Goal: Task Accomplishment & Management: Manage account settings

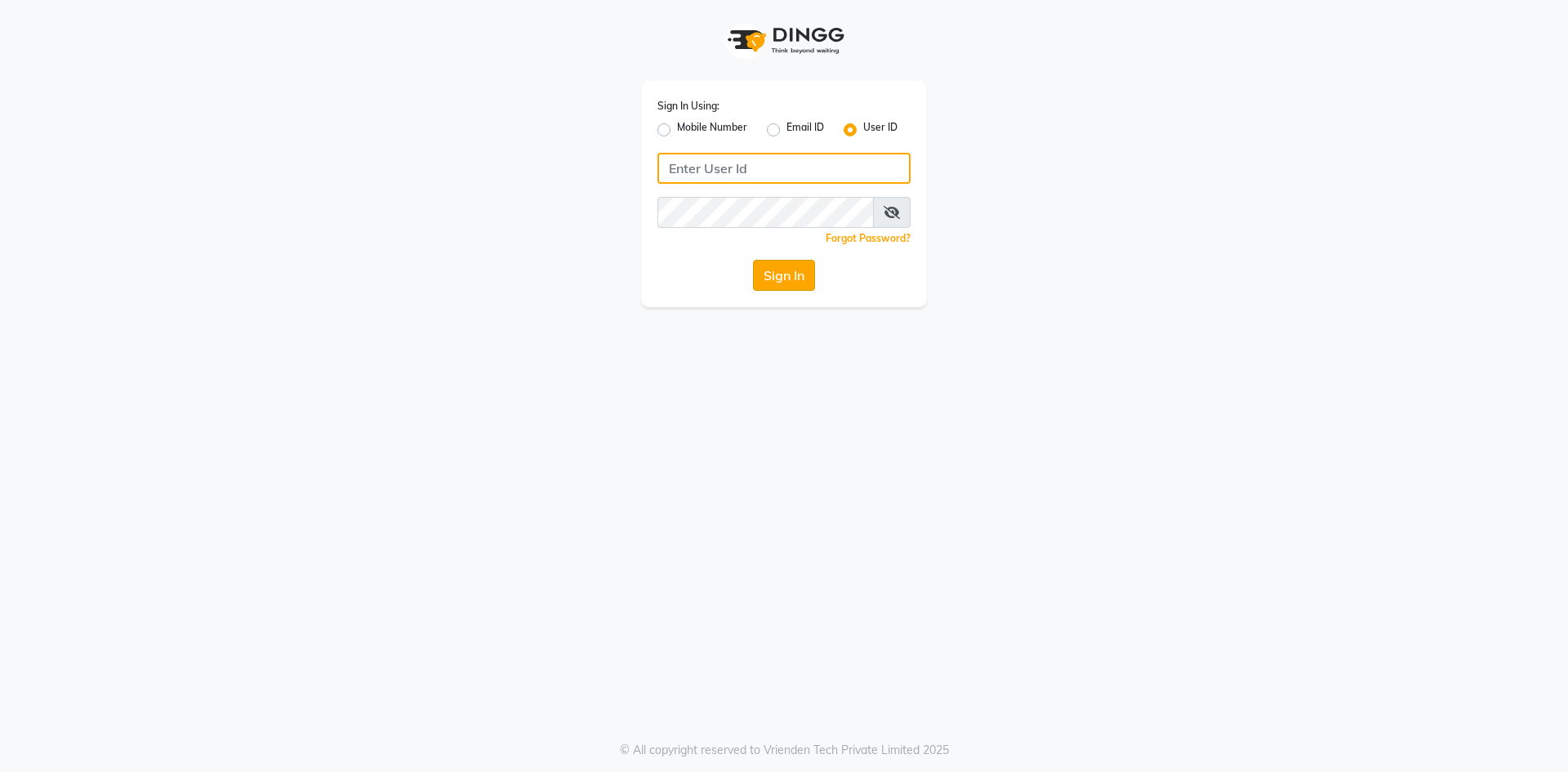
type input "e2502-53"
click at [795, 269] on button "Sign In" at bounding box center [784, 275] width 62 height 31
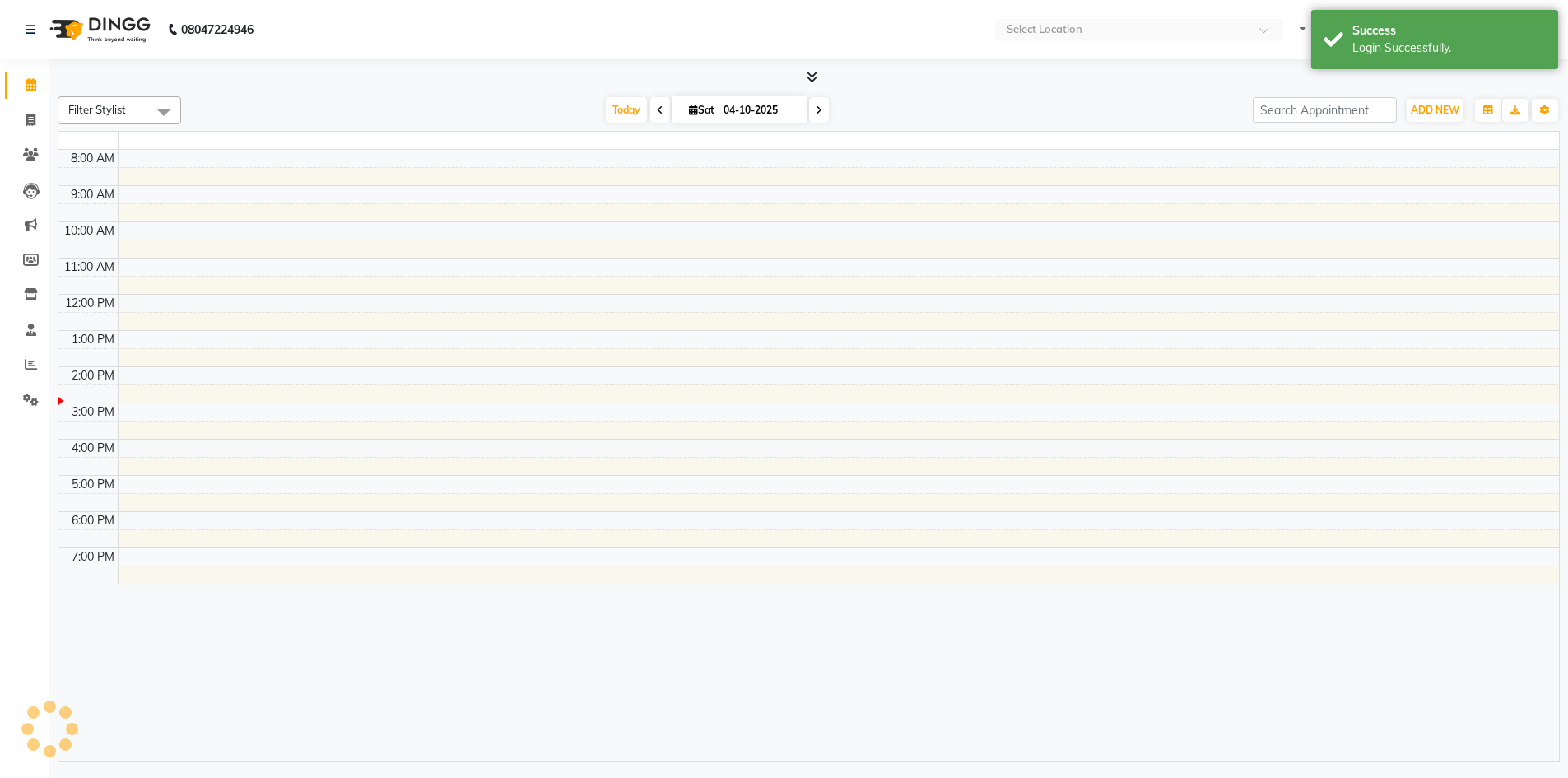
select select "en"
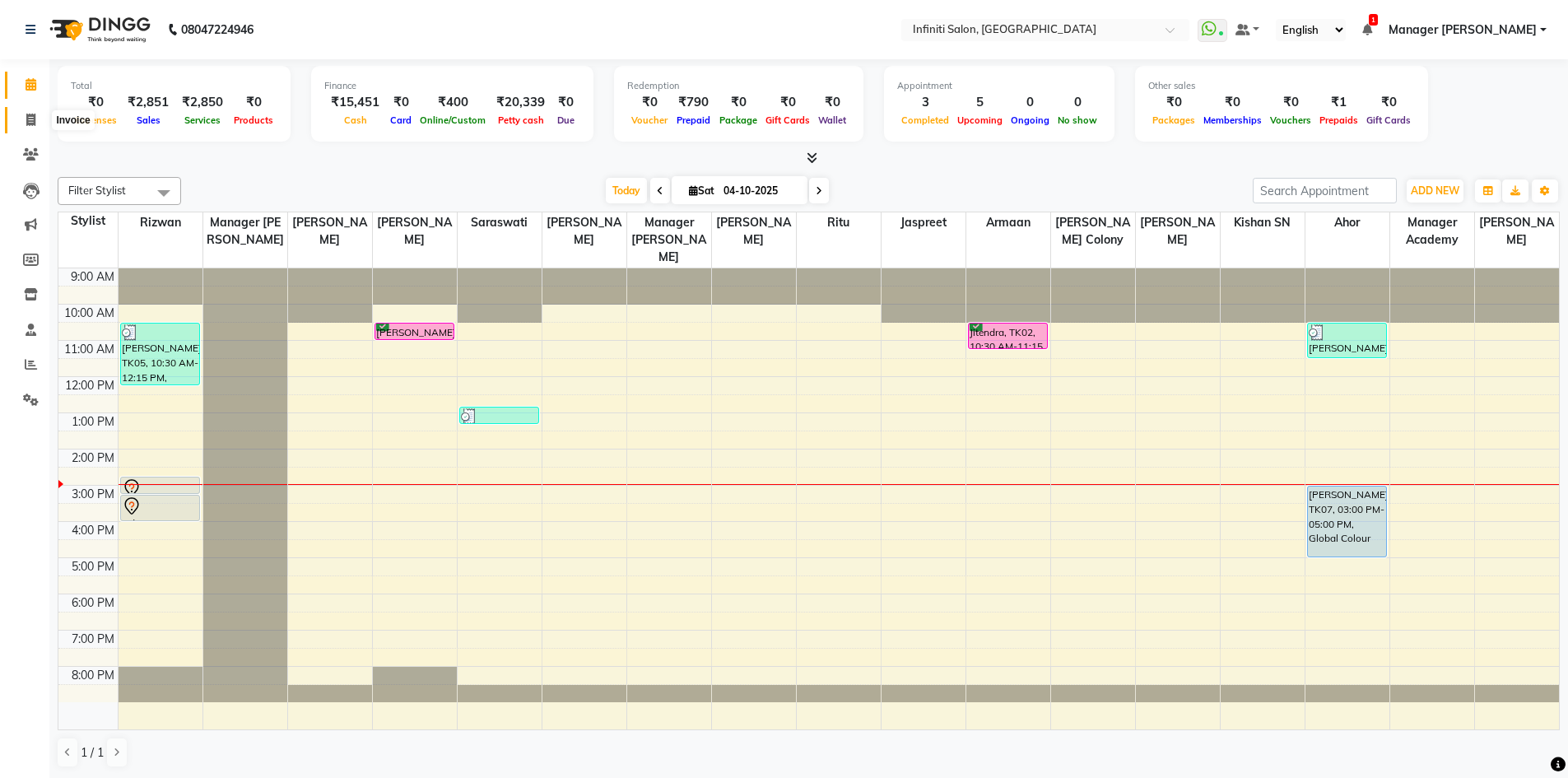
click at [37, 121] on span at bounding box center [30, 121] width 29 height 19
select select "service"
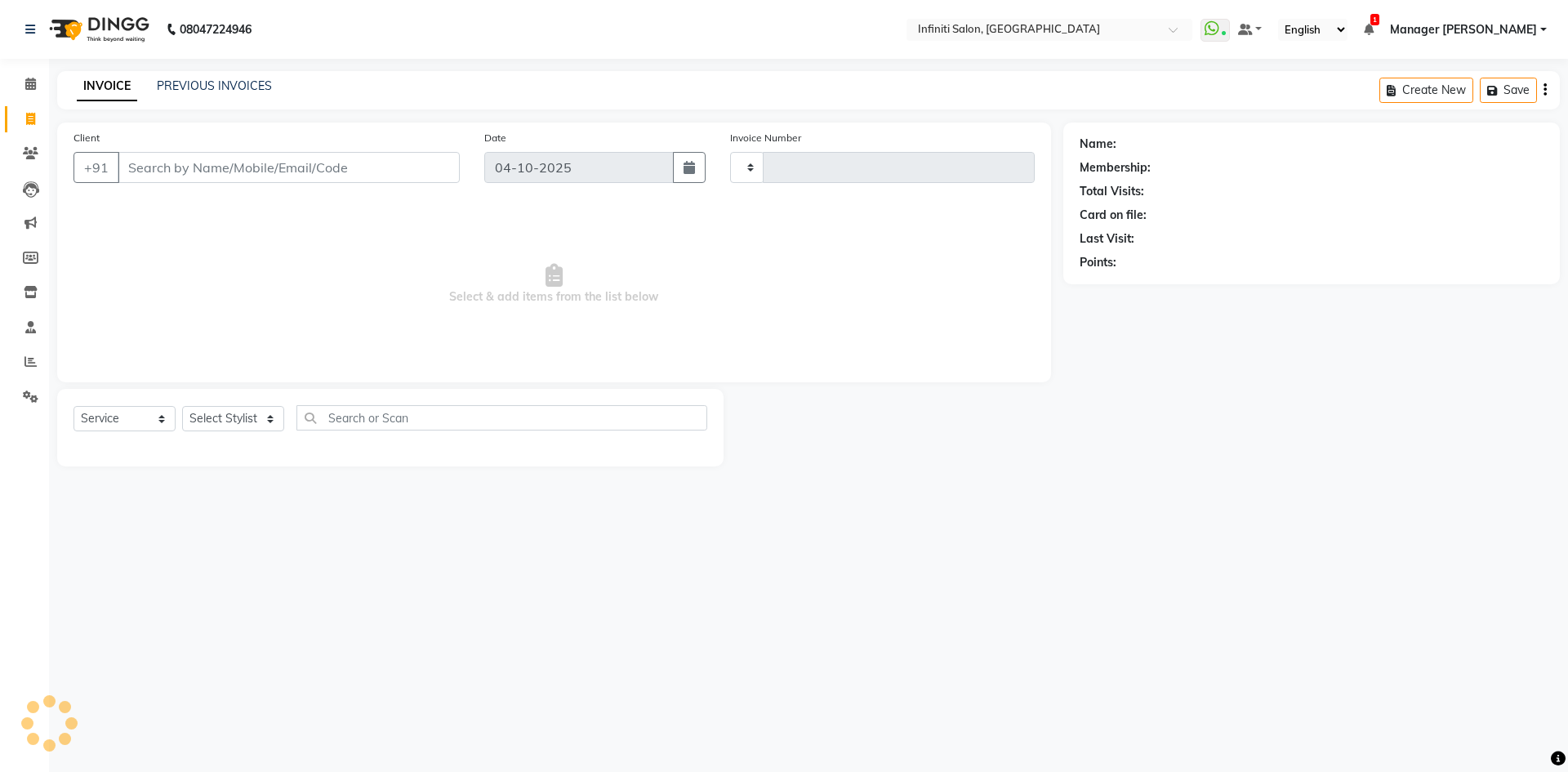
type input "3135"
select select "5804"
click at [28, 155] on icon at bounding box center [30, 153] width 16 height 12
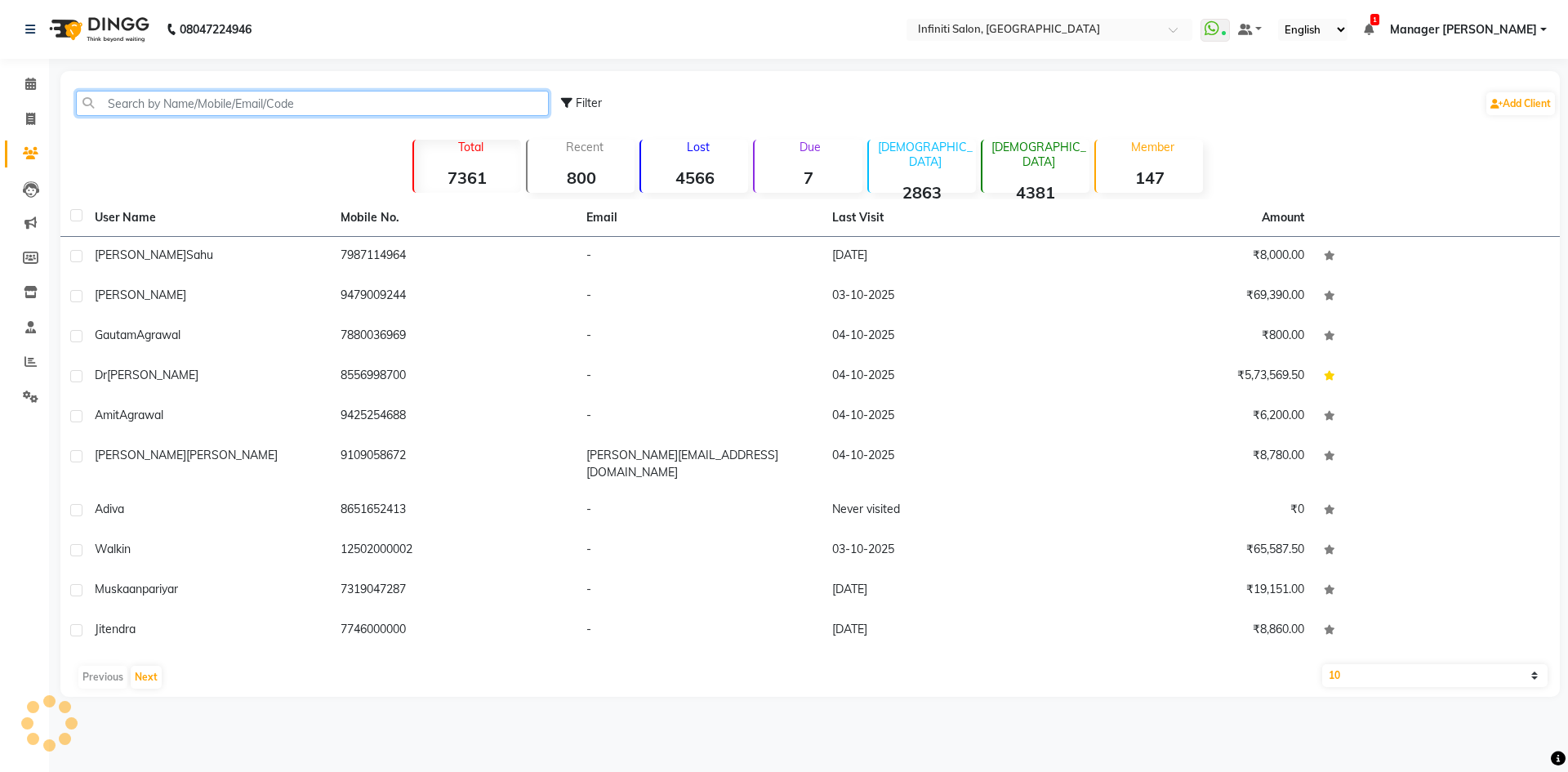
click at [222, 105] on input "text" at bounding box center [313, 103] width 473 height 25
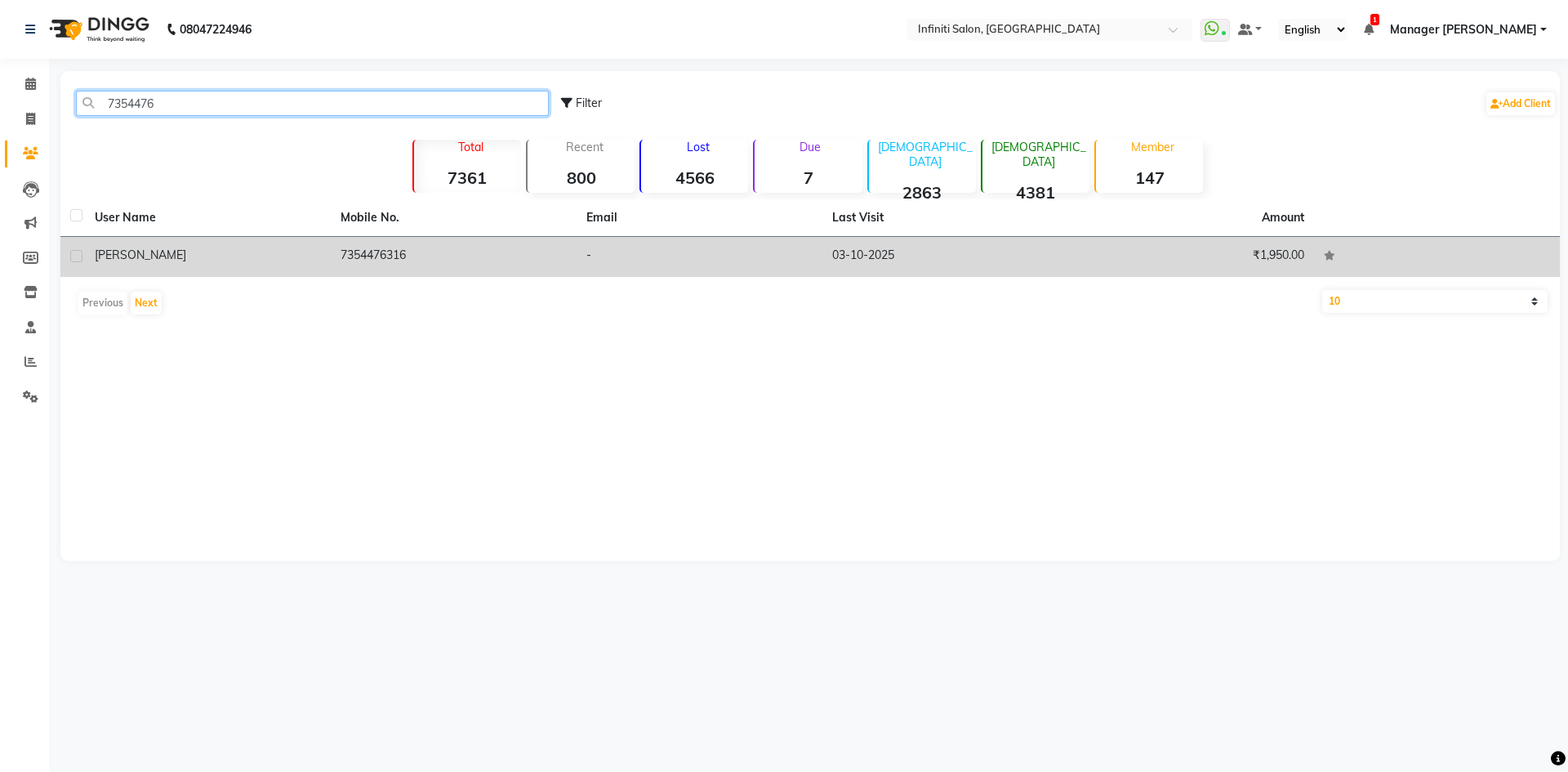
type input "7354476"
click at [441, 250] on td "7354476316" at bounding box center [453, 256] width 246 height 40
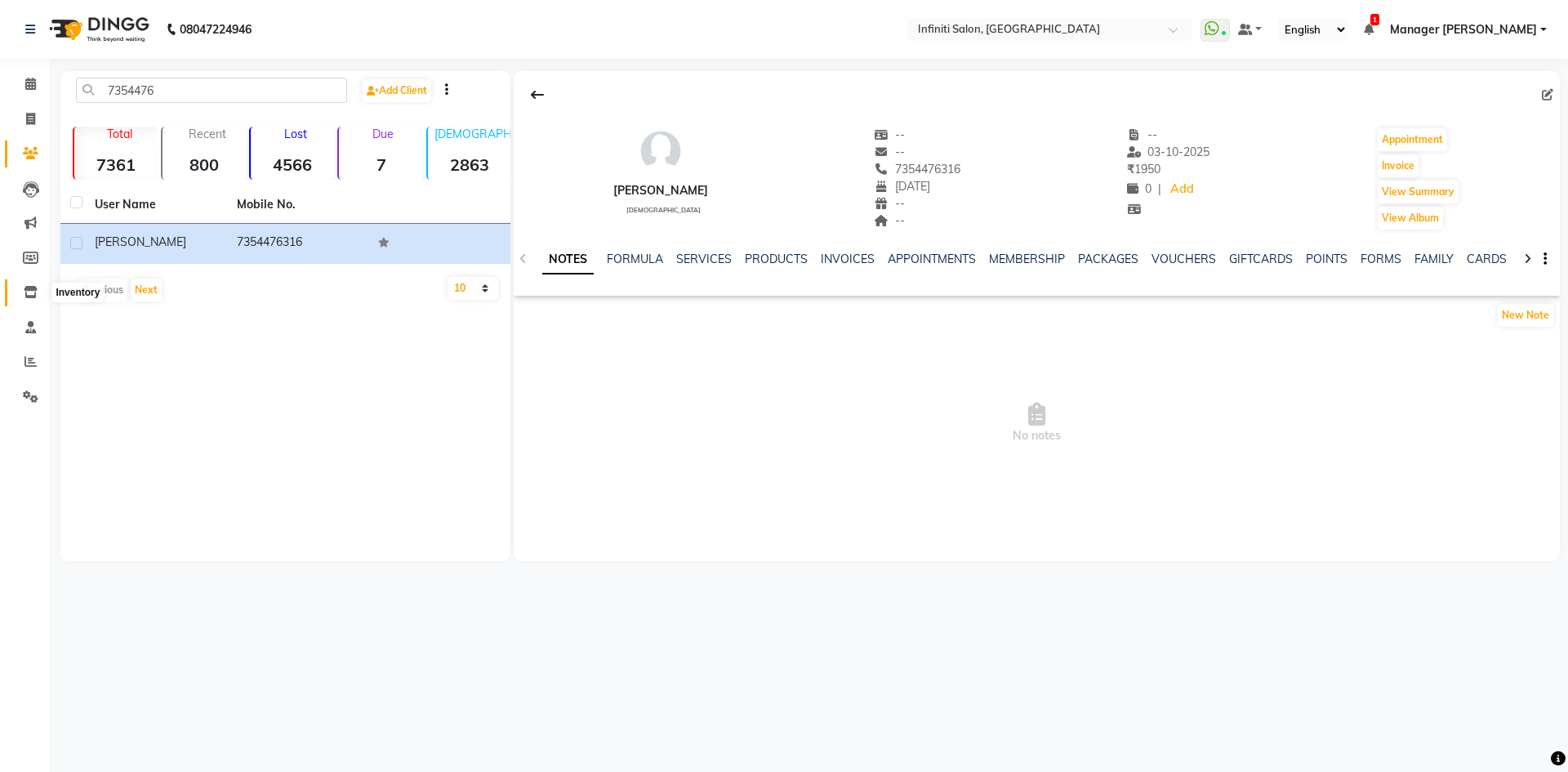
click at [30, 295] on icon at bounding box center [30, 292] width 14 height 12
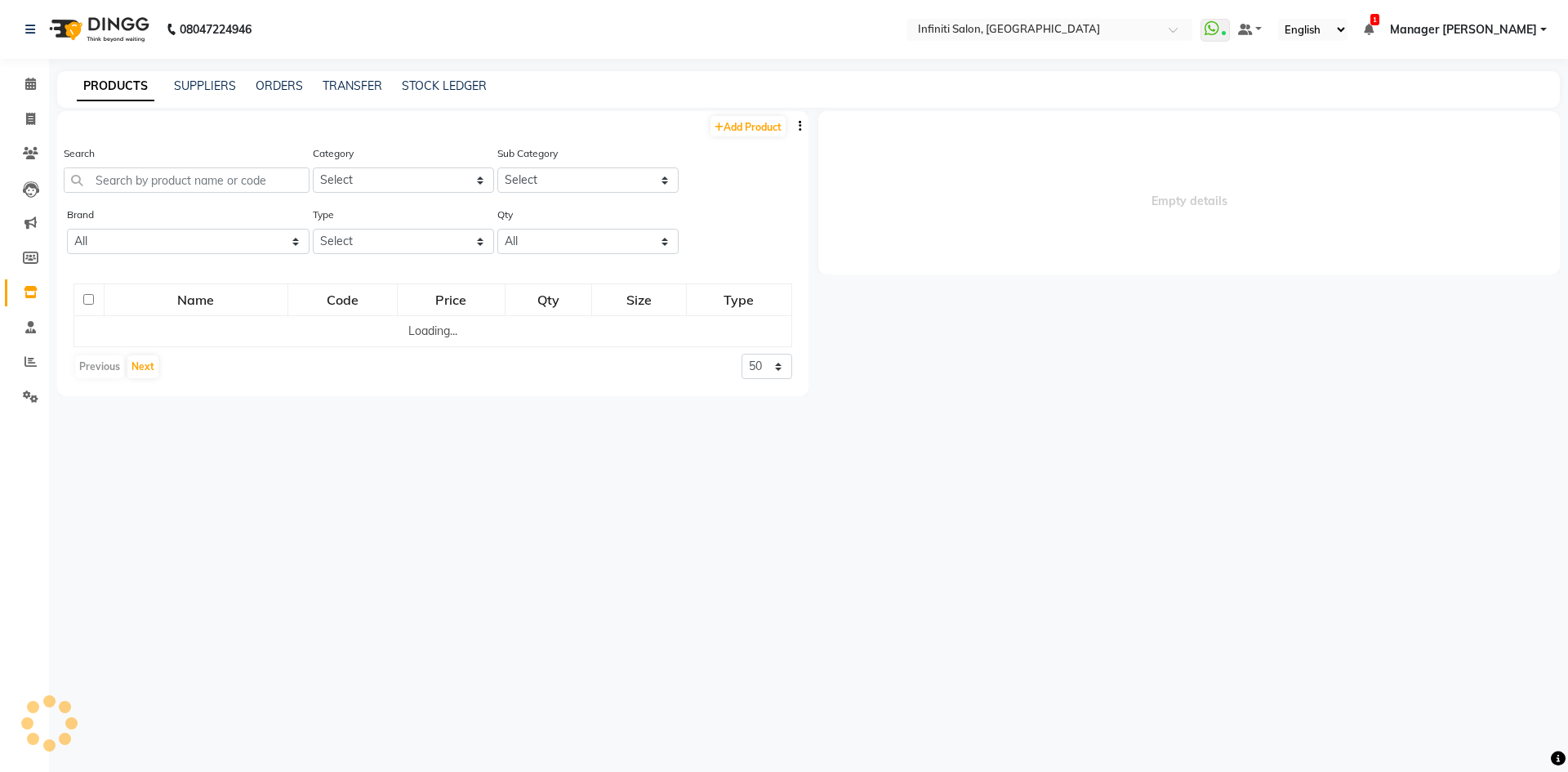
click at [386, 86] on div "PRODUCTS SUPPLIERS ORDERS TRANSFER STOCK LEDGER" at bounding box center [799, 86] width 1483 height 17
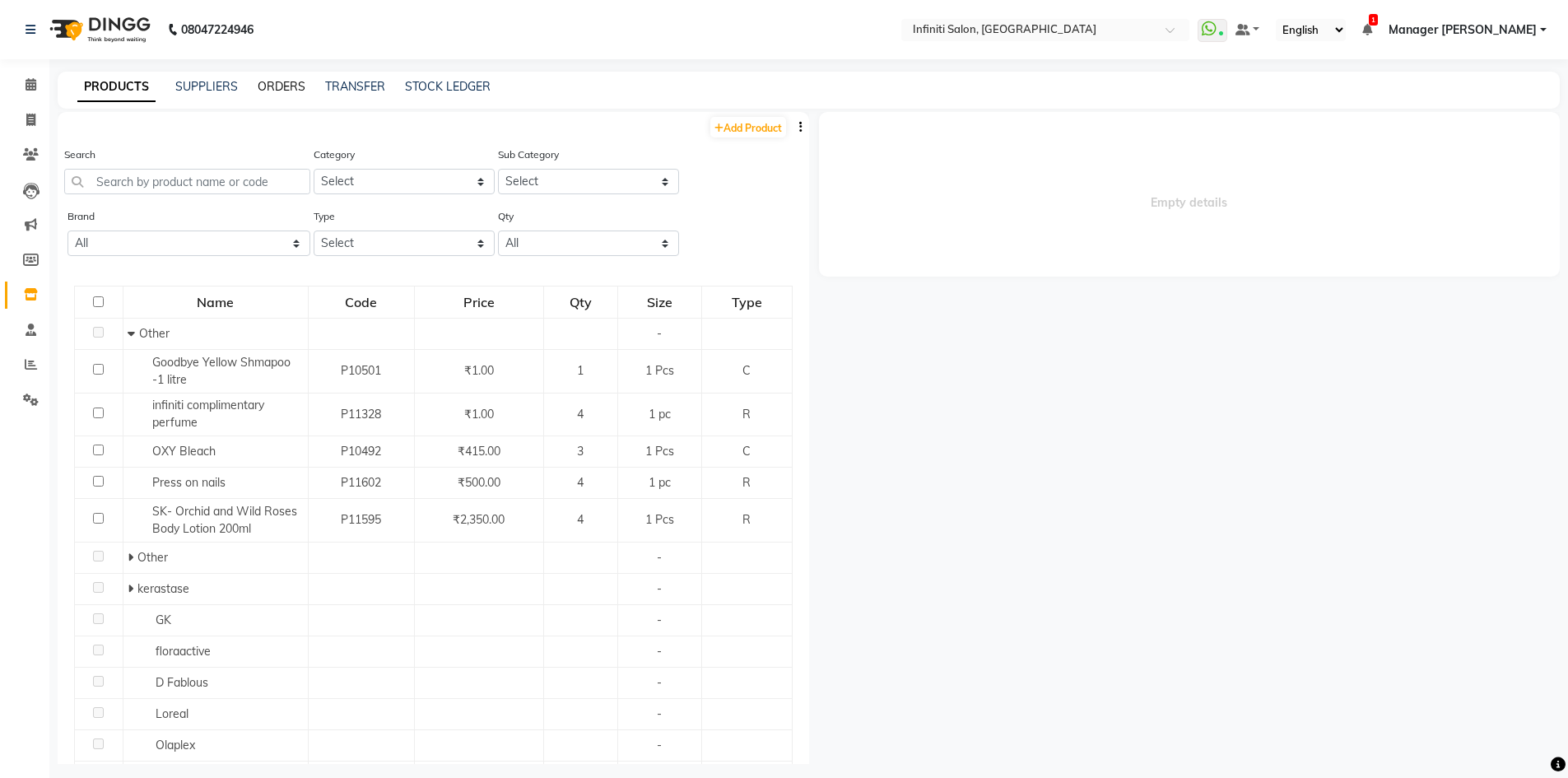
click at [270, 86] on link "ORDERS" at bounding box center [281, 86] width 48 height 15
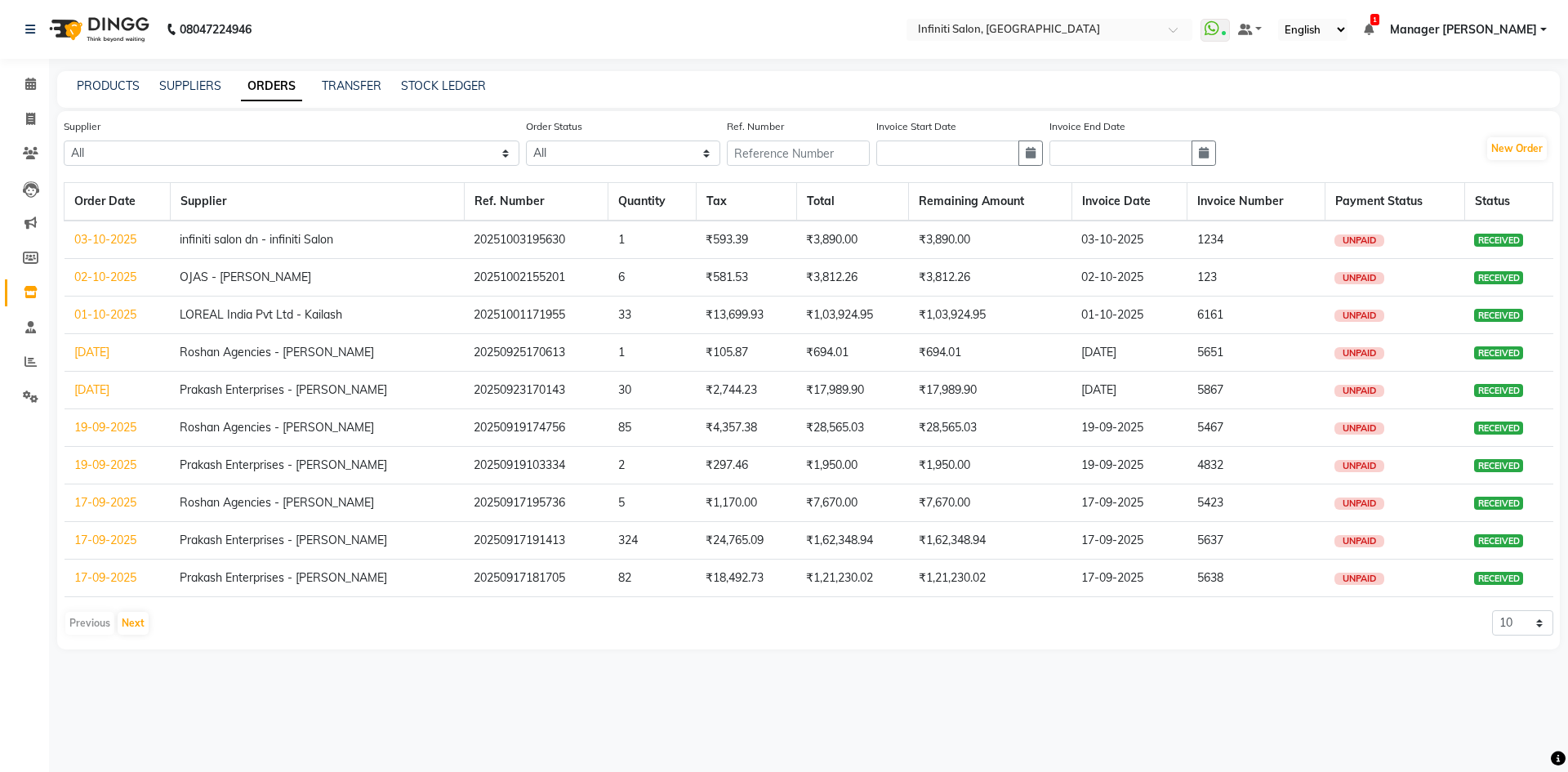
click at [354, 275] on td "OJAS - Anand Diwedi" at bounding box center [317, 278] width 294 height 38
click at [136, 276] on link "02-10-2025" at bounding box center [105, 276] width 62 height 15
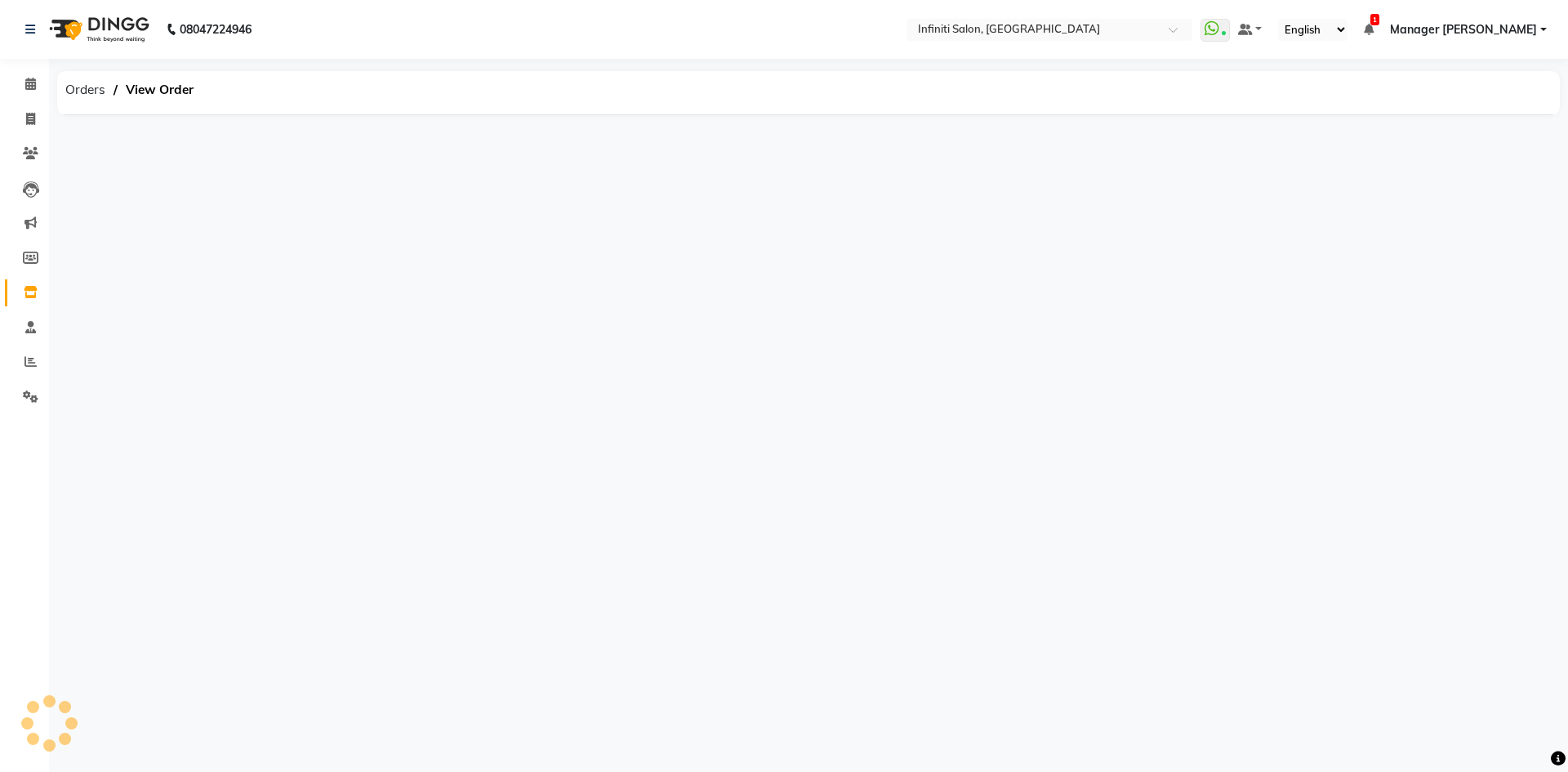
click at [136, 276] on div "08047224946 Select Location × Infiniti Salon, Shankar Nagar WhatsApp Status ✕ S…" at bounding box center [784, 386] width 1568 height 772
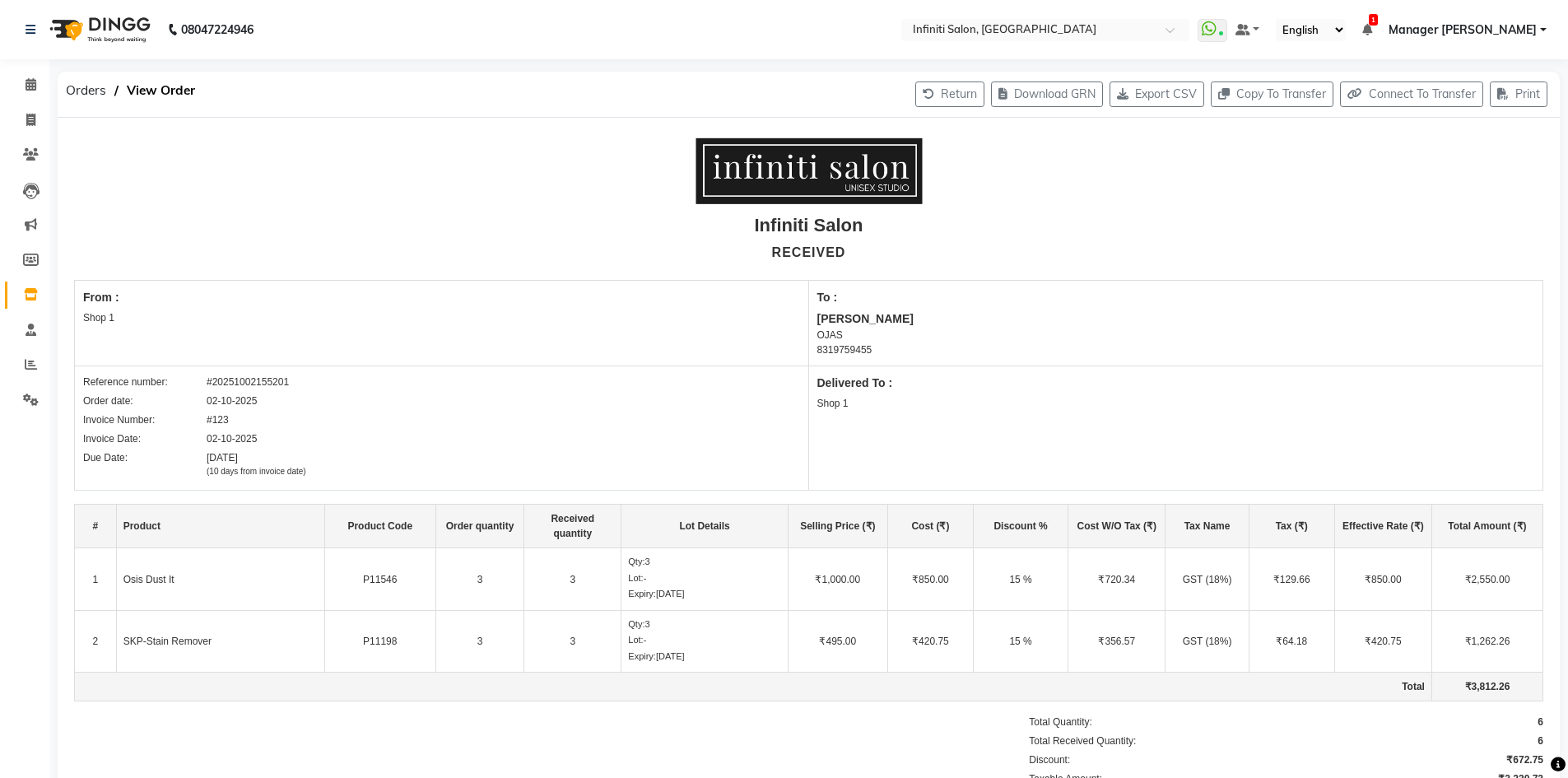
click at [703, 456] on div "Due Date: 12-10-2025 (10 days from invoice date)" at bounding box center [442, 463] width 717 height 27
click at [72, 80] on span "Orders" at bounding box center [85, 91] width 57 height 30
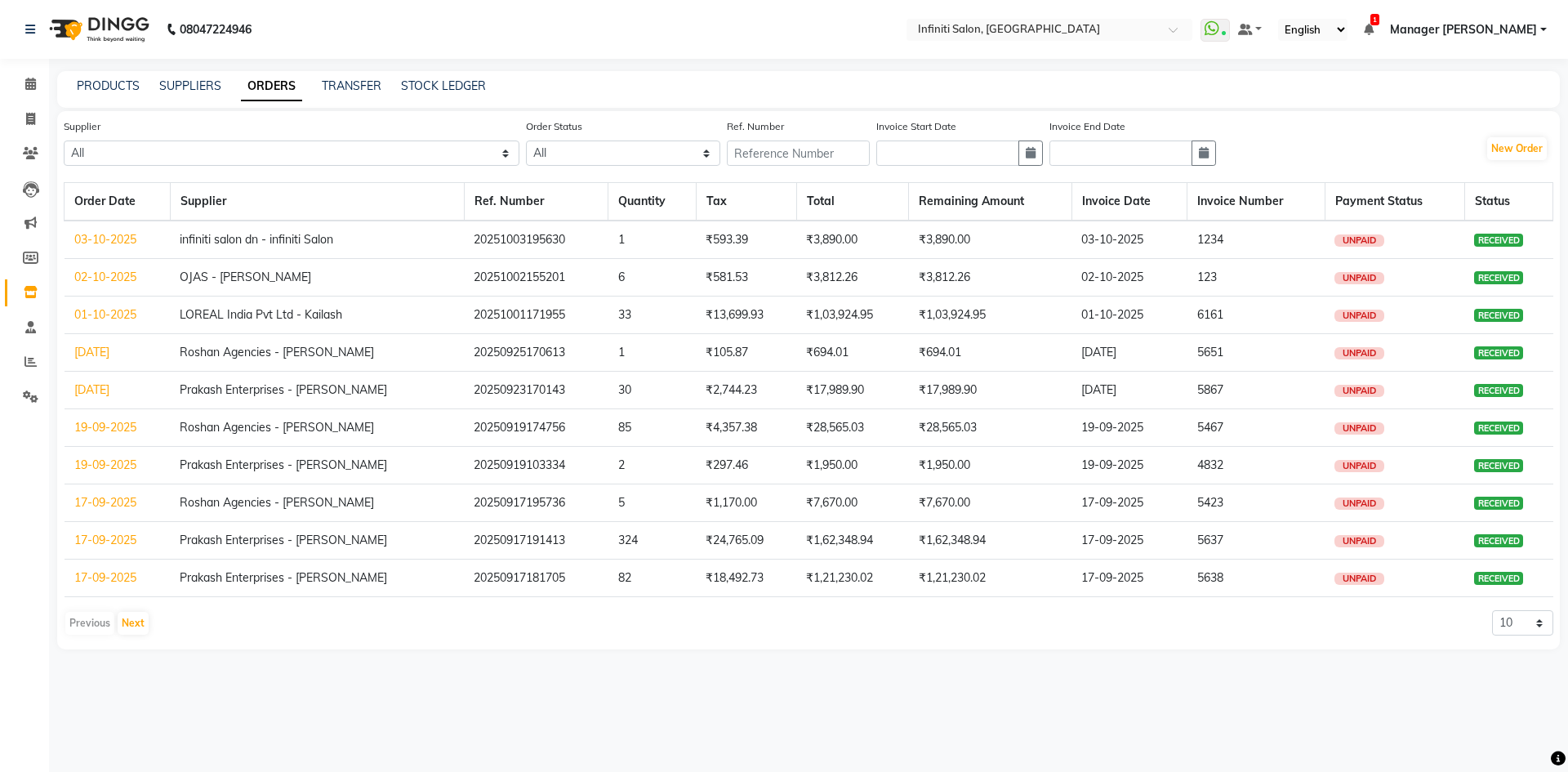
click at [139, 308] on td "01-10-2025" at bounding box center [117, 315] width 106 height 38
click at [133, 310] on link "01-10-2025" at bounding box center [105, 314] width 62 height 15
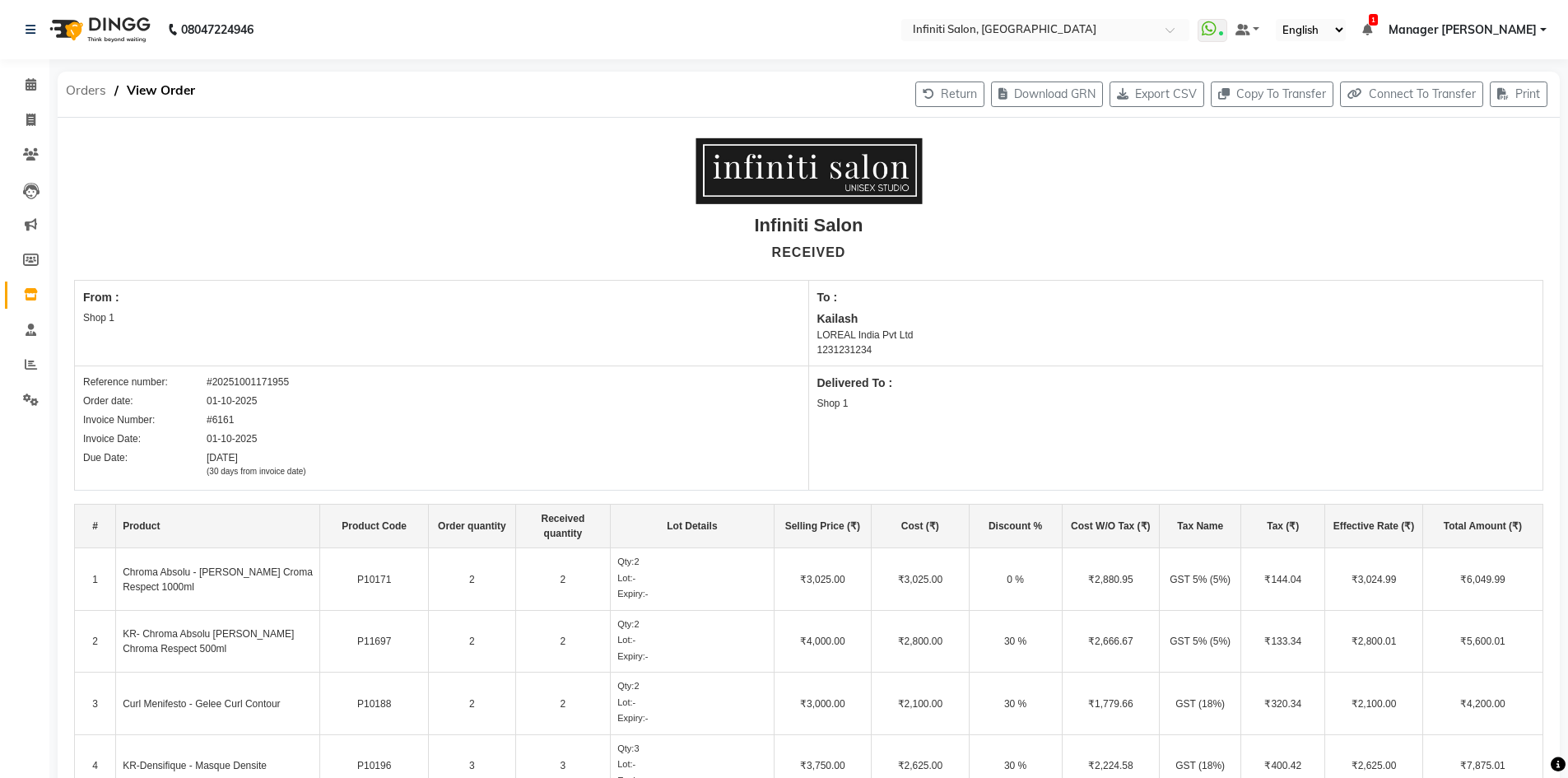
click at [77, 84] on span "Orders" at bounding box center [85, 91] width 57 height 30
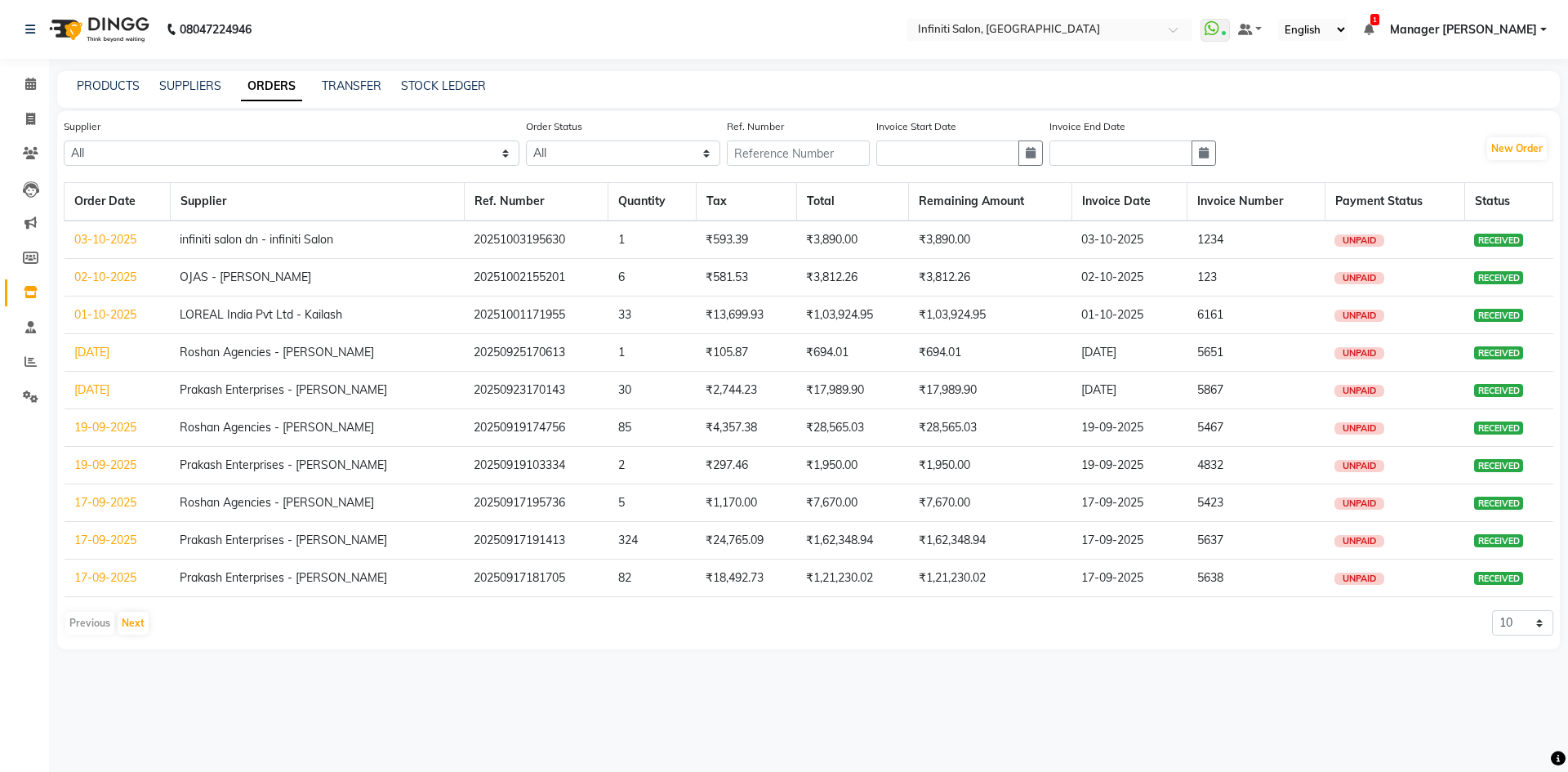
click at [219, 356] on td "Roshan Agencies - Roshan Ahuja" at bounding box center [317, 353] width 294 height 38
click at [110, 349] on link "25-09-2025" at bounding box center [92, 351] width 35 height 15
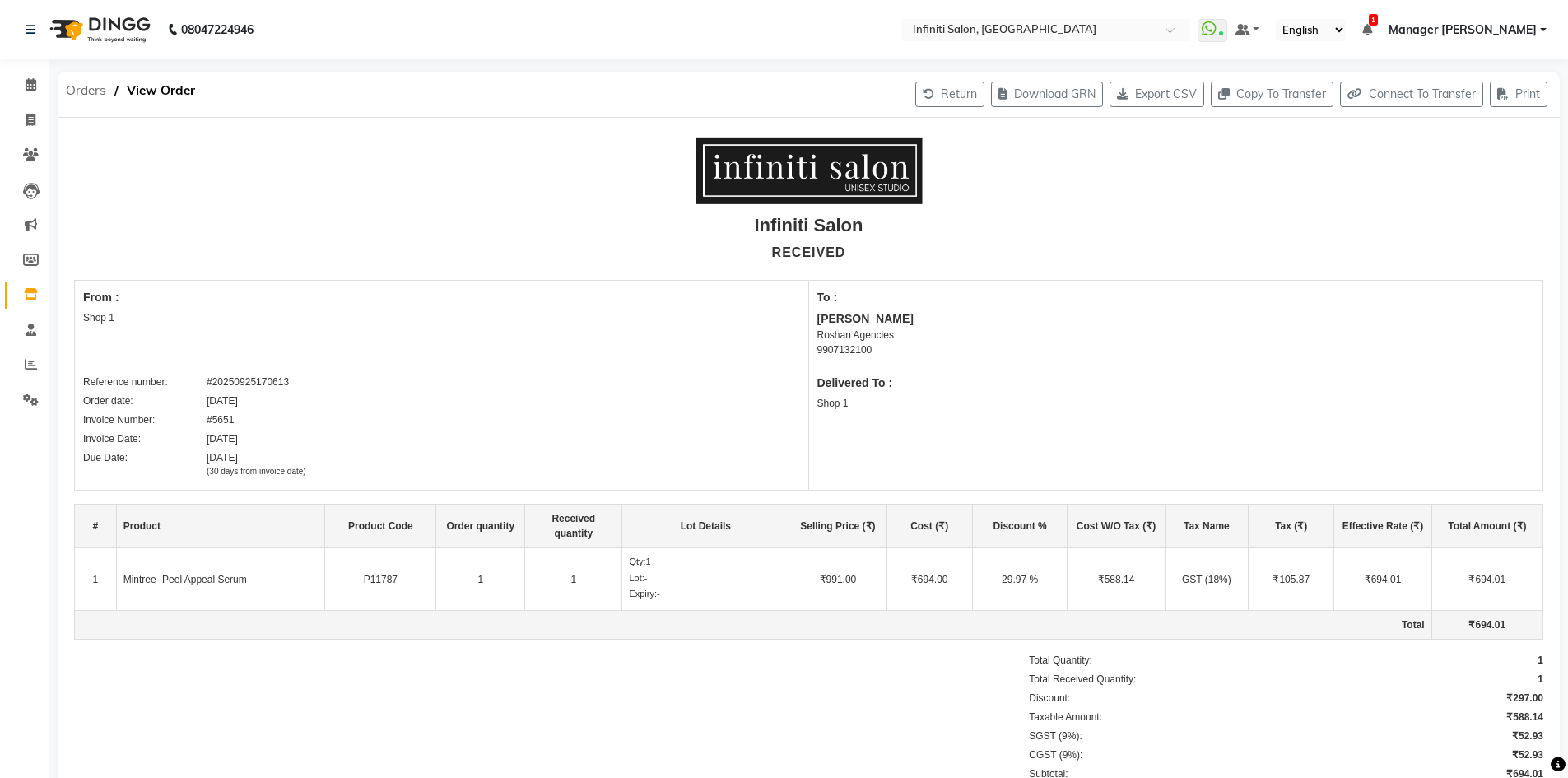
click at [84, 91] on span "Orders" at bounding box center [85, 91] width 57 height 30
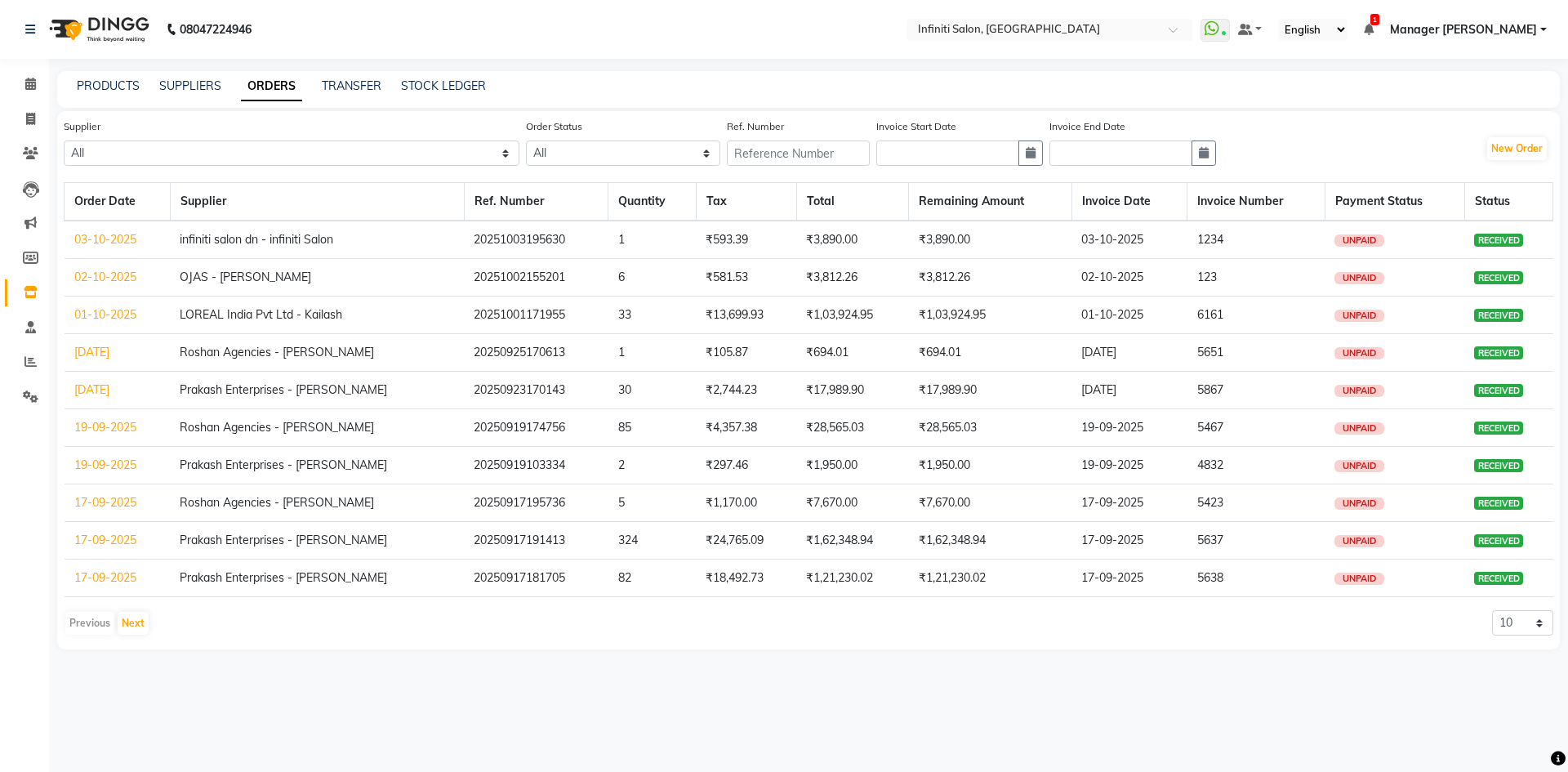
click at [110, 395] on link "23-09-2025" at bounding box center [92, 389] width 35 height 15
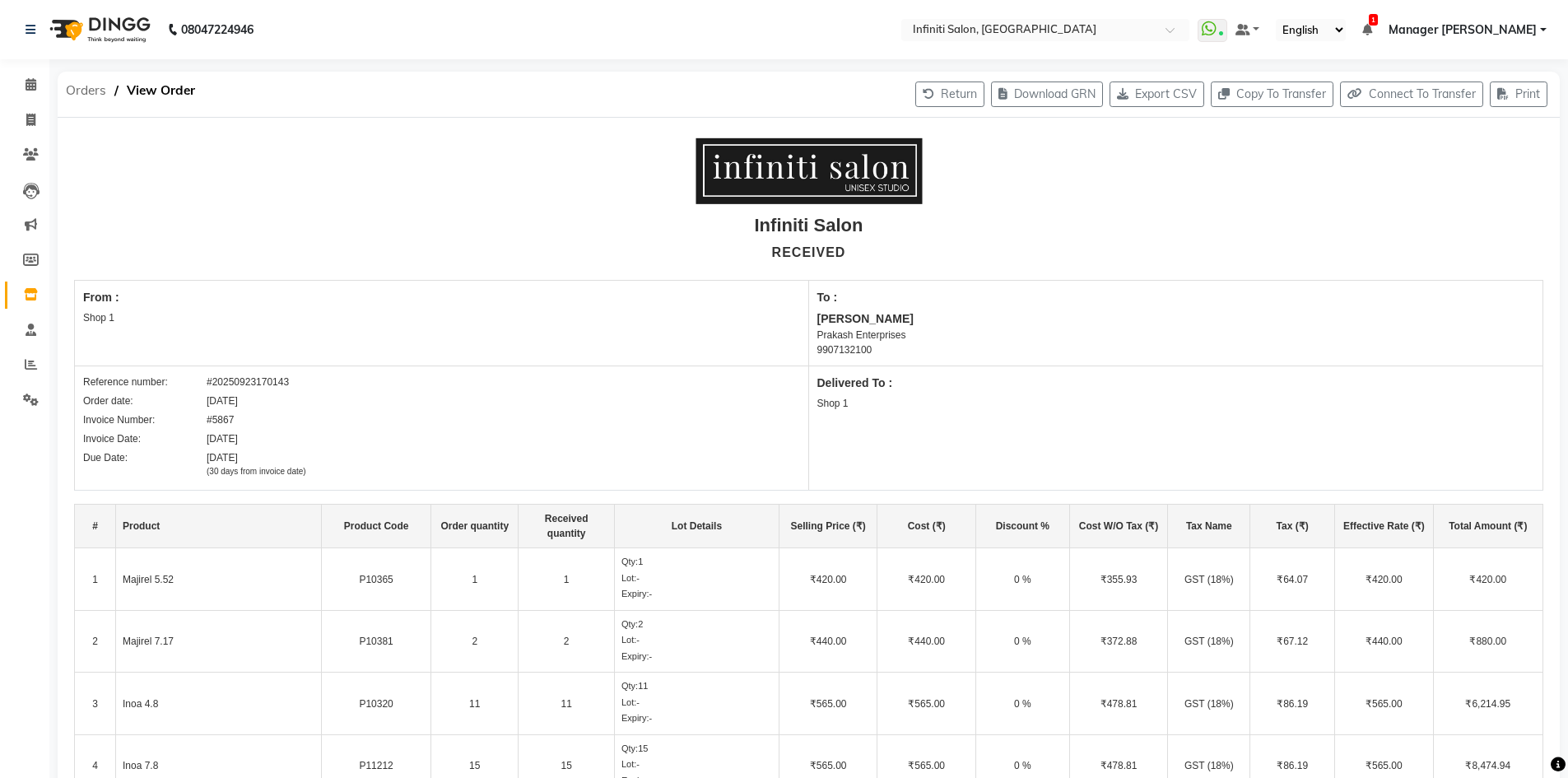
click at [82, 90] on span "Orders" at bounding box center [85, 91] width 57 height 30
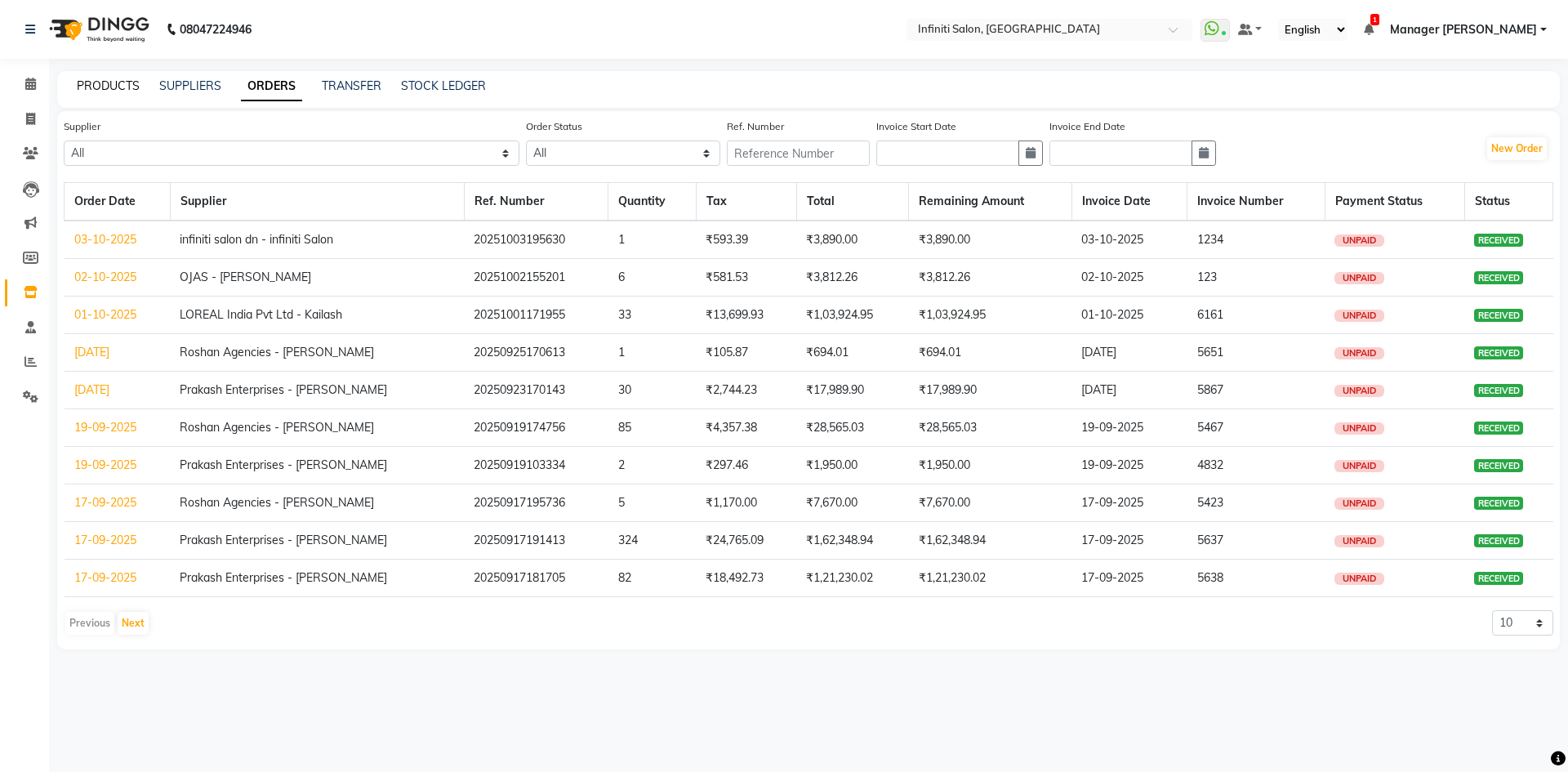
click at [102, 82] on link "PRODUCTS" at bounding box center [108, 85] width 63 height 15
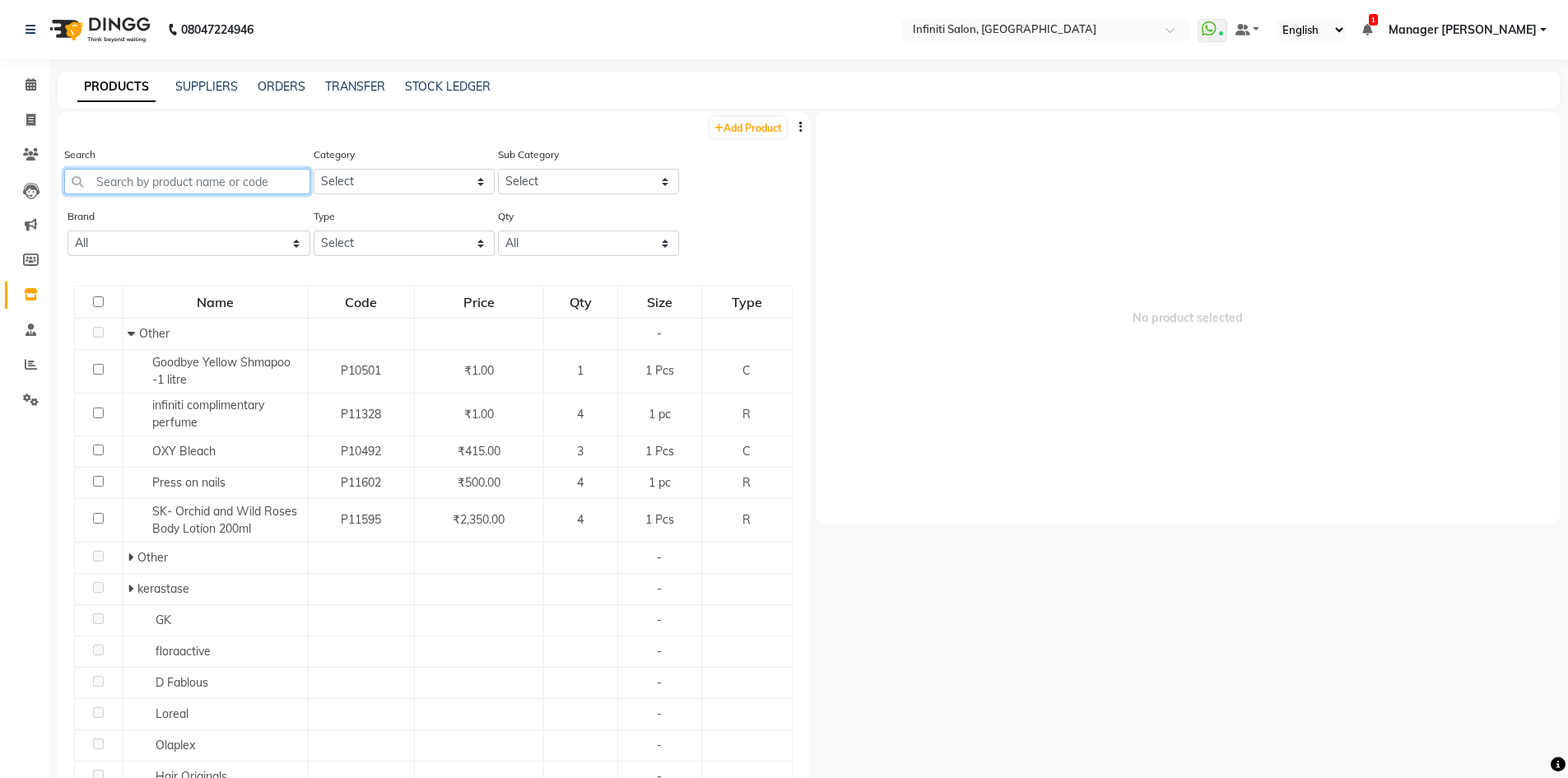
click at [163, 192] on input "text" at bounding box center [187, 181] width 246 height 25
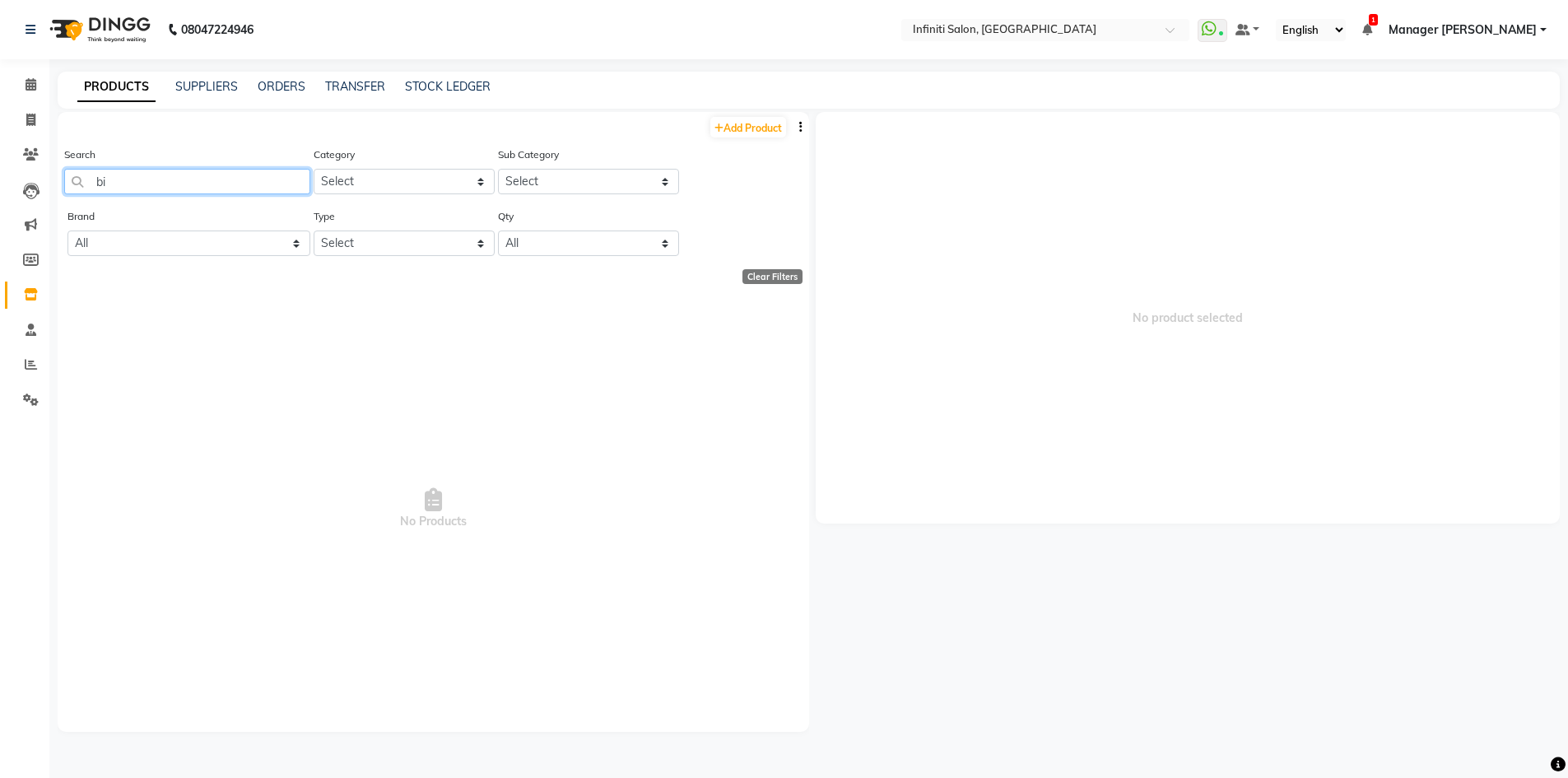
type input "b"
type input "biolume"
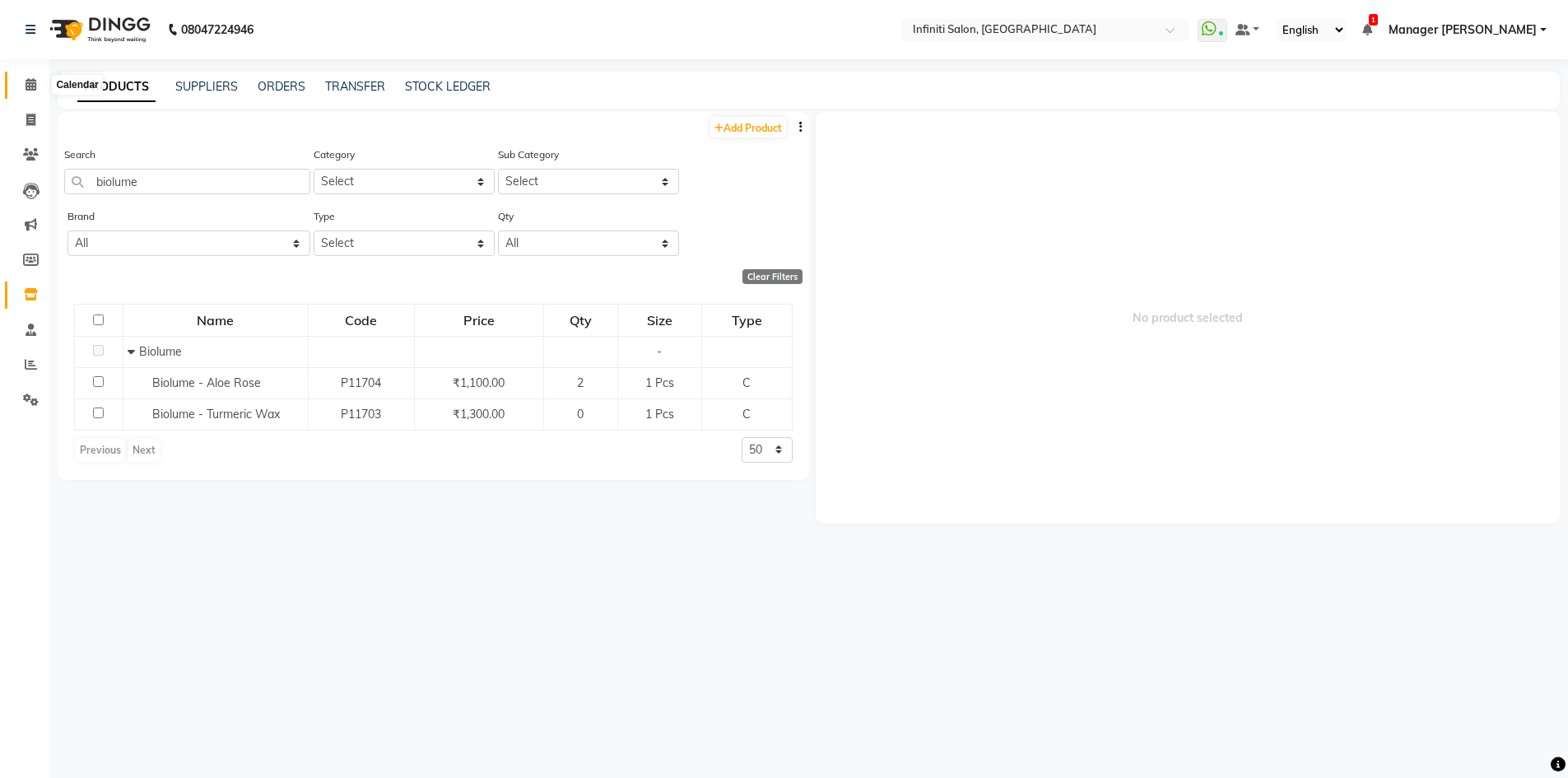
click at [30, 85] on icon at bounding box center [30, 84] width 10 height 12
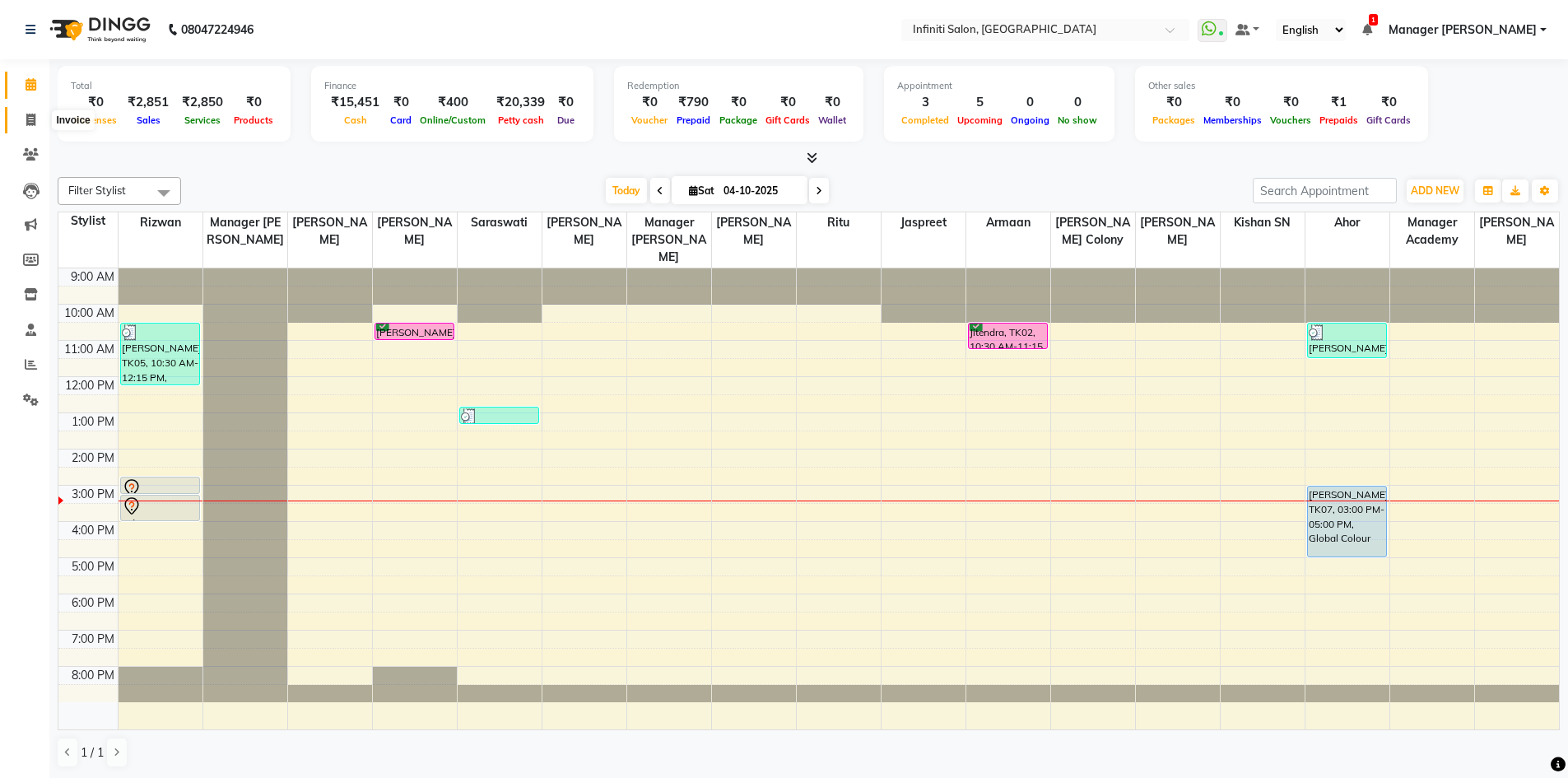
click at [28, 119] on icon at bounding box center [30, 120] width 9 height 12
select select "service"
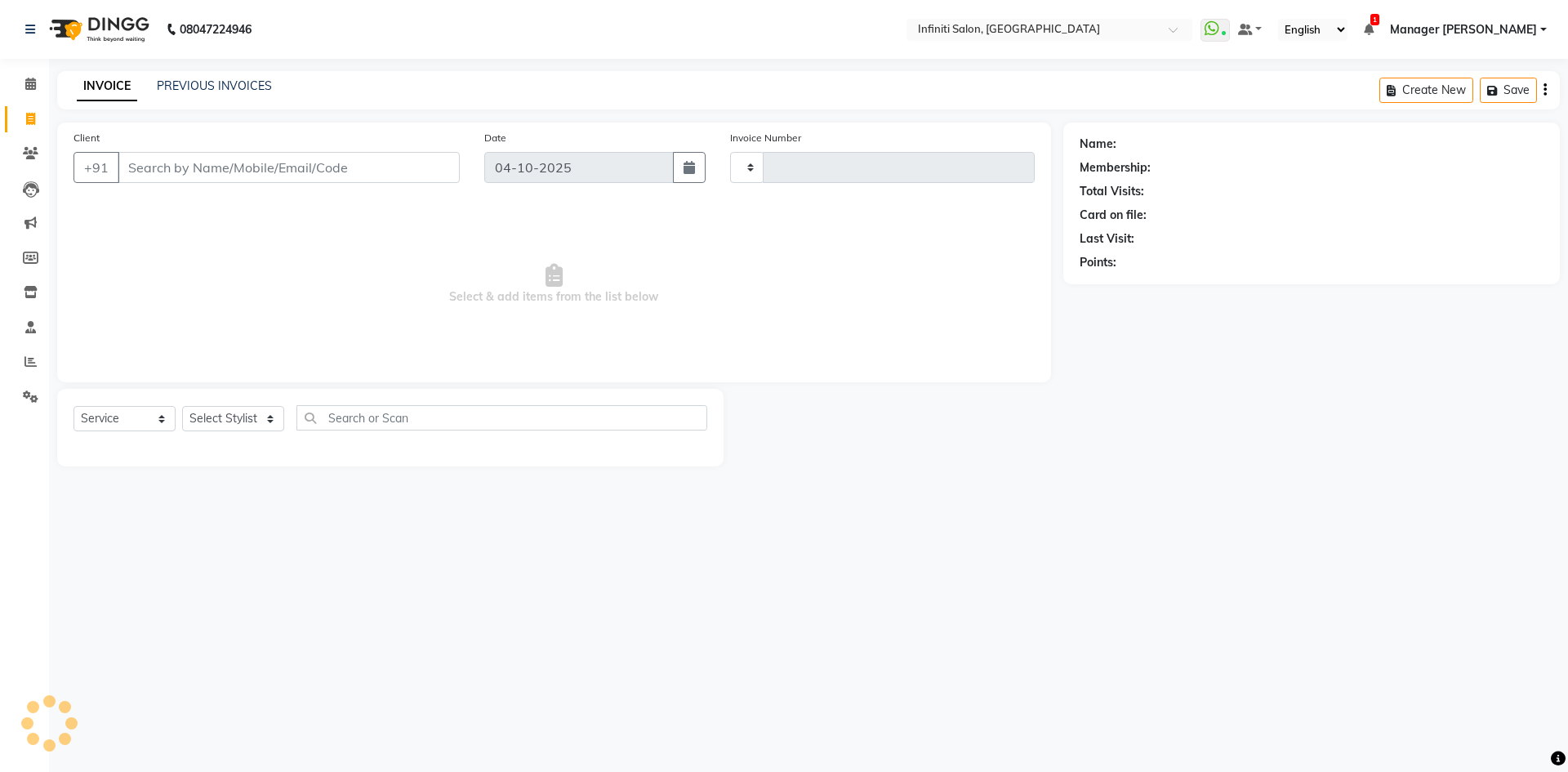
type input "3135"
select select "5804"
click at [310, 155] on input "Client" at bounding box center [288, 168] width 342 height 31
type input "9"
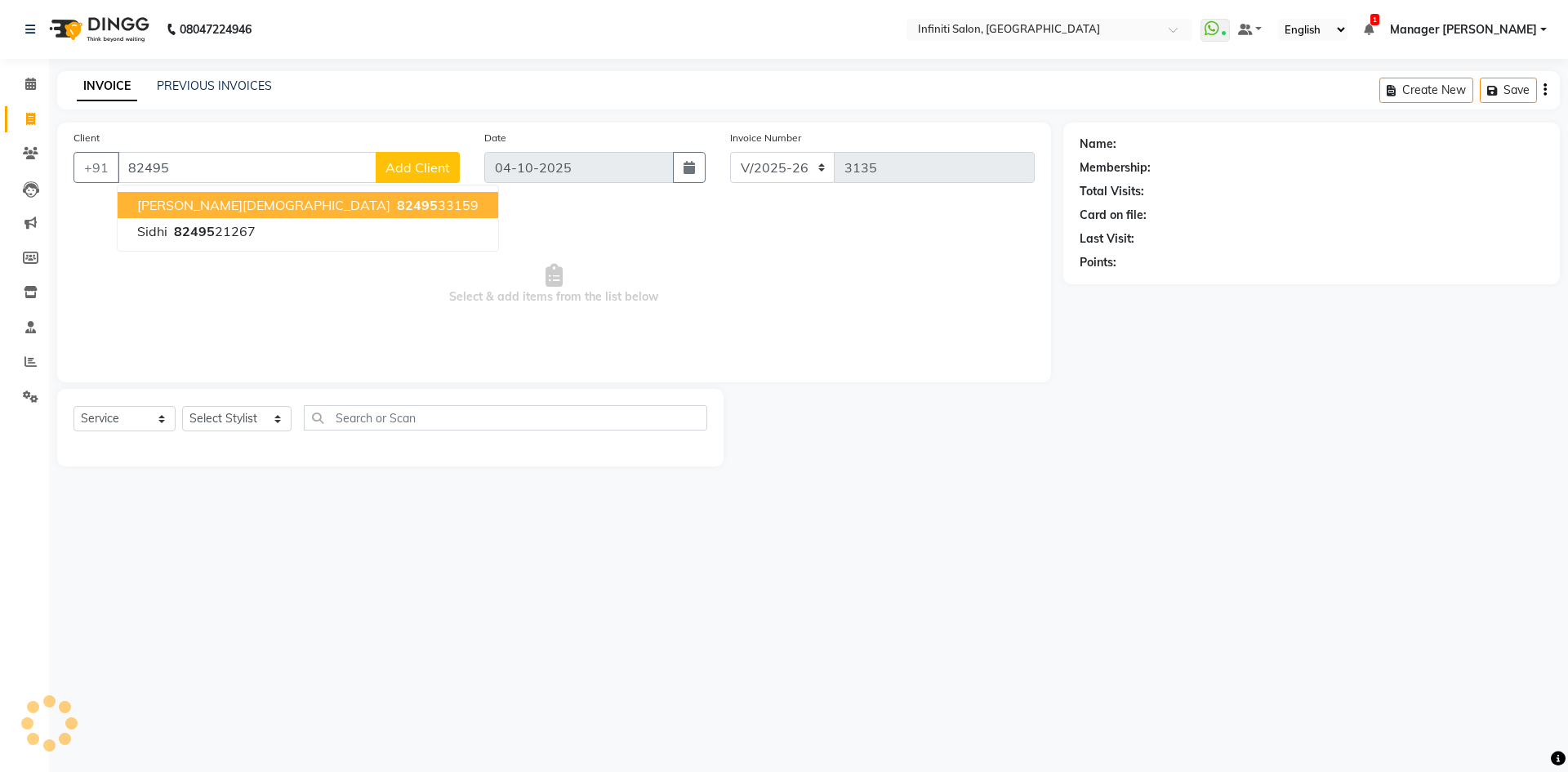
click at [394, 204] on ngb-highlight "82495 33159" at bounding box center [436, 205] width 85 height 16
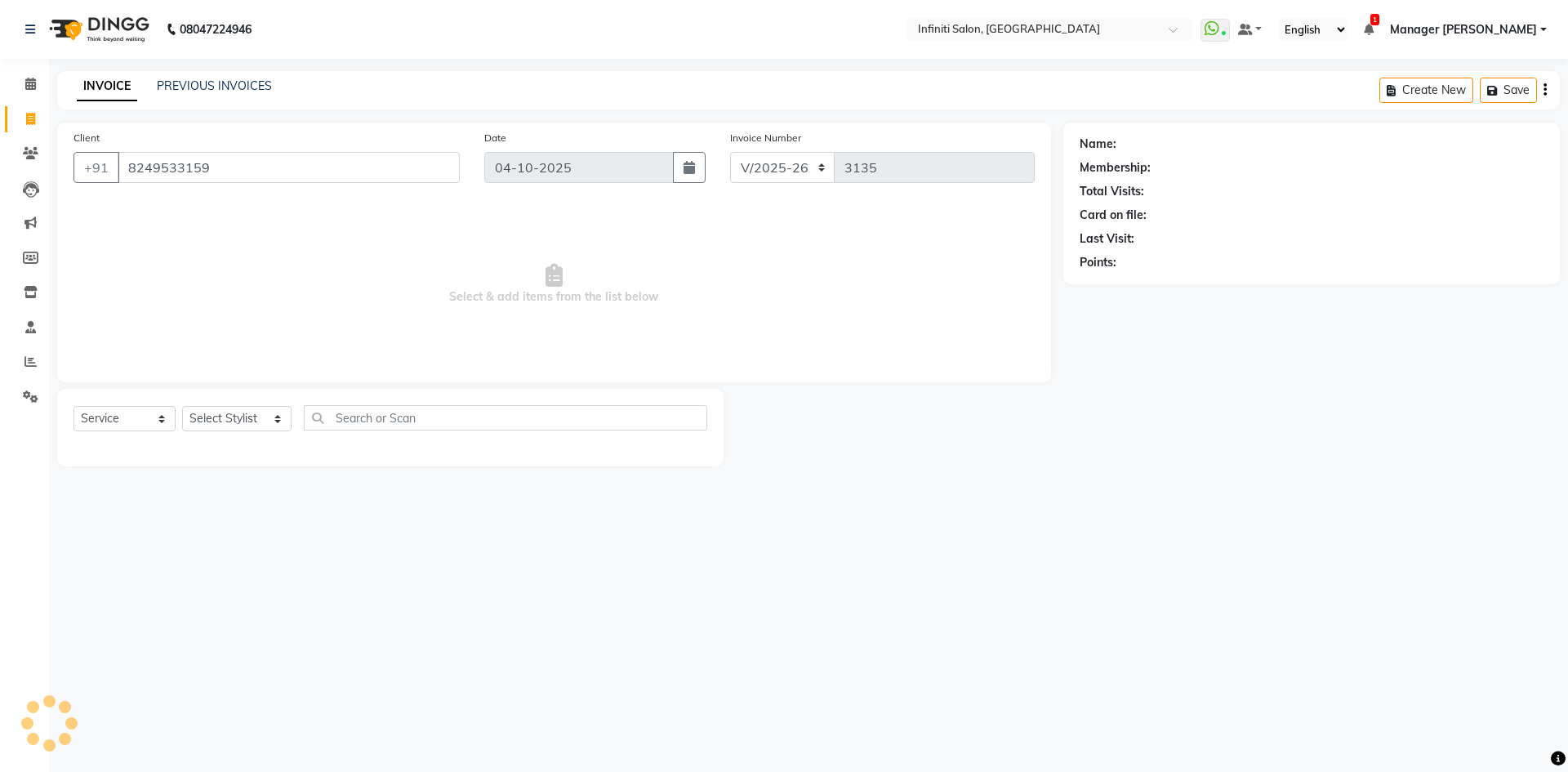
type input "8249533159"
select select "2: Object"
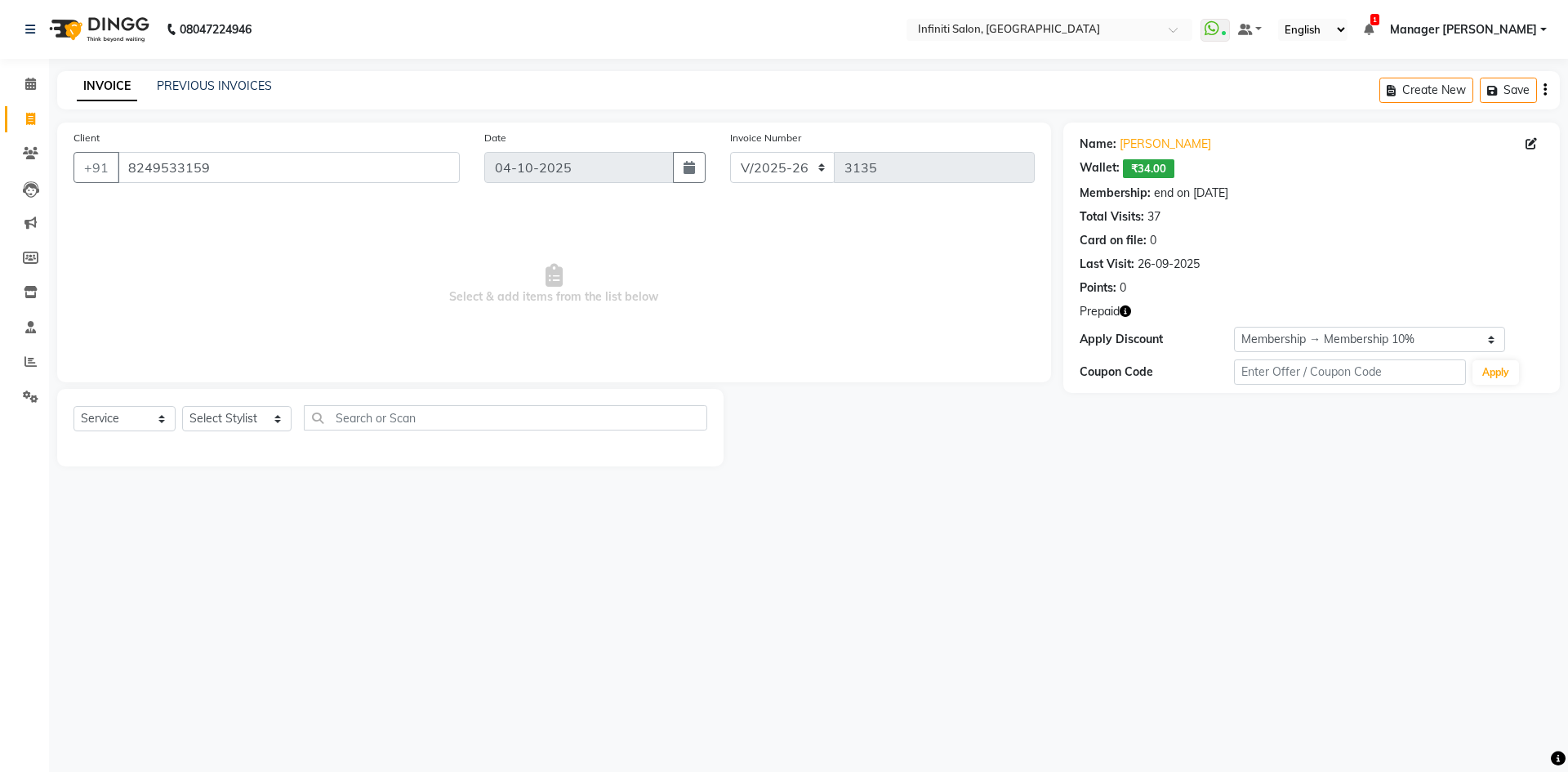
click at [1131, 313] on icon "button" at bounding box center [1125, 311] width 11 height 11
click at [262, 427] on select "Select Stylist [PERSON_NAME] Ahor Armaan [PERSON_NAME] [PERSON_NAME] SN Manager…" at bounding box center [237, 418] width 110 height 25
select select "65516"
click at [182, 406] on select "Select Stylist [PERSON_NAME] Ahor Armaan [PERSON_NAME] [PERSON_NAME] SN Manager…" at bounding box center [237, 418] width 110 height 25
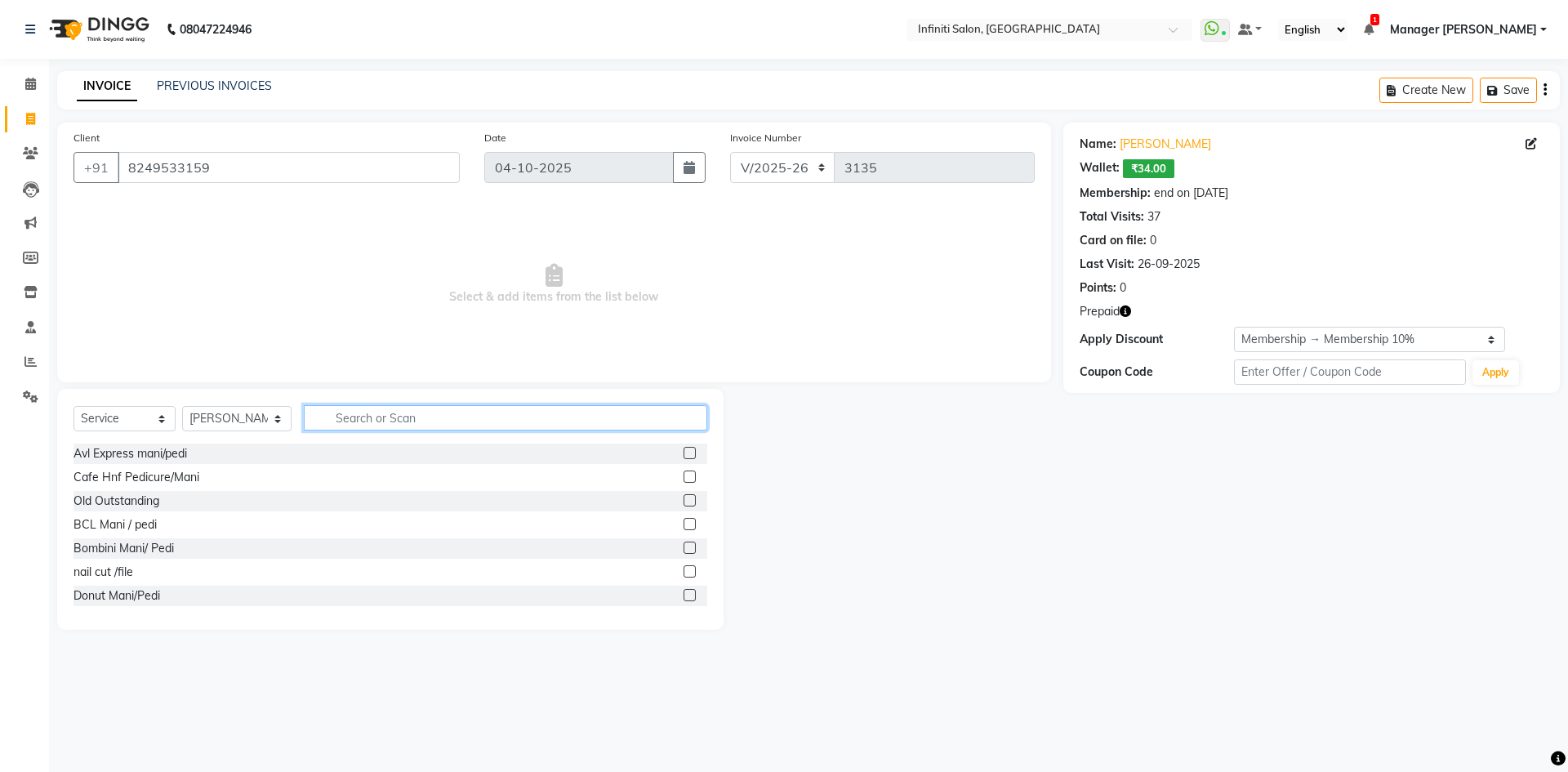
click at [340, 416] on input "text" at bounding box center [505, 417] width 403 height 25
type input "arm"
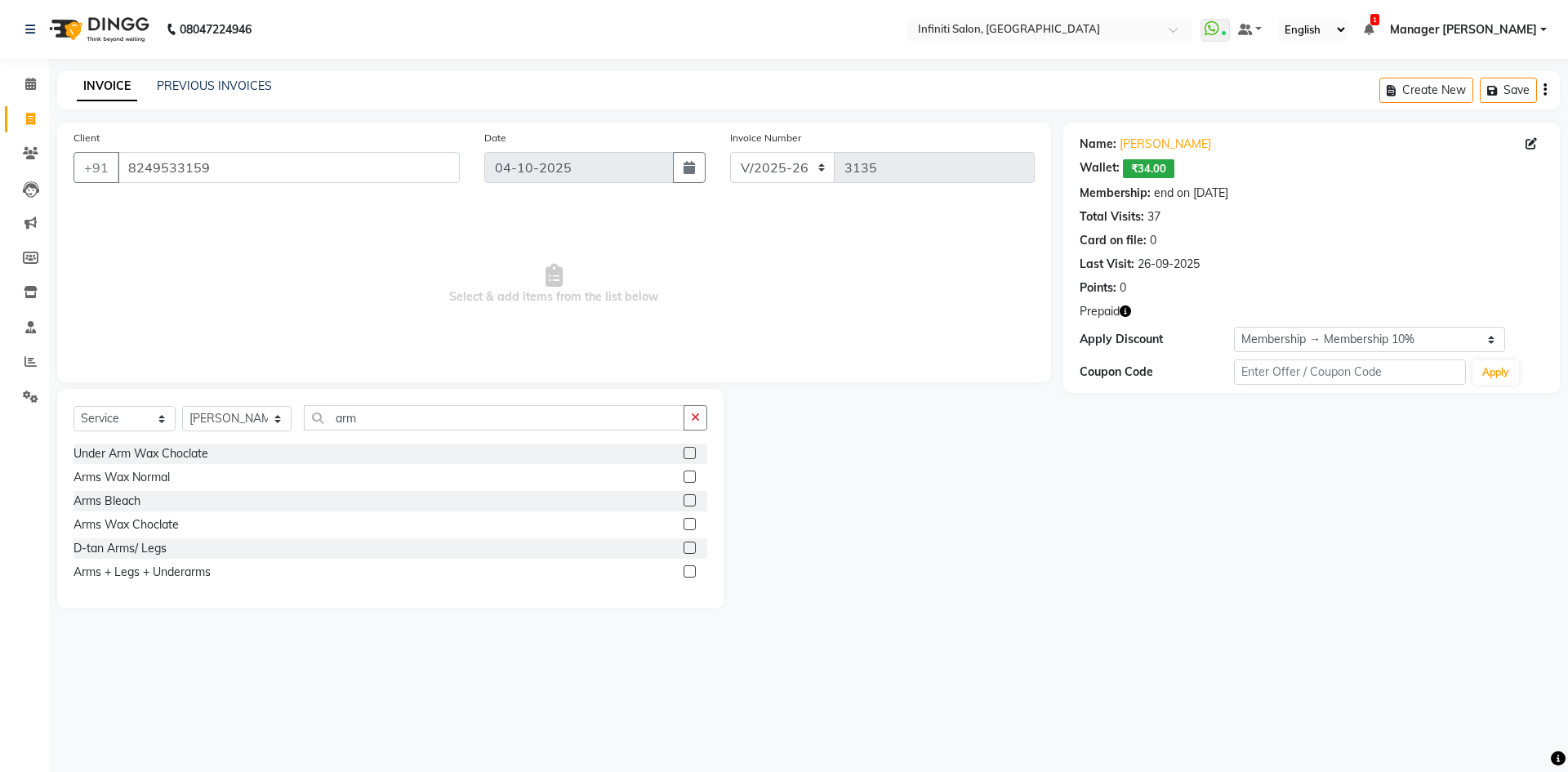
click at [686, 456] on label at bounding box center [690, 452] width 12 height 12
click at [686, 456] on input "checkbox" at bounding box center [689, 453] width 10 height 10
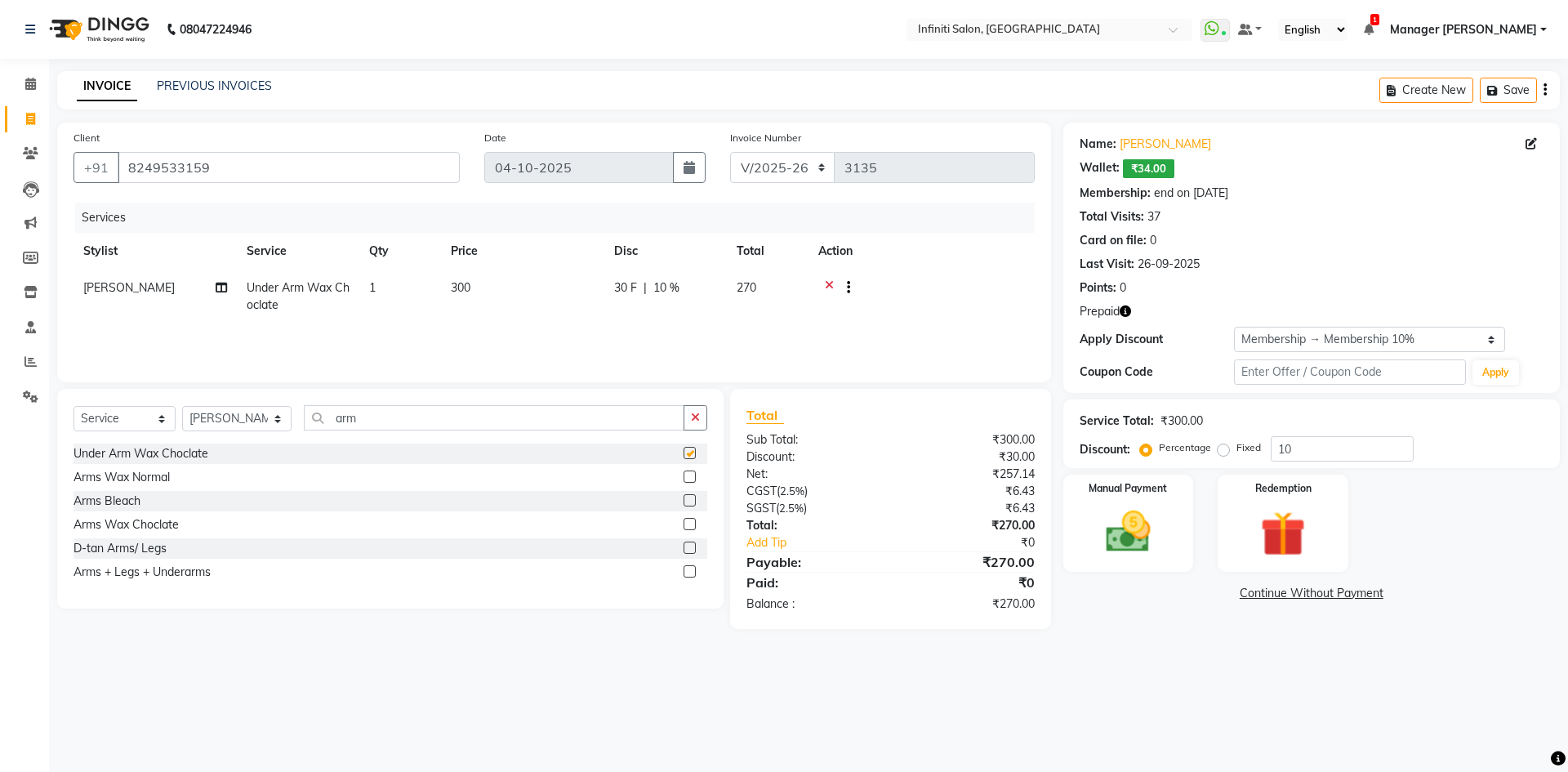
checkbox input "false"
click at [1128, 312] on icon "button" at bounding box center [1125, 311] width 11 height 11
click at [1301, 519] on img at bounding box center [1283, 534] width 76 height 58
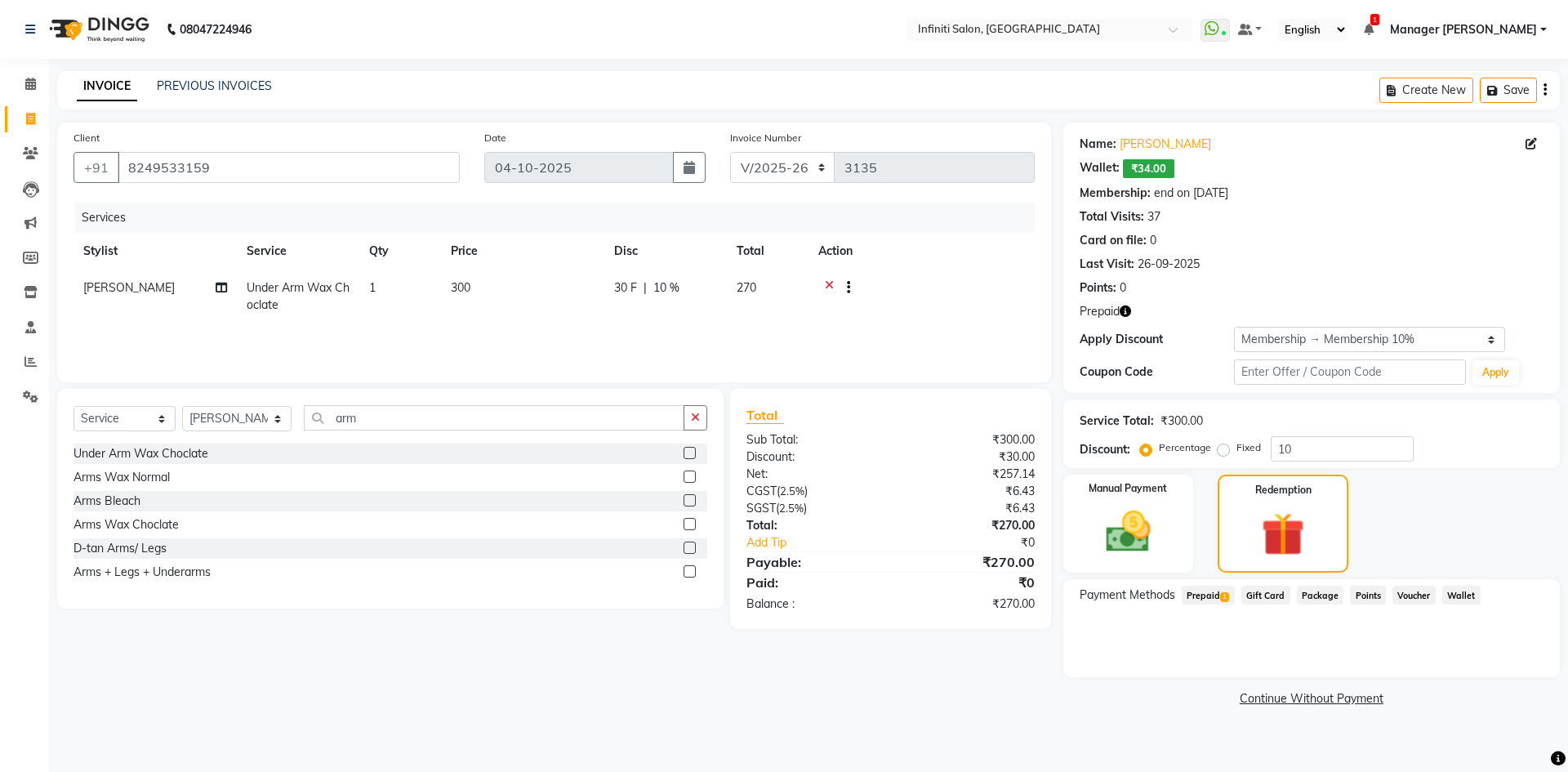
click at [1203, 589] on span "Prepaid 1" at bounding box center [1208, 595] width 53 height 19
click at [1494, 661] on button "Add" at bounding box center [1504, 661] width 60 height 28
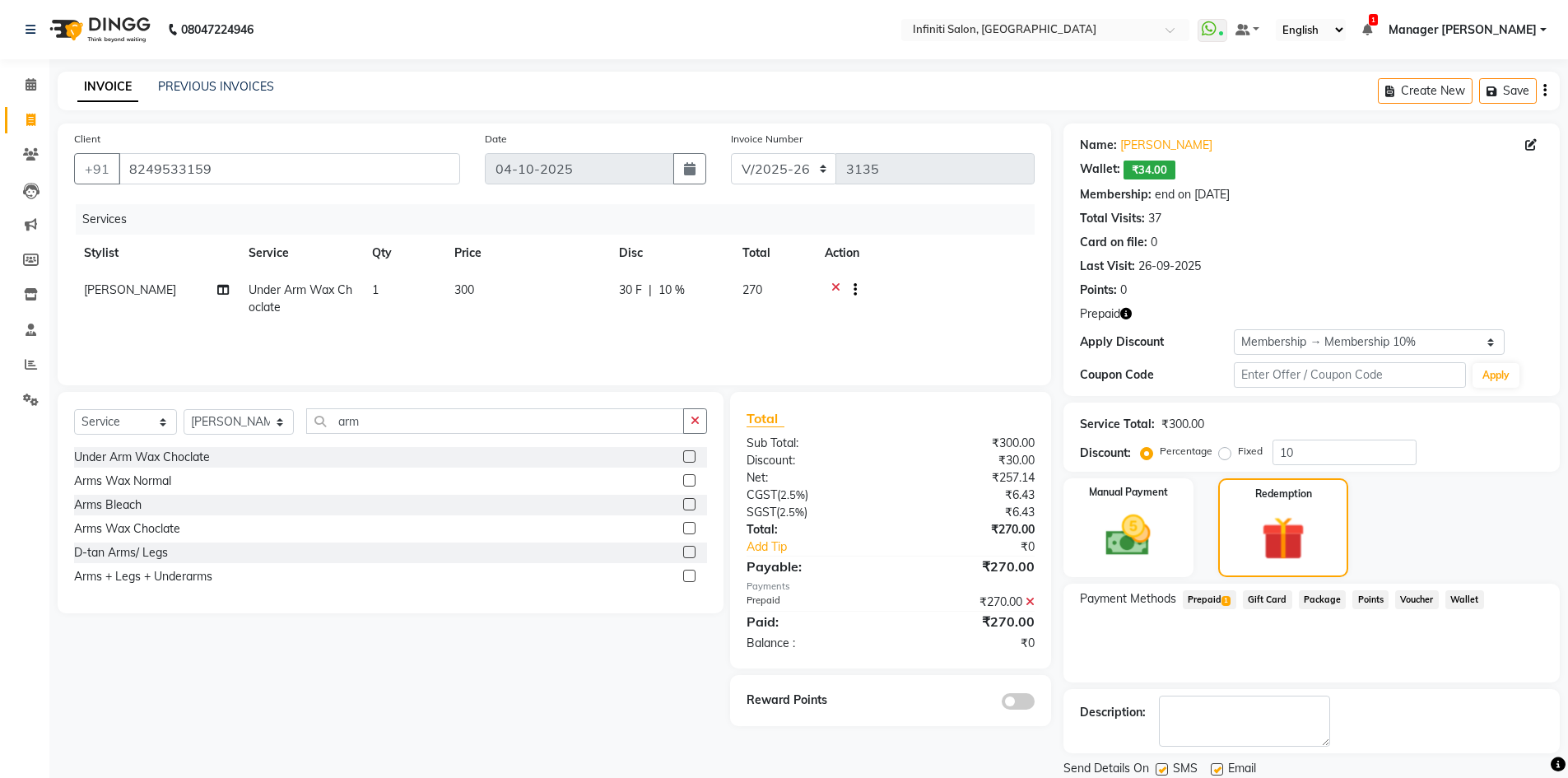
scroll to position [56, 0]
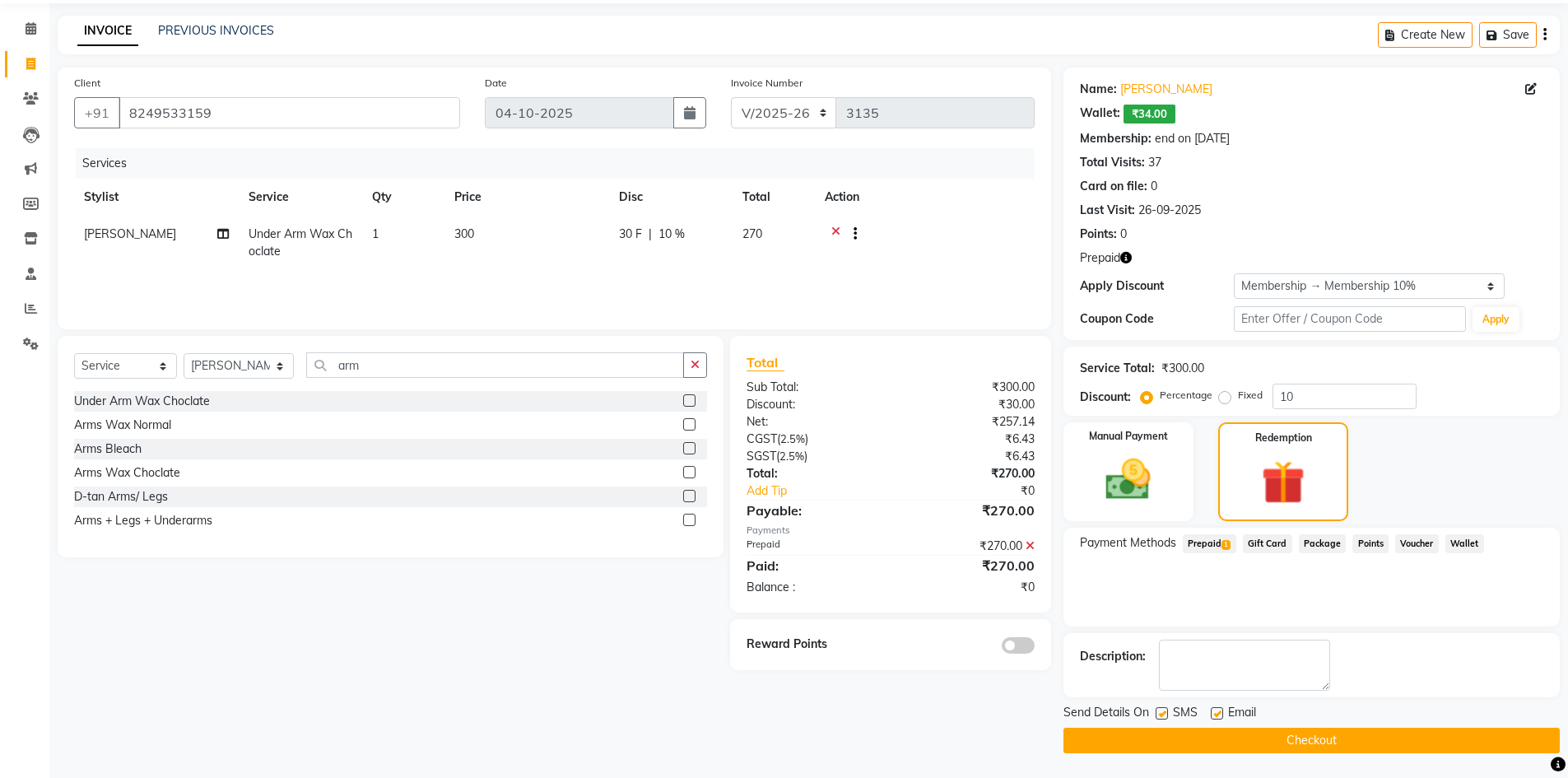
click at [1358, 740] on button "Checkout" at bounding box center [1311, 740] width 496 height 25
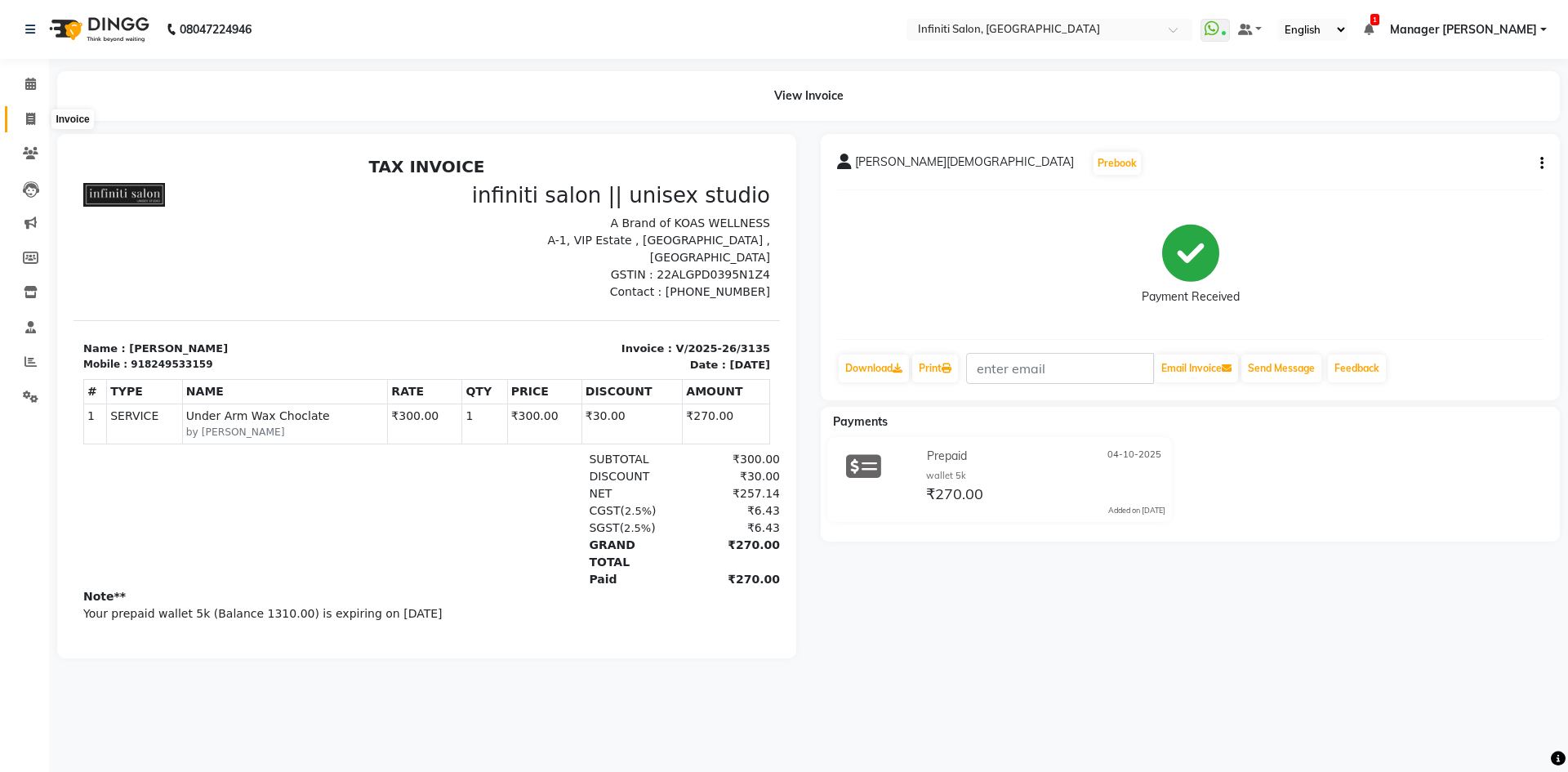
click at [33, 125] on span at bounding box center [30, 120] width 28 height 19
select select "service"
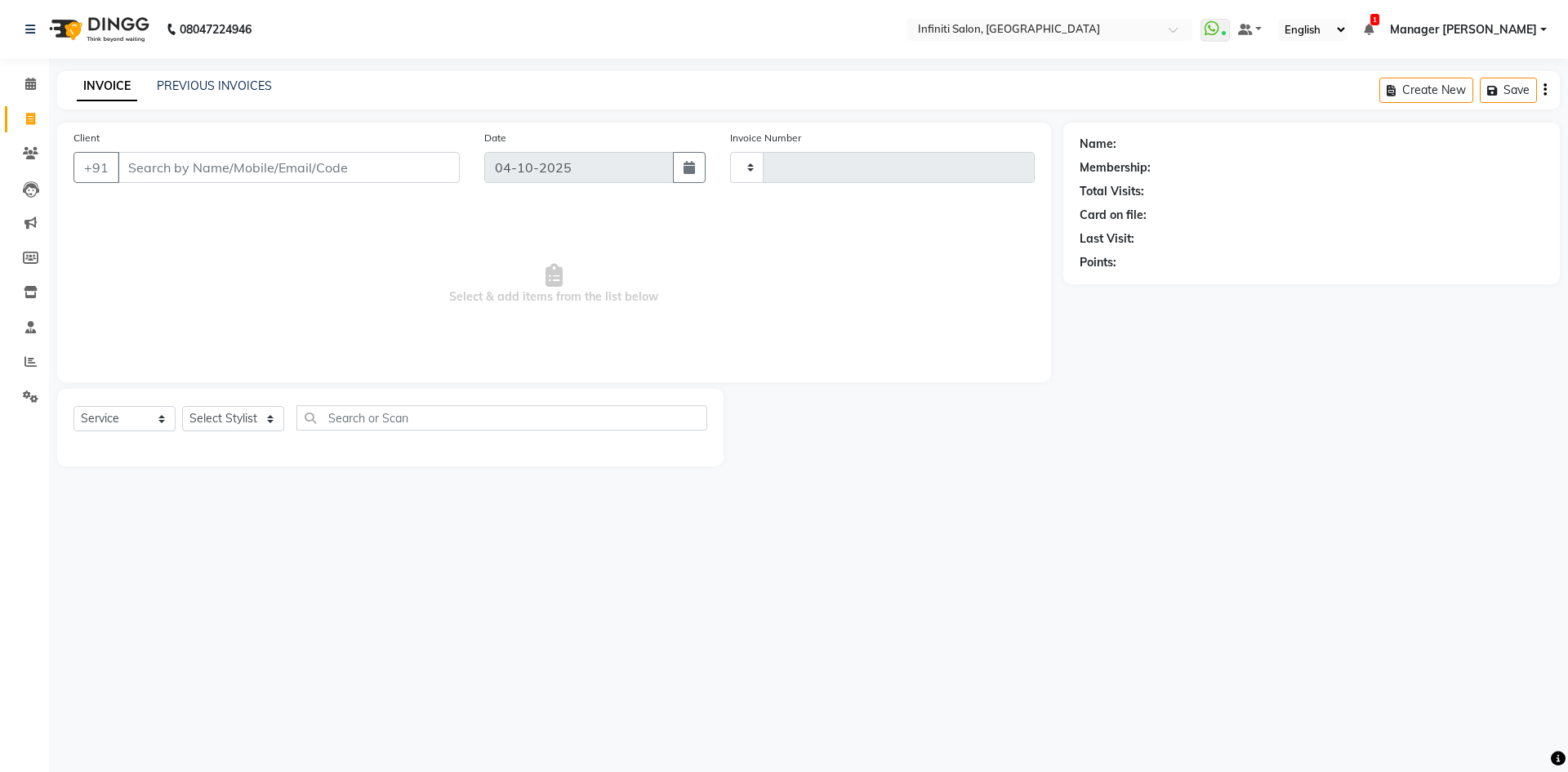
type input "3136"
select select "5804"
click at [28, 288] on icon at bounding box center [30, 292] width 14 height 12
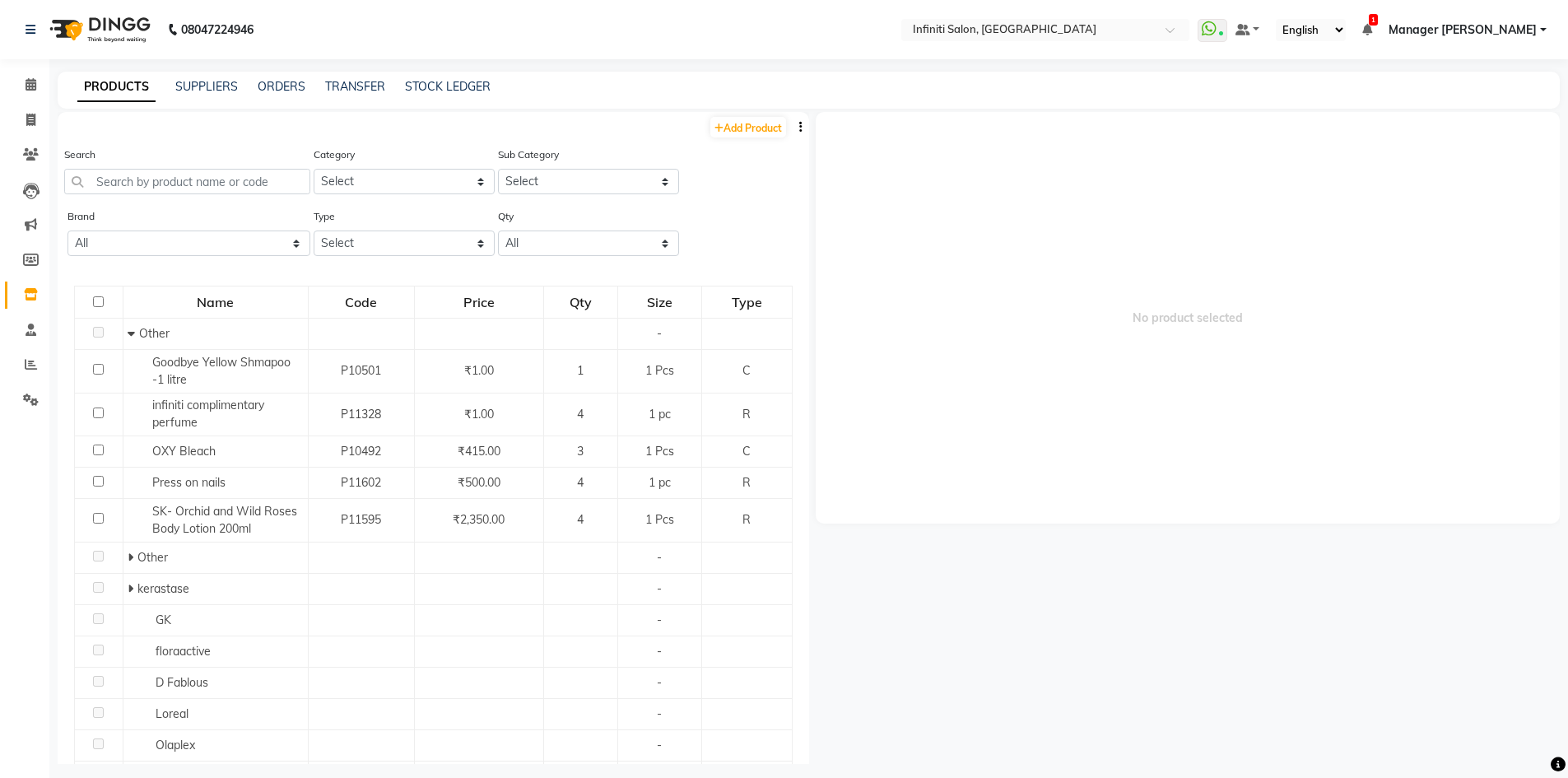
click at [354, 94] on div "TRANSFER" at bounding box center [355, 87] width 60 height 17
click at [354, 79] on link "TRANSFER" at bounding box center [355, 86] width 60 height 15
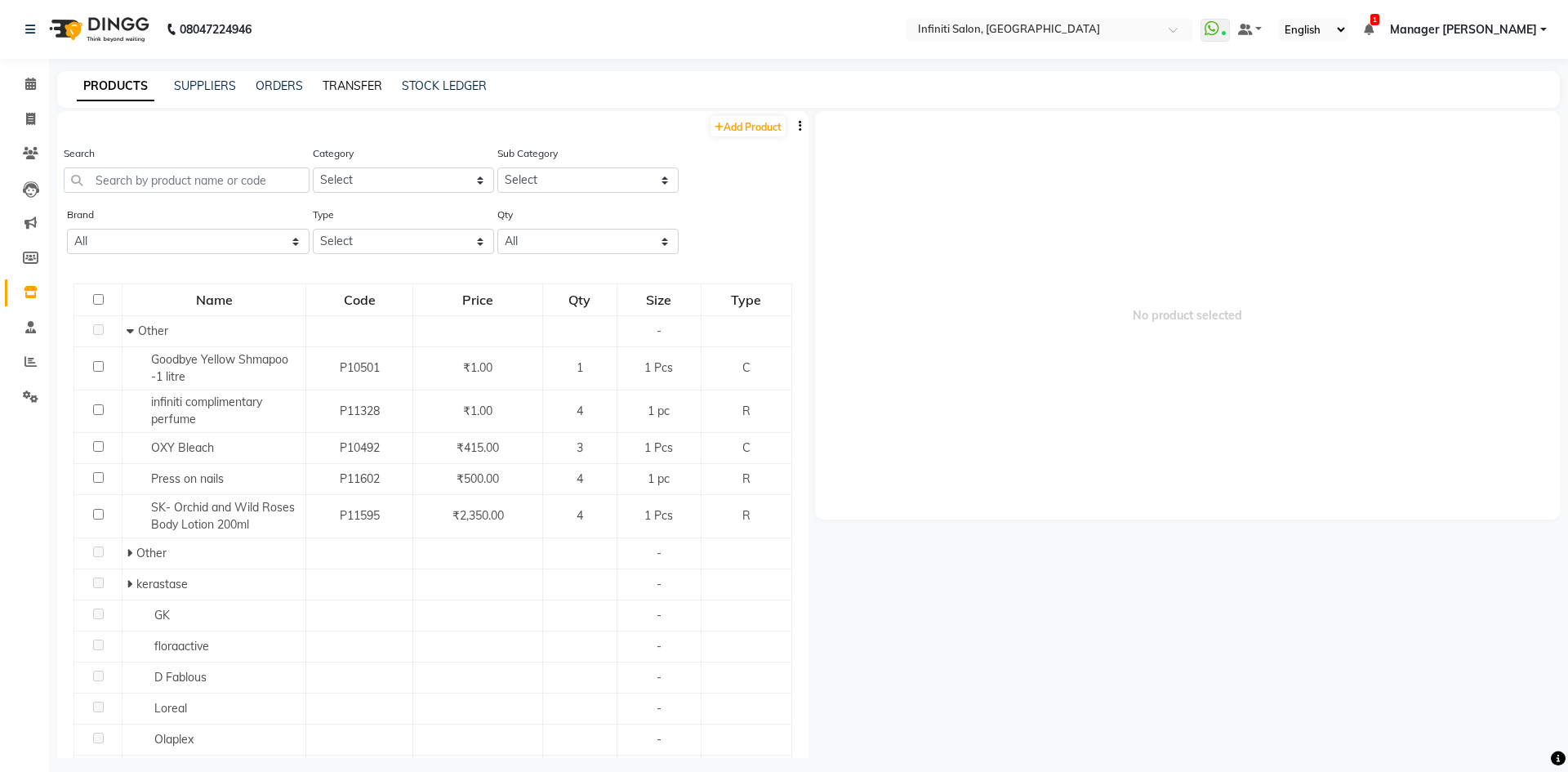
select select "sender"
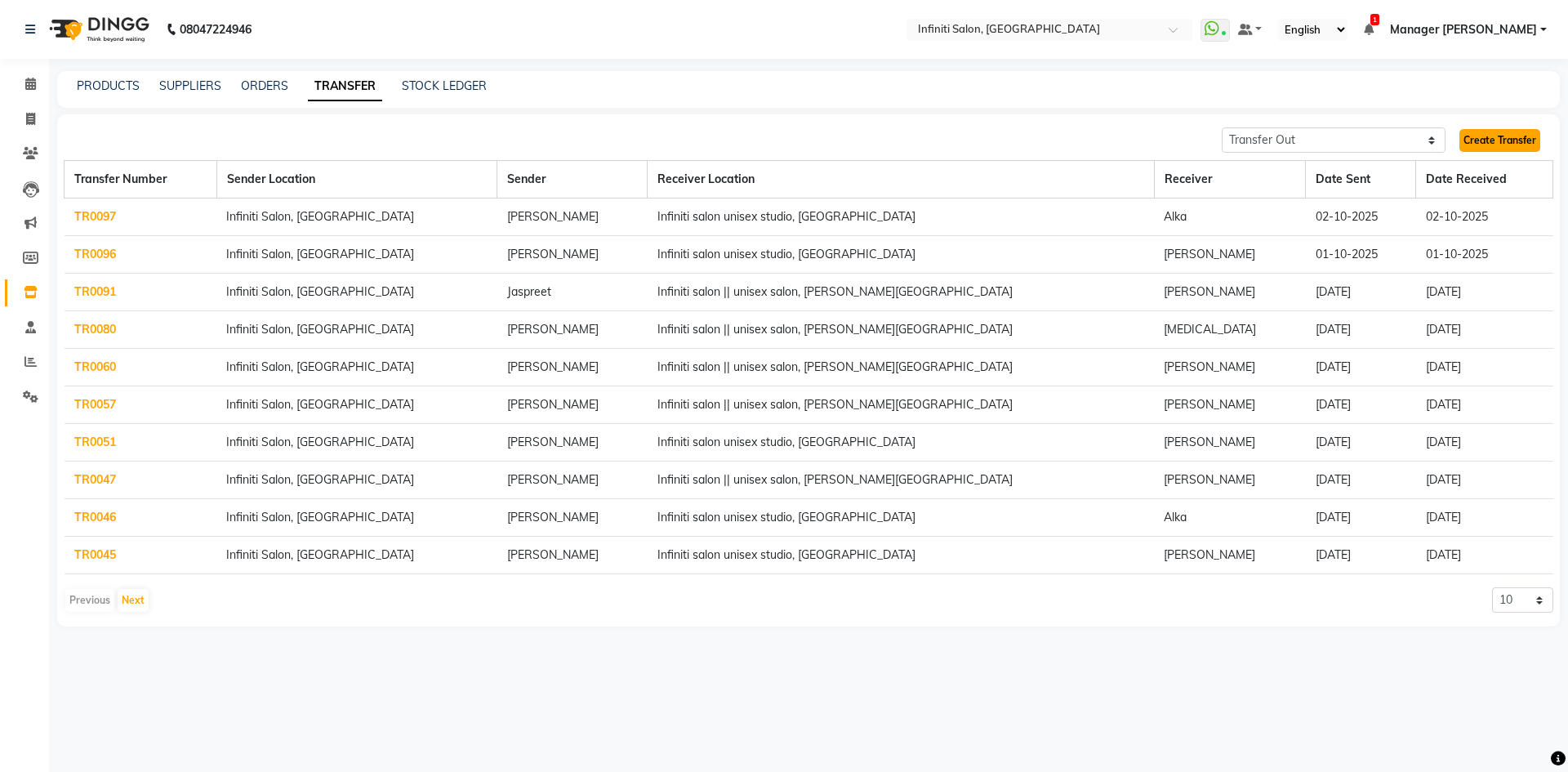
click at [1505, 138] on link "Create Transfer" at bounding box center [1501, 140] width 81 height 22
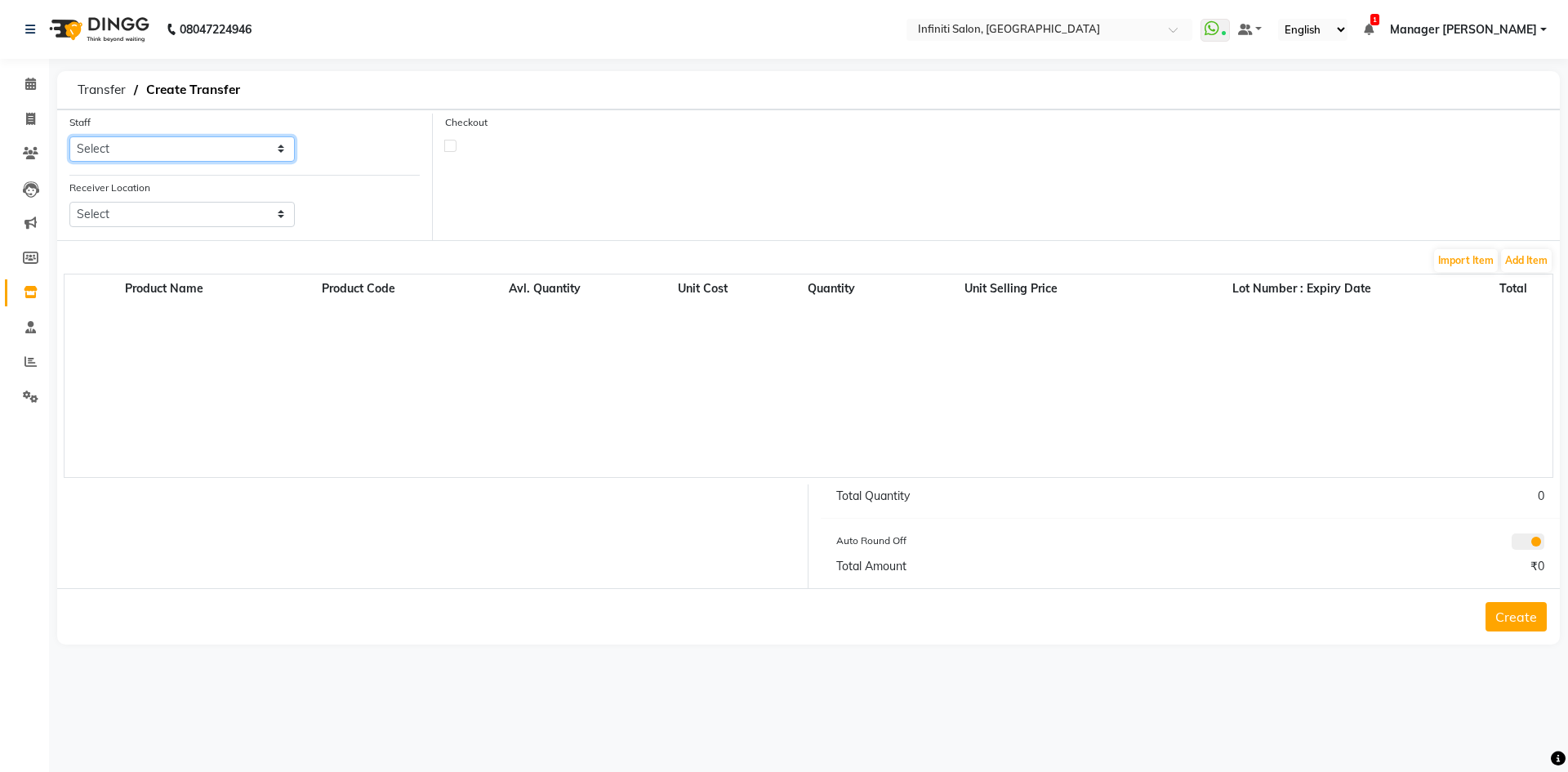
click at [160, 147] on select "Select Abhi singh Ahor Armaan Chandu Ishwar Jaspreet Khilesh Kishan SN Manager …" at bounding box center [181, 149] width 225 height 25
select select "75907"
click at [69, 136] on select "Select Abhi singh Ahor Armaan Chandu Ishwar Jaspreet Khilesh Kishan SN Manager …" at bounding box center [181, 149] width 225 height 25
click at [255, 209] on select "Select Infiniti Salon Unisex Studio, Devendra Nagar Infiniti Salon || Unisex Sa…" at bounding box center [181, 214] width 225 height 25
select select "2853"
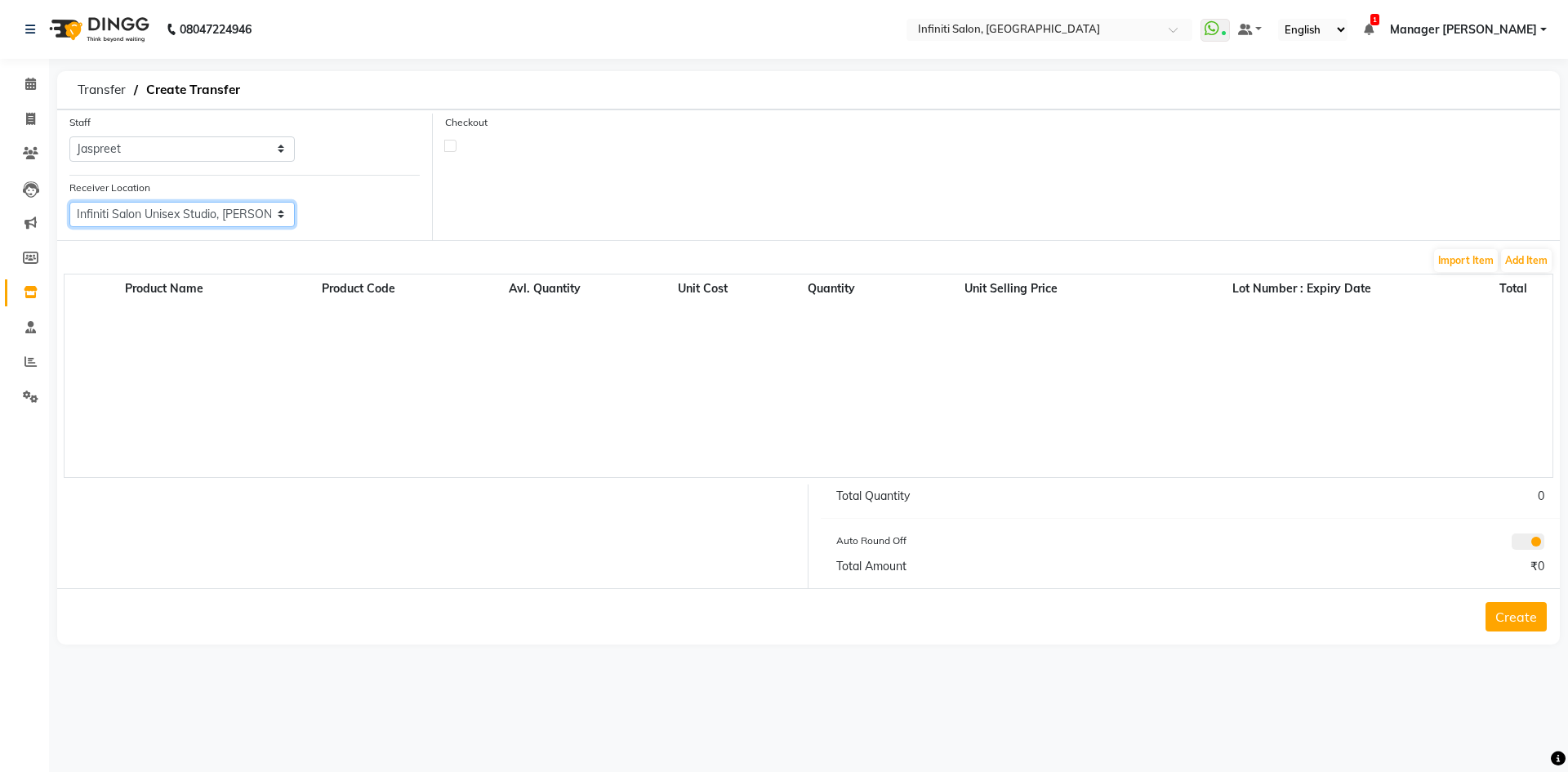
click at [69, 202] on select "Select Infiniti Salon Unisex Studio, Devendra Nagar Infiniti Salon || Unisex Sa…" at bounding box center [181, 214] width 225 height 25
click at [1524, 261] on button "Add Item" at bounding box center [1527, 261] width 51 height 22
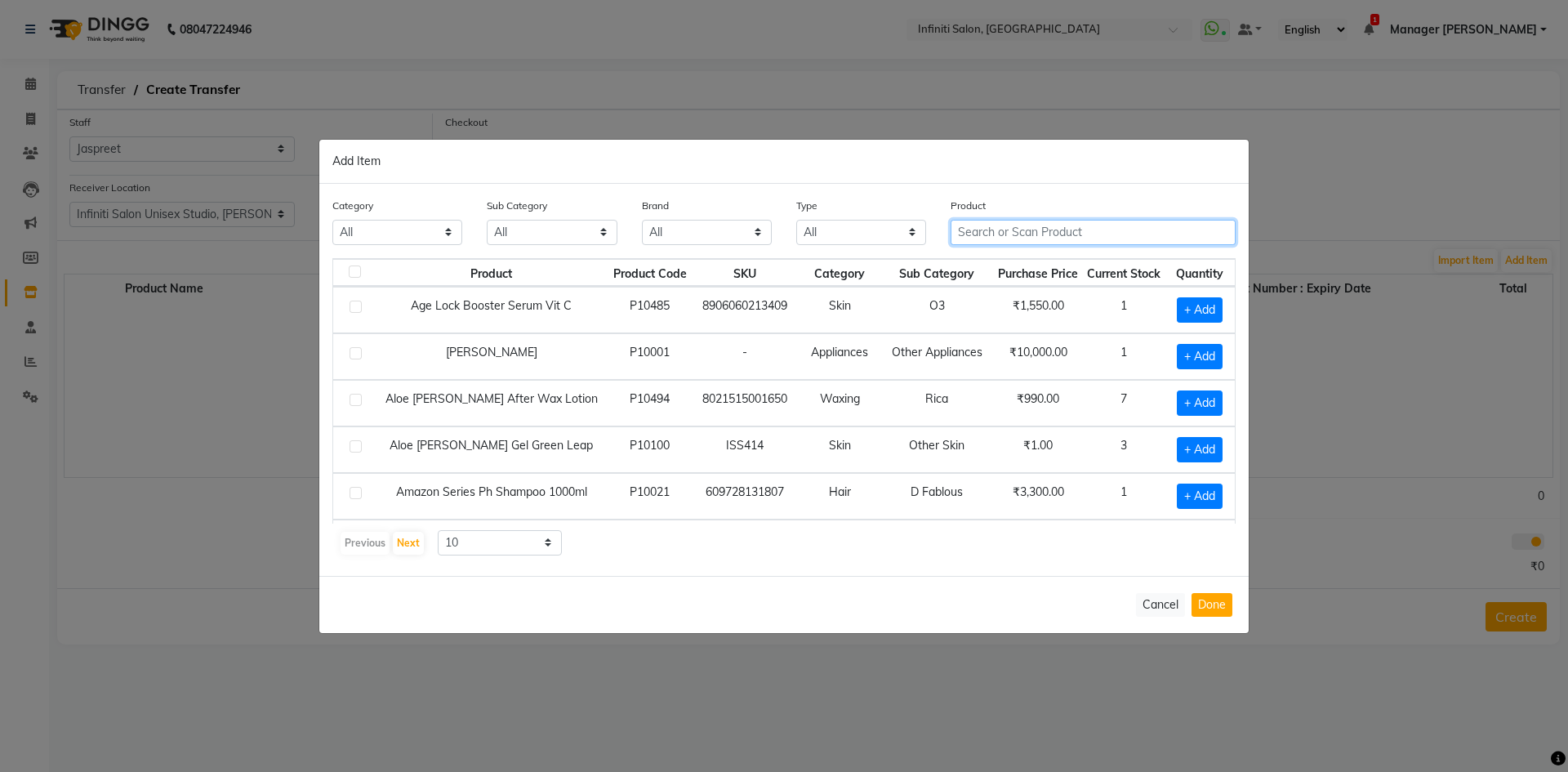
click at [989, 237] on input "text" at bounding box center [1093, 231] width 285 height 25
type input "8901526509362"
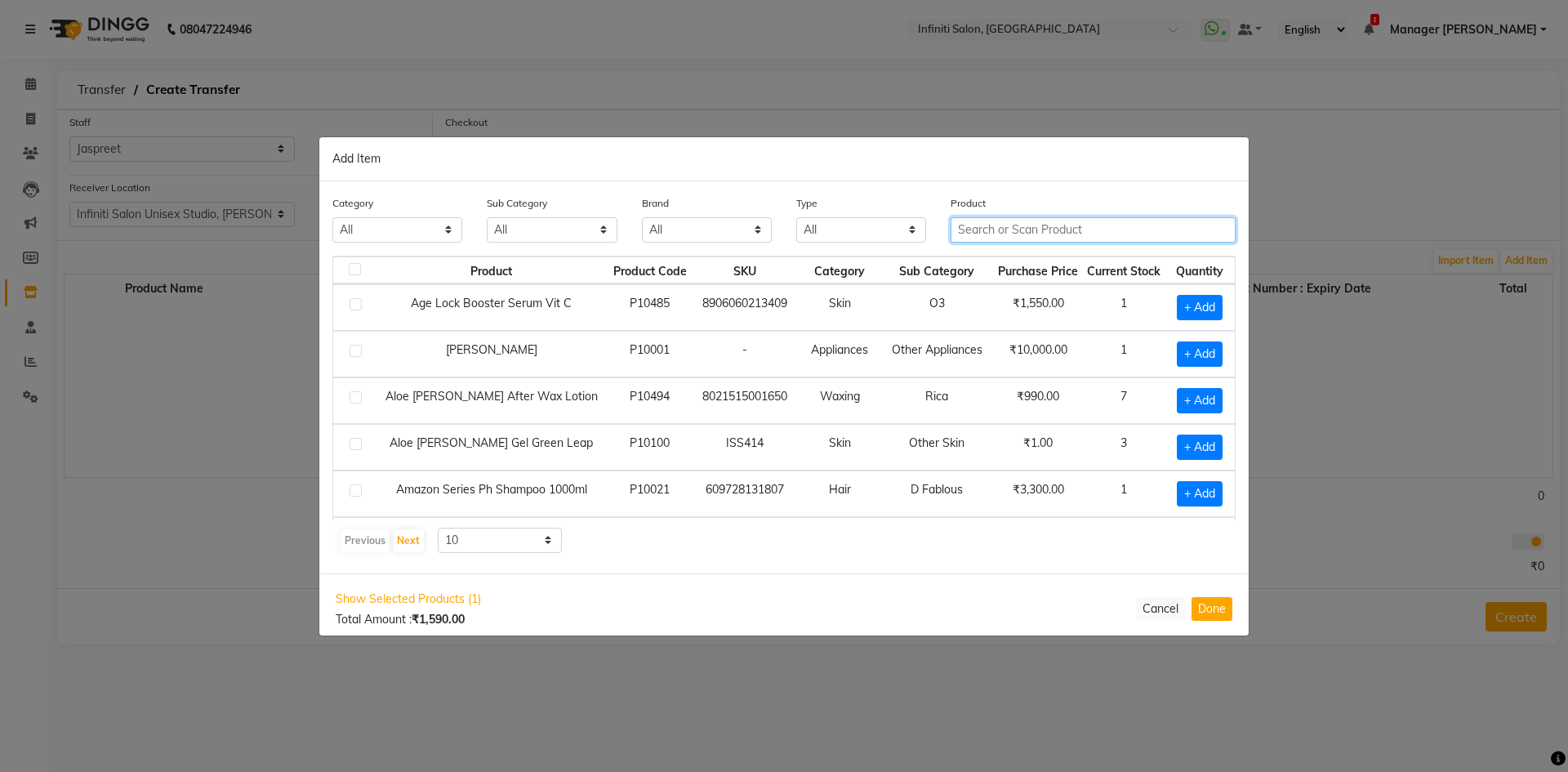
click at [996, 224] on input "text" at bounding box center [1093, 230] width 285 height 25
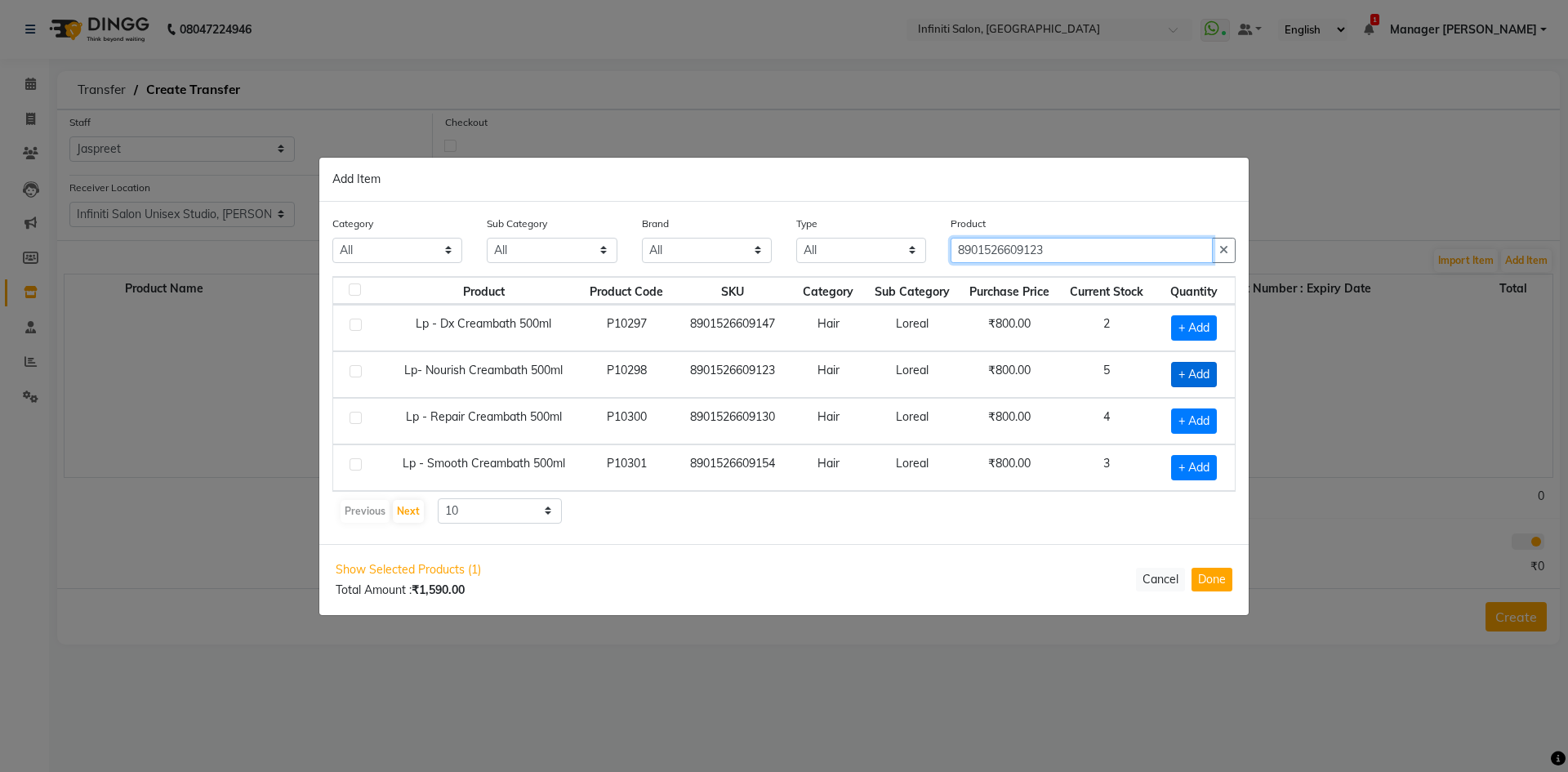
type input "8901526609123"
click at [1205, 374] on span "+ Add" at bounding box center [1194, 374] width 46 height 25
checkbox input "true"
click at [1218, 373] on icon at bounding box center [1216, 373] width 10 height 11
type input "2"
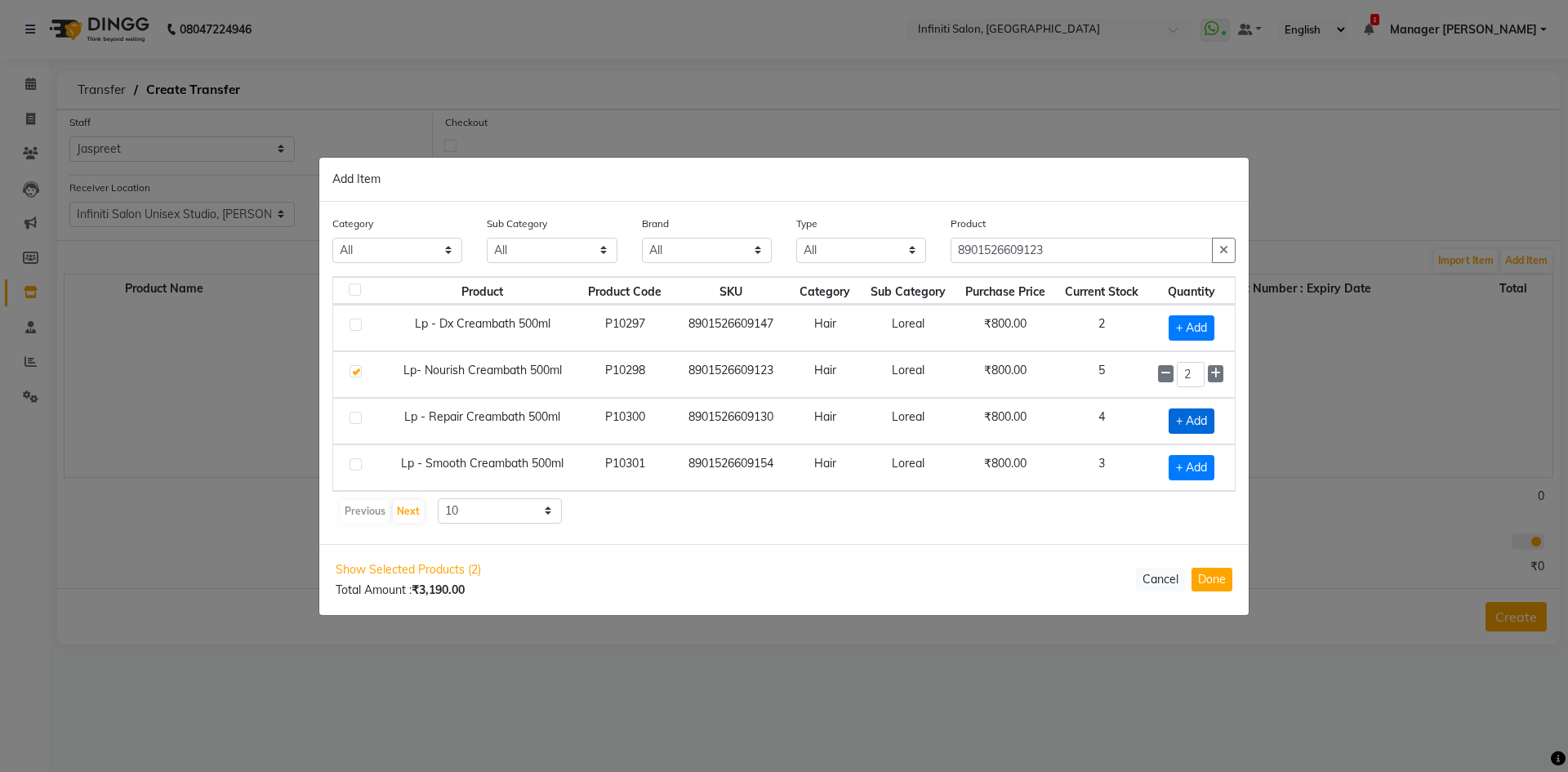
click at [1189, 419] on span "+ Add" at bounding box center [1192, 421] width 46 height 25
checkbox input "true"
click at [1220, 422] on icon at bounding box center [1216, 419] width 10 height 11
type input "2"
click at [1203, 465] on span "+ Add" at bounding box center [1192, 467] width 46 height 25
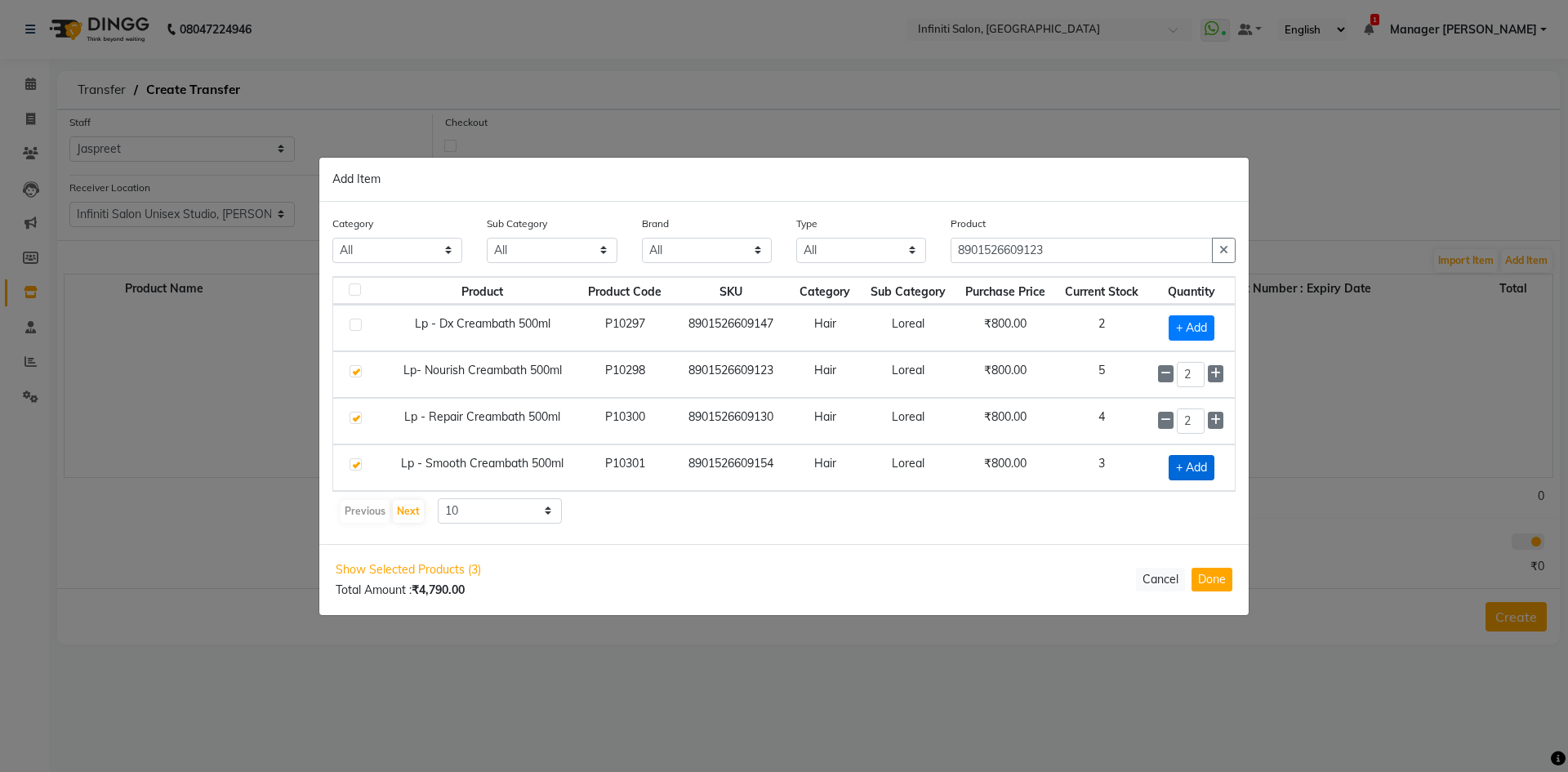
checkbox input "true"
click at [1215, 578] on button "Done" at bounding box center [1211, 579] width 41 height 23
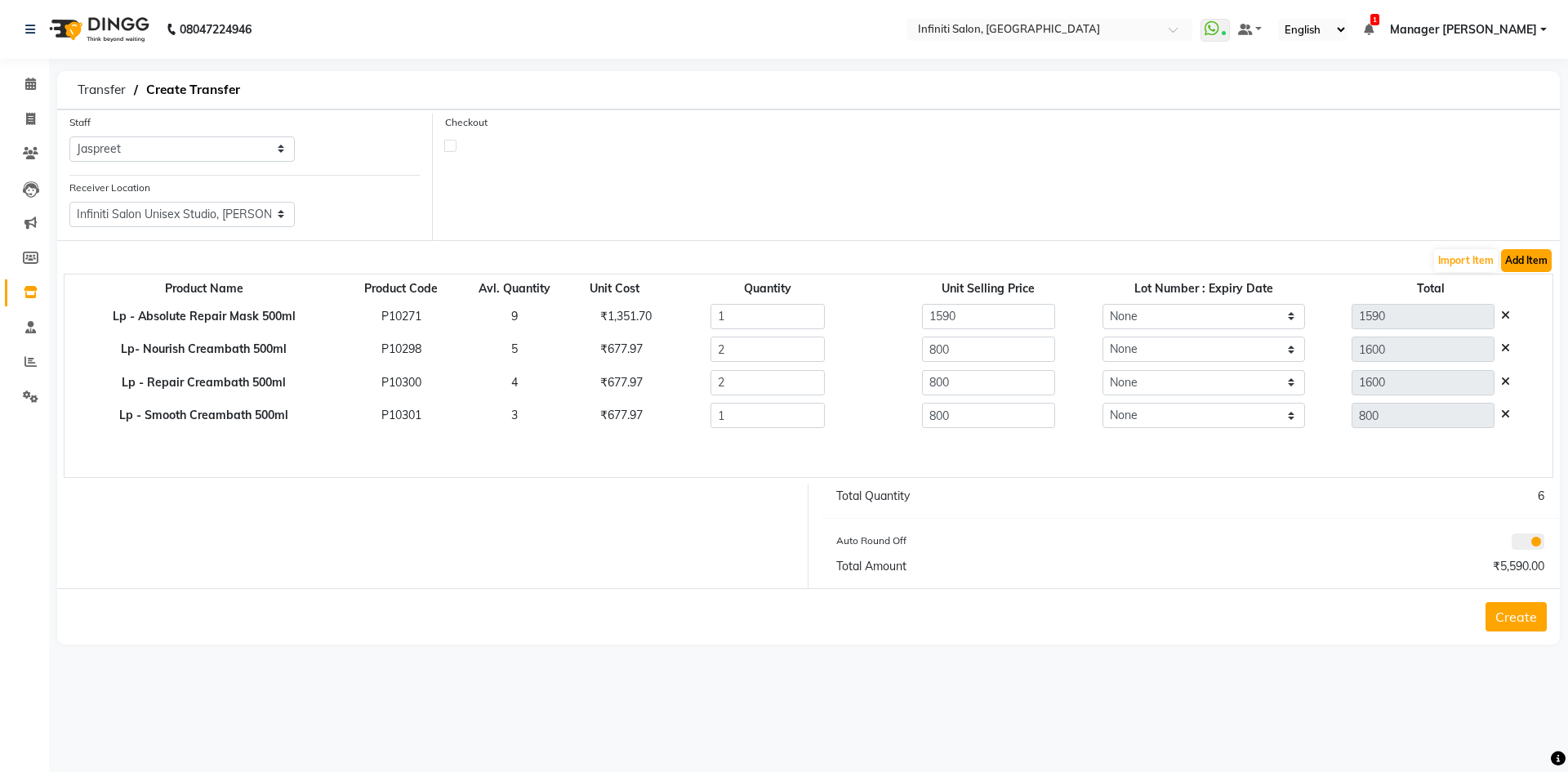
click at [1521, 256] on button "Add Item" at bounding box center [1527, 261] width 51 height 22
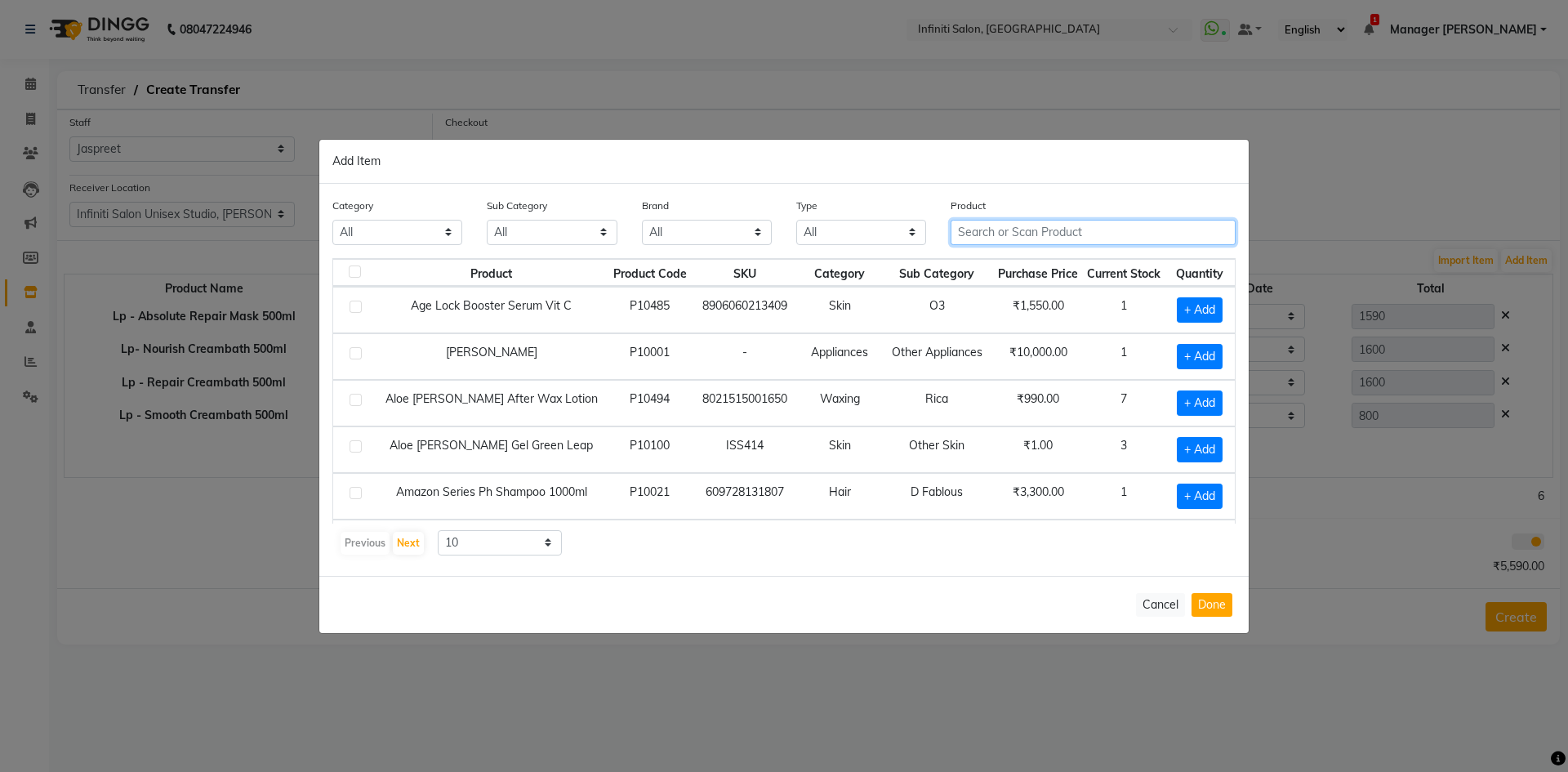
click at [984, 237] on input "text" at bounding box center [1093, 231] width 285 height 25
type input "liss"
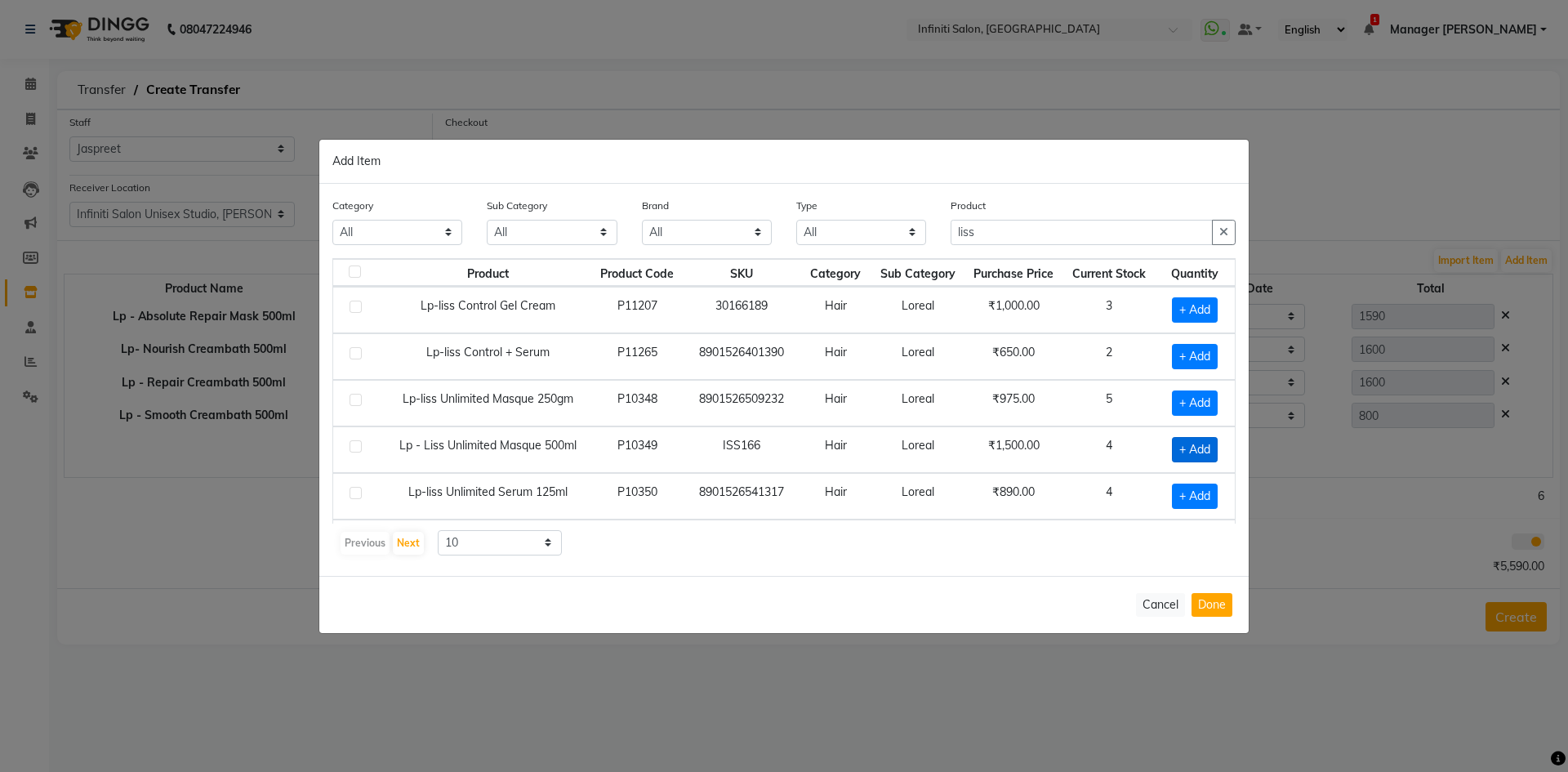
click at [1178, 446] on span "+ Add" at bounding box center [1195, 449] width 46 height 25
checkbox input "true"
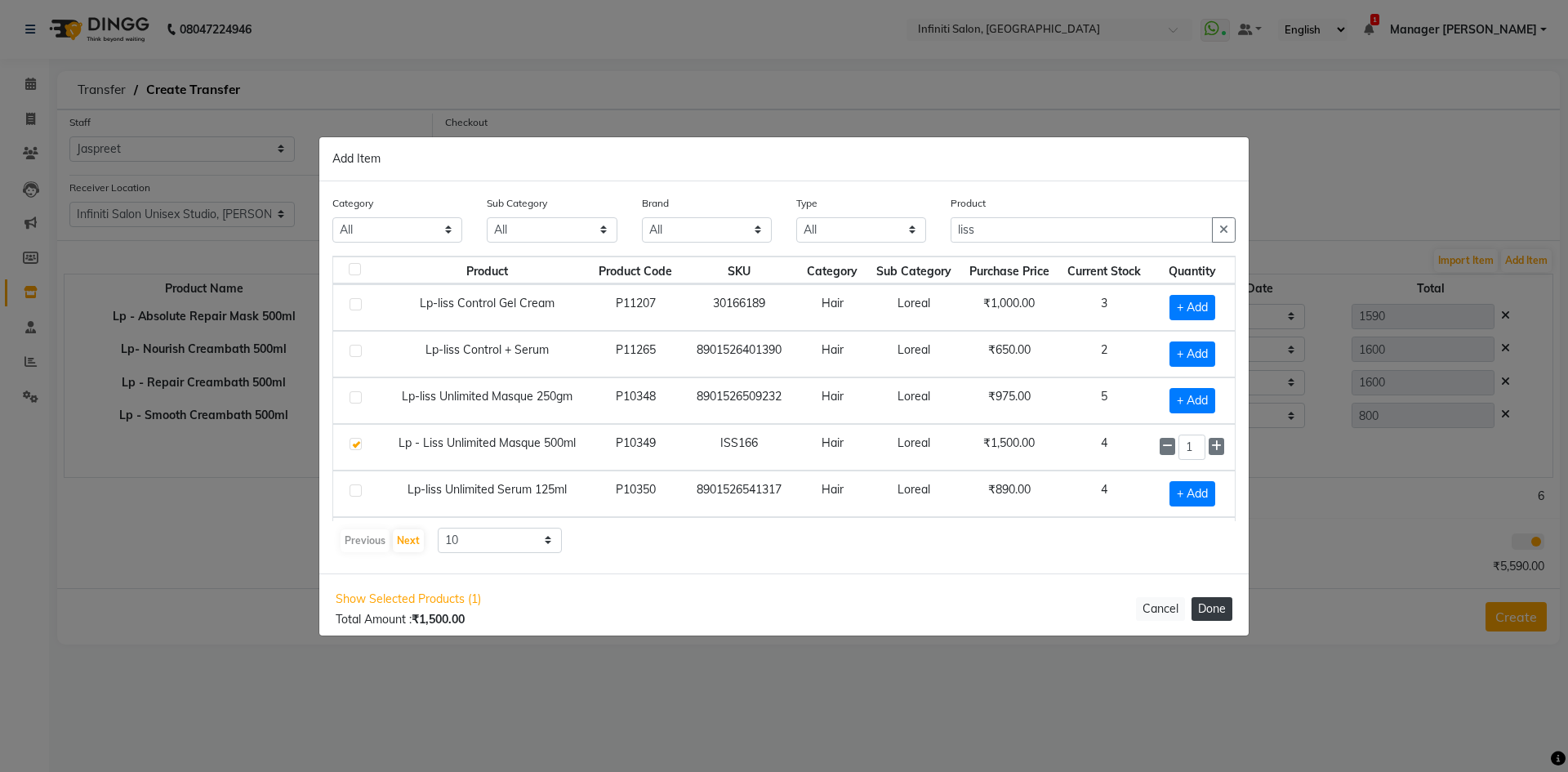
click at [1206, 609] on button "Done" at bounding box center [1211, 609] width 41 height 23
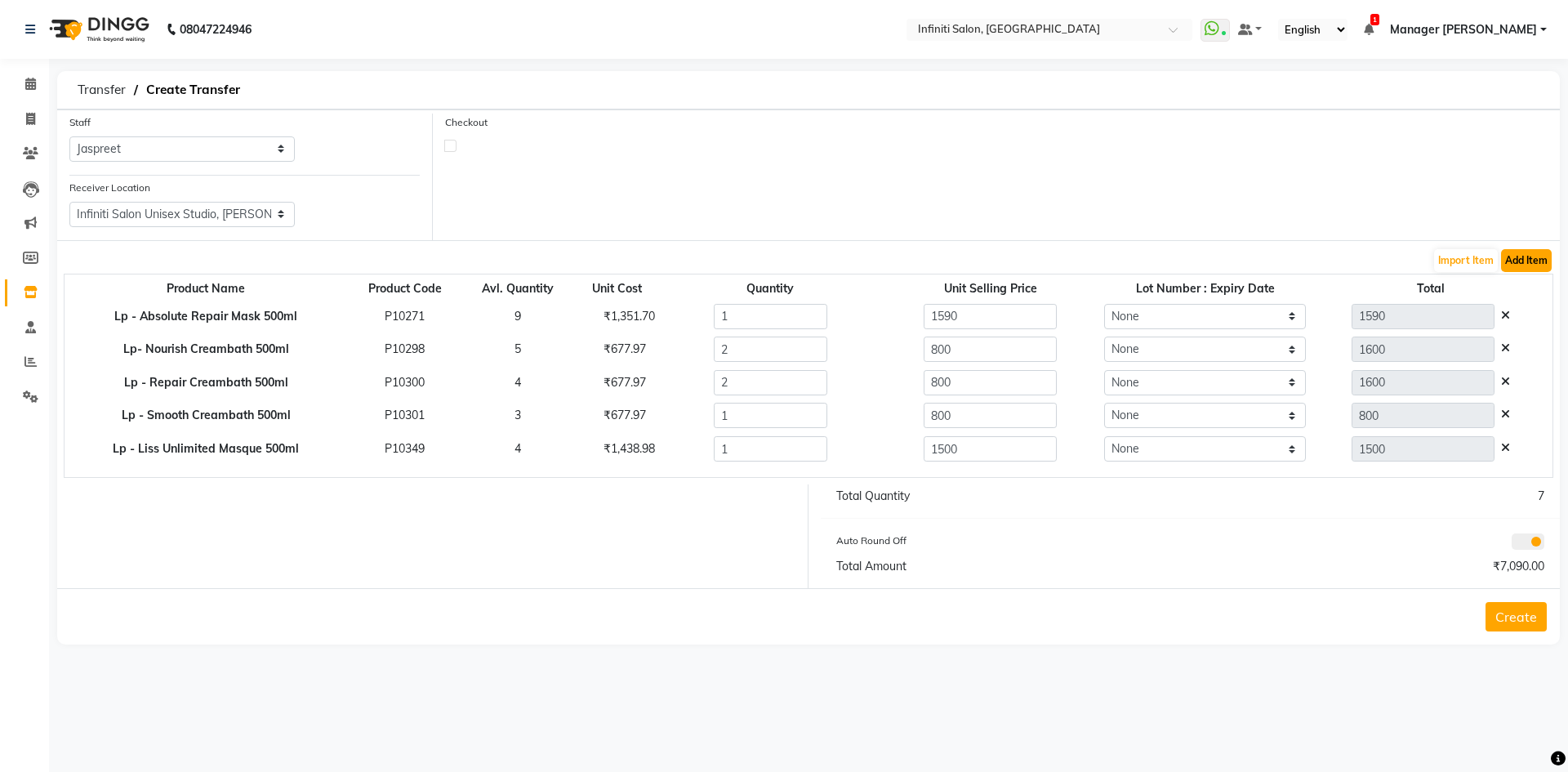
click at [1530, 261] on button "Add Item" at bounding box center [1527, 261] width 51 height 22
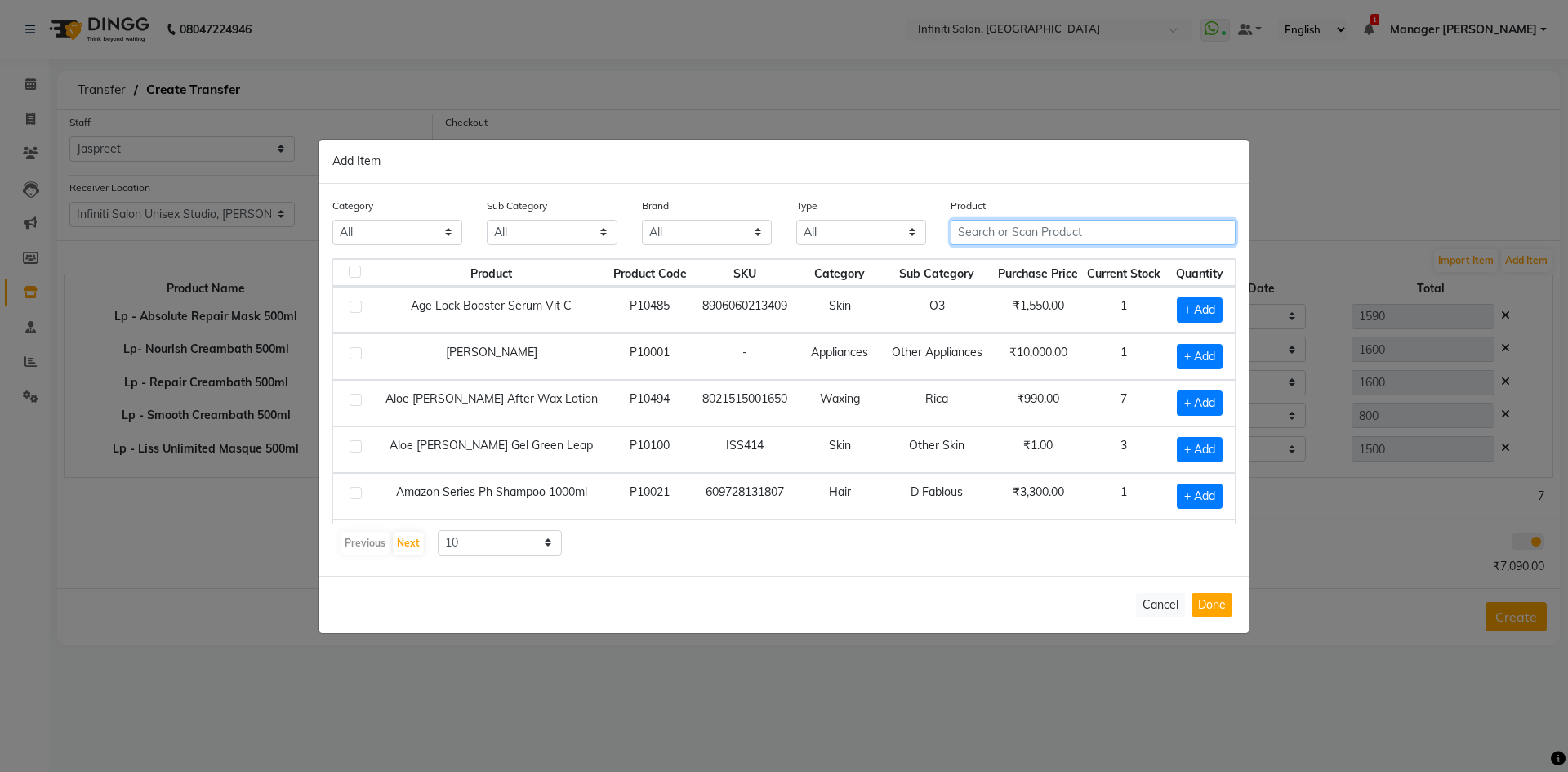
click at [1067, 237] on input "text" at bounding box center [1093, 231] width 285 height 25
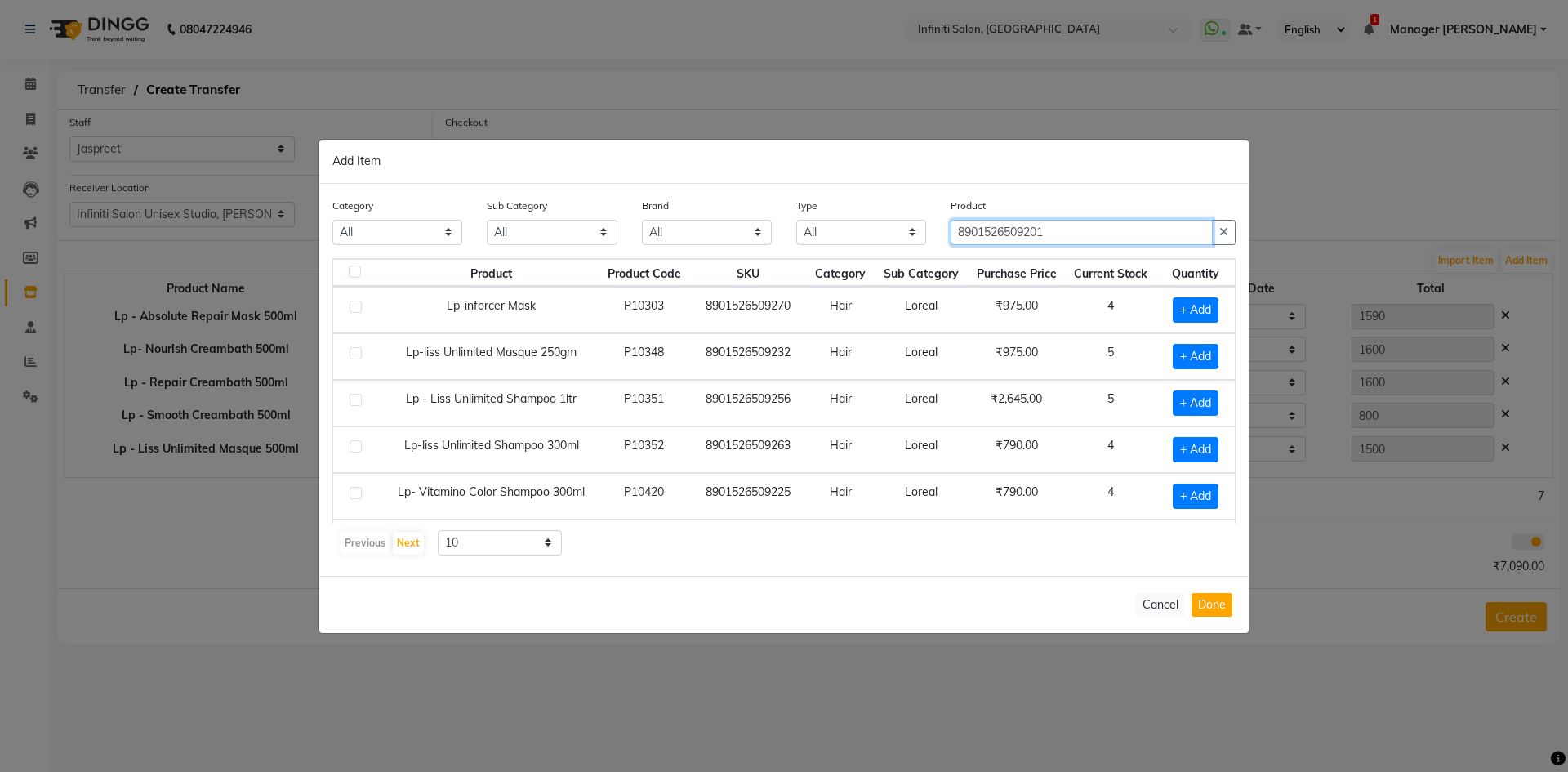
click at [1065, 231] on input "8901526509201" at bounding box center [1082, 231] width 262 height 25
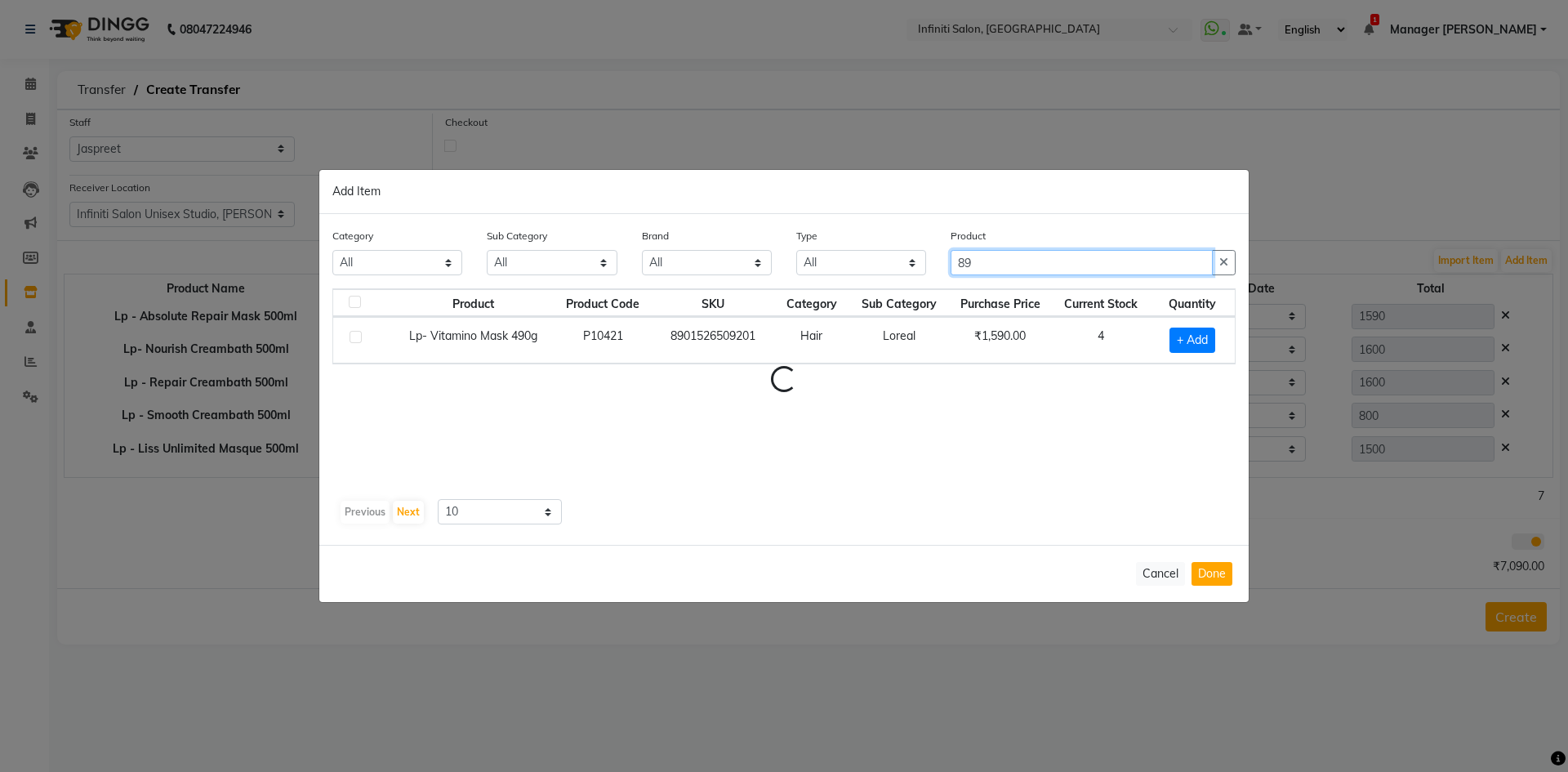
type input "8"
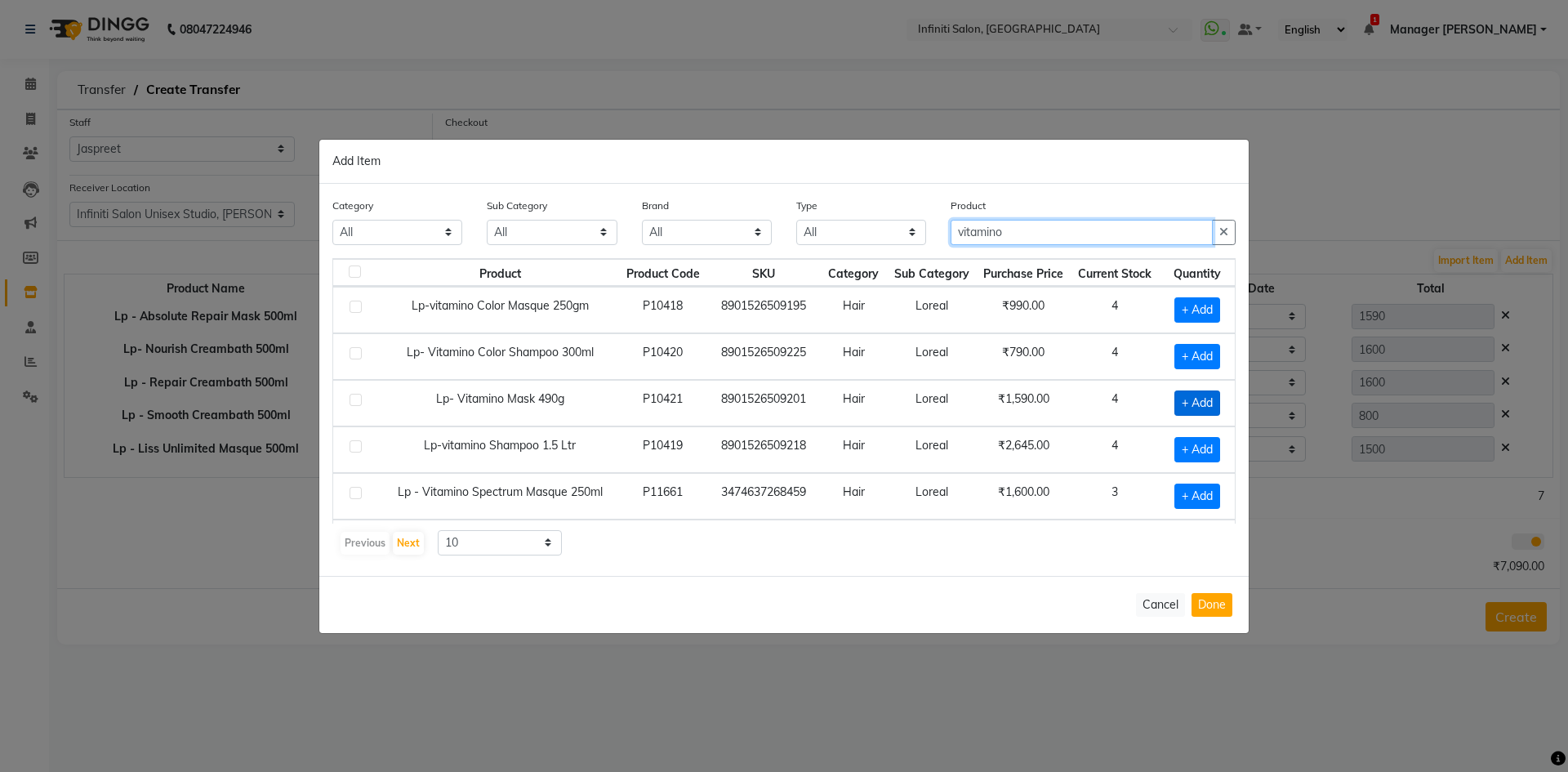
type input "vitamino"
click at [1184, 407] on span "+ Add" at bounding box center [1197, 402] width 46 height 25
checkbox input "true"
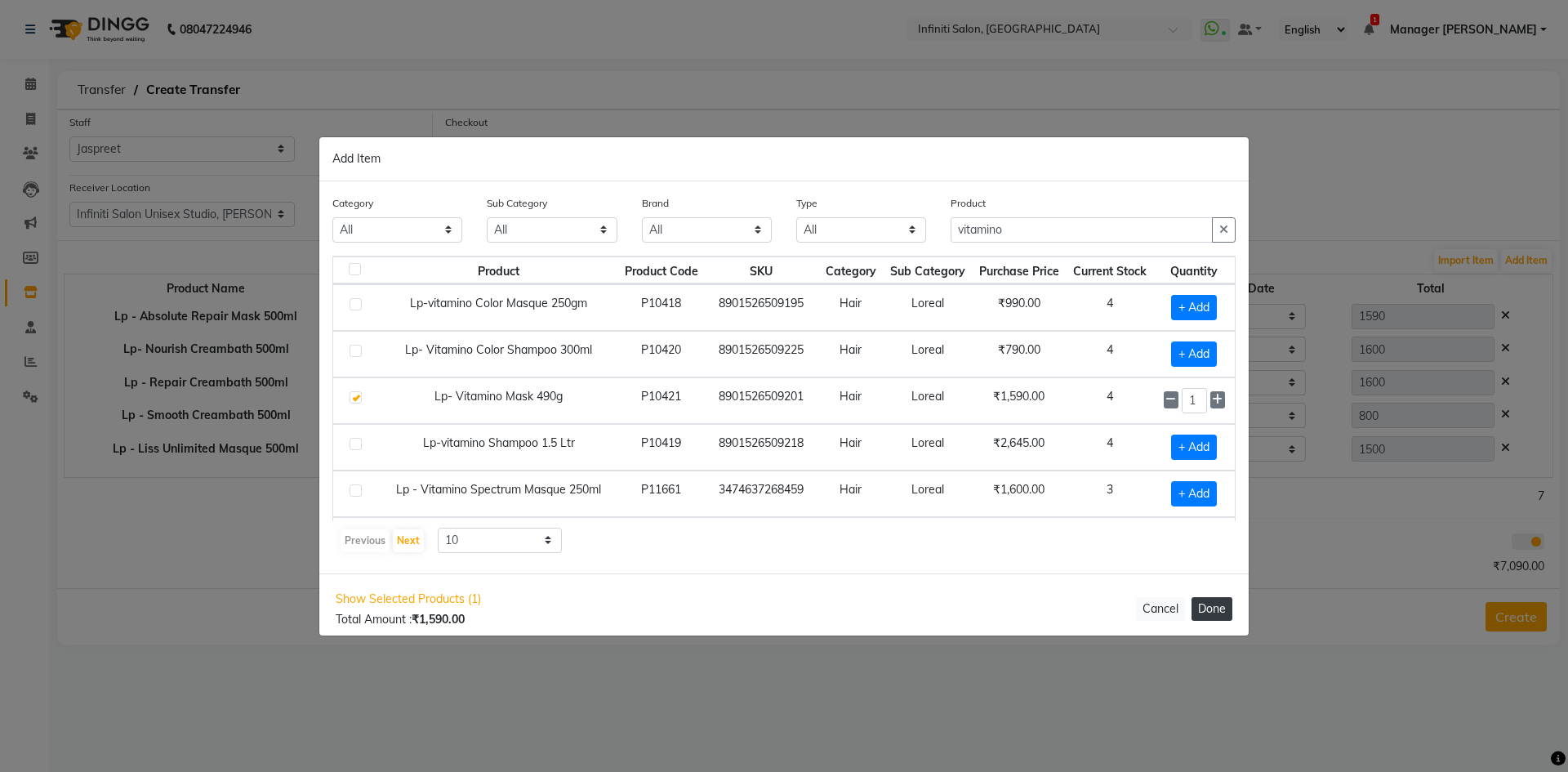
click at [1213, 599] on button "Done" at bounding box center [1211, 609] width 41 height 23
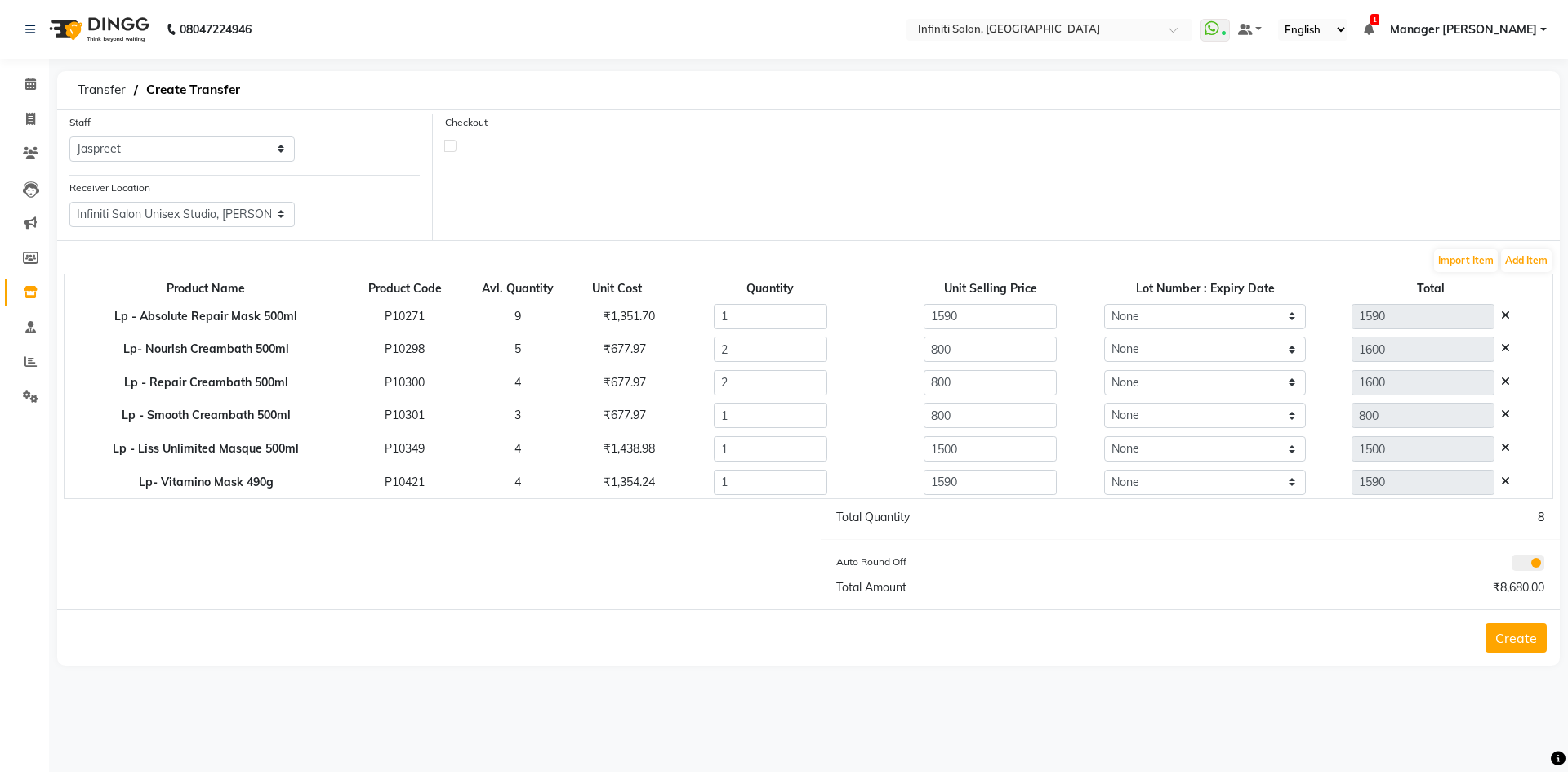
click at [1518, 639] on button "Create" at bounding box center [1516, 638] width 61 height 29
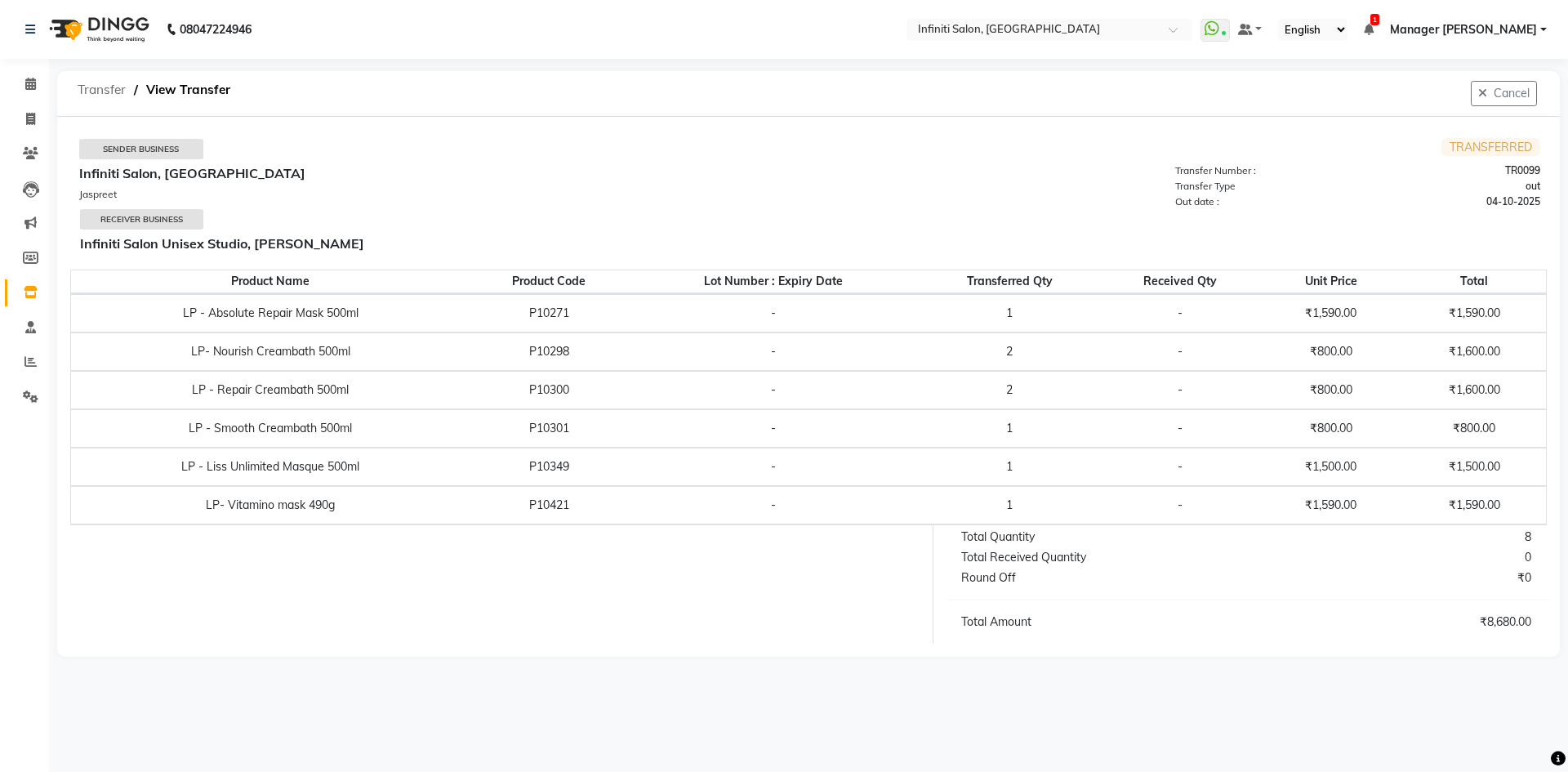
click at [107, 89] on span "Transfer" at bounding box center [101, 90] width 65 height 29
select select "sender"
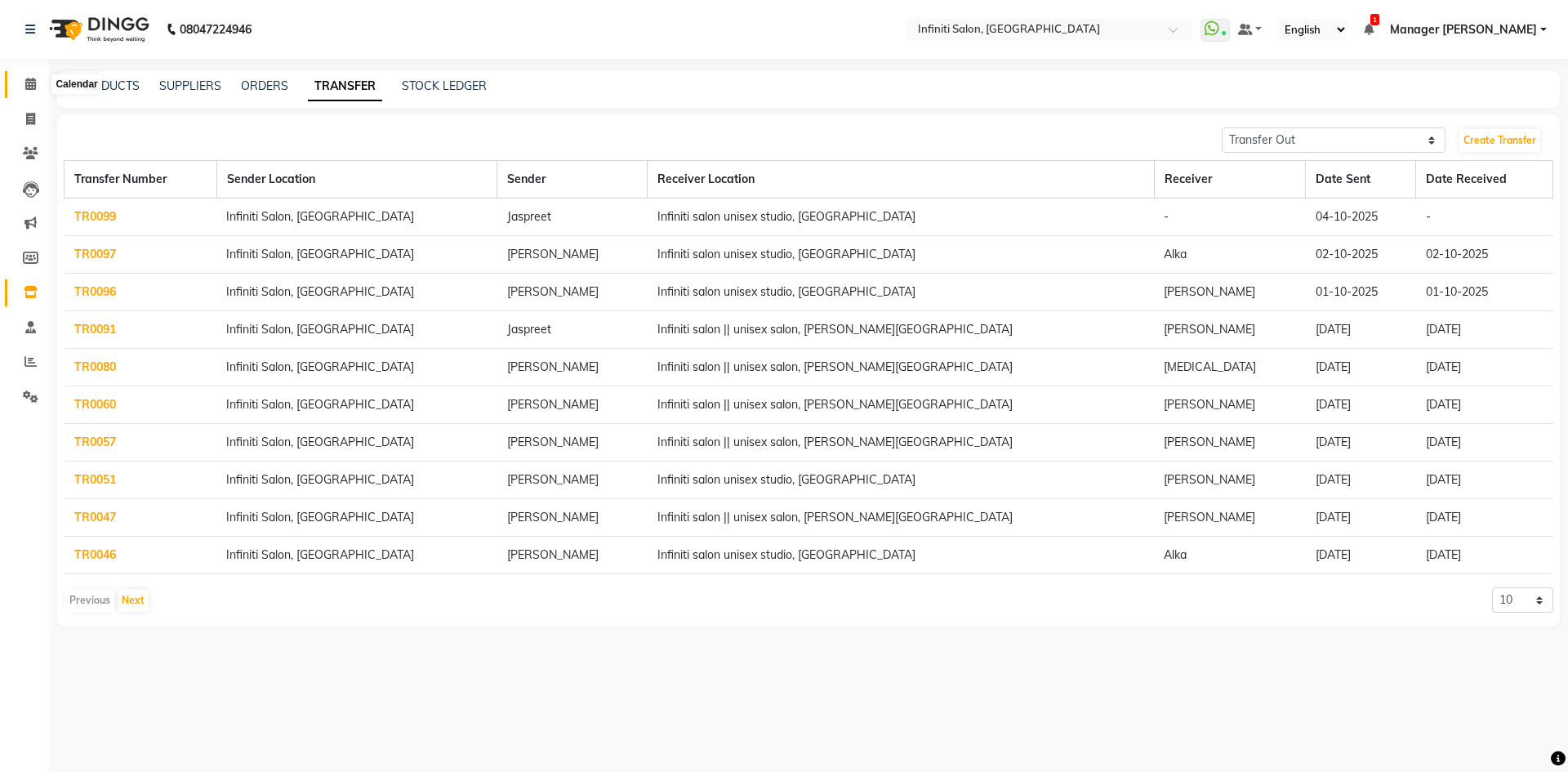
click at [36, 82] on icon at bounding box center [30, 84] width 10 height 12
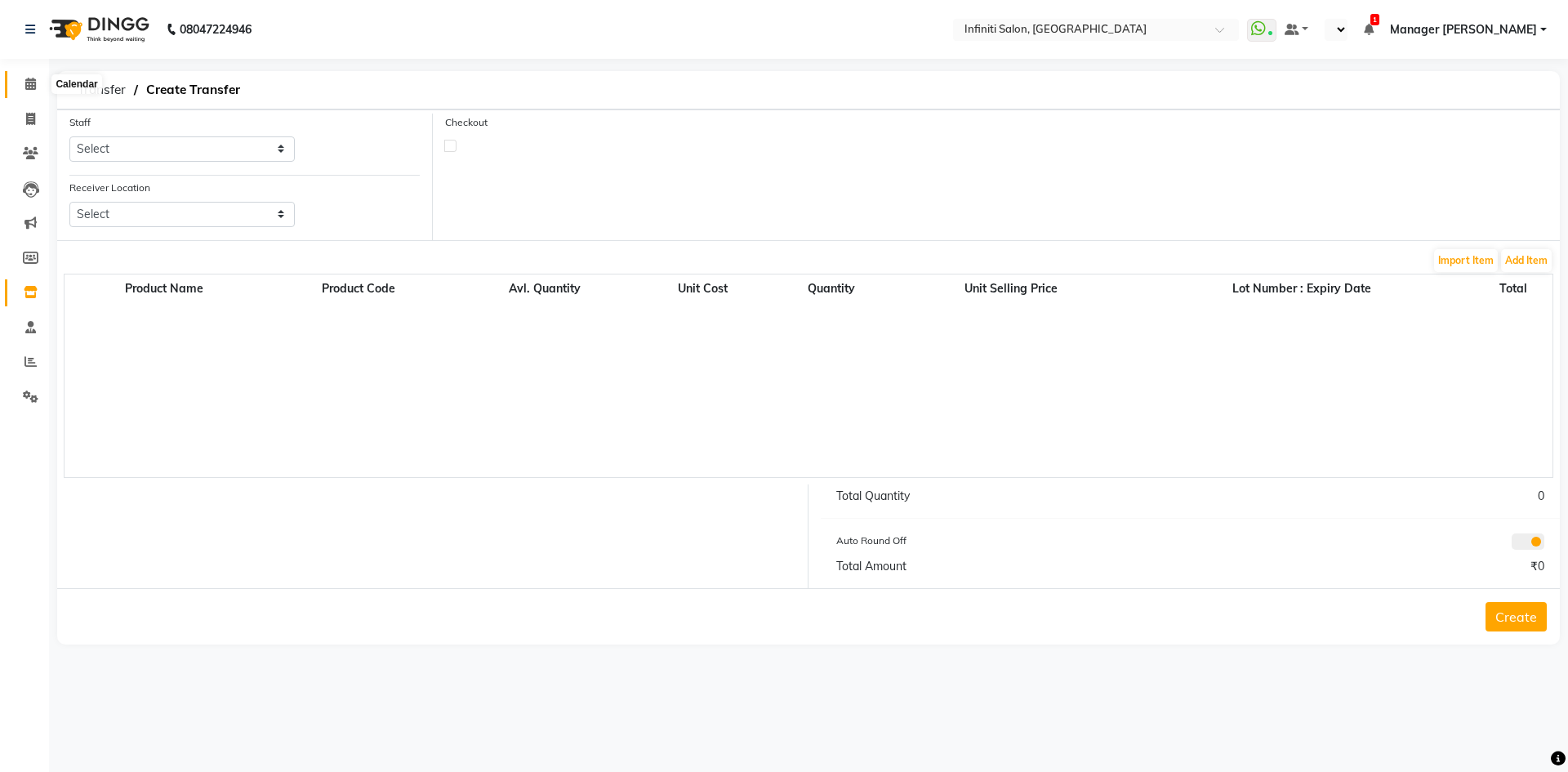
click at [35, 86] on icon at bounding box center [30, 84] width 10 height 12
select select "en"
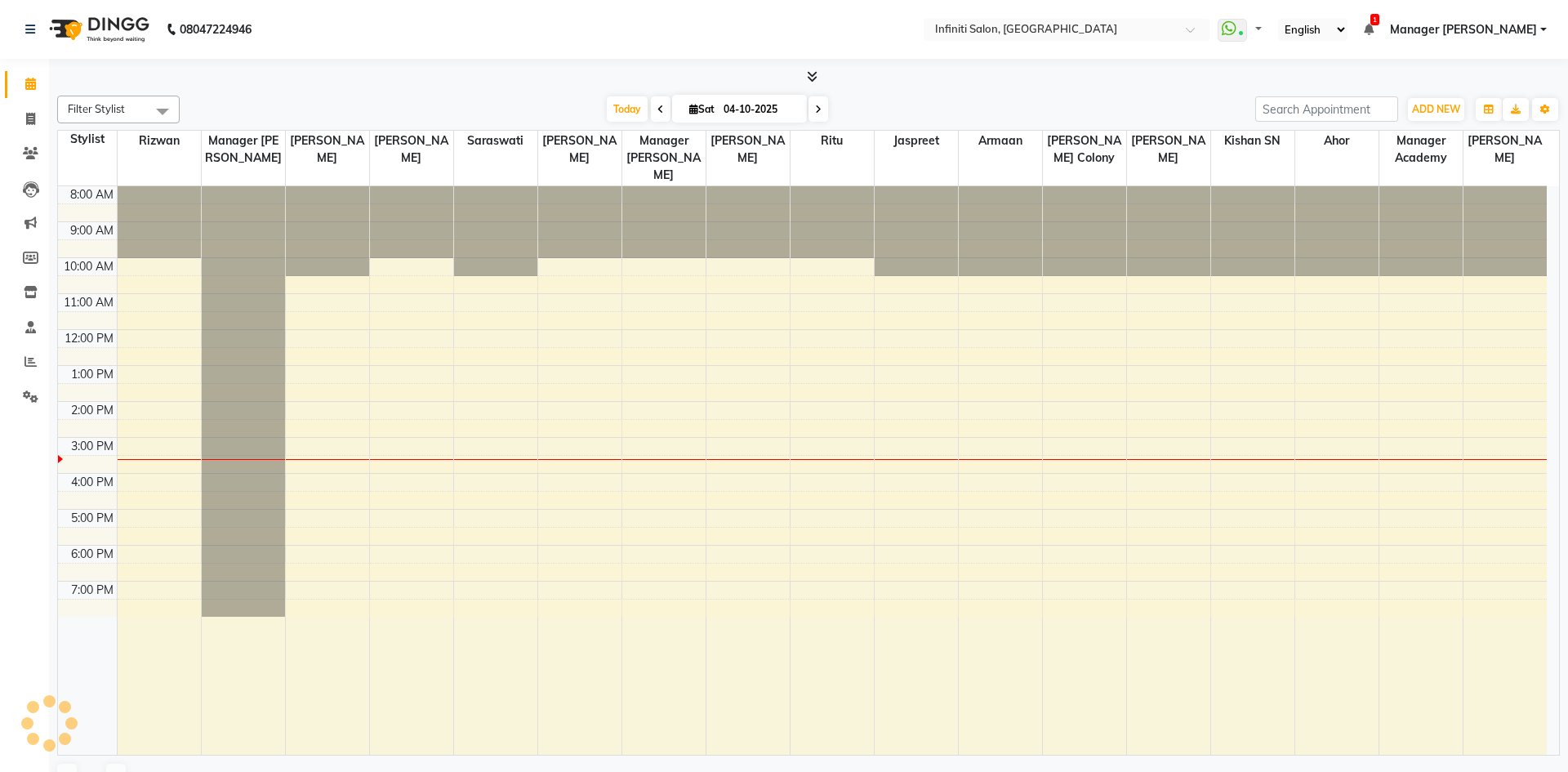
select select "en"
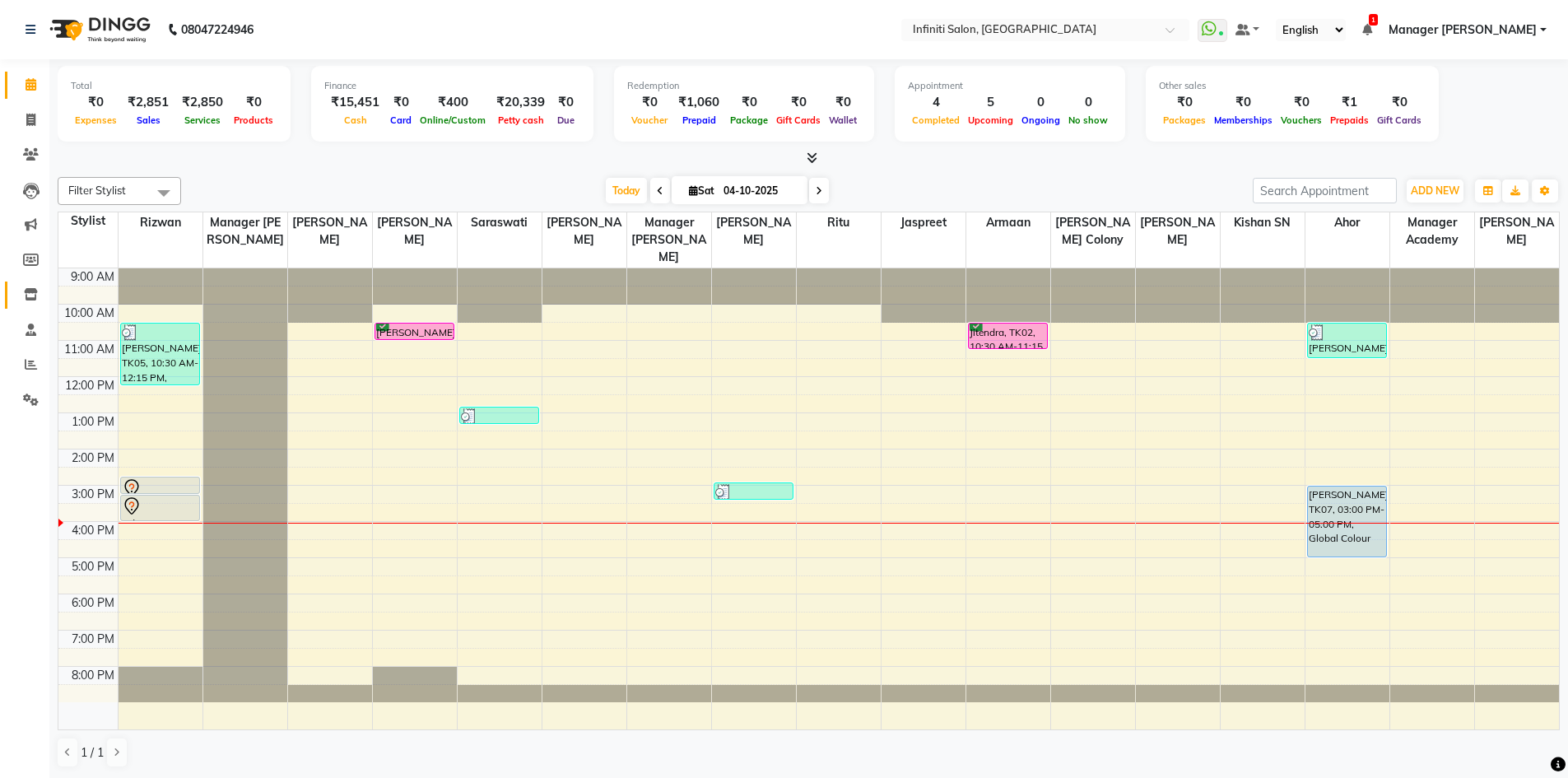
click at [13, 302] on link "Inventory" at bounding box center [24, 295] width 39 height 27
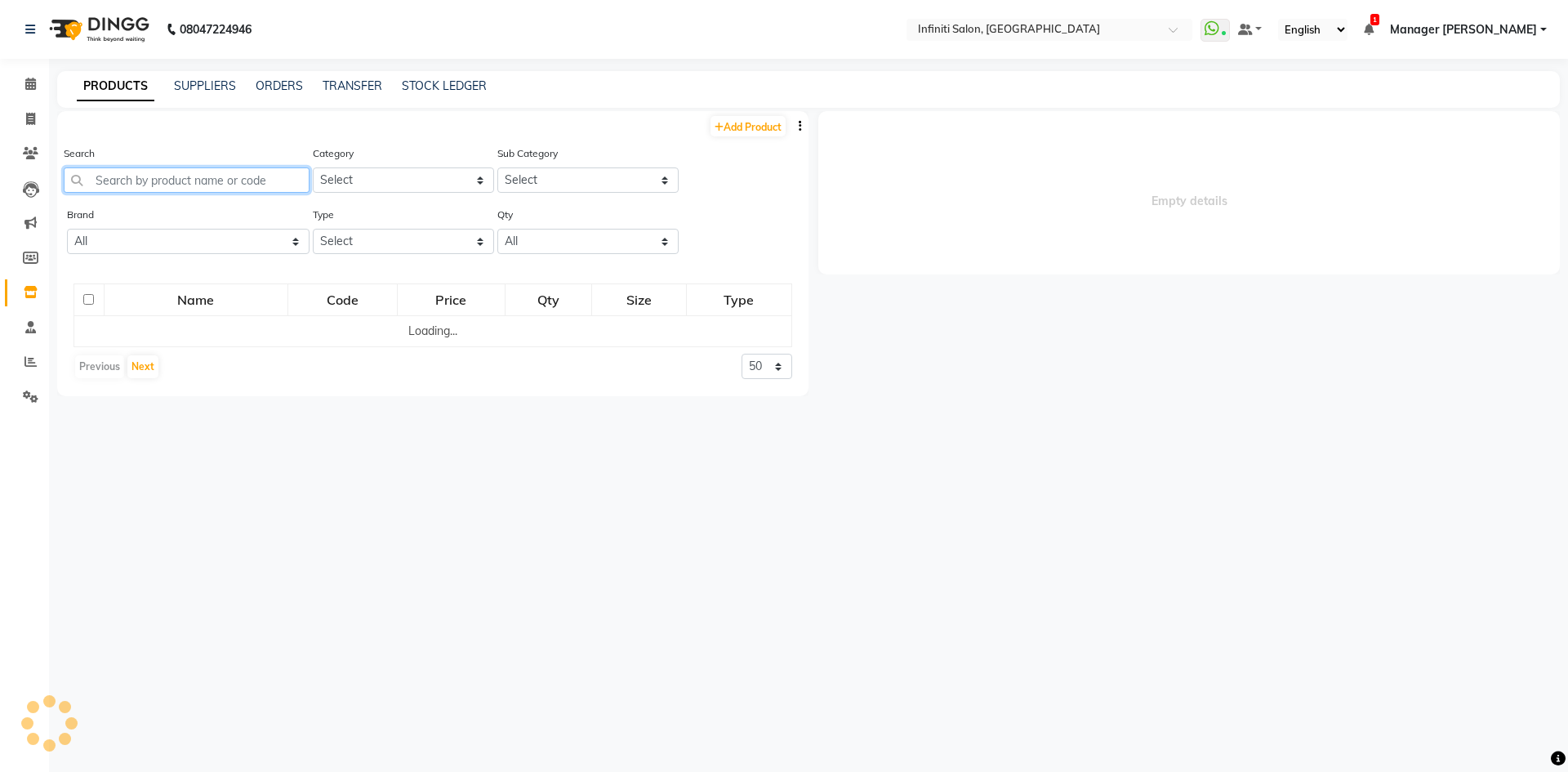
click at [164, 176] on input "text" at bounding box center [187, 180] width 246 height 25
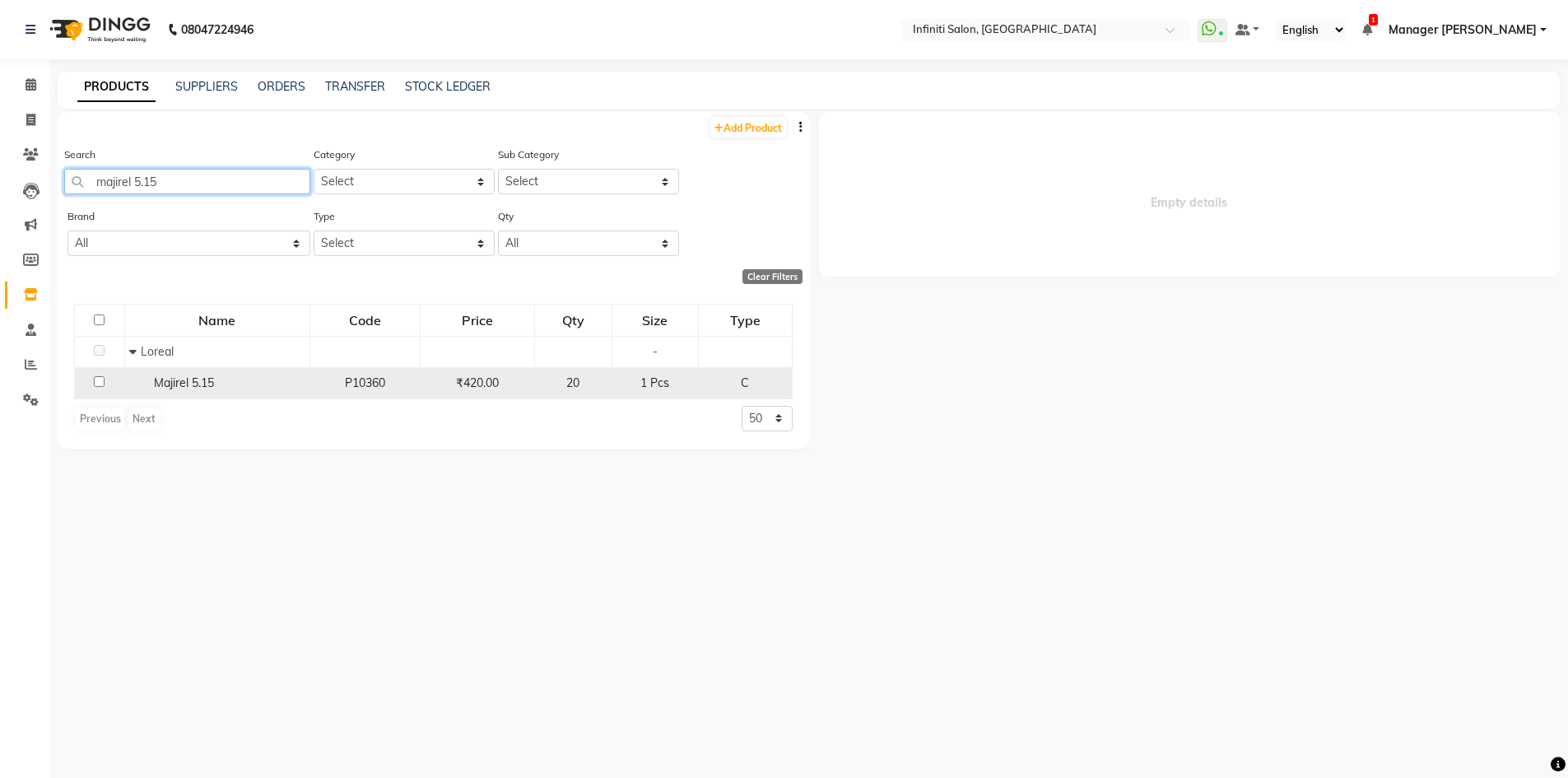
type input "majirel 5.15"
click at [99, 383] on input "checkbox" at bounding box center [99, 381] width 10 height 10
checkbox input "true"
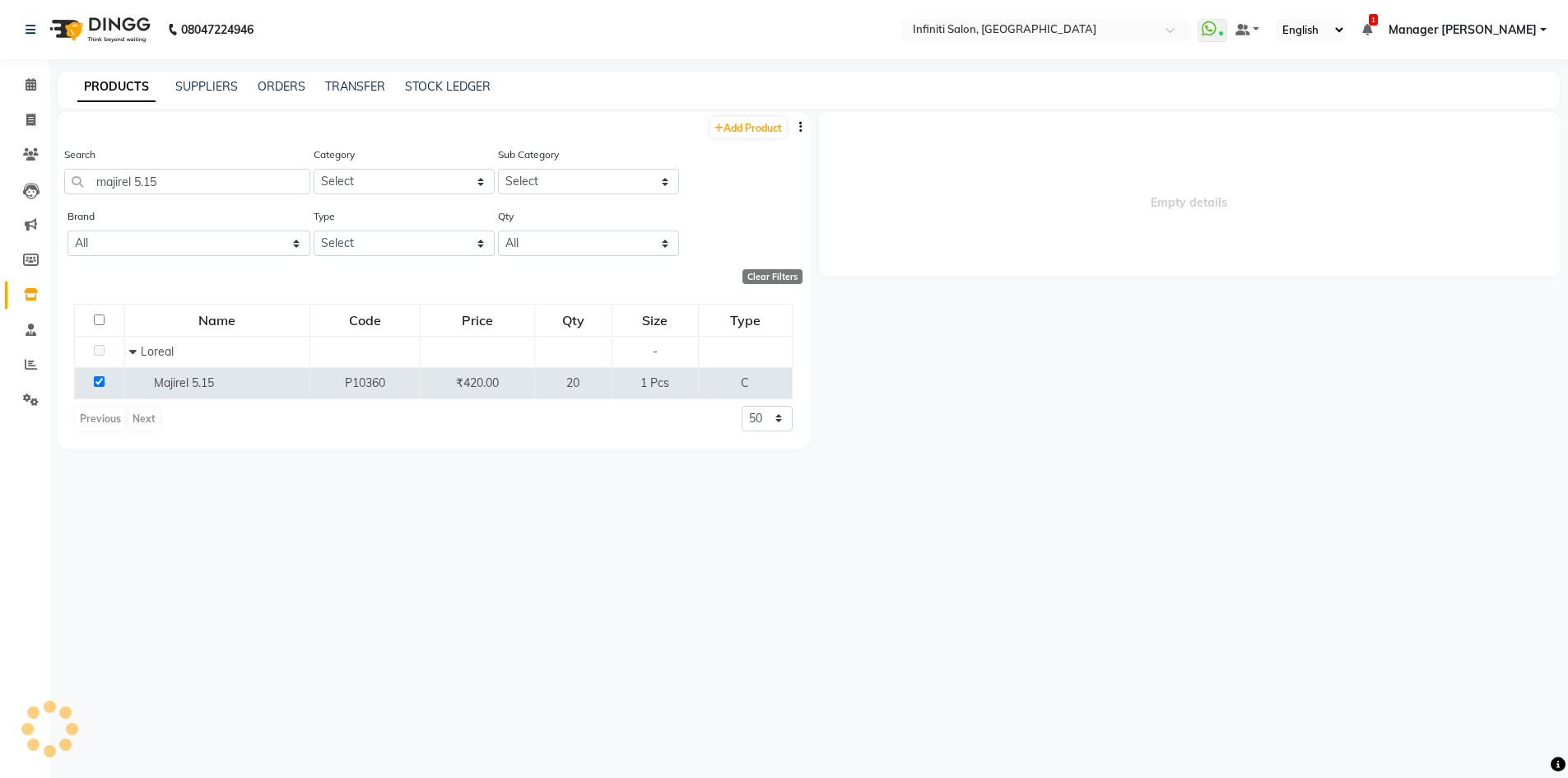
select select
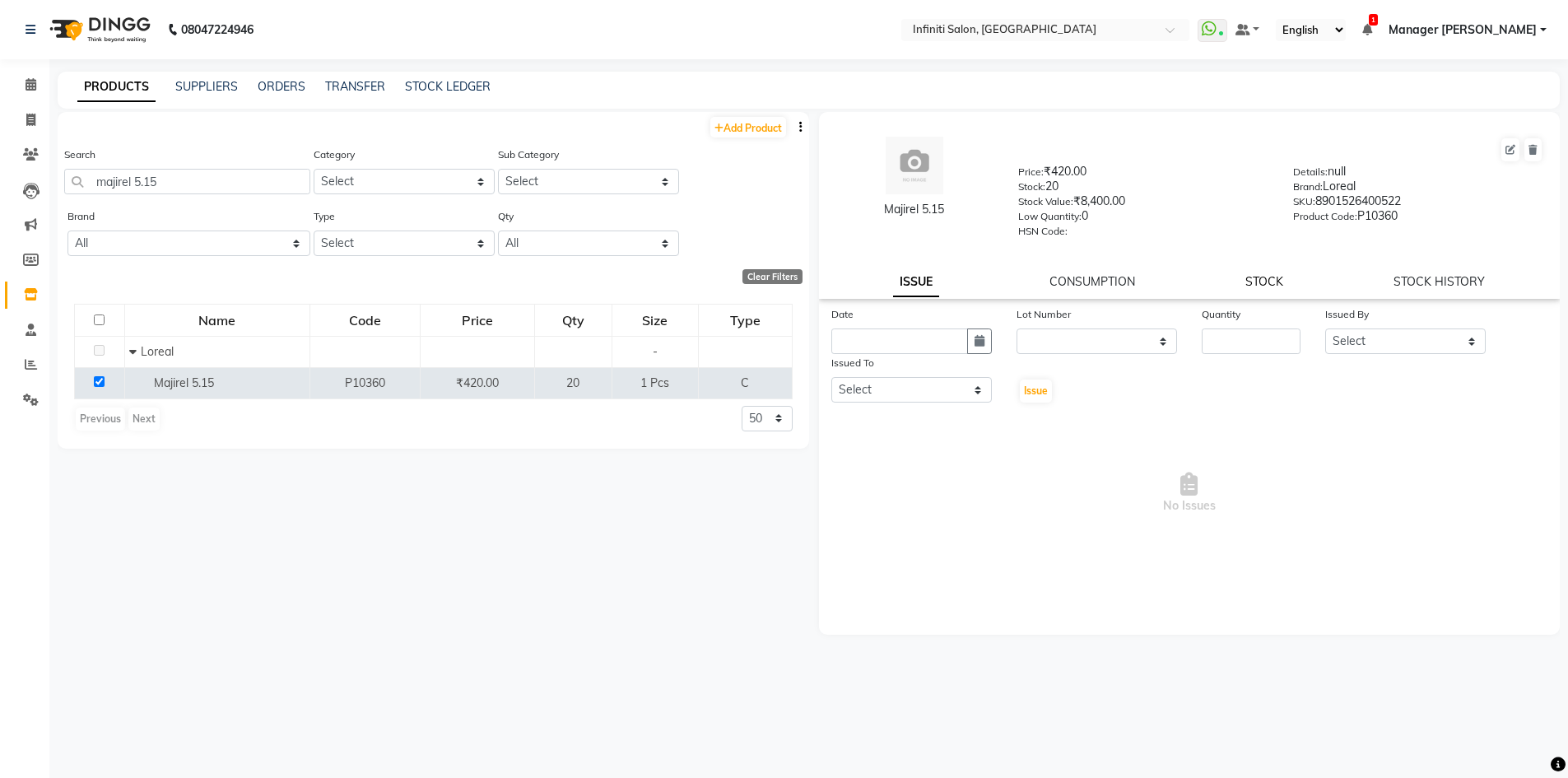
click at [1269, 283] on link "STOCK" at bounding box center [1264, 281] width 38 height 15
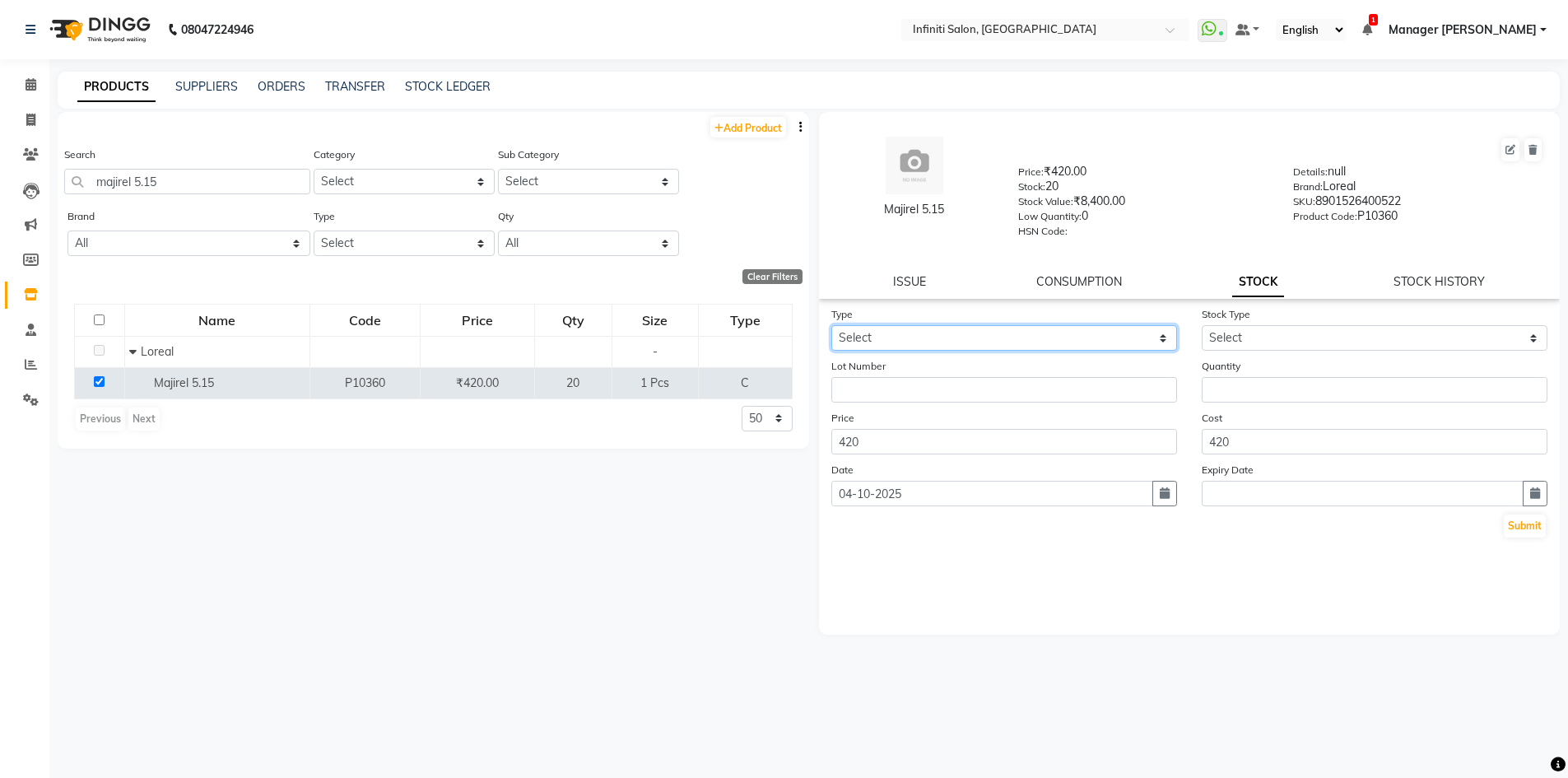
click at [1002, 342] on select "Select In Out" at bounding box center [1003, 338] width 345 height 25
select select "out"
click at [831, 325] on select "Select In Out" at bounding box center [1003, 338] width 345 height 25
select select
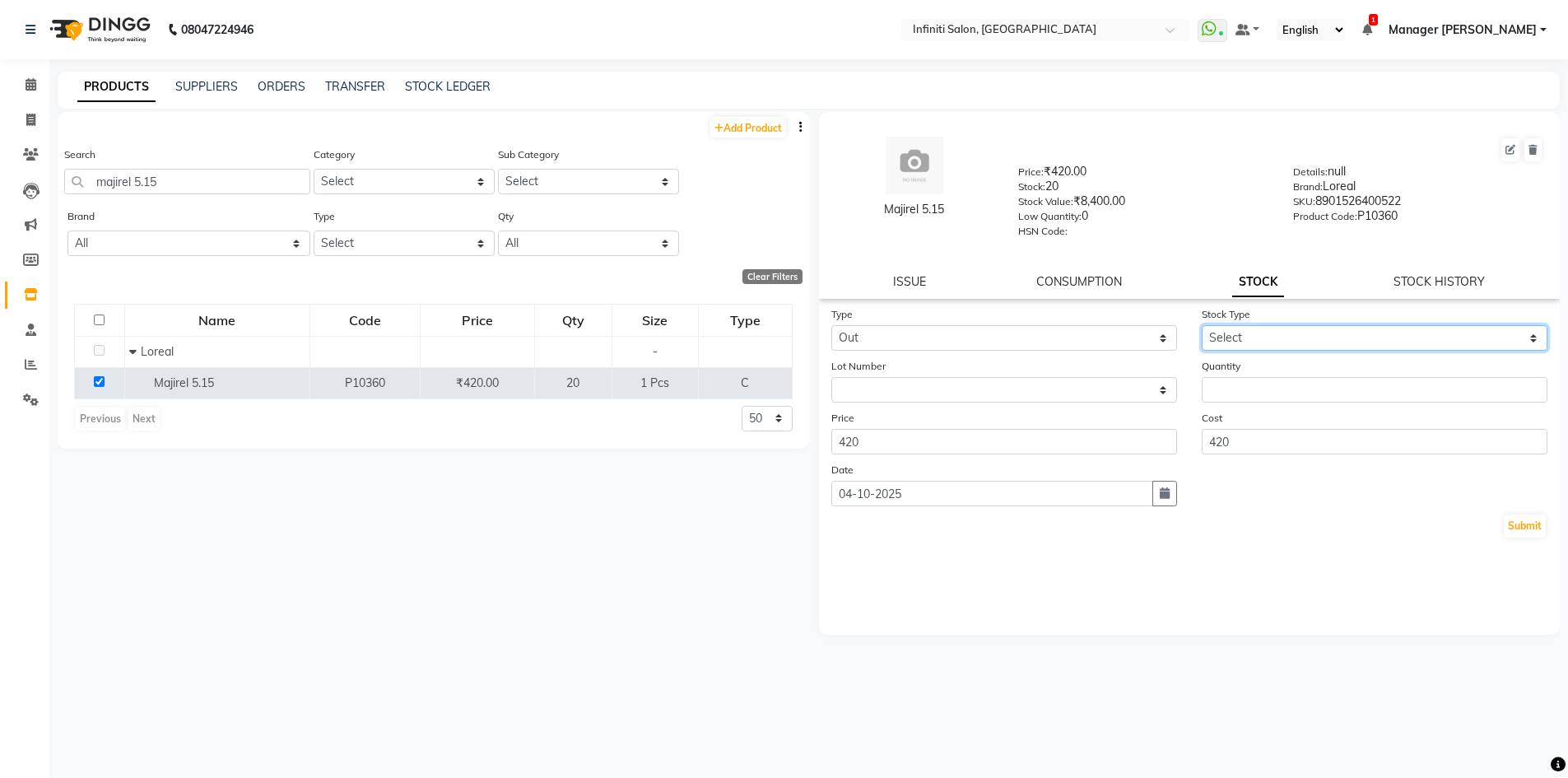
click at [1263, 343] on select "Select Internal Use Damaged Expired Adjustment Return Other" at bounding box center [1374, 338] width 345 height 25
select select "internal use"
click at [1202, 325] on select "Select Internal Use Damaged Expired Adjustment Return Other" at bounding box center [1374, 338] width 345 height 25
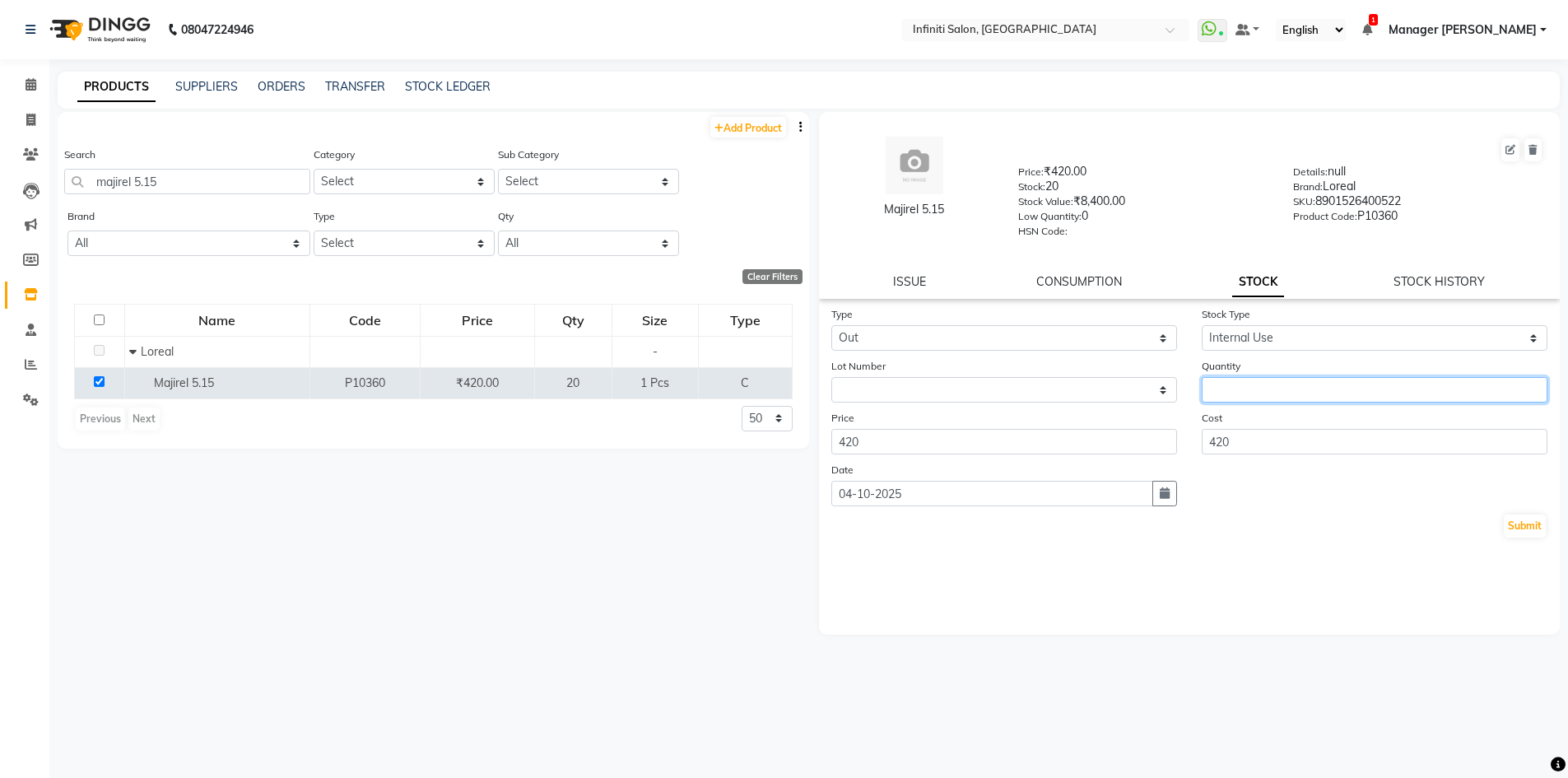
click at [1263, 380] on input "number" at bounding box center [1374, 389] width 345 height 25
type input "1"
click at [1521, 526] on button "Submit" at bounding box center [1524, 526] width 42 height 23
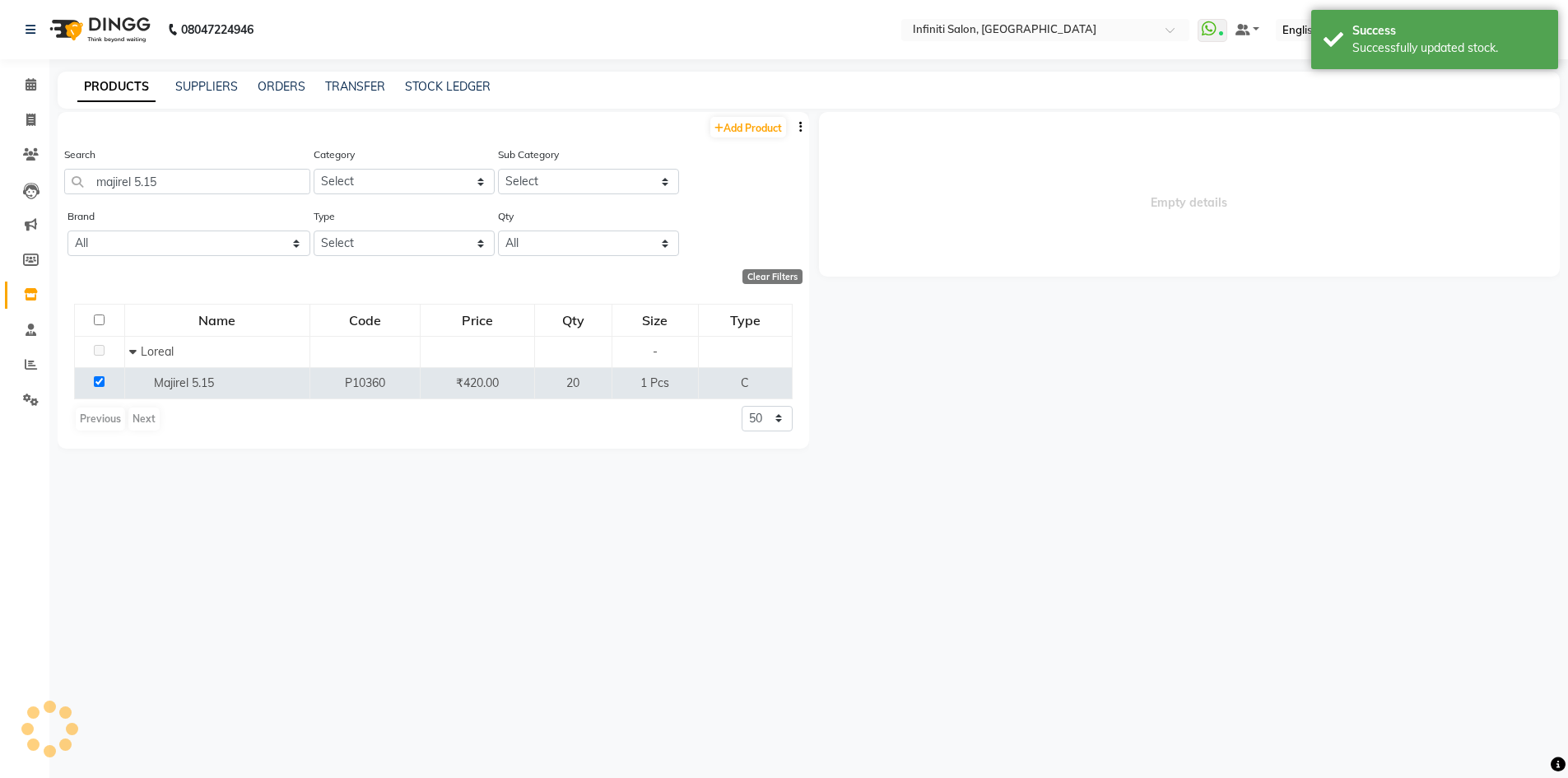
select select
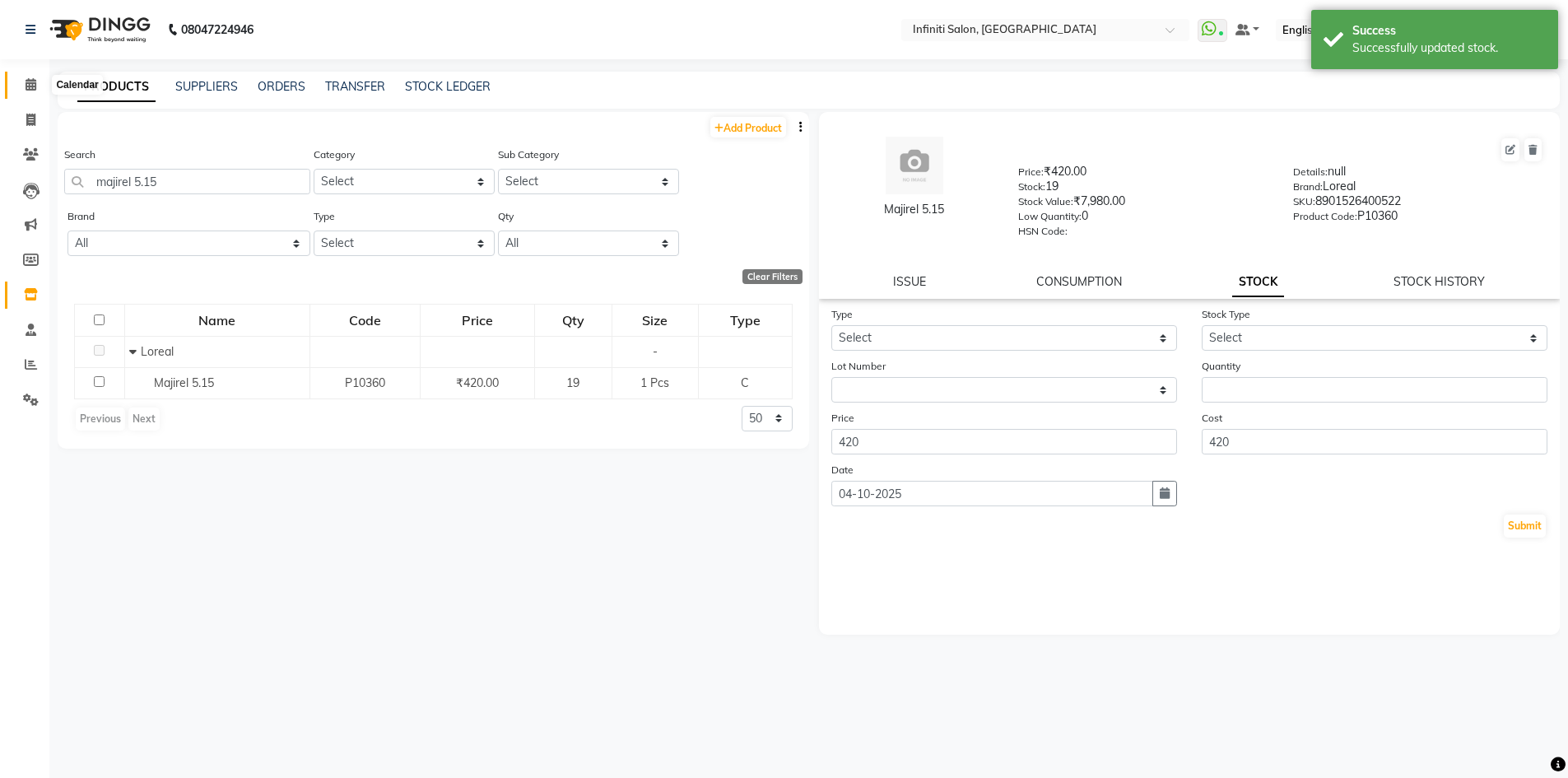
click at [34, 80] on icon at bounding box center [30, 84] width 10 height 12
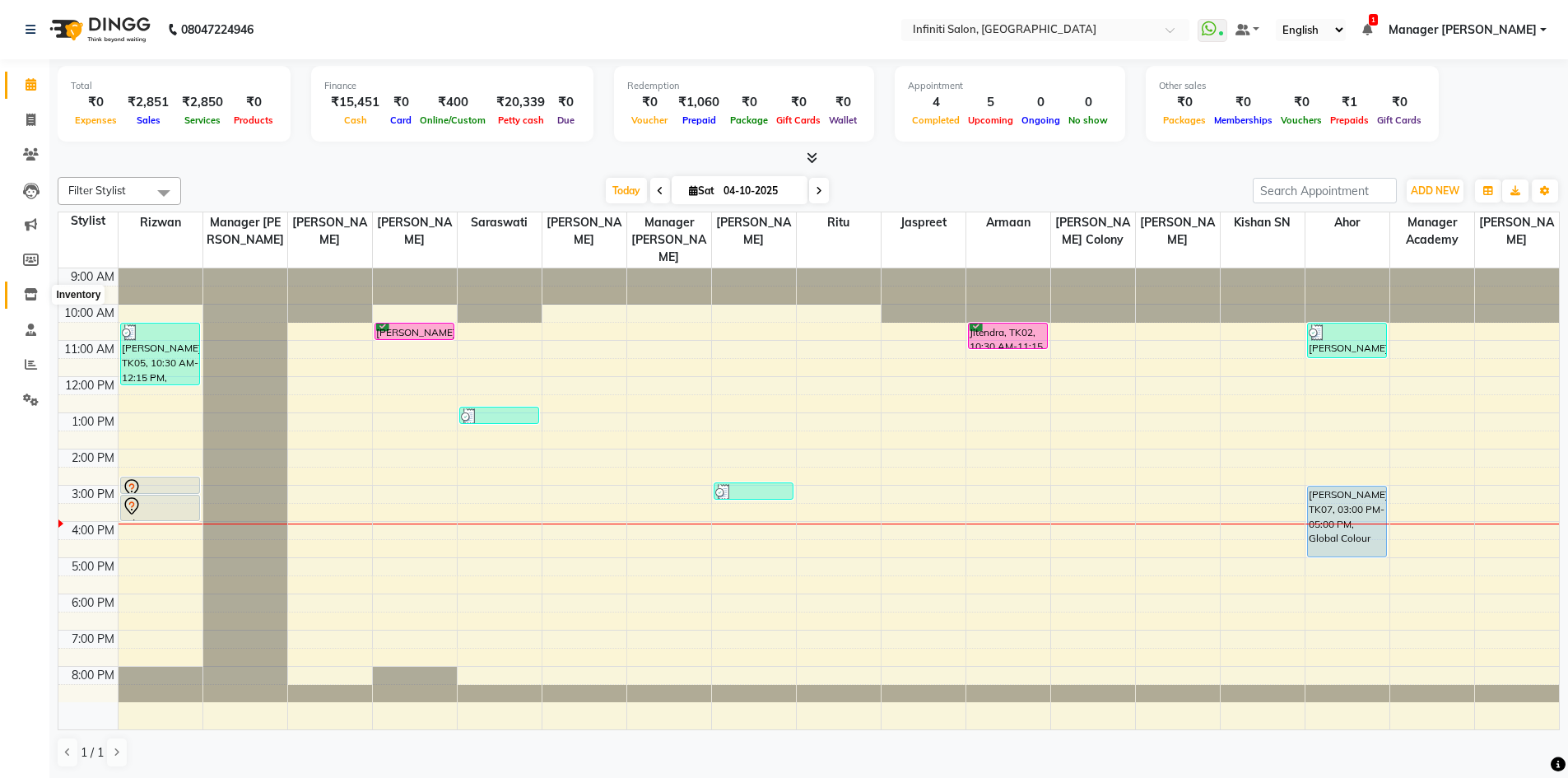
click at [37, 300] on span at bounding box center [30, 295] width 29 height 19
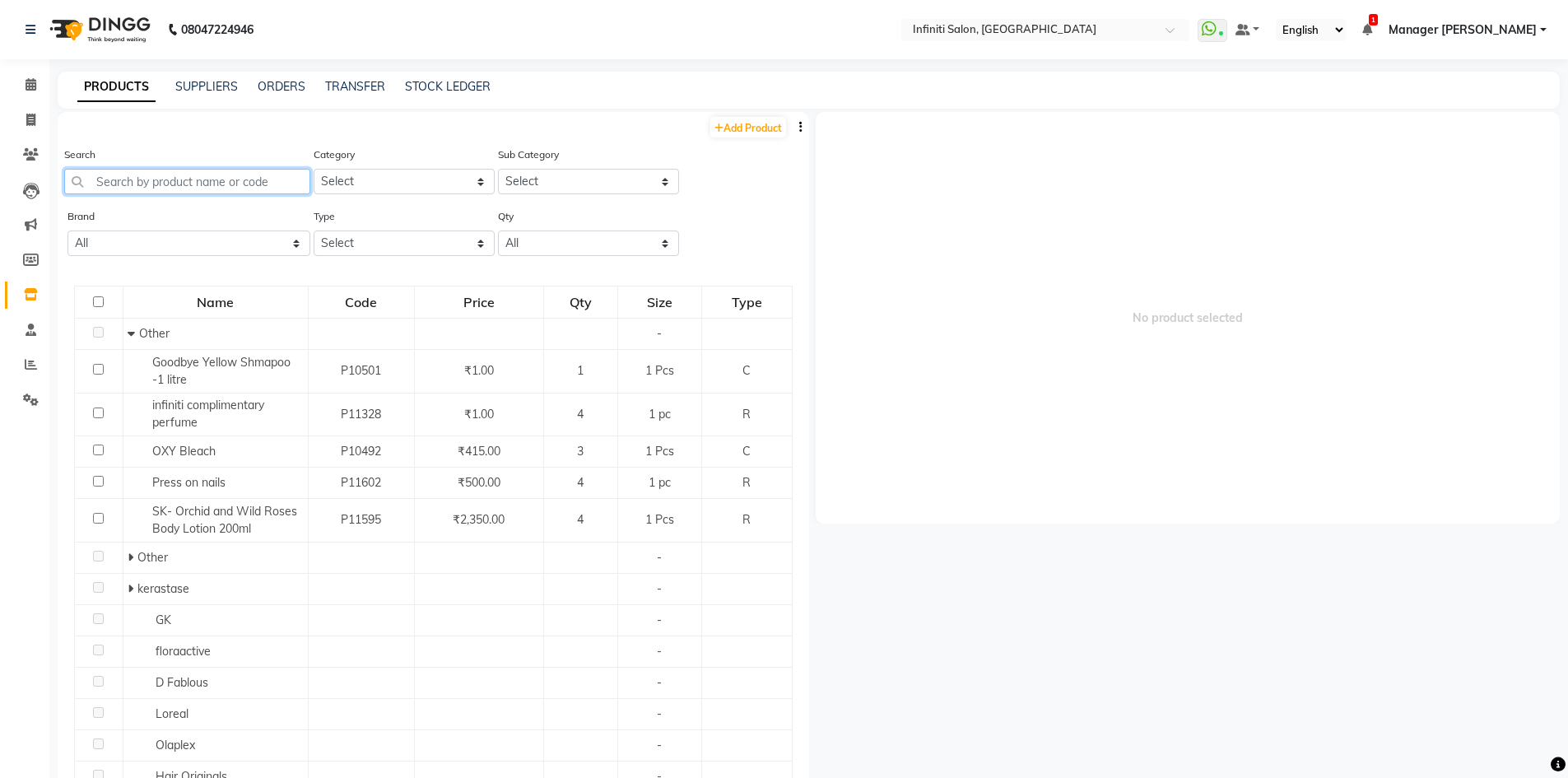
click at [245, 182] on input "text" at bounding box center [187, 181] width 246 height 25
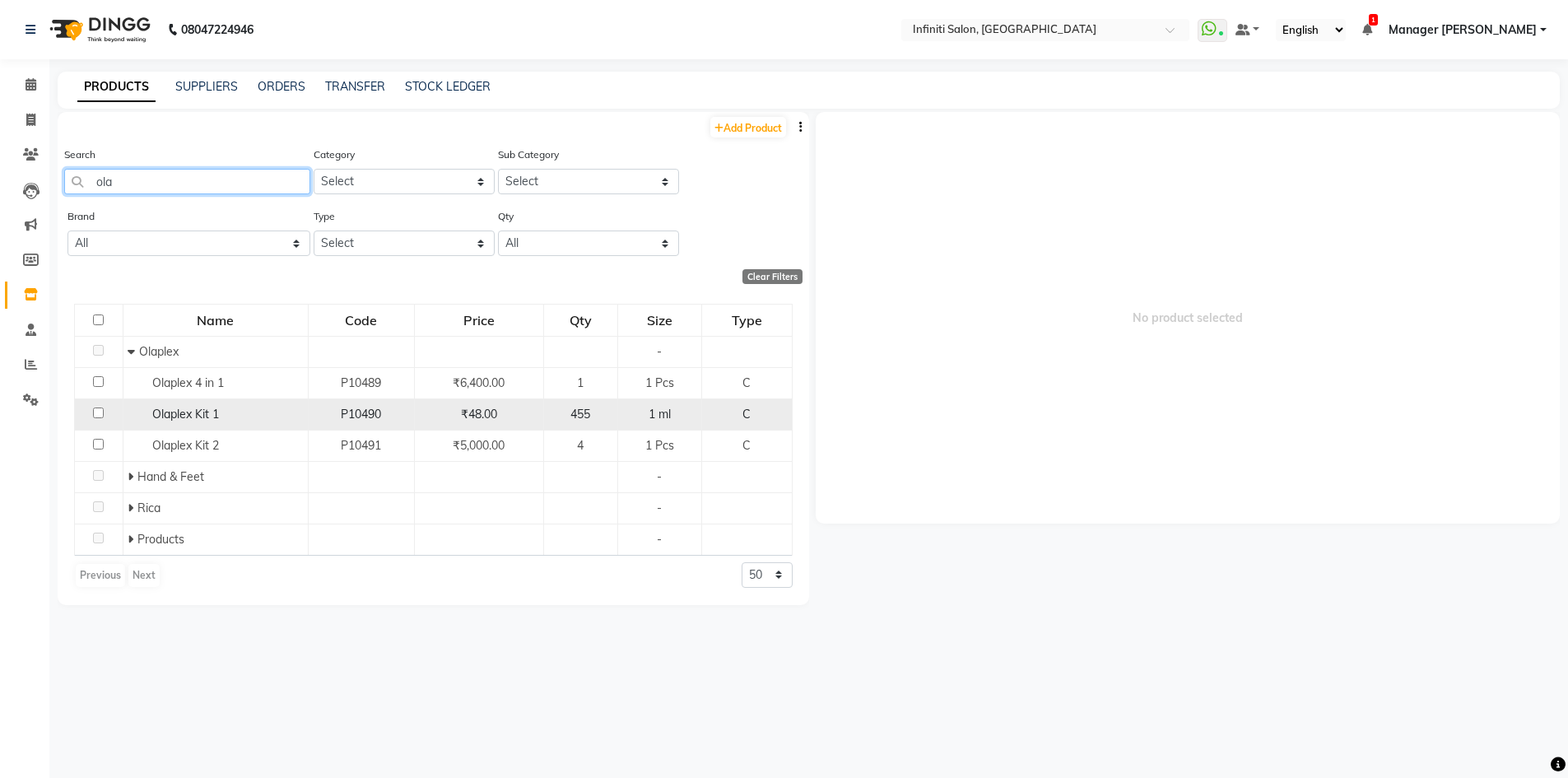
type input "ola"
click at [98, 412] on input "checkbox" at bounding box center [98, 412] width 10 height 10
checkbox input "true"
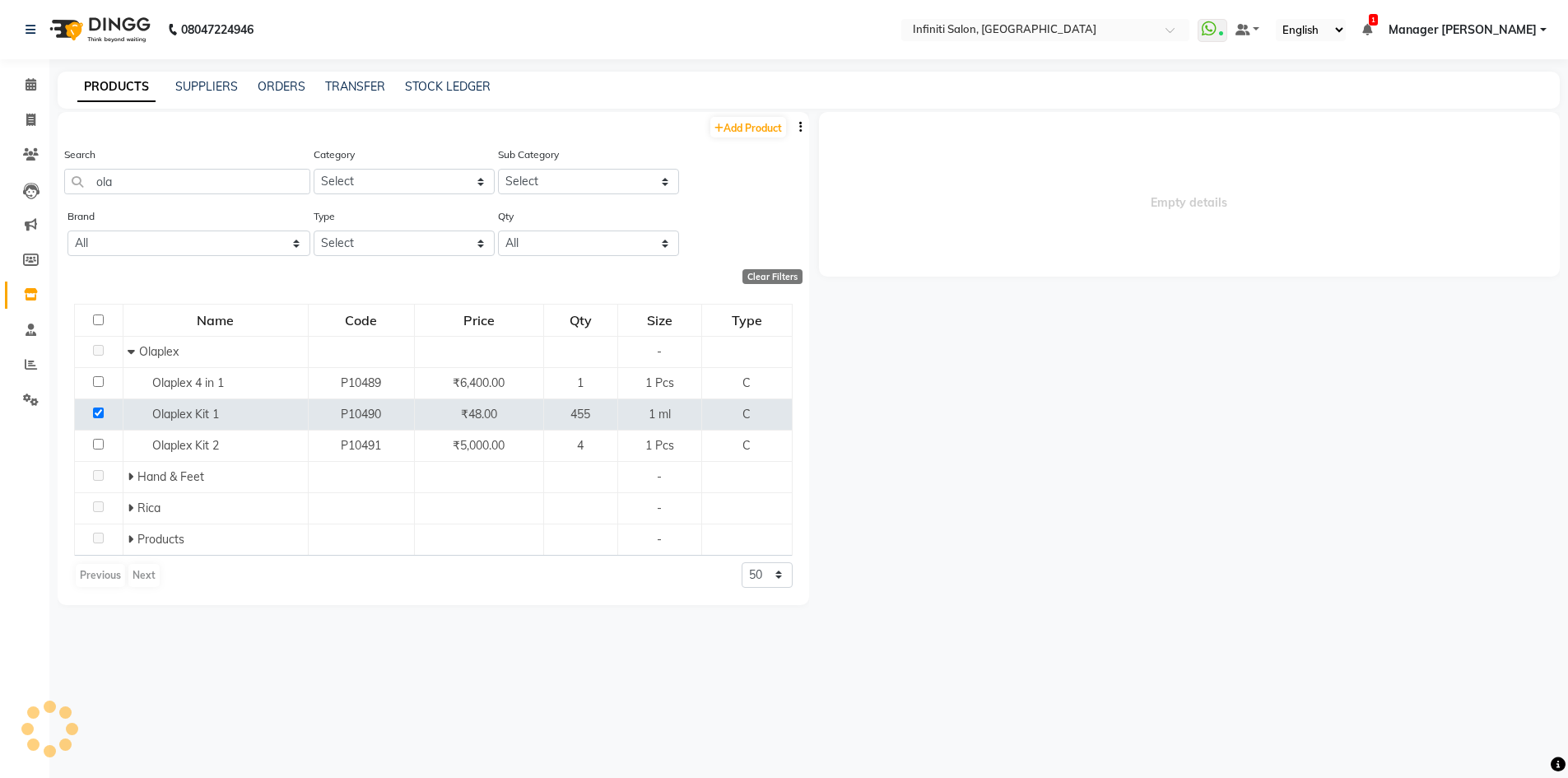
select select
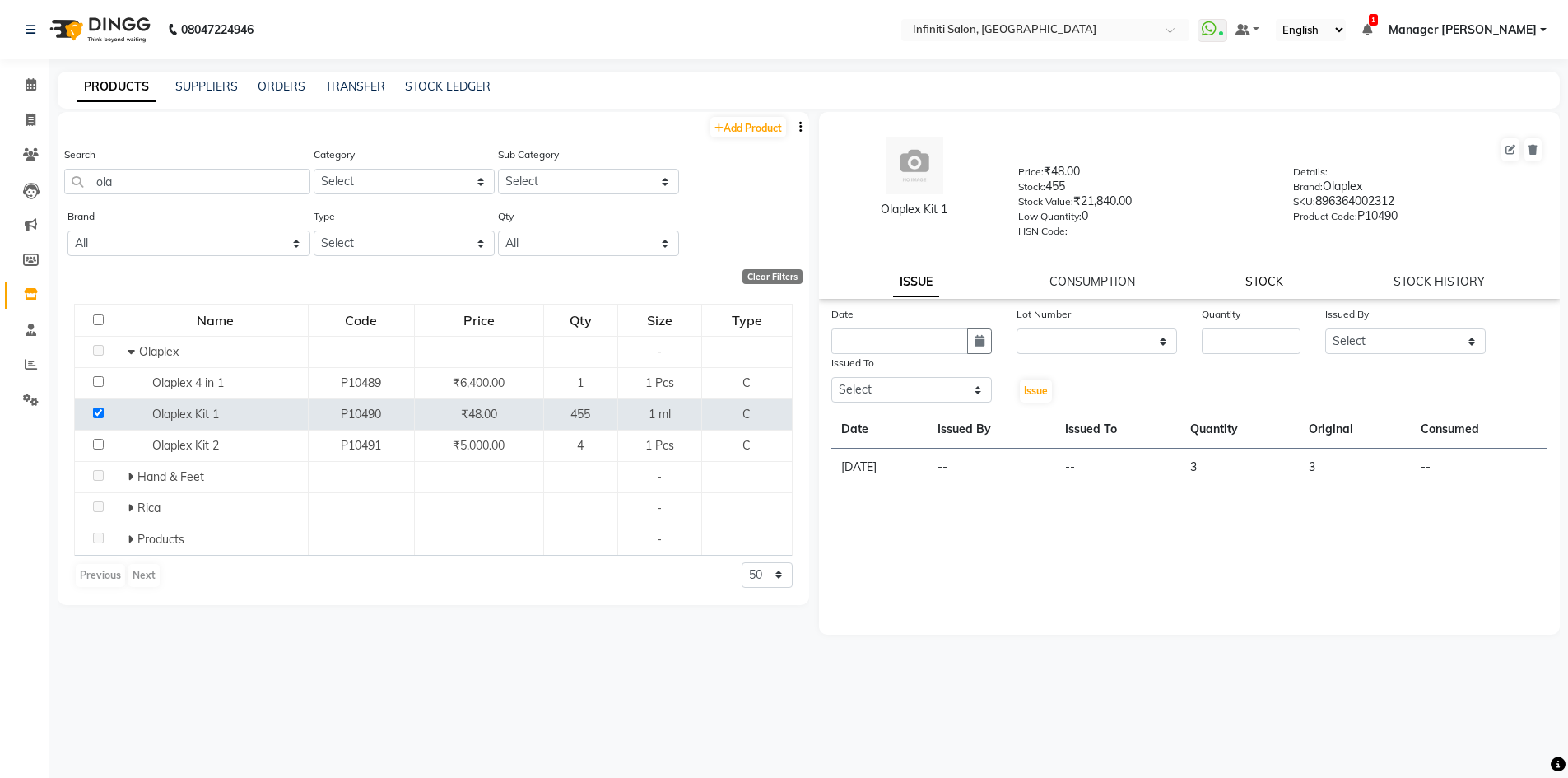
click at [1261, 283] on link "STOCK" at bounding box center [1264, 281] width 38 height 15
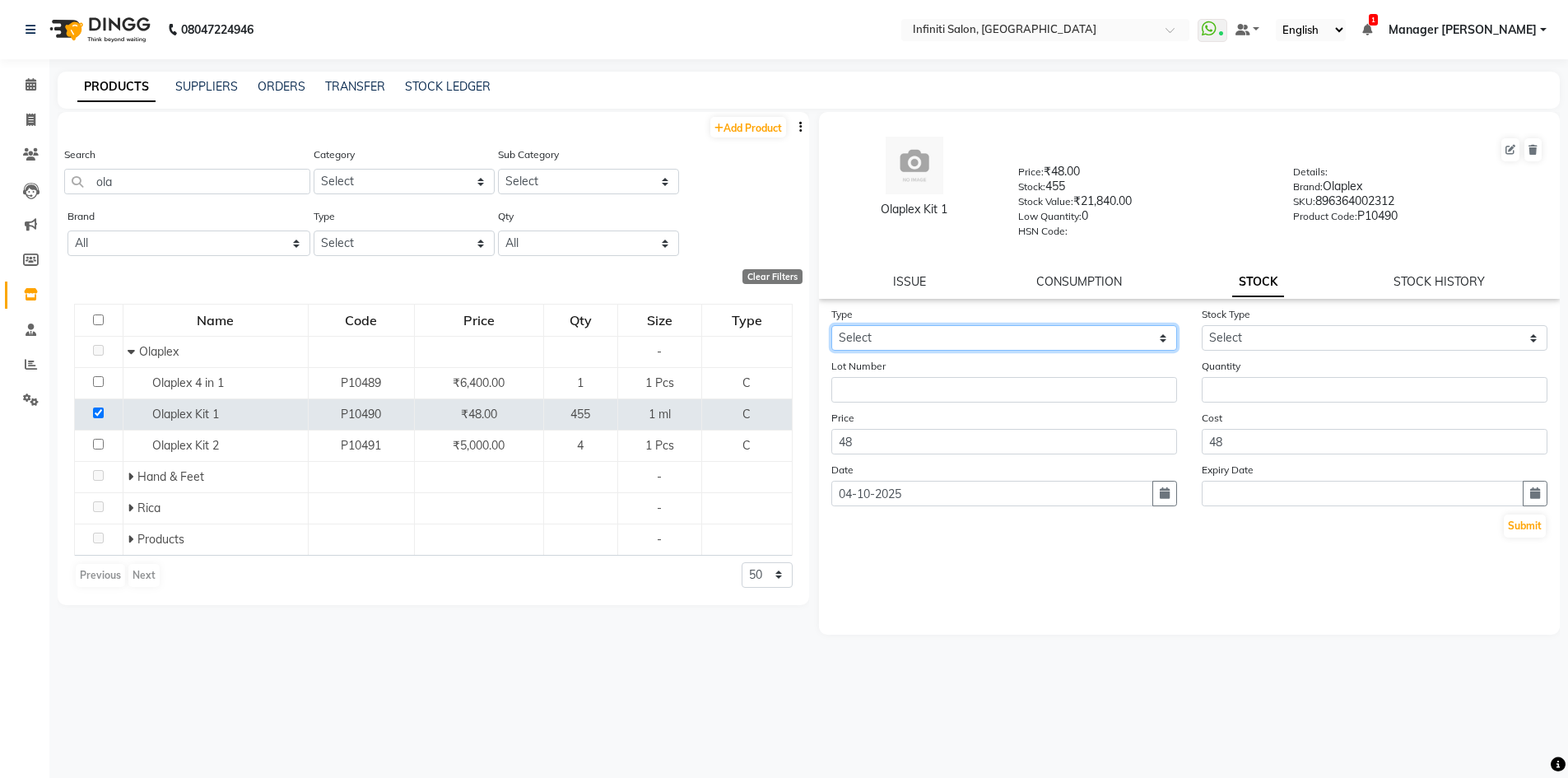
click at [901, 337] on select "Select In Out" at bounding box center [1003, 338] width 345 height 25
select select "out"
click at [831, 325] on select "Select In Out" at bounding box center [1003, 338] width 345 height 25
select select
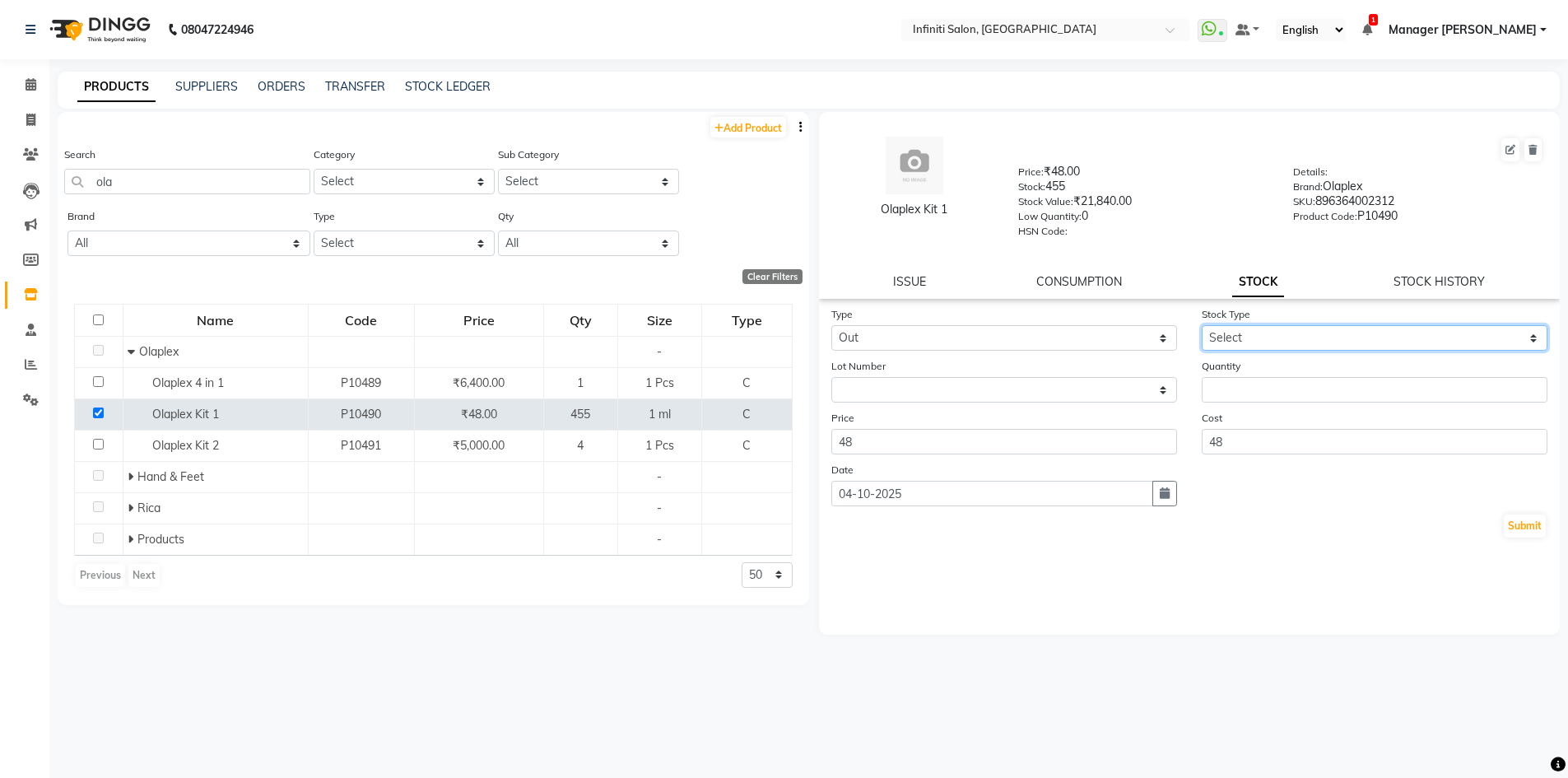
click at [1310, 346] on select "Select Internal Use Damaged Expired Adjustment Return Other" at bounding box center [1374, 338] width 345 height 25
select select "internal use"
click at [1202, 325] on select "Select Internal Use Damaged Expired Adjustment Return Other" at bounding box center [1374, 338] width 345 height 25
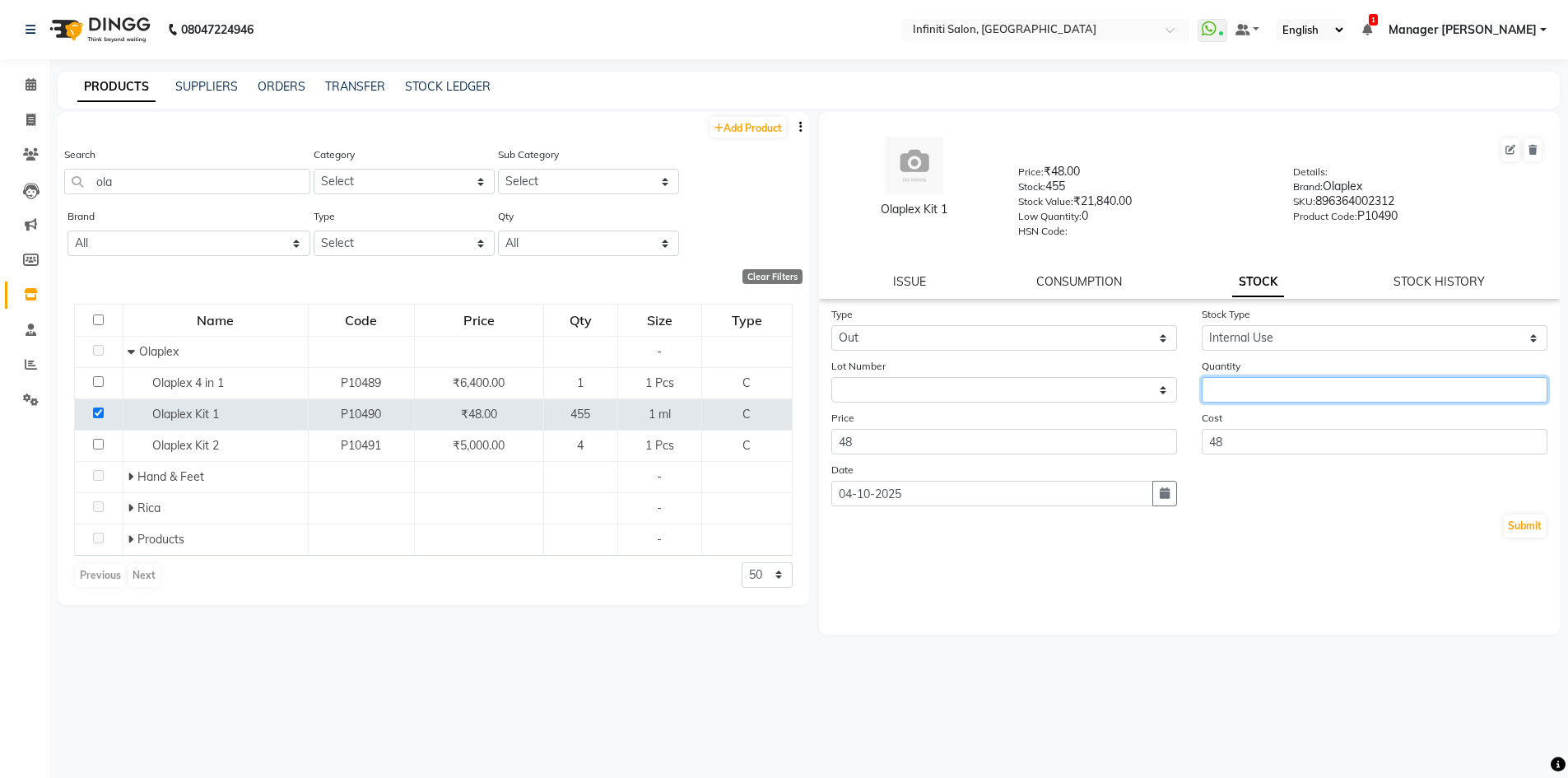
click at [1263, 389] on input "number" at bounding box center [1374, 389] width 345 height 25
type input "4"
click at [1531, 515] on button "Submit" at bounding box center [1524, 526] width 42 height 23
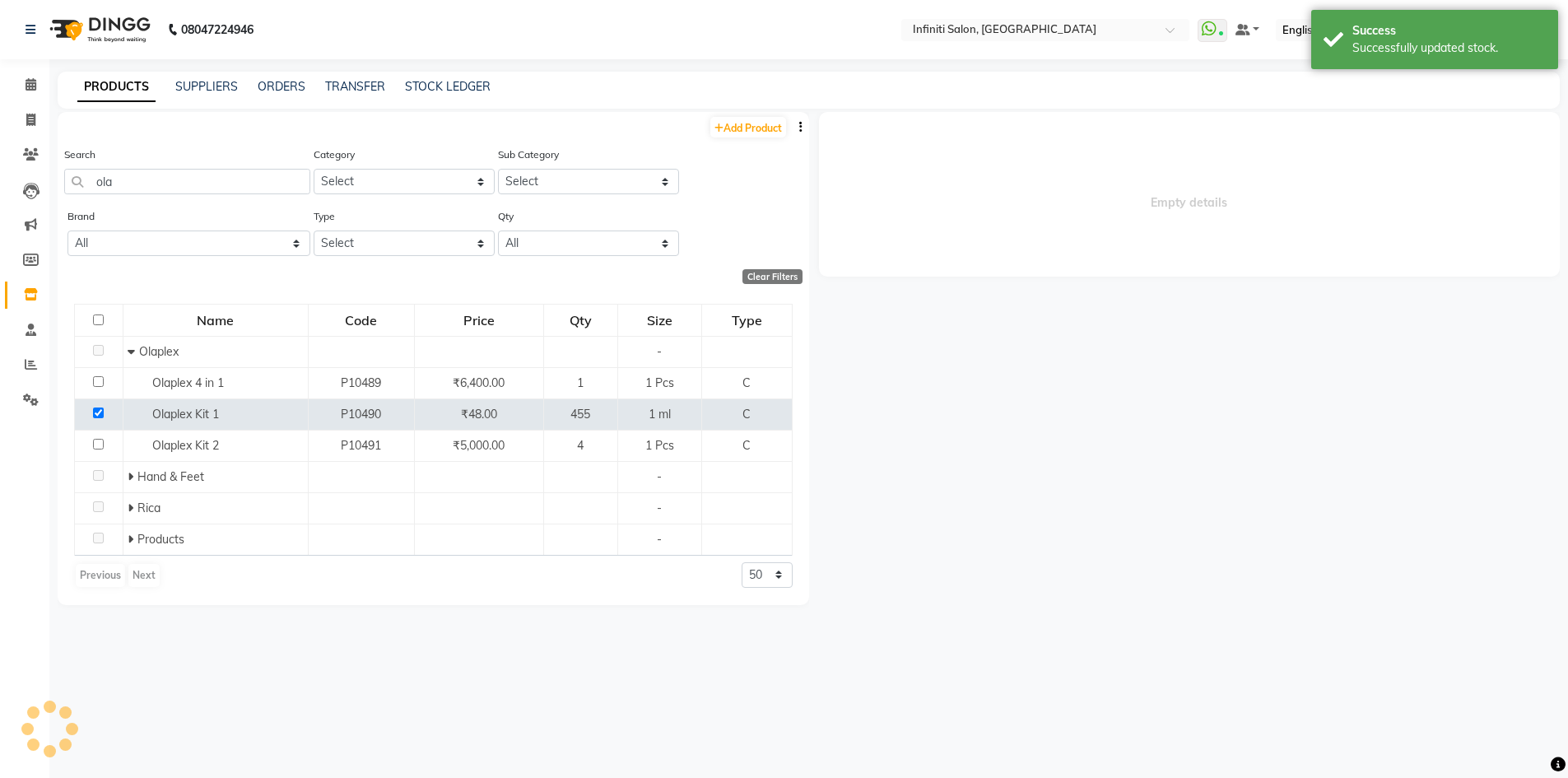
select select
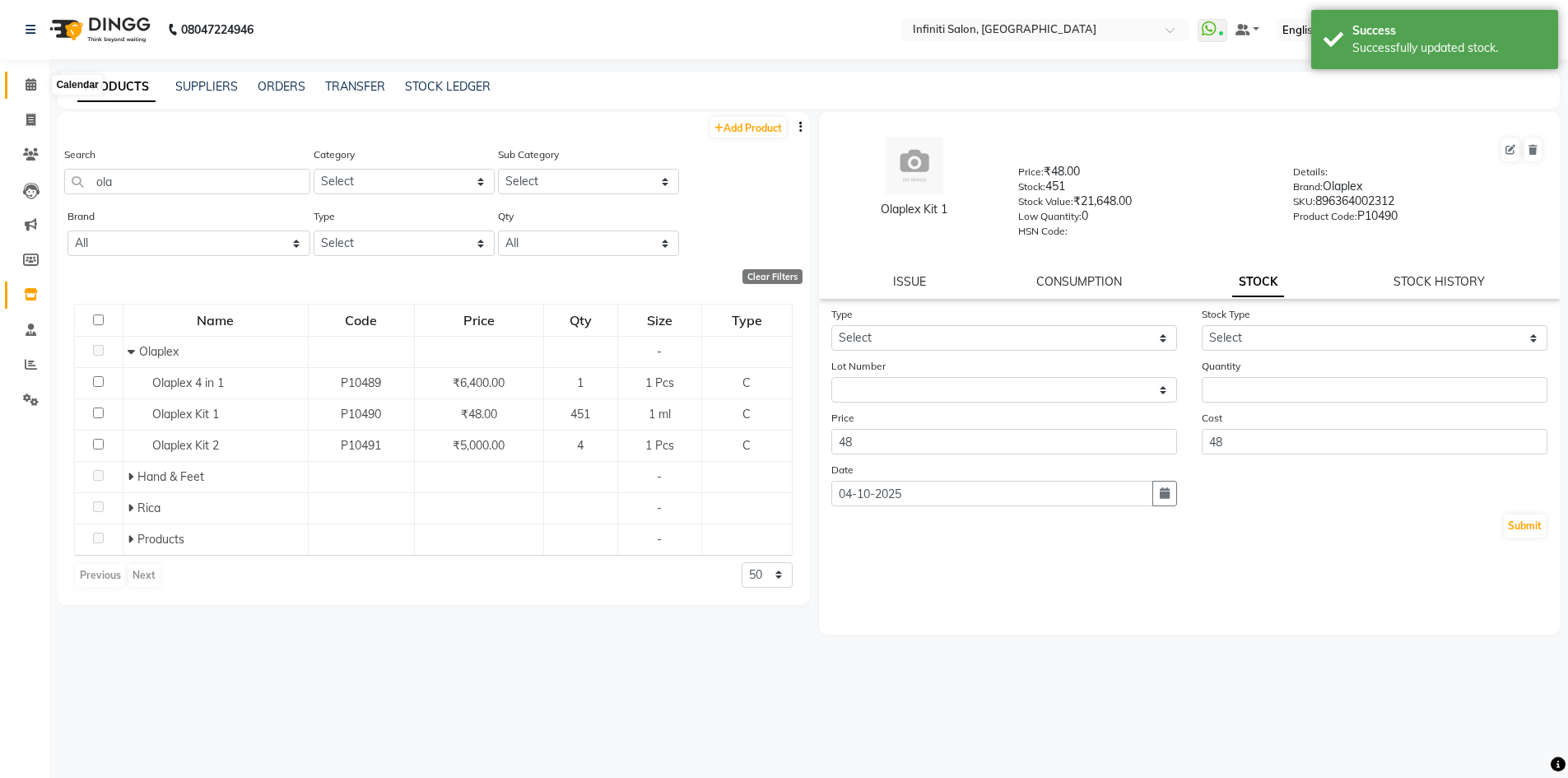
click at [31, 84] on icon at bounding box center [30, 84] width 10 height 12
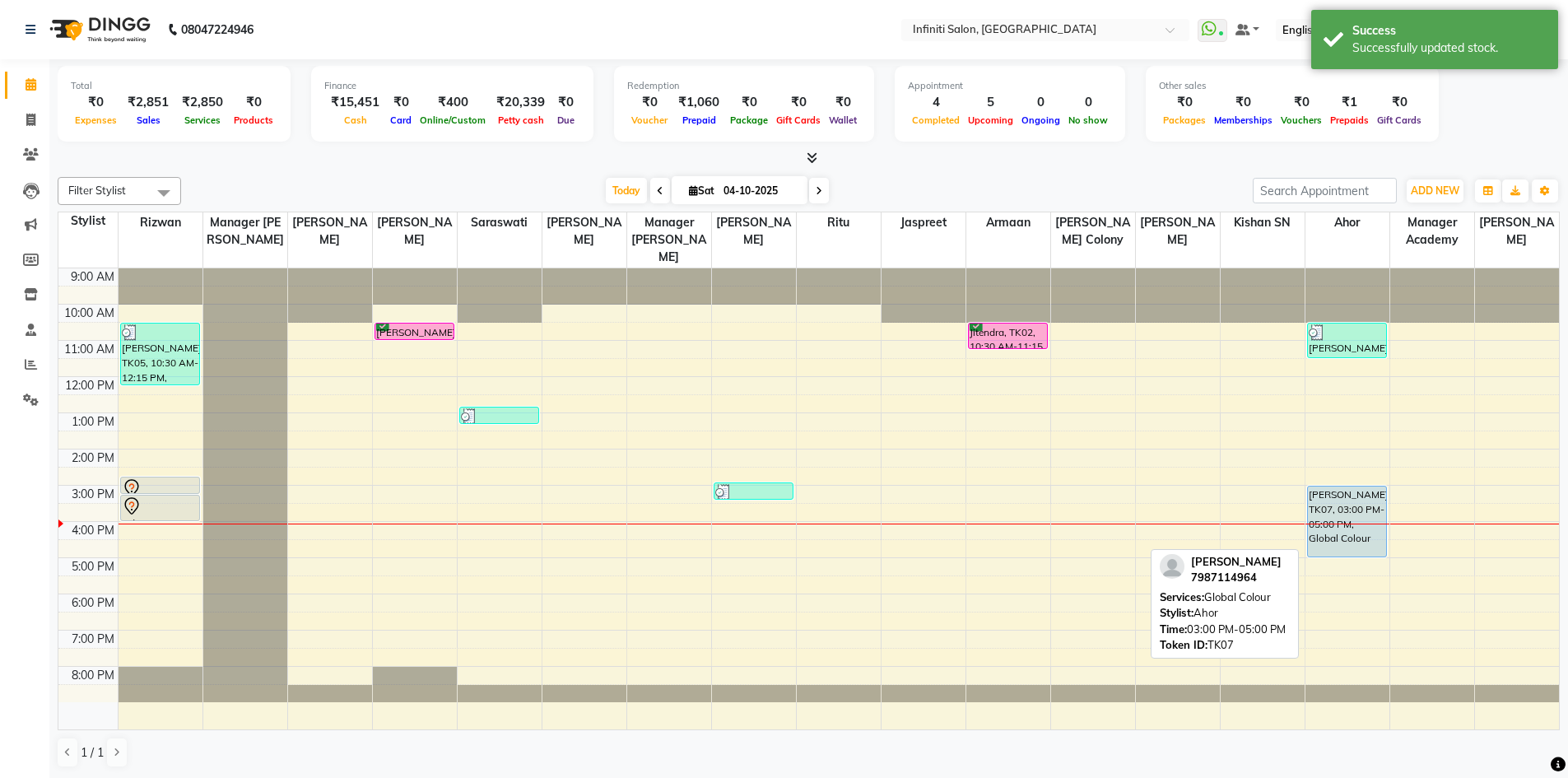
click at [1332, 499] on div "[PERSON_NAME], TK07, 03:00 PM-05:00 PM, Global Colour" at bounding box center [1347, 521] width 78 height 70
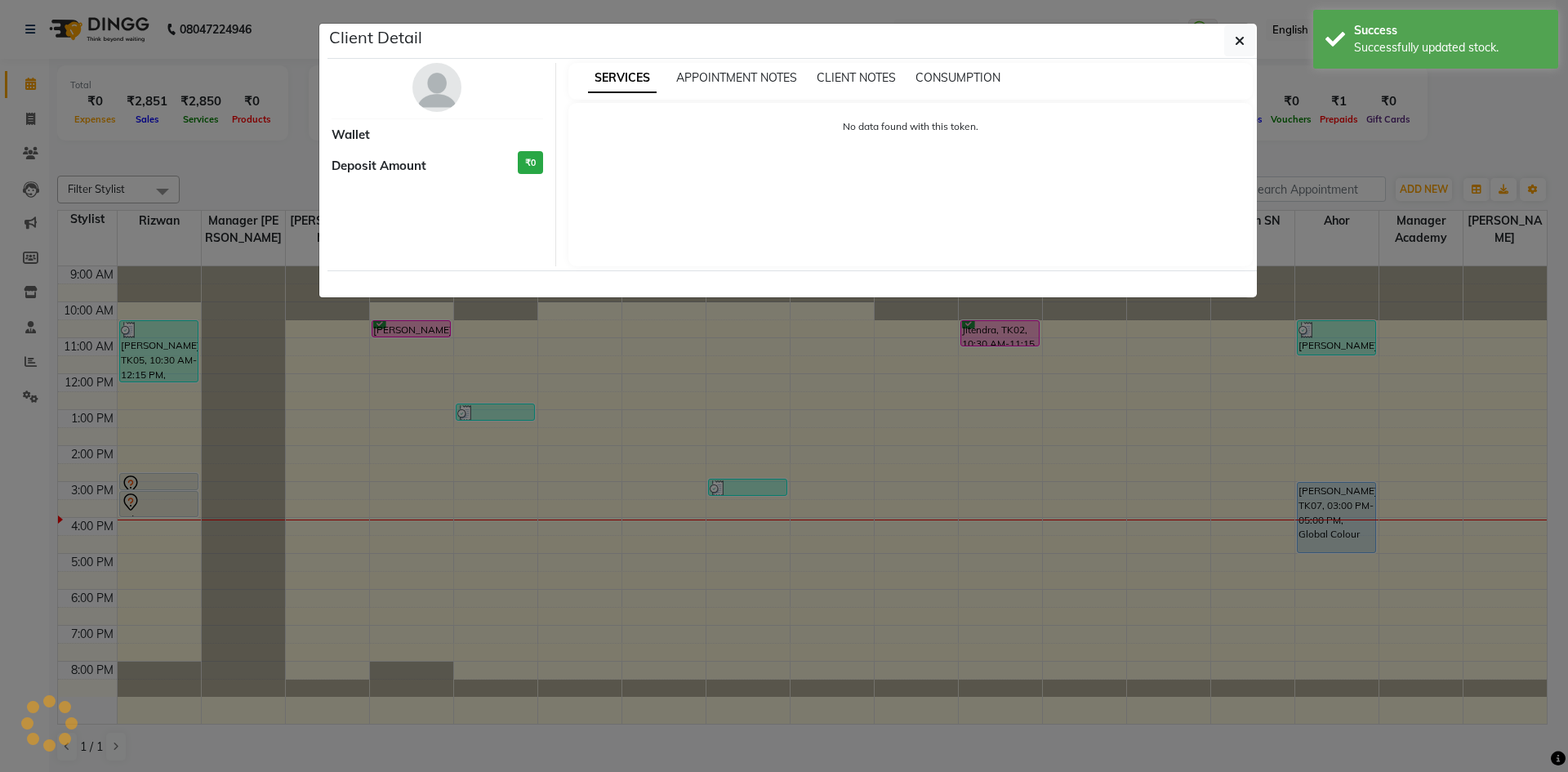
select select "5"
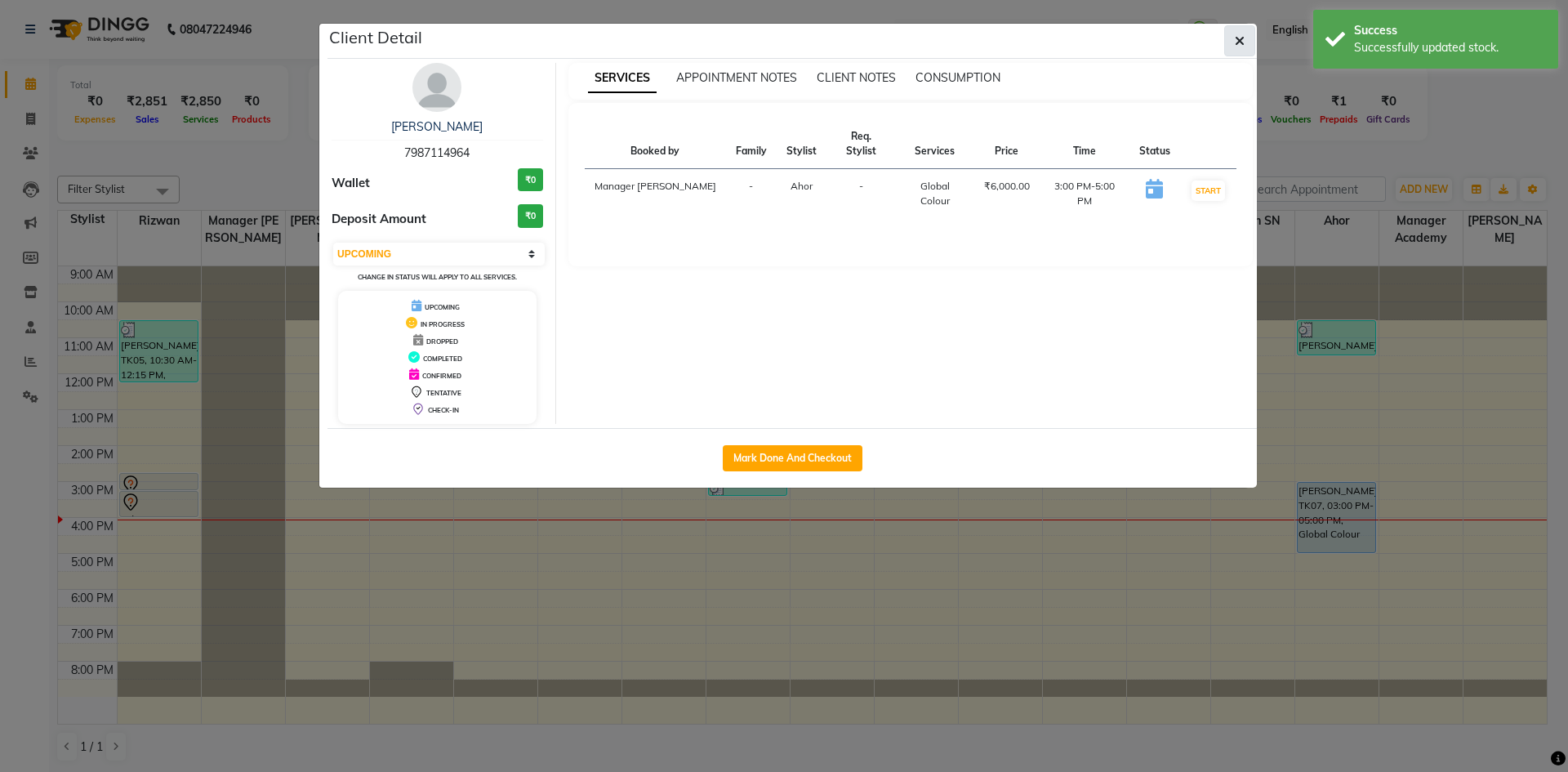
click at [1251, 35] on button "button" at bounding box center [1240, 41] width 31 height 31
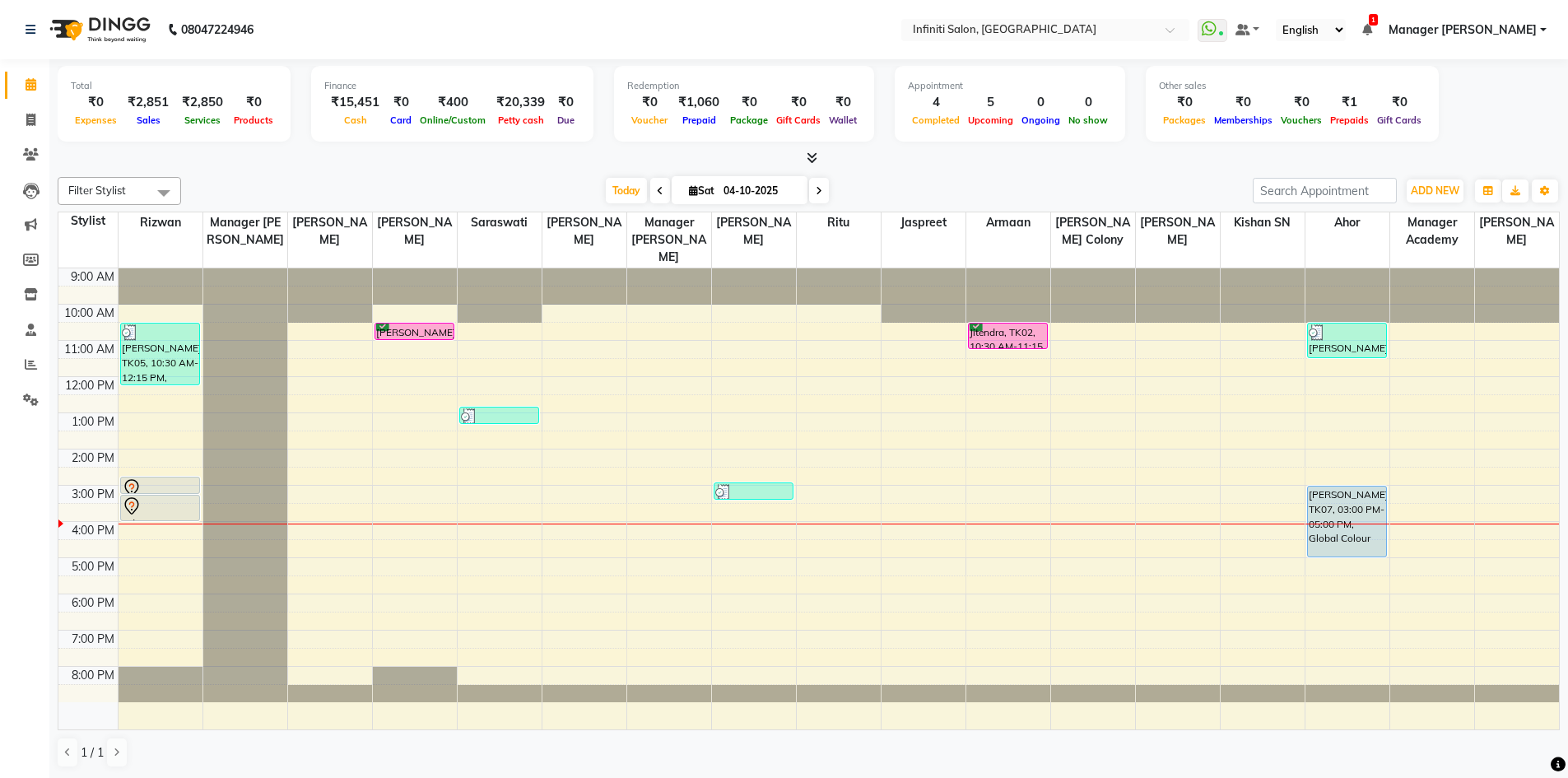
click at [611, 19] on nav "08047224946 Select Location × Infiniti Salon, Shankar Nagar WhatsApp Status ✕ S…" at bounding box center [784, 30] width 1568 height 59
click at [32, 287] on span at bounding box center [30, 295] width 29 height 19
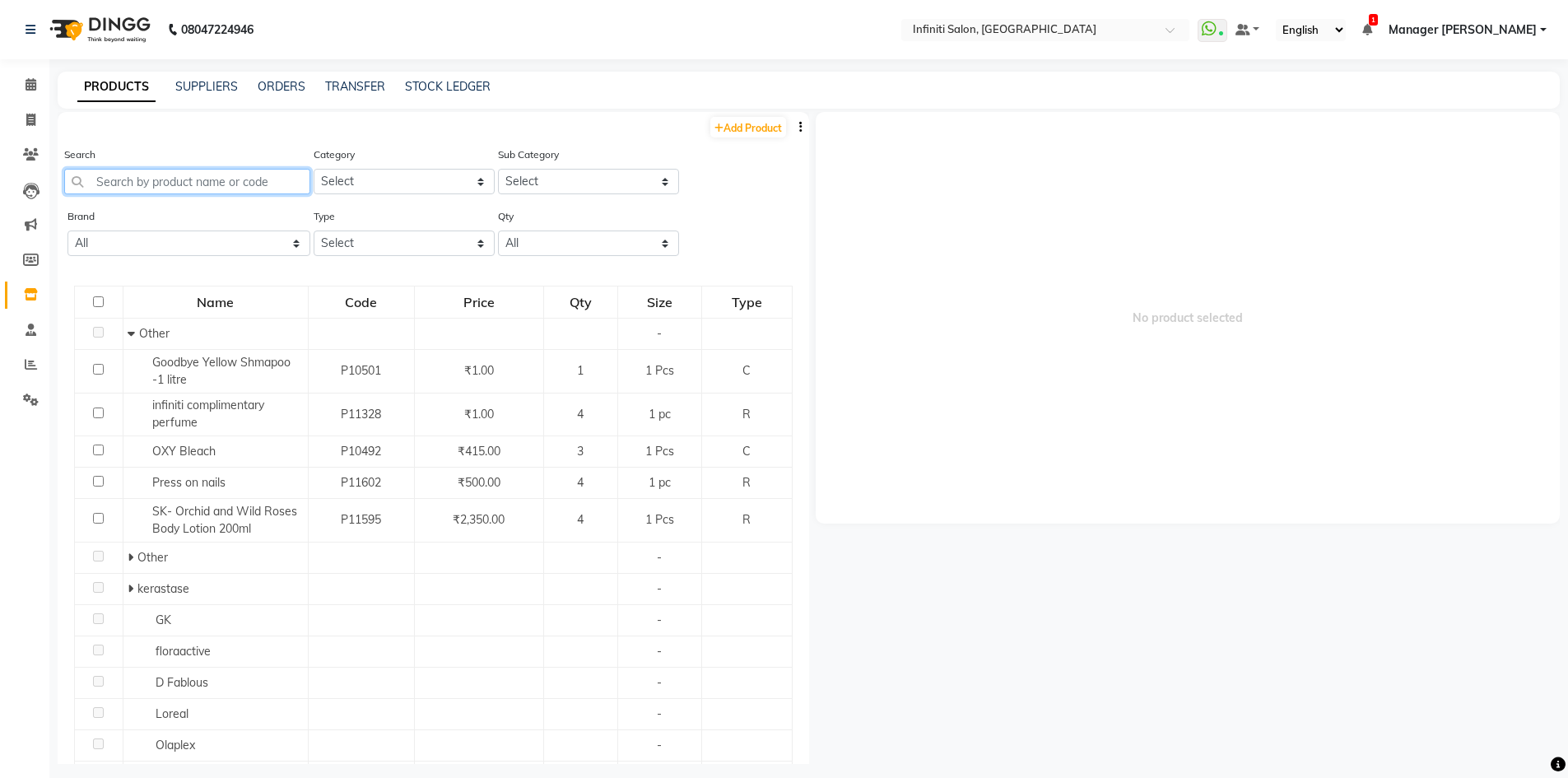
click at [208, 171] on input "text" at bounding box center [187, 181] width 246 height 25
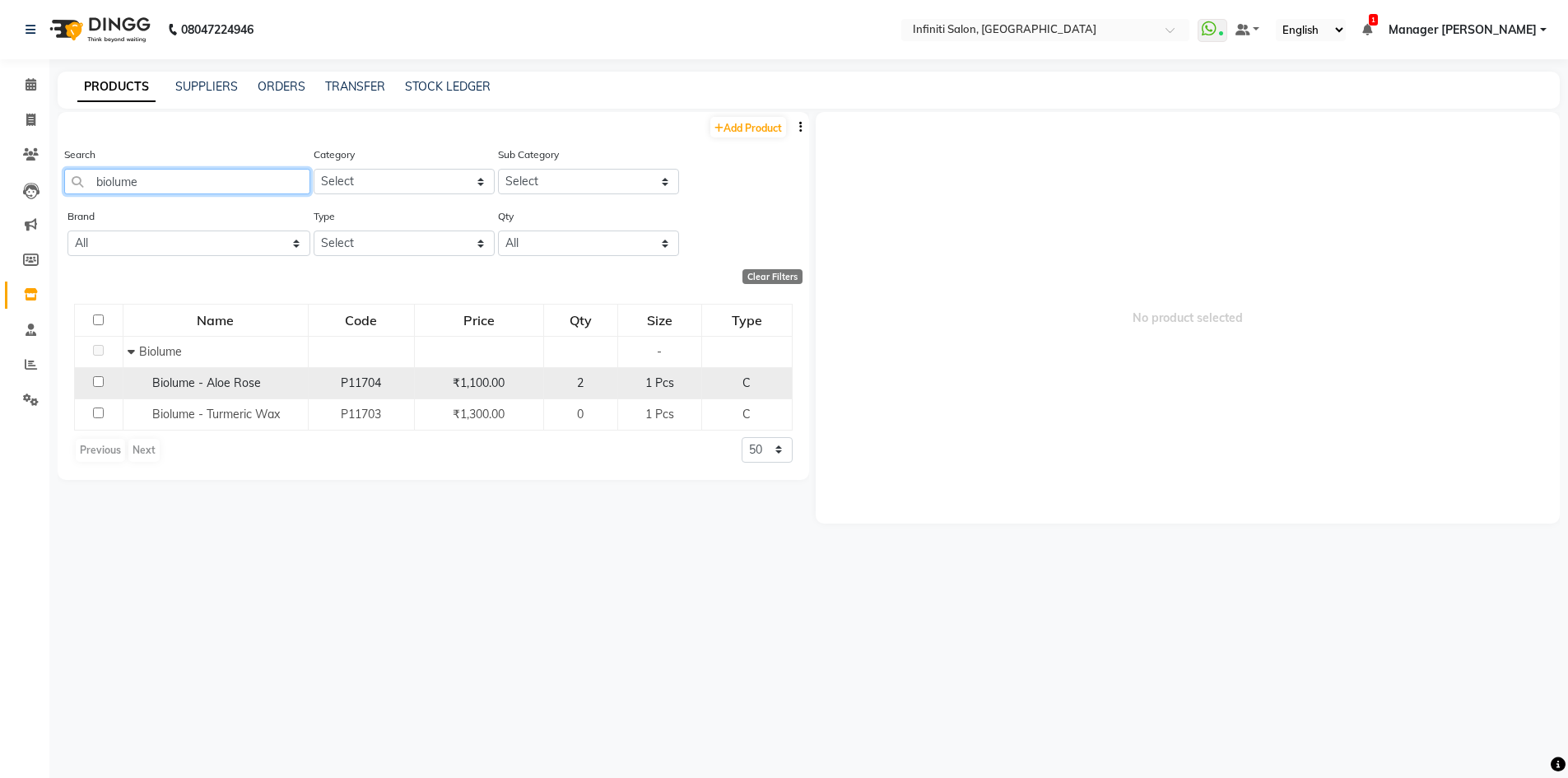
type input "biolume"
click at [104, 386] on input "checkbox" at bounding box center [98, 381] width 10 height 10
checkbox input "true"
select select
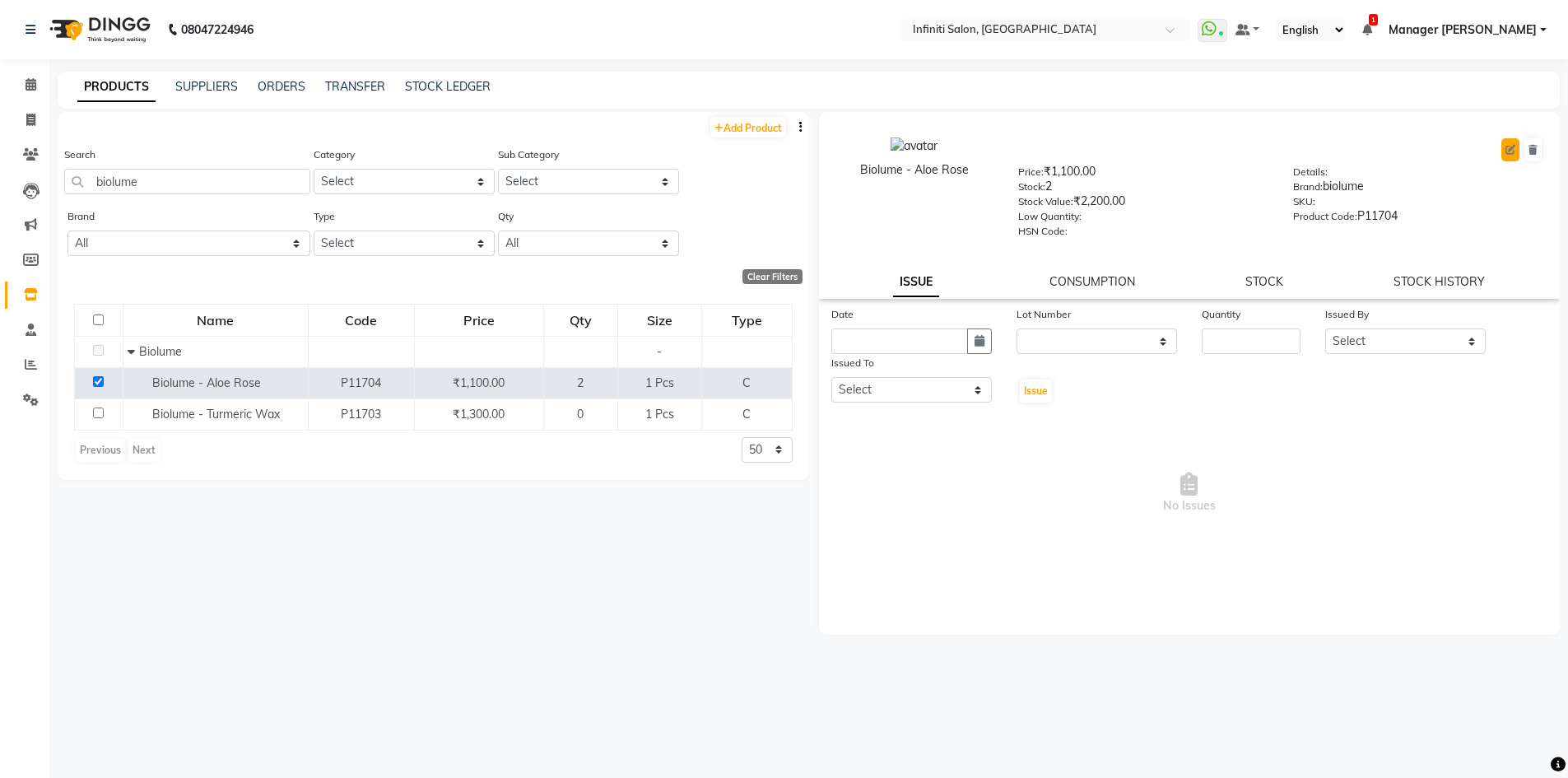
click at [1507, 149] on icon at bounding box center [1510, 149] width 10 height 10
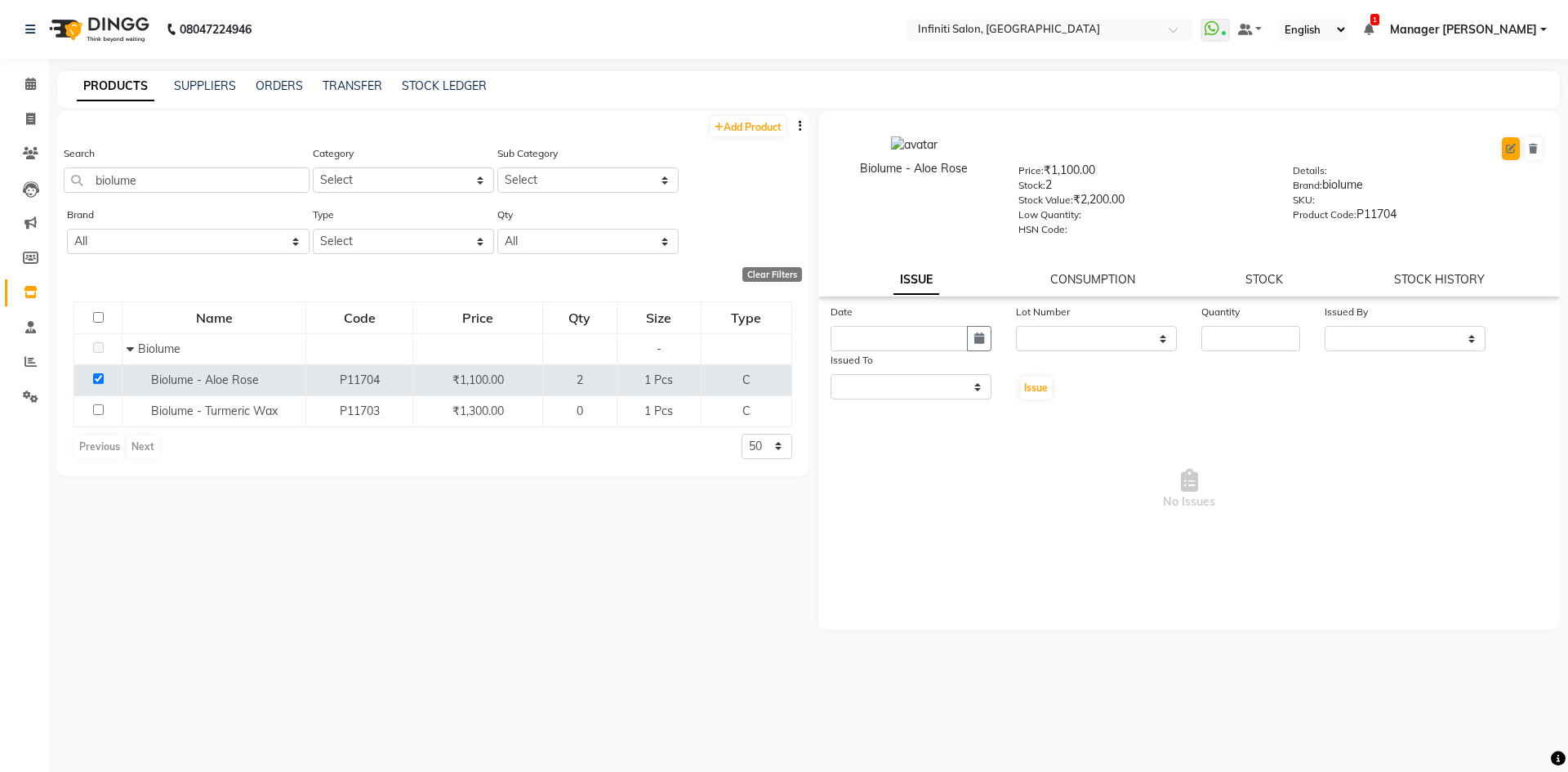
select select "C"
select select "true"
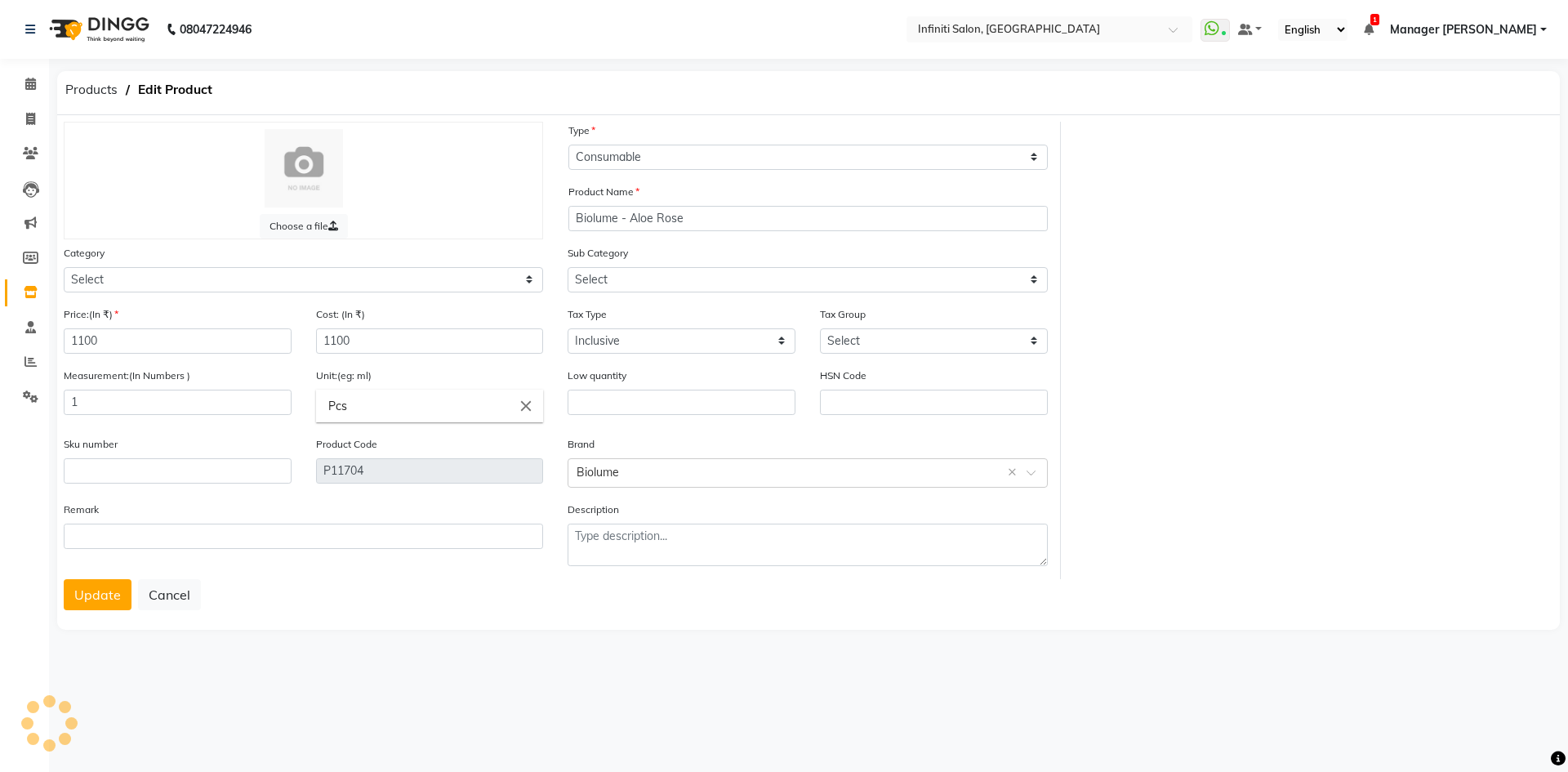
select select "903101800"
select select "903101815"
select select "2495"
click at [77, 83] on span "Products" at bounding box center [91, 90] width 68 height 29
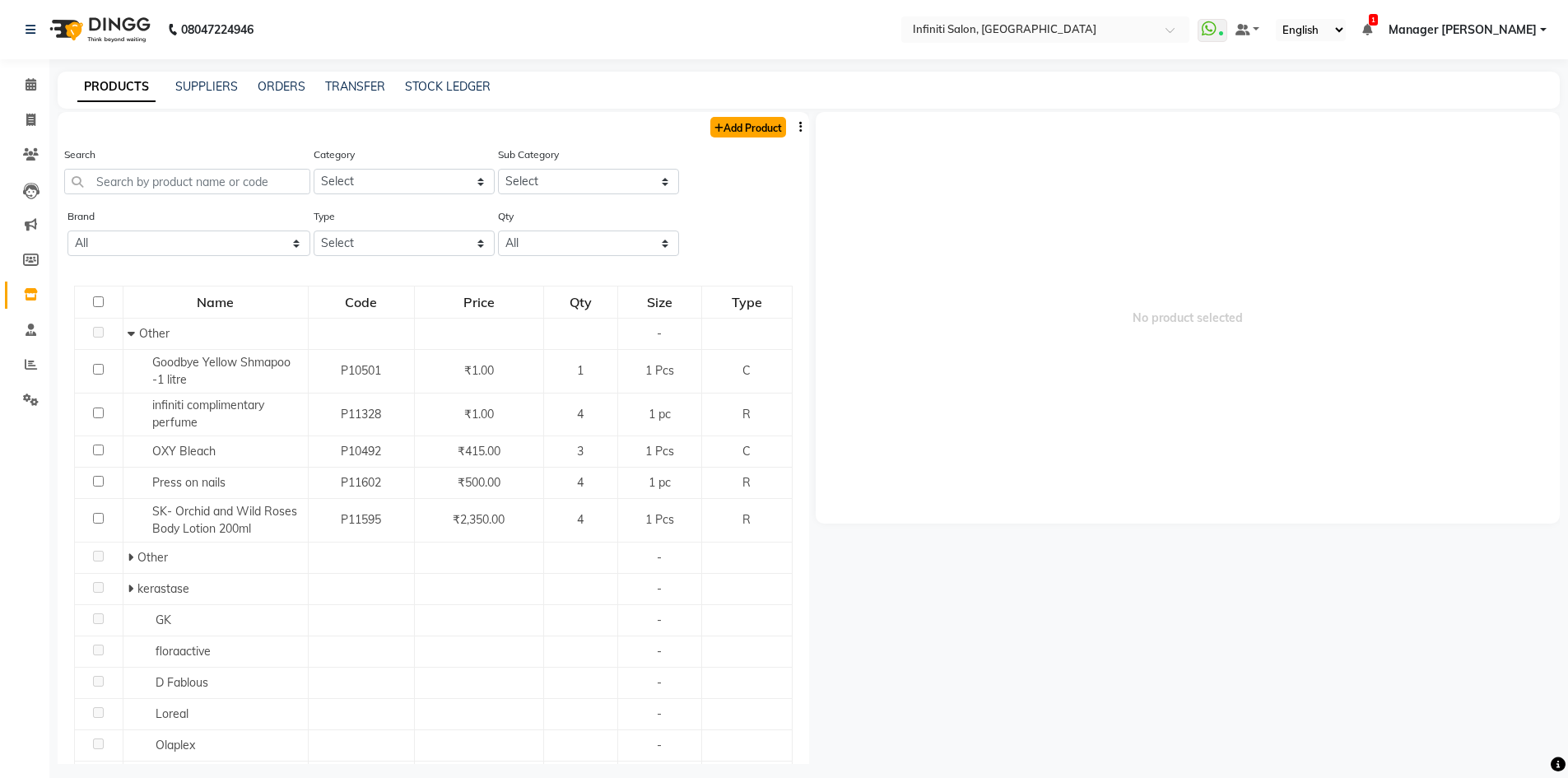
click at [715, 129] on link "Add Product" at bounding box center [747, 127] width 76 height 21
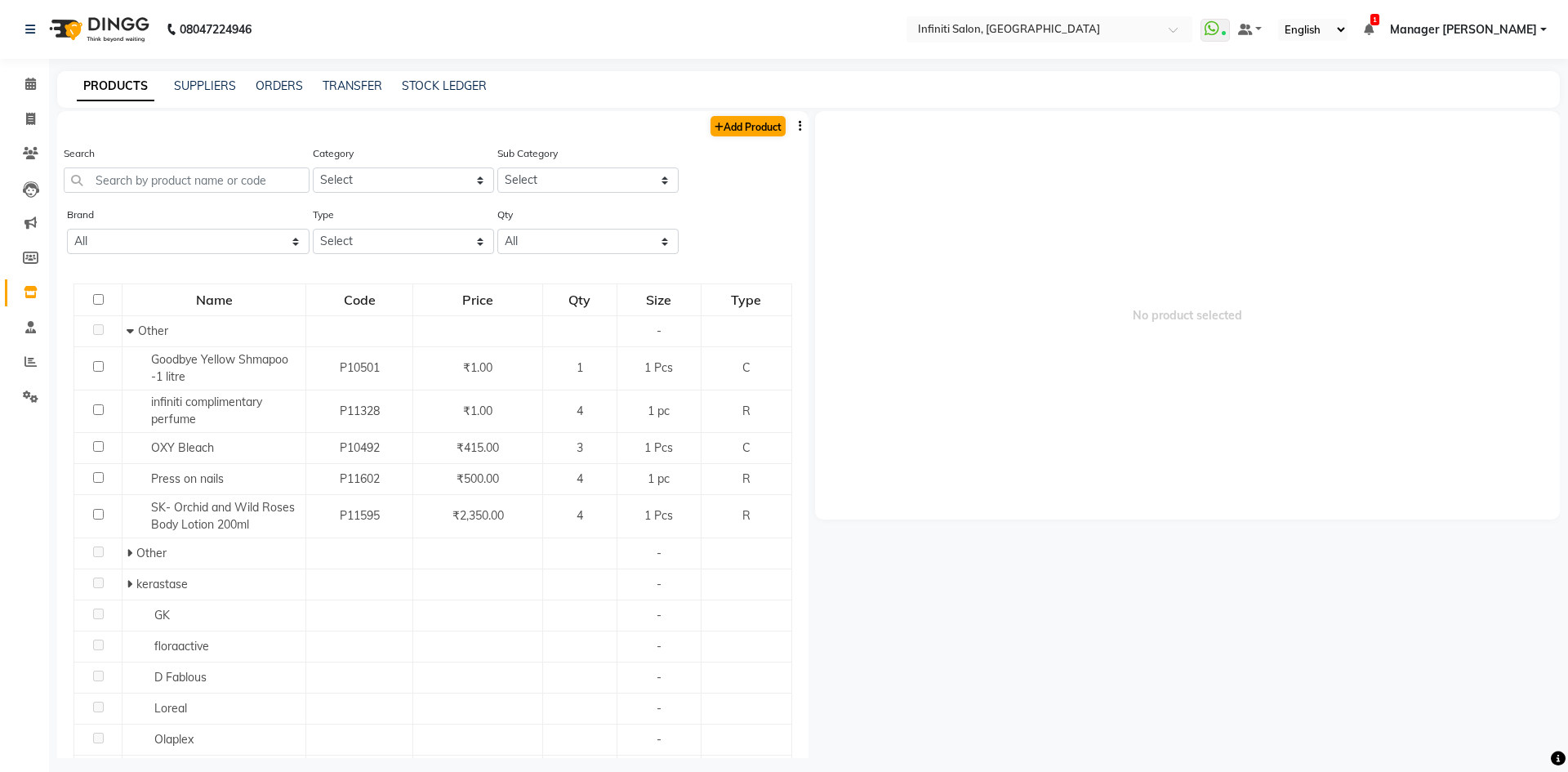
select select "true"
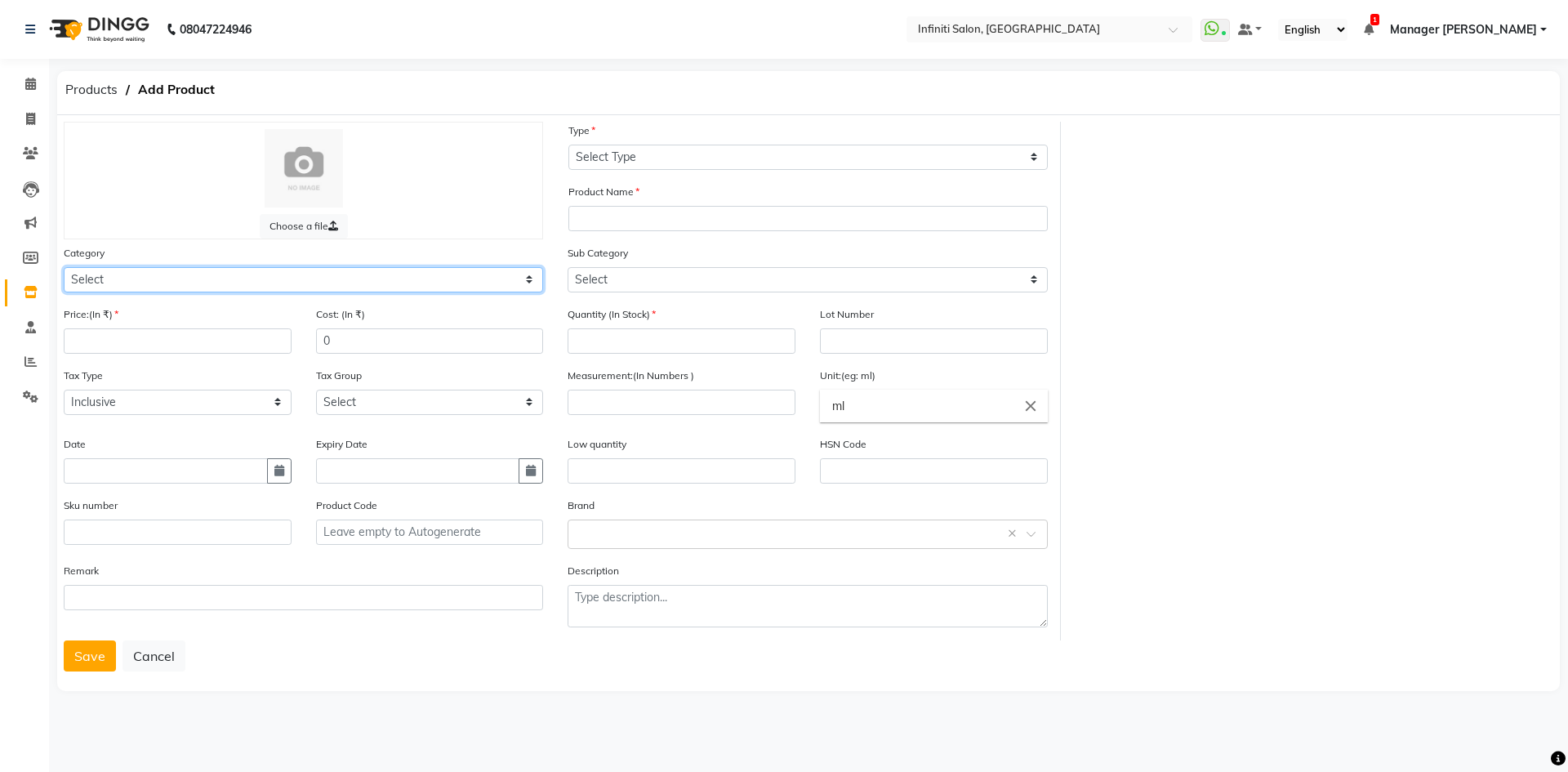
click at [185, 285] on select "Select Hair Skin Appliances Beard Waxing Disposable Hands and Feet KANPEKI Aest…" at bounding box center [303, 279] width 479 height 25
select select "903101950"
click at [64, 267] on select "Select Hair Skin Appliances Beard Waxing Disposable Hands and Feet KANPEKI Aest…" at bounding box center [303, 279] width 479 height 25
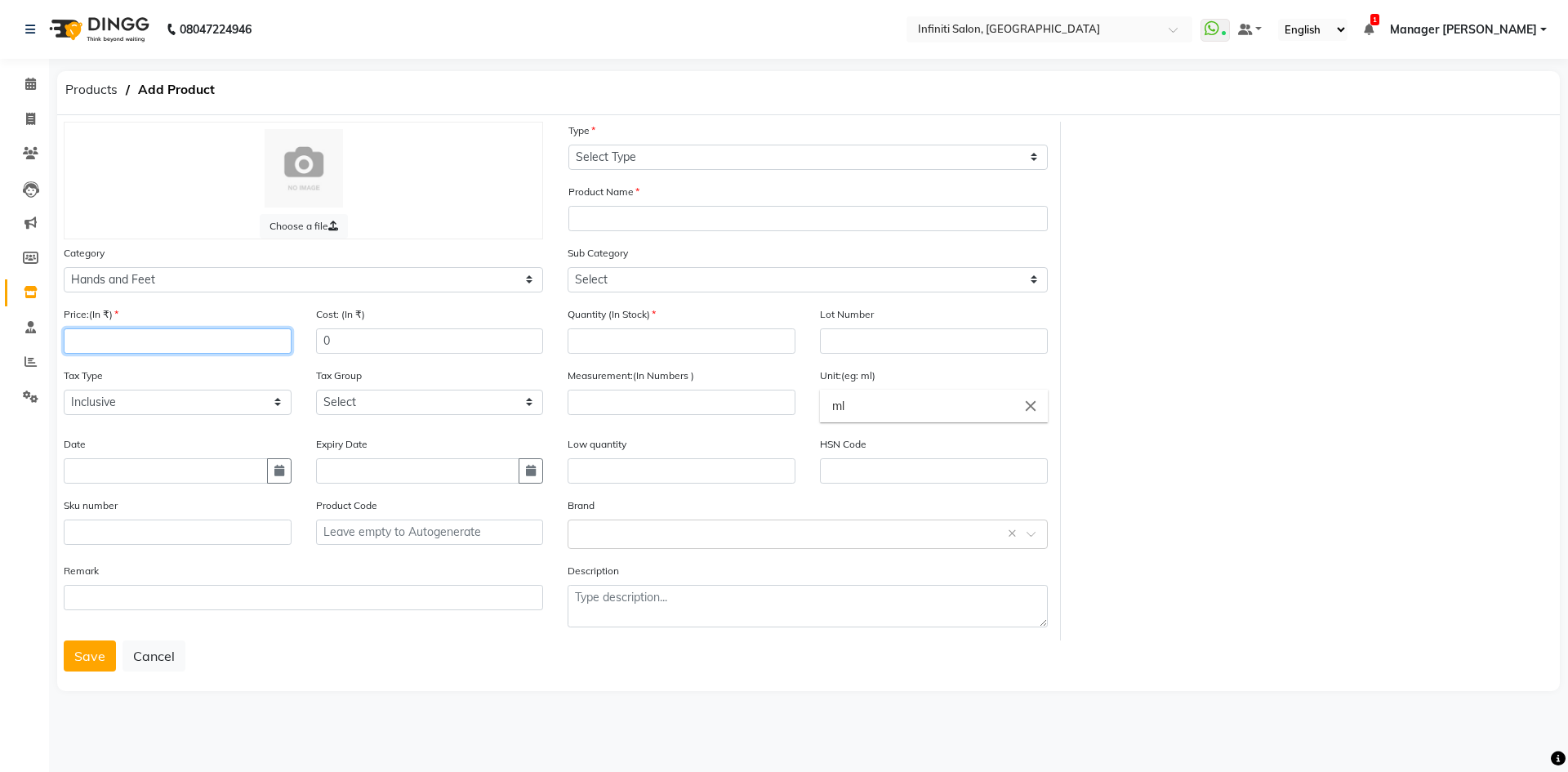
click at [179, 342] on input "number" at bounding box center [178, 340] width 228 height 25
type input "1300"
drag, startPoint x: 66, startPoint y: 541, endPoint x: 1072, endPoint y: 324, distance: 1029.1
click at [1072, 324] on div "Choose a file Type Select Type Both Retail Consumable Product Name Category Sel…" at bounding box center [809, 381] width 1514 height 519
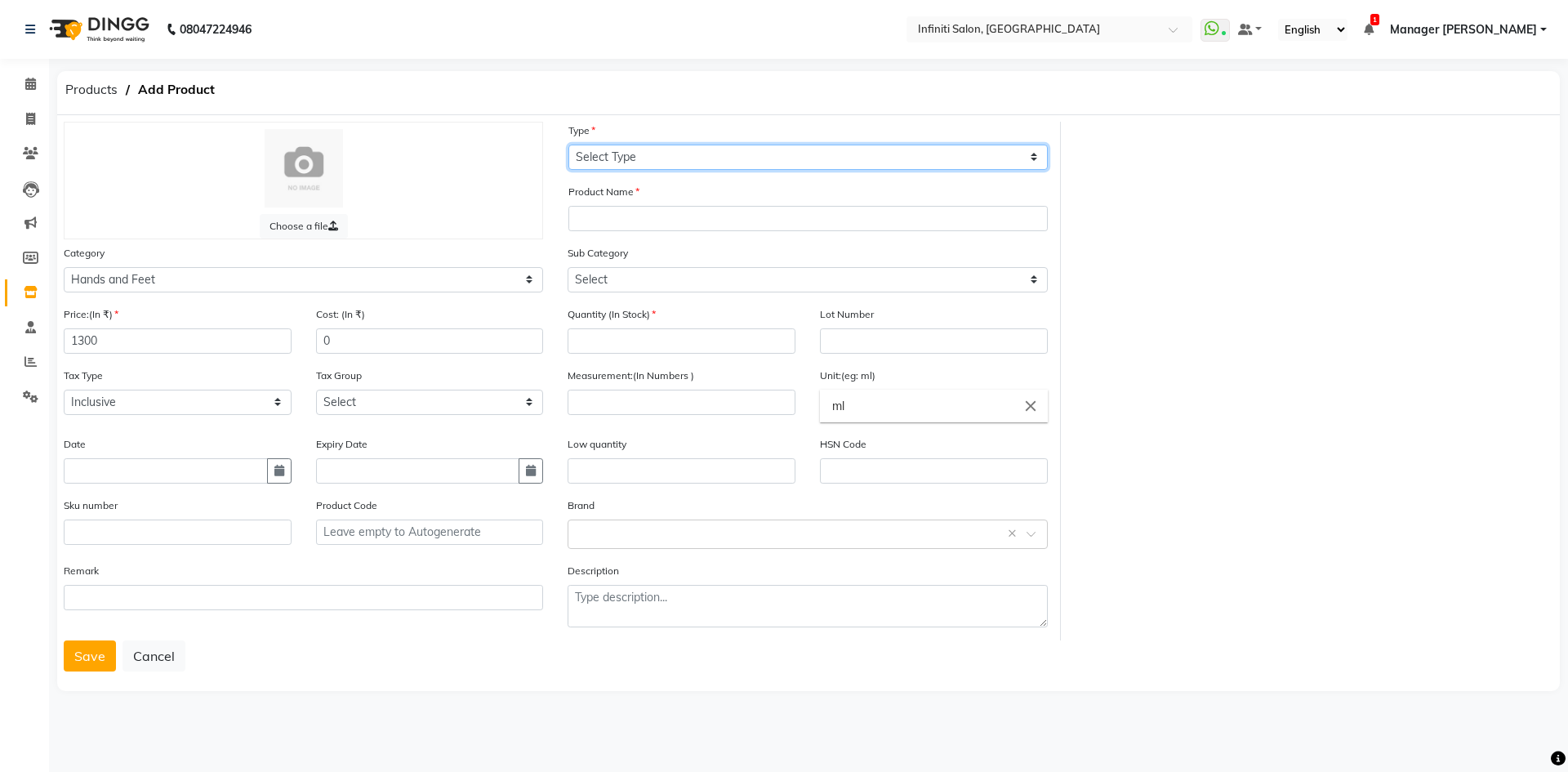
click at [702, 159] on select "Select Type Both Retail Consumable" at bounding box center [807, 156] width 479 height 25
select select "C"
click at [568, 144] on select "Select Type Both Retail Consumable" at bounding box center [807, 156] width 479 height 25
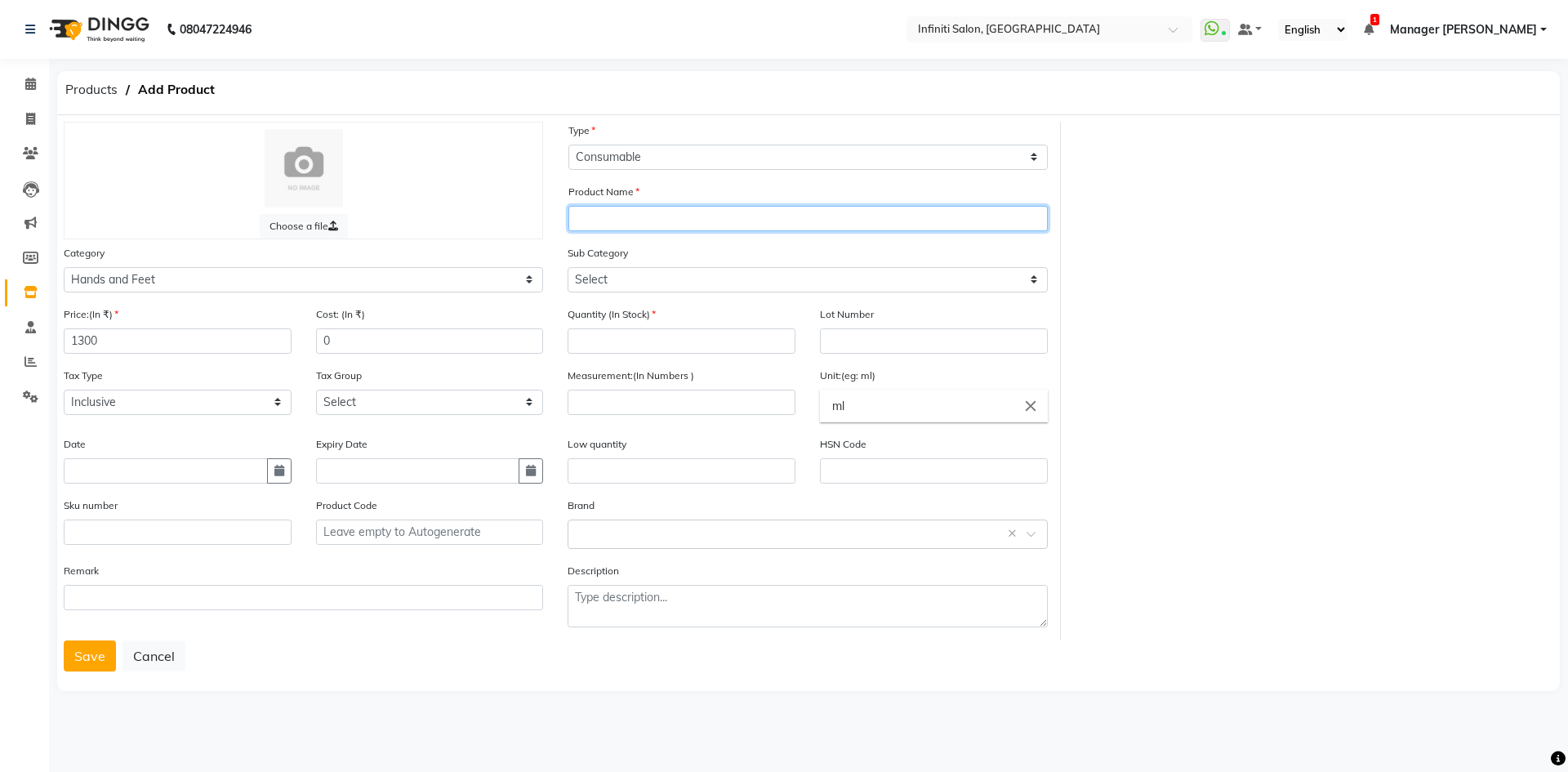
click at [642, 225] on input "text" at bounding box center [807, 218] width 479 height 25
type input "Biolume - Korean Glow wax"
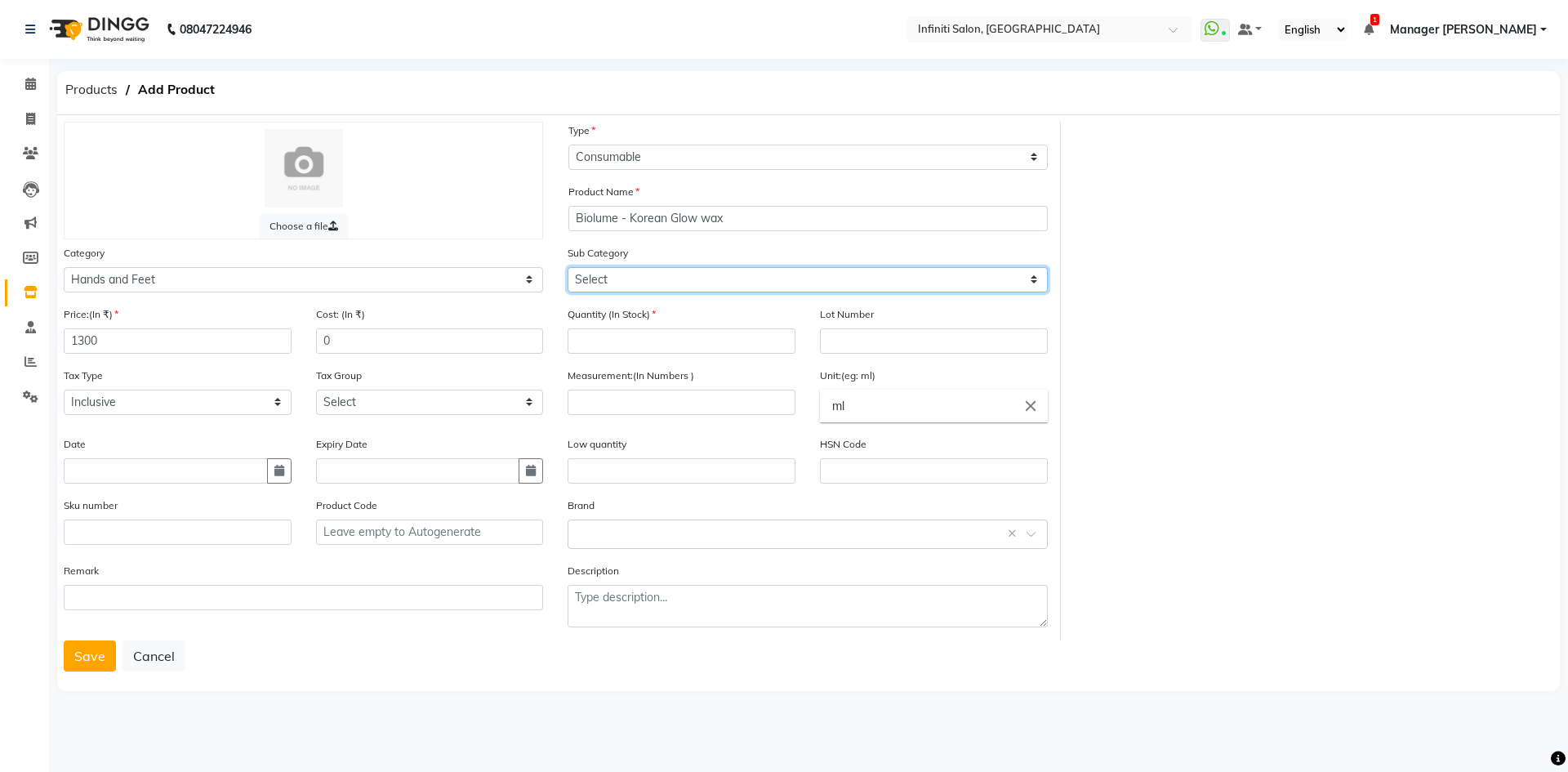
click at [611, 275] on select "Select Products Appliances BCL Avl Express Cafe H&F Herbal Tree Rubaaz MOP Mint…" at bounding box center [806, 279] width 479 height 25
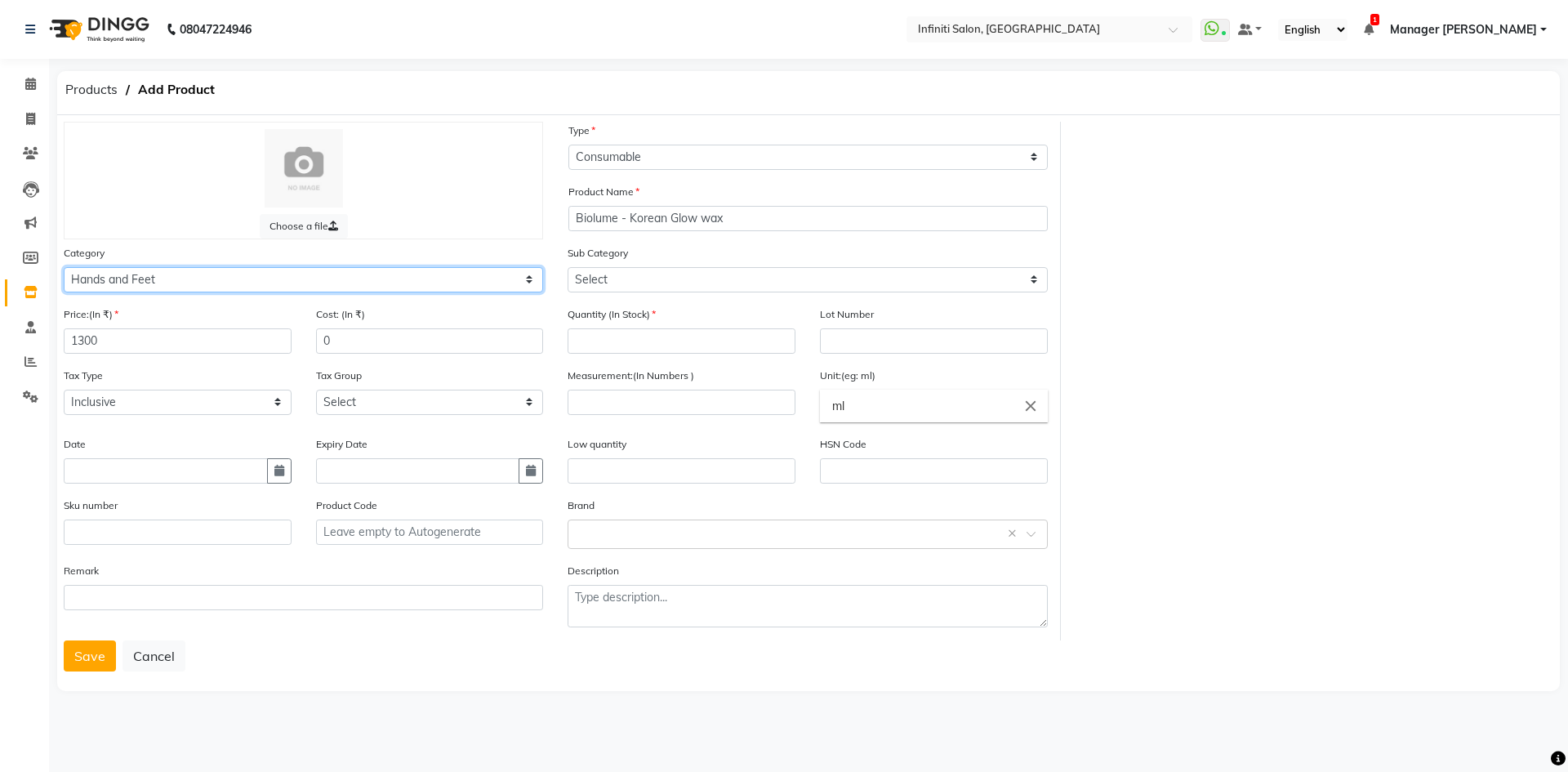
click at [362, 267] on select "Select Hair Skin Appliances Beard Waxing Disposable Hands and Feet KANPEKI Aest…" at bounding box center [303, 279] width 479 height 25
select select "903101800"
click at [64, 267] on select "Select Hair Skin Appliances Beard Waxing Disposable Hands and Feet KANPEKI Aest…" at bounding box center [303, 279] width 479 height 25
click at [631, 263] on div "Sub Category Select Strips biosoft Rica Bombini Richelon Biolume" at bounding box center [806, 269] width 479 height 48
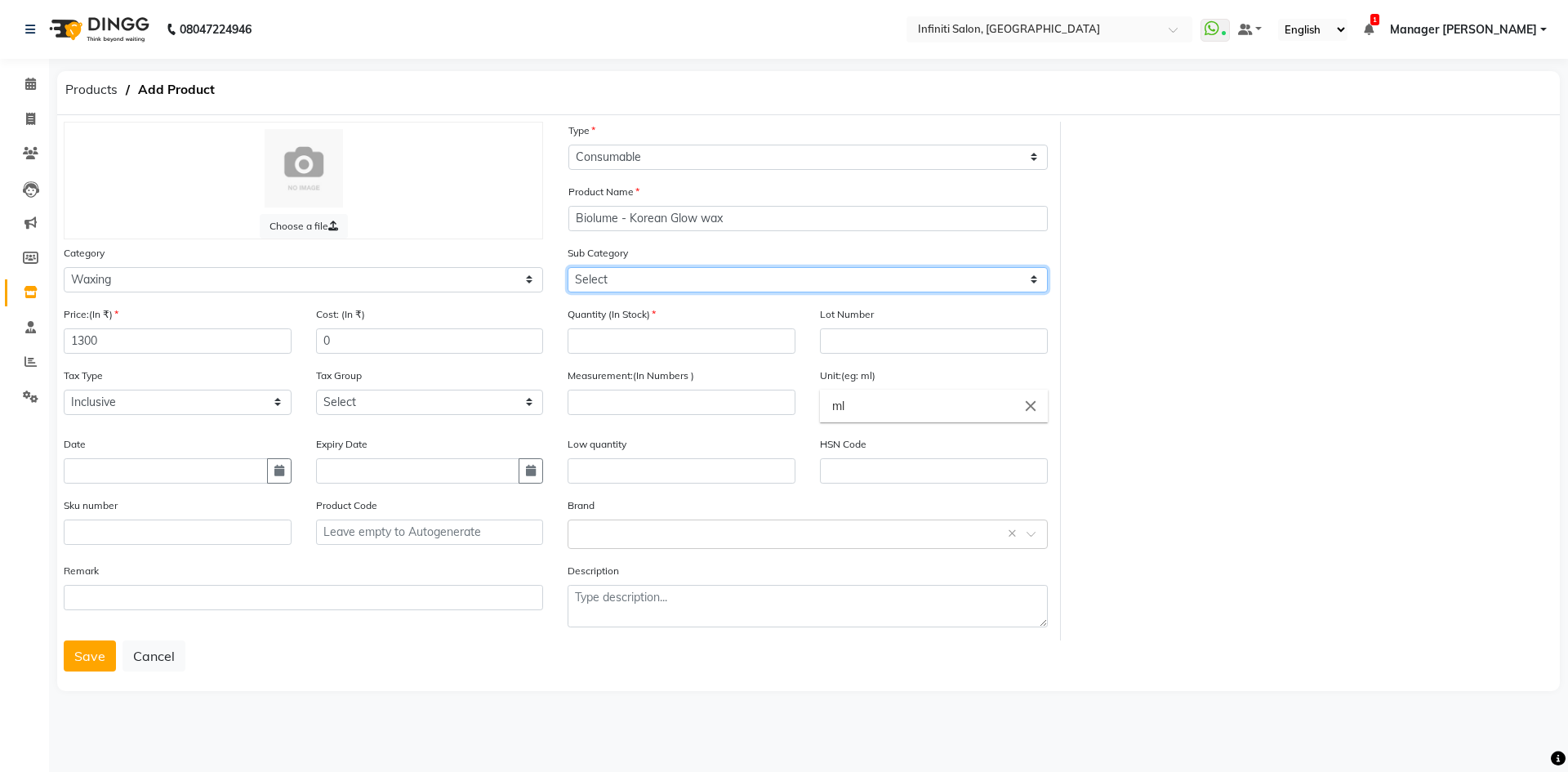
click at [626, 287] on select "Select Strips biosoft Rica Bombini Richelon Biolume" at bounding box center [806, 279] width 479 height 25
select select "903101815"
click at [567, 267] on select "Select Strips biosoft Rica Bombini Richelon Biolume" at bounding box center [806, 279] width 479 height 25
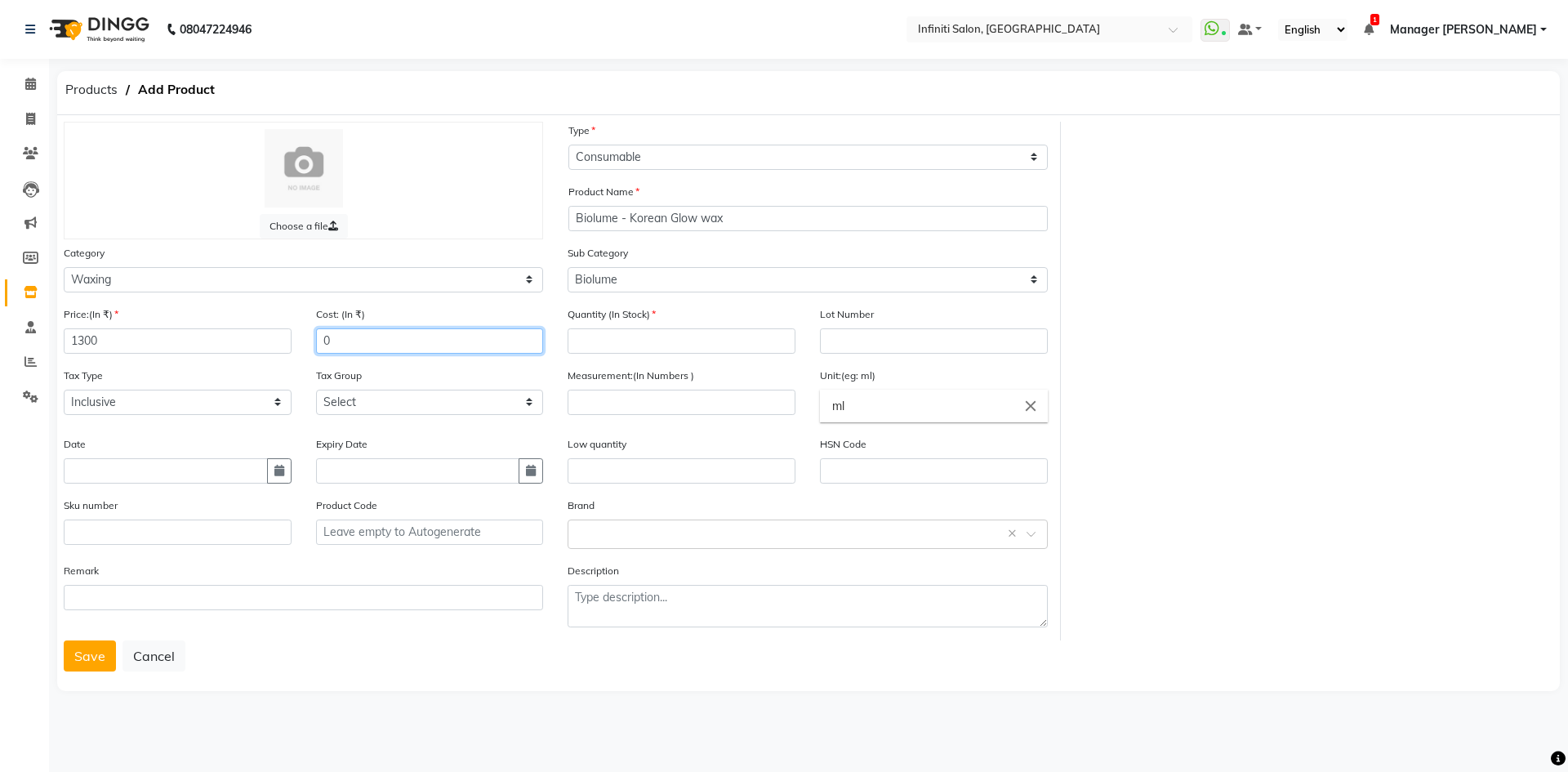
drag, startPoint x: 415, startPoint y: 339, endPoint x: 309, endPoint y: 362, distance: 108.5
click at [309, 362] on div "Cost: (In ₹) 0" at bounding box center [430, 336] width 252 height 61
type input "1300"
click at [602, 339] on input "number" at bounding box center [681, 340] width 228 height 25
type input "0"
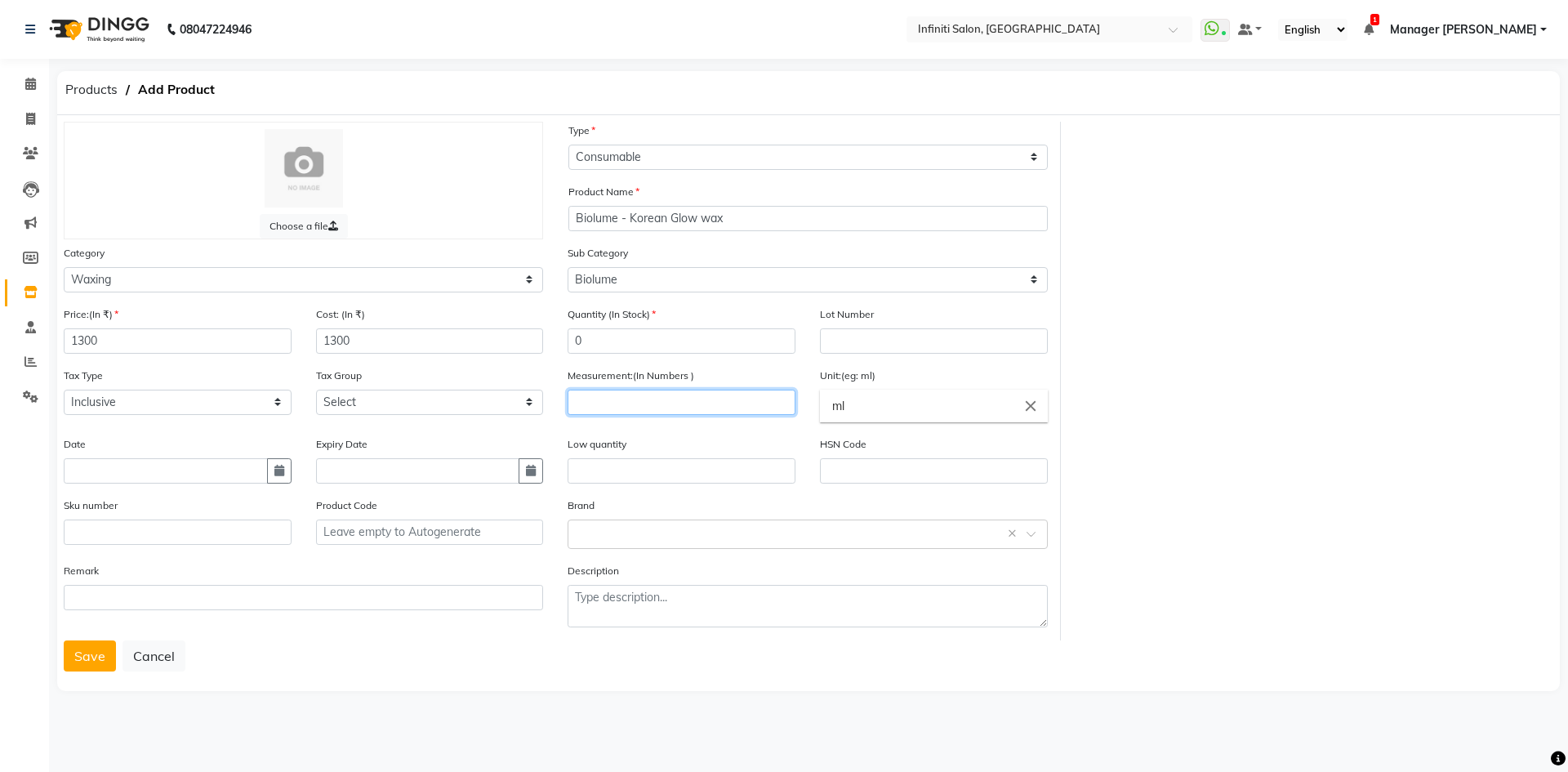
click at [633, 408] on input "number" at bounding box center [681, 402] width 228 height 25
type input "1"
drag, startPoint x: 840, startPoint y: 418, endPoint x: 589, endPoint y: 443, distance: 252.2
click at [820, 422] on ng-autocomplete "ml close ml" at bounding box center [934, 406] width 228 height 33
type input "Pcs"
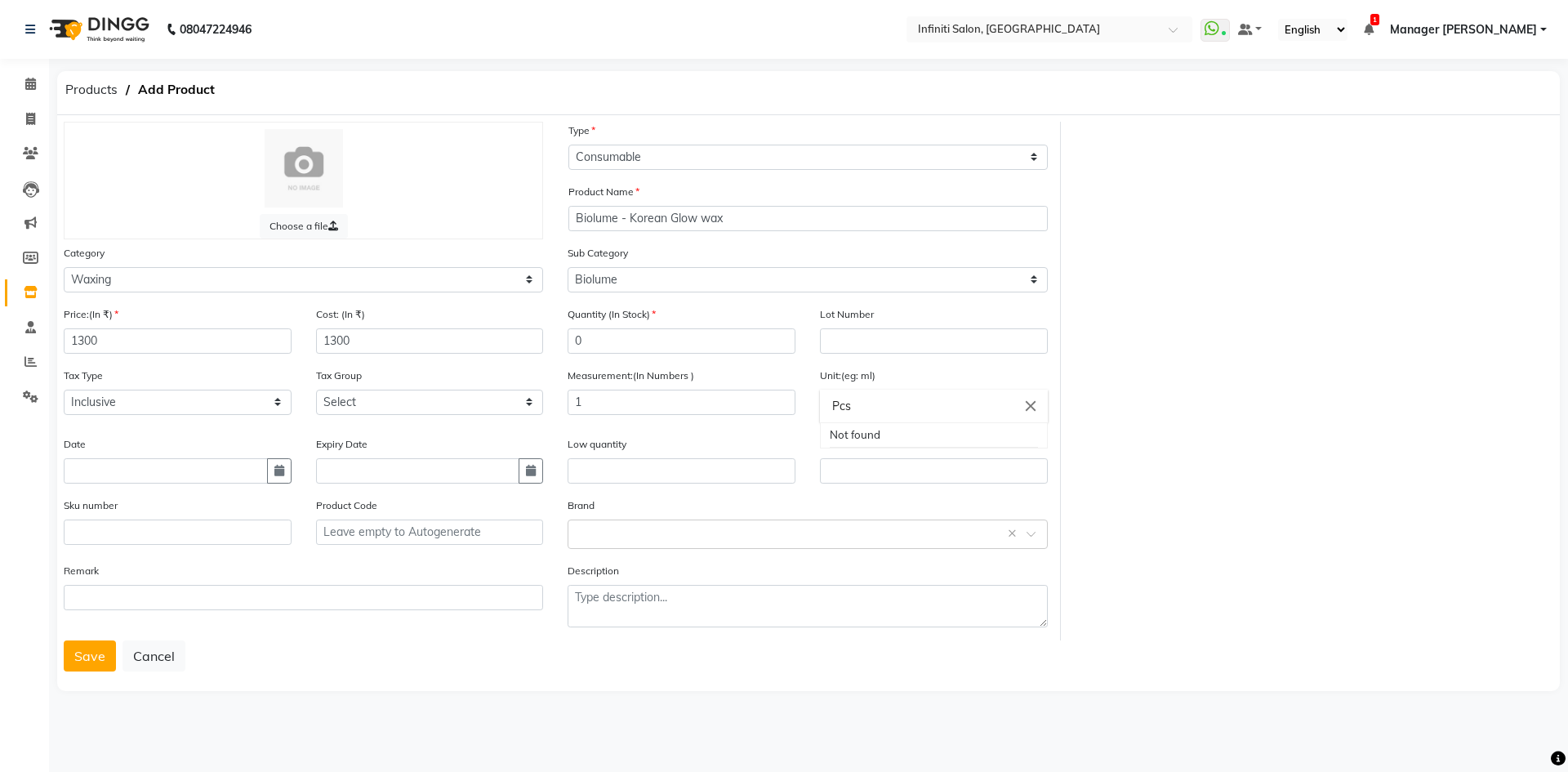
click at [684, 539] on div at bounding box center [784, 386] width 1568 height 772
click at [684, 539] on input "text" at bounding box center [791, 533] width 429 height 17
type input "B"
click at [675, 587] on div "Biolume" at bounding box center [806, 594] width 477 height 30
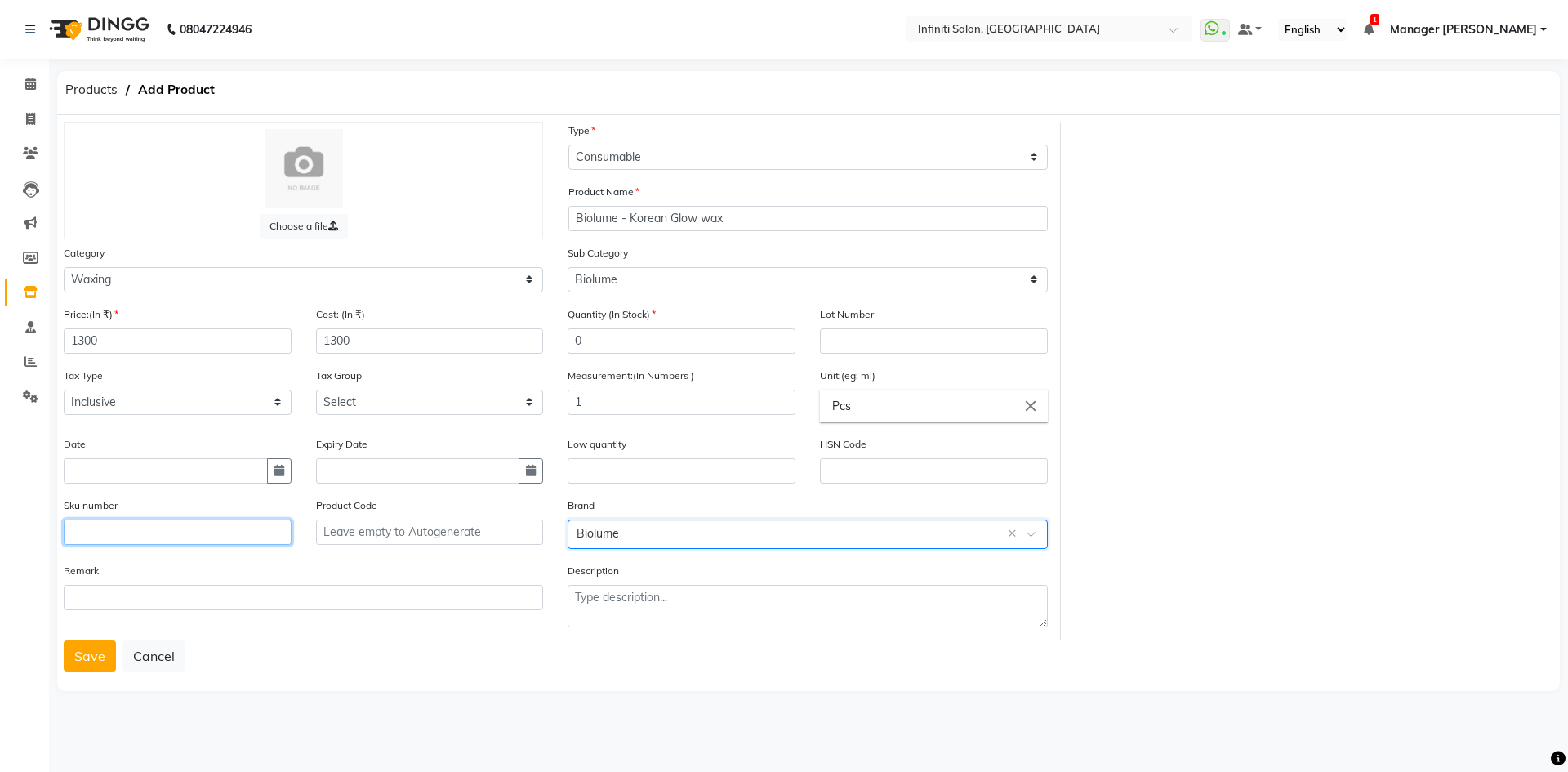
click at [98, 541] on input "text" at bounding box center [178, 532] width 228 height 25
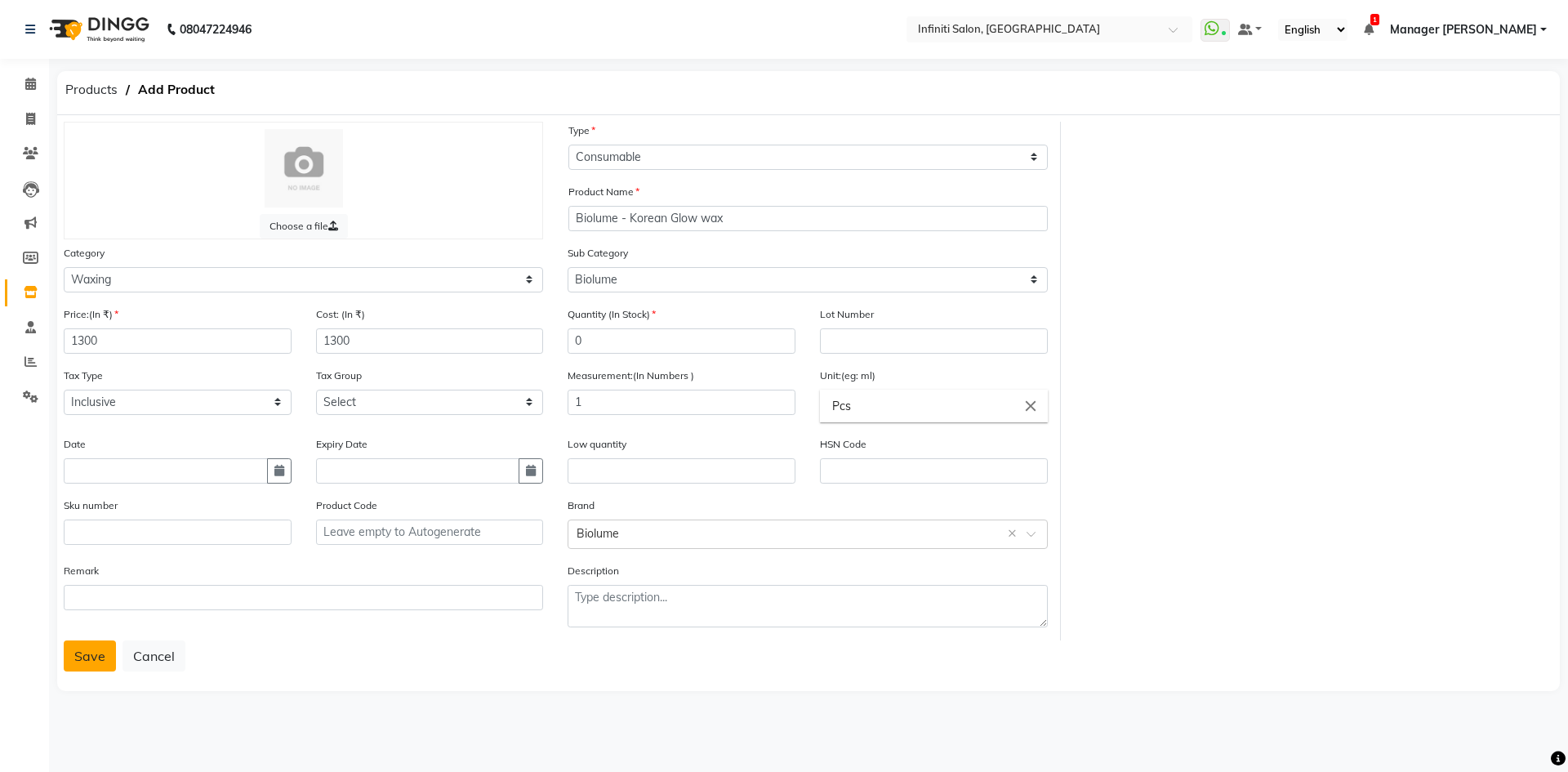
click at [77, 663] on button "Save" at bounding box center [90, 656] width 53 height 31
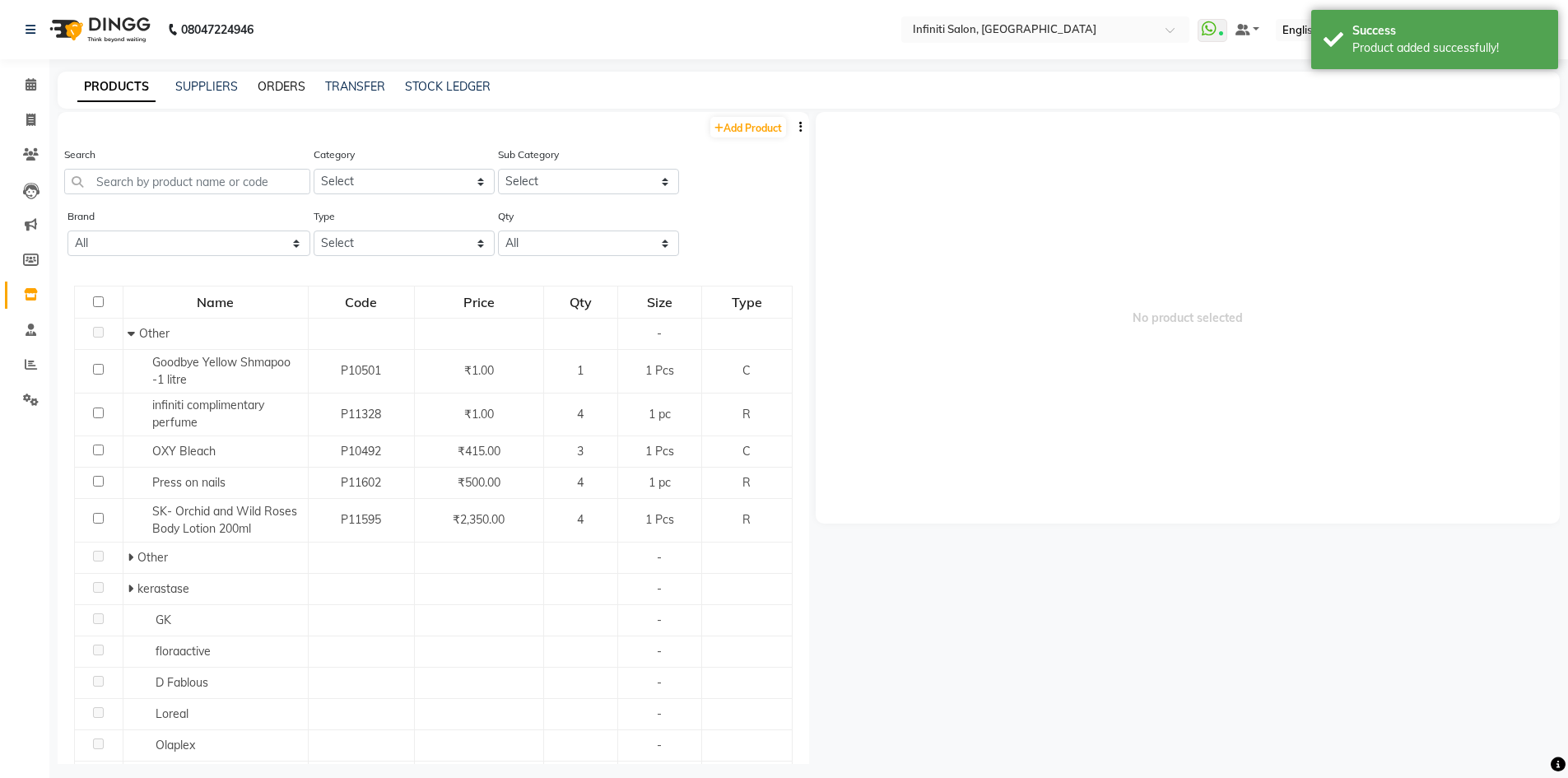
click at [278, 89] on link "ORDERS" at bounding box center [281, 86] width 48 height 15
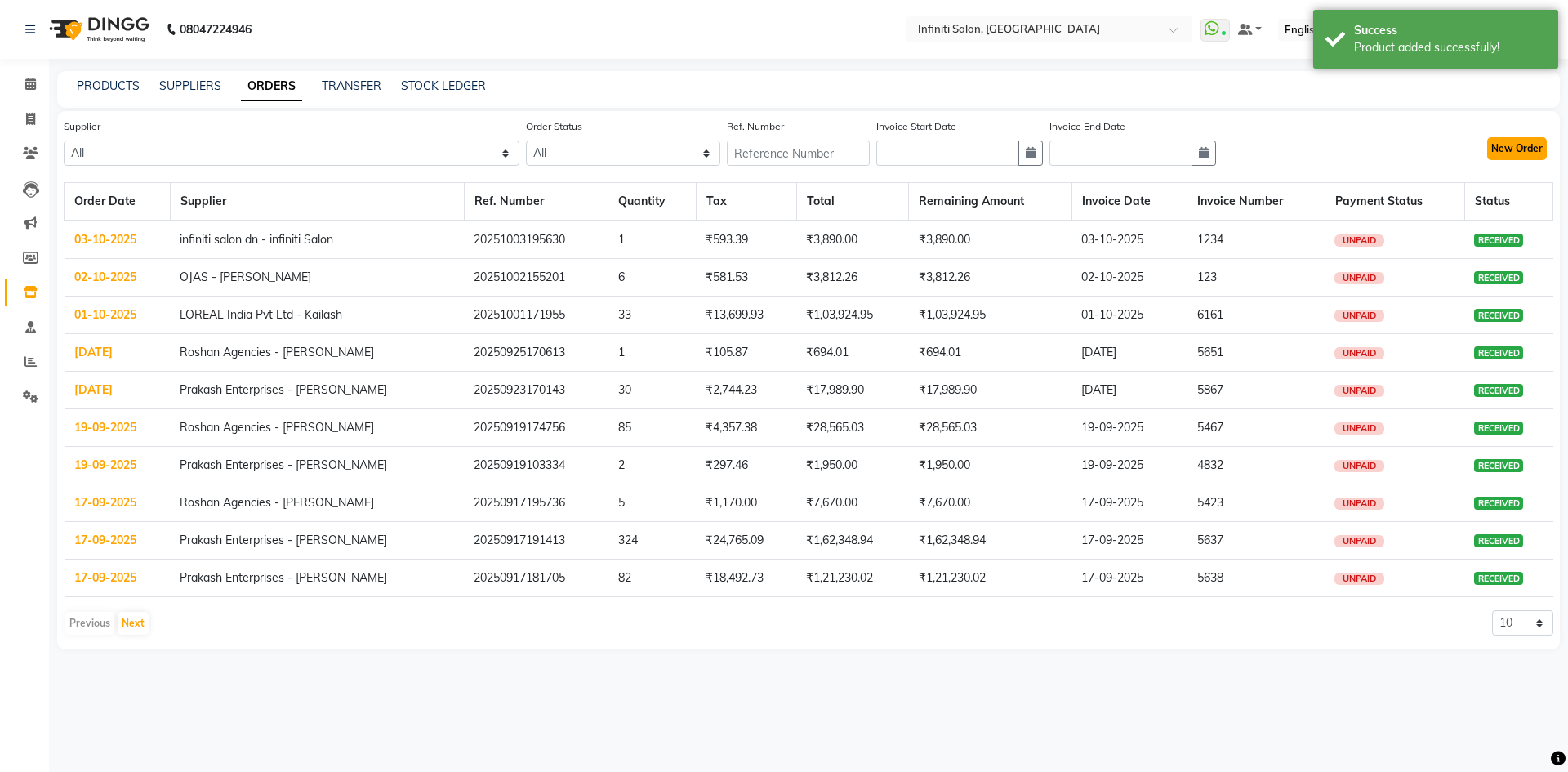
click at [1505, 156] on button "New Order" at bounding box center [1517, 149] width 60 height 22
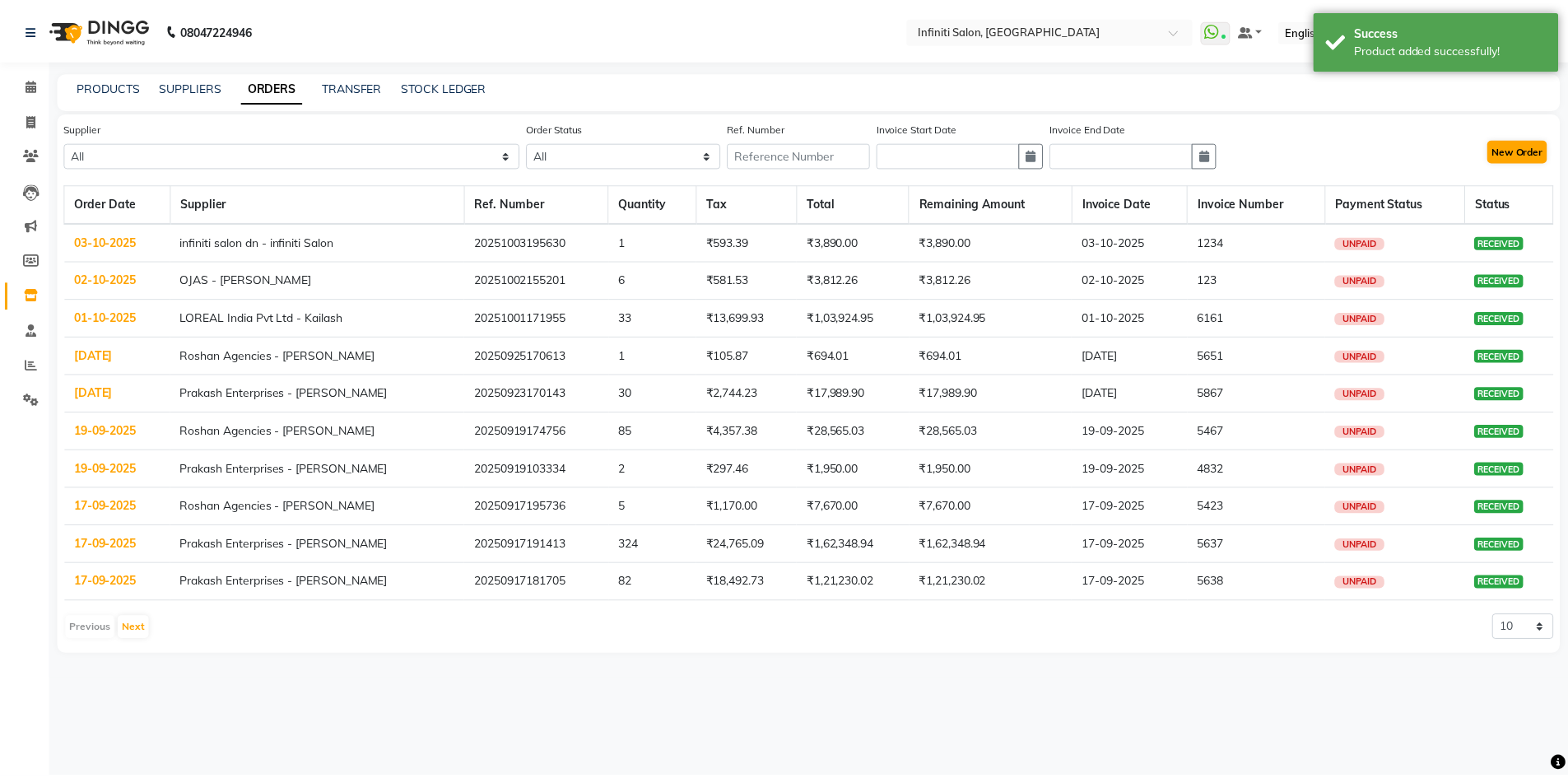
select select "true"
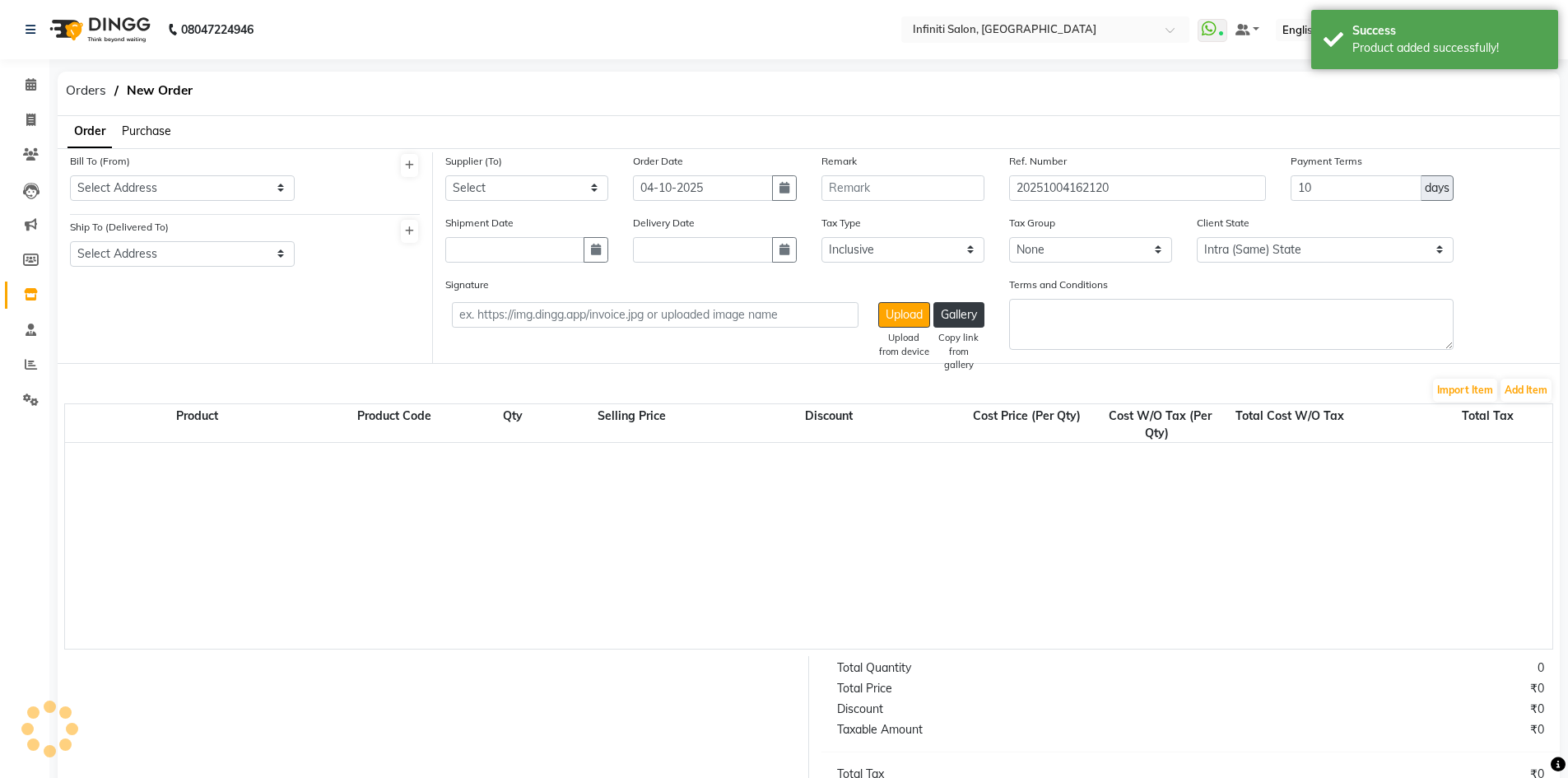
select select "2495"
click at [107, 197] on select "Select Address Shop 1" at bounding box center [182, 187] width 224 height 25
select select "821"
click at [70, 175] on select "Select Address Shop 1" at bounding box center [182, 187] width 224 height 25
drag, startPoint x: 115, startPoint y: 252, endPoint x: 117, endPoint y: 265, distance: 13.2
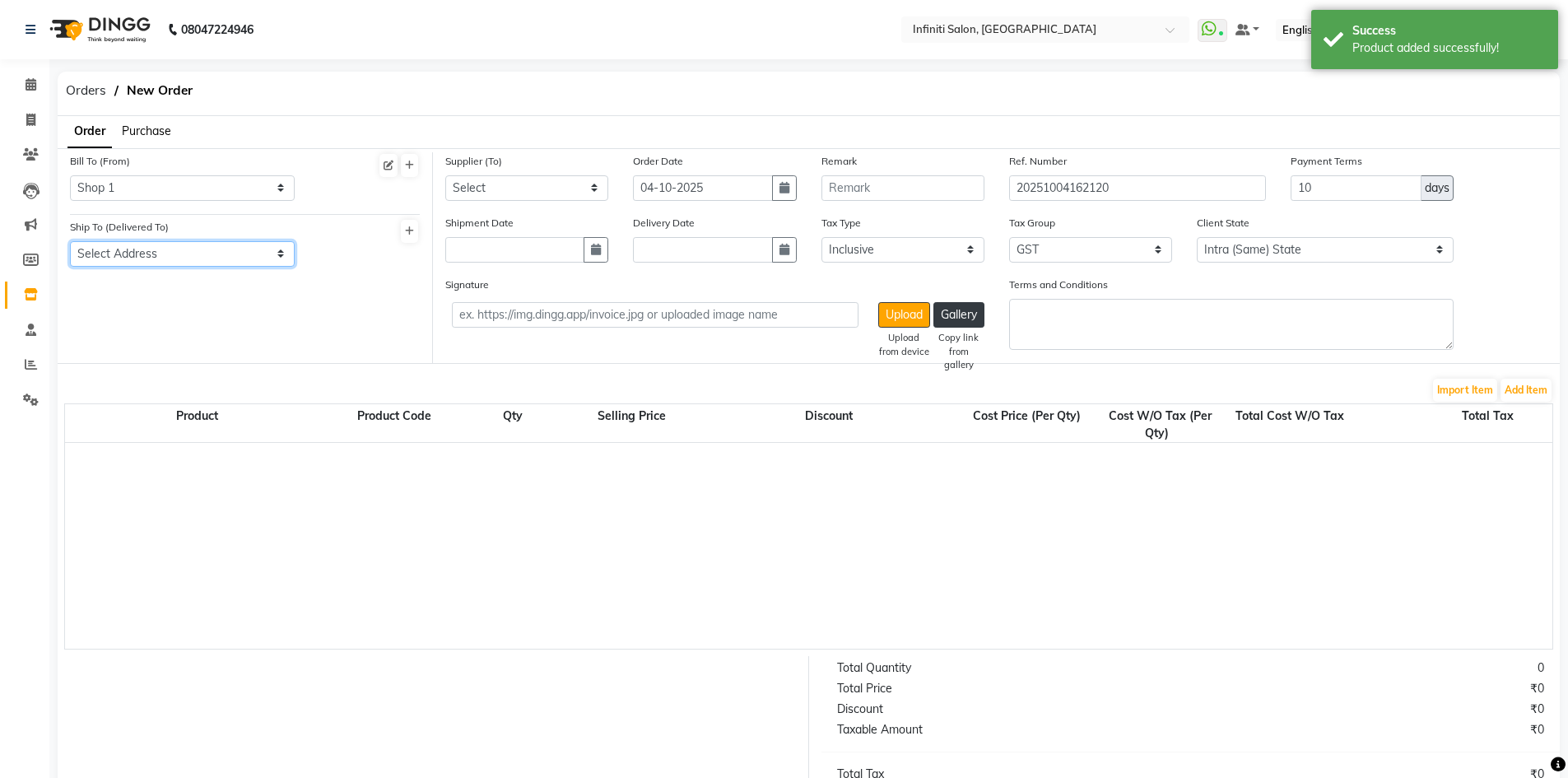
click at [115, 252] on select "Select Address Shop 1" at bounding box center [182, 253] width 224 height 25
select select "822"
click at [70, 241] on select "Select Address Shop 1" at bounding box center [182, 253] width 224 height 25
click at [500, 188] on select "Select Roshan Agencies - Roshan Ahuja Prakash Enterprises - Vicky Ahuja LOREAL …" at bounding box center [526, 187] width 163 height 25
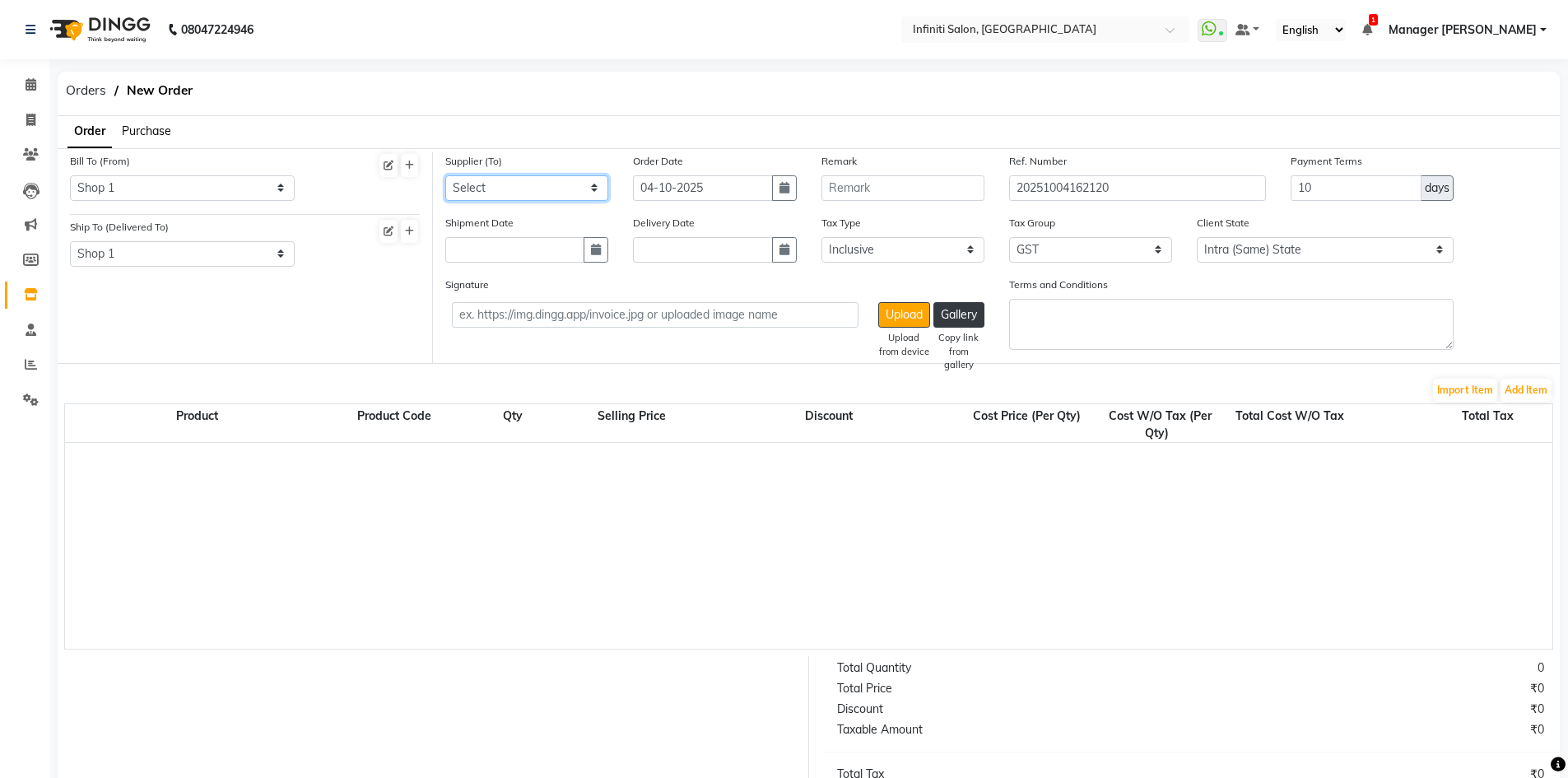
select select "5596"
click at [446, 175] on select "Select Roshan Agencies - Roshan Ahuja Prakash Enterprises - Vicky Ahuja LOREAL …" at bounding box center [526, 187] width 163 height 25
drag, startPoint x: 1313, startPoint y: 191, endPoint x: 1253, endPoint y: 221, distance: 67.1
click at [1253, 221] on div "Supplier (To) Select Roshan Agencies - Roshan Ahuja Prakash Enterprises - Vicky…" at bounding box center [996, 258] width 1127 height 211
type input "30"
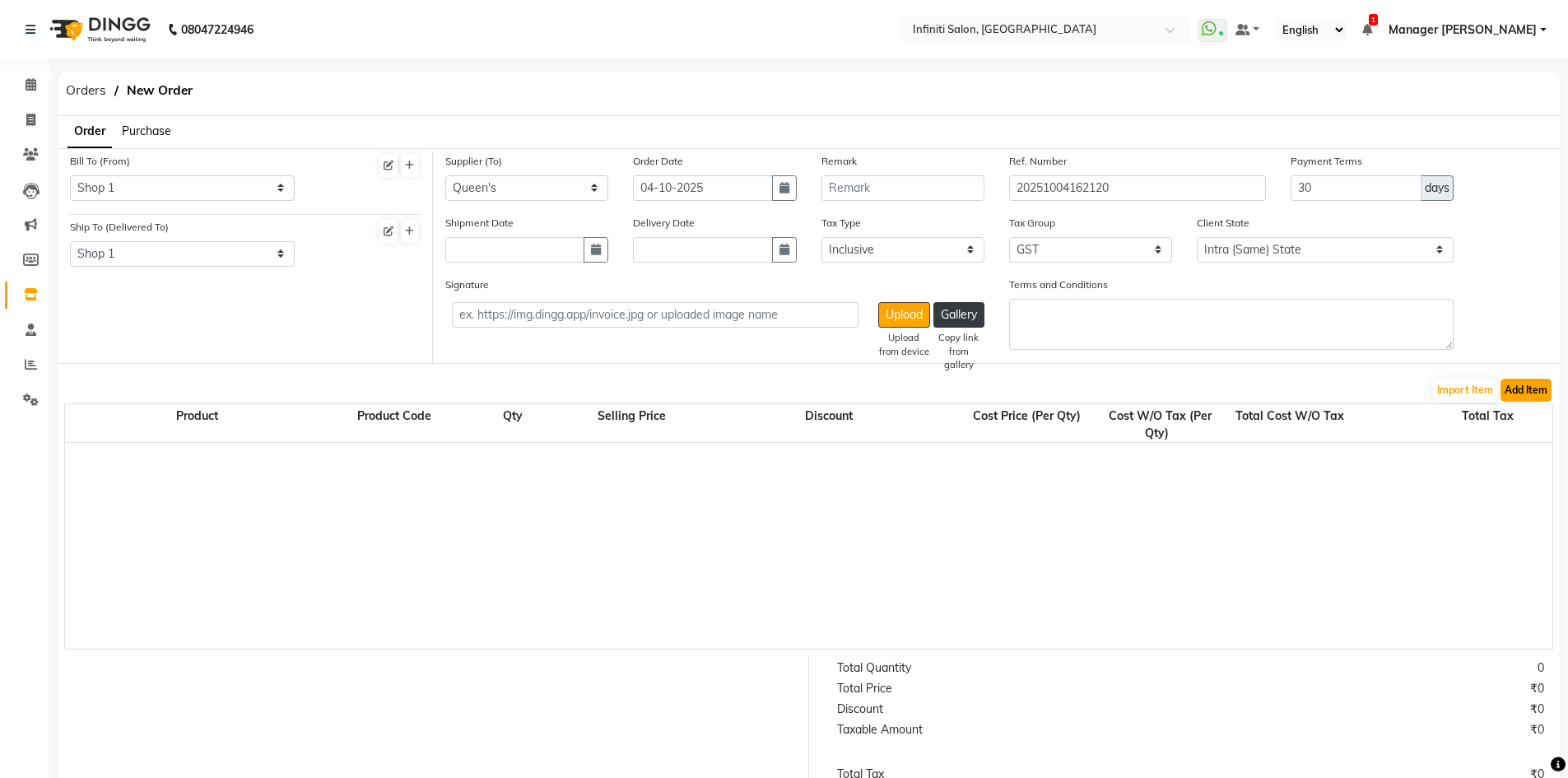
click at [1532, 382] on button "Add Item" at bounding box center [1526, 390] width 51 height 23
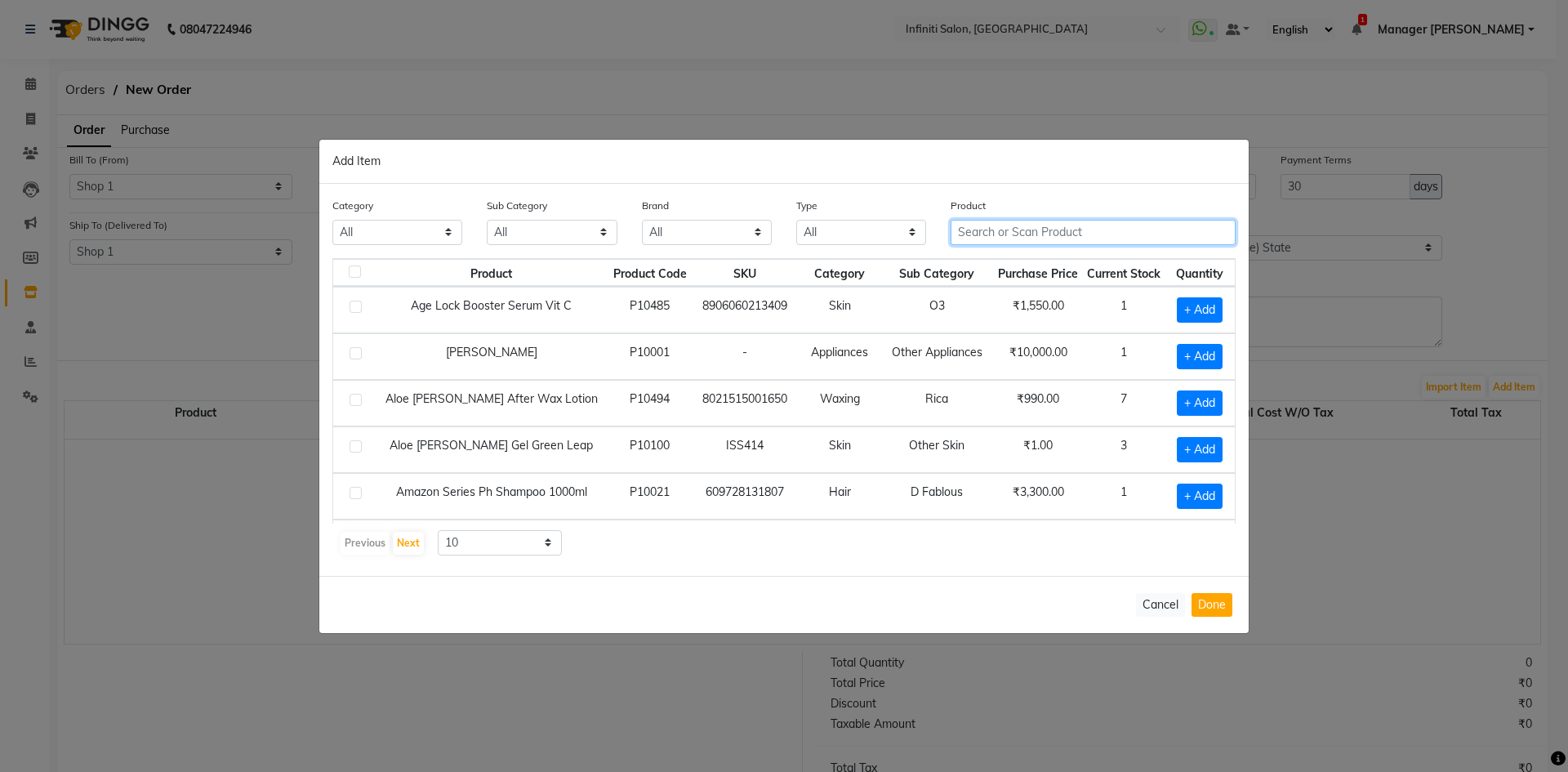
click at [1059, 234] on input "text" at bounding box center [1093, 231] width 285 height 25
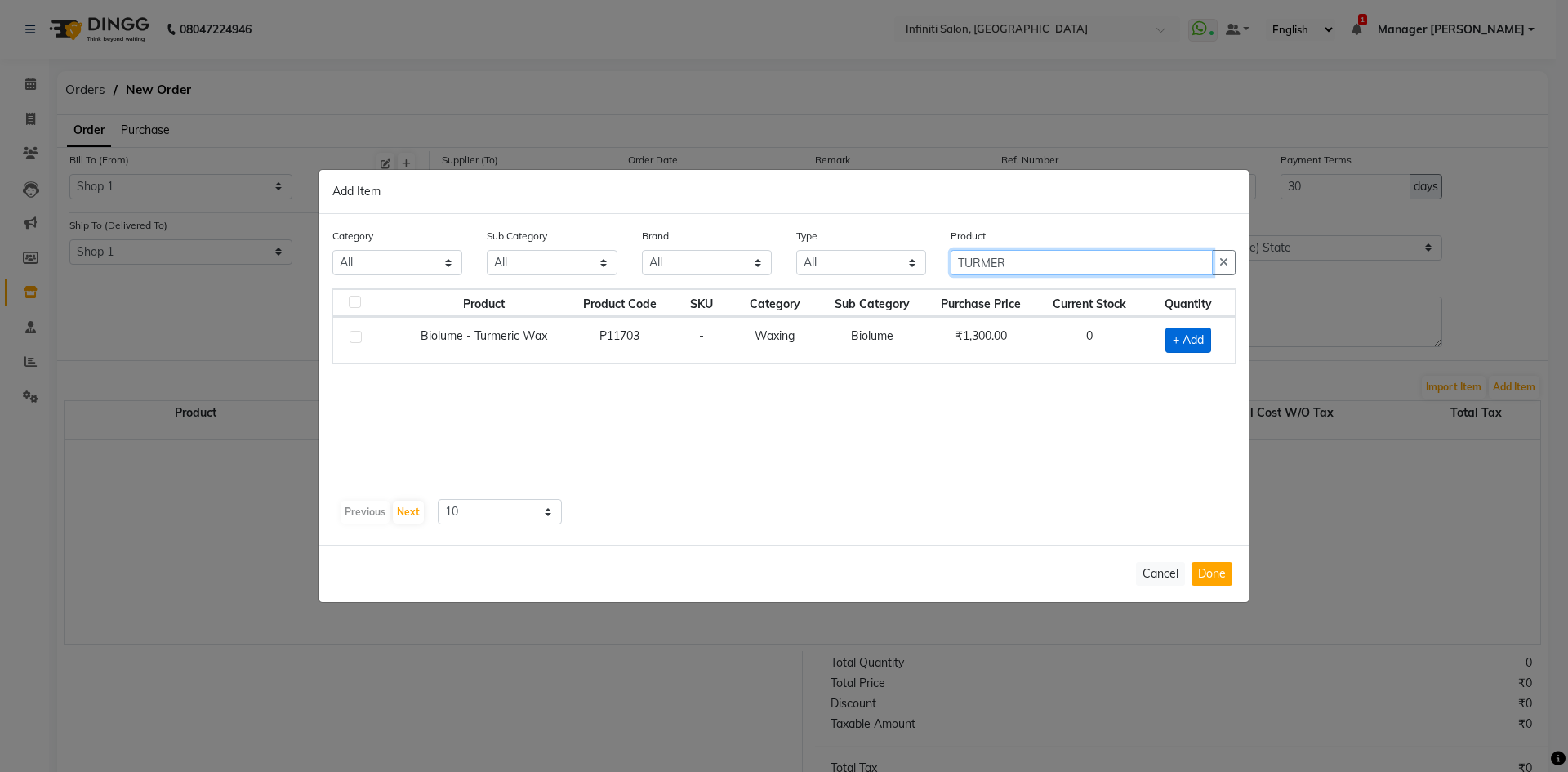
type input "TURMER"
click at [1200, 345] on span "+ Add" at bounding box center [1188, 339] width 46 height 25
checkbox input "true"
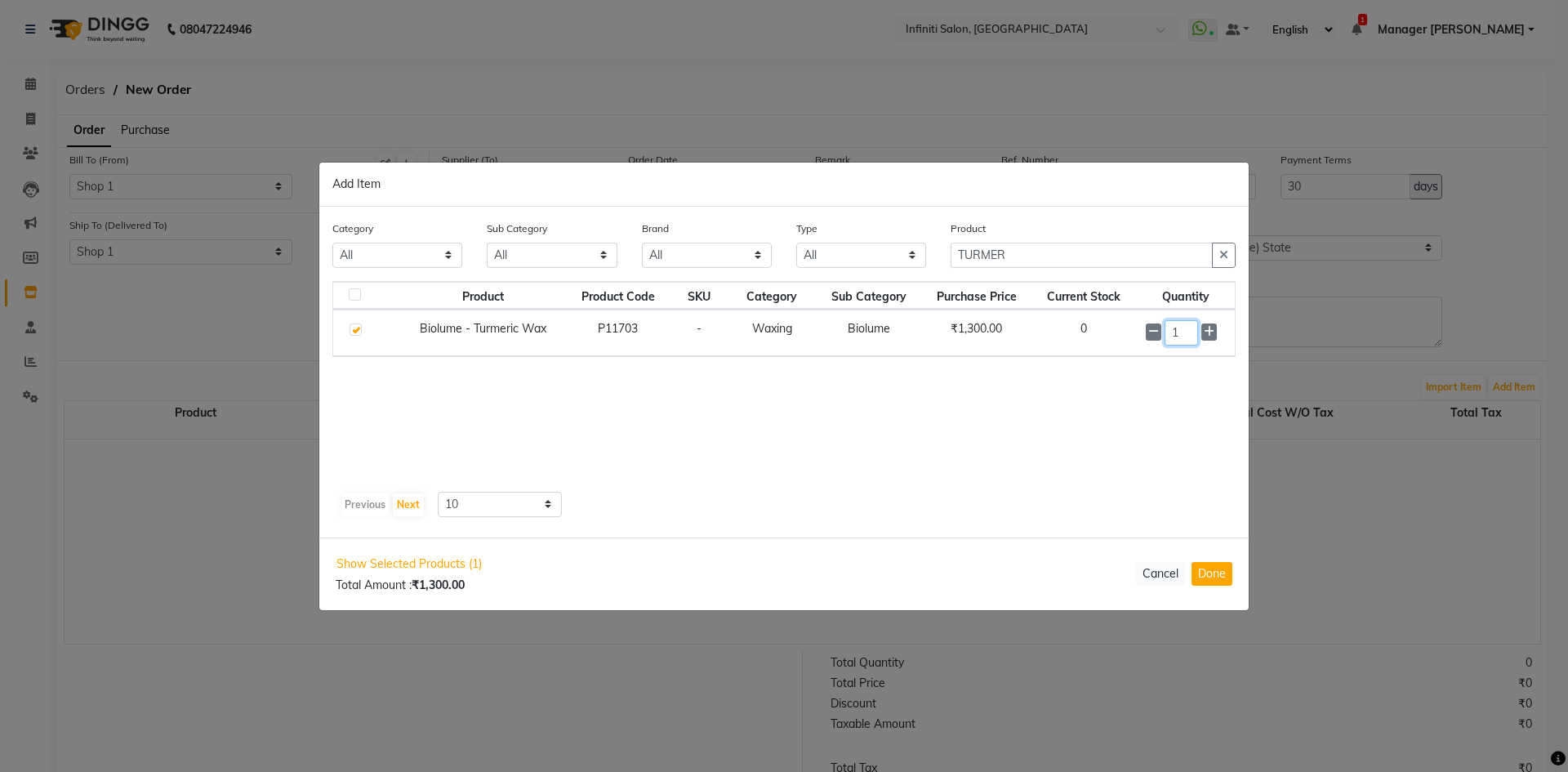
drag, startPoint x: 1186, startPoint y: 332, endPoint x: 1098, endPoint y: 345, distance: 89.0
click at [1098, 345] on tr "Biolume - Turmeric Wax P11703 - Waxing Biolume ₹1,300.00 0 1" at bounding box center [784, 333] width 901 height 47
type input "6"
drag, startPoint x: 1026, startPoint y: 245, endPoint x: 867, endPoint y: 301, distance: 168.6
click at [867, 301] on div "Category All Hair Skin Appliances Beard Waxing Disposable Hands and Feet KANPEK…" at bounding box center [784, 372] width 930 height 331
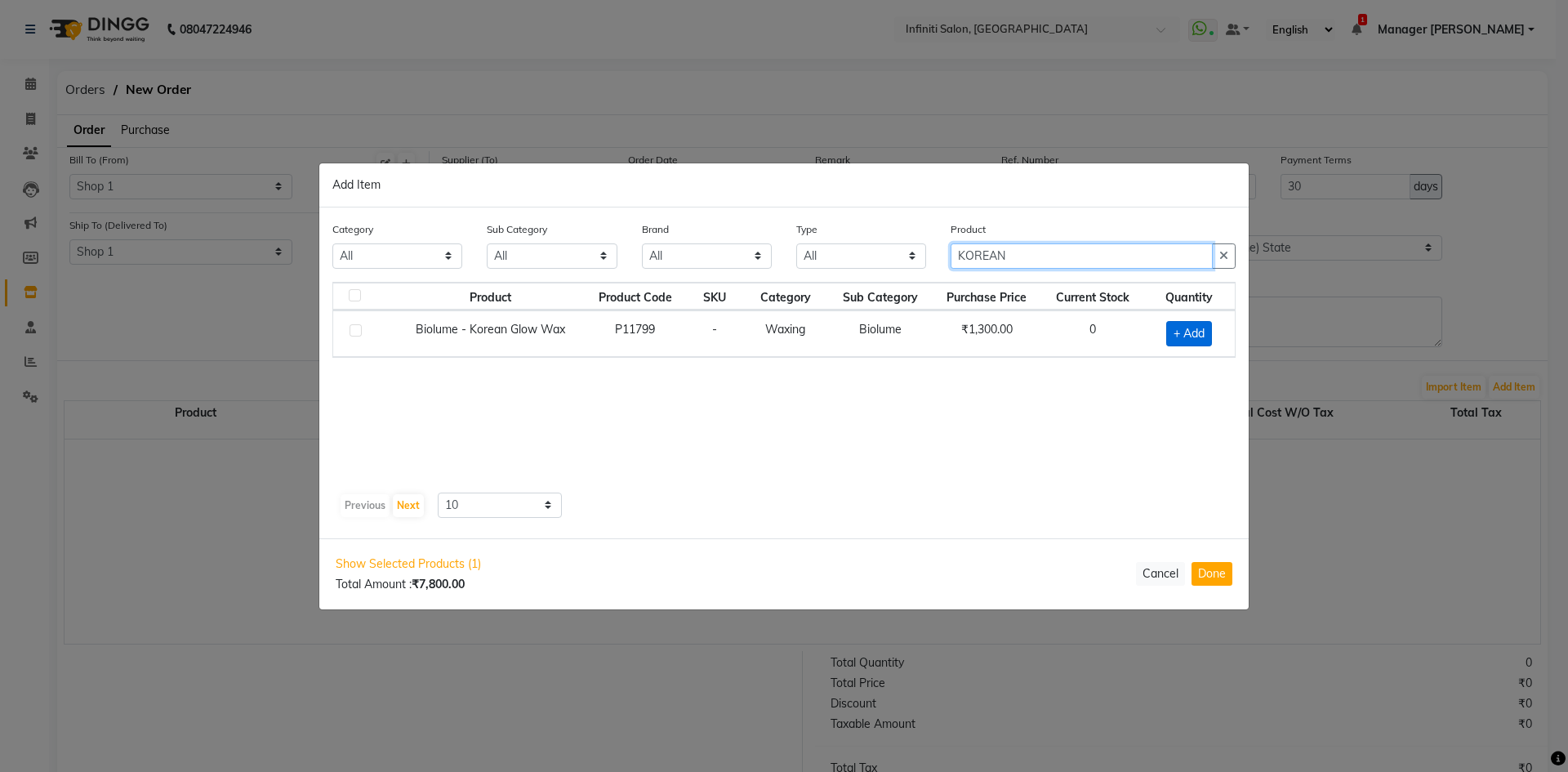
type input "KOREAN"
click at [1187, 324] on span "+ Add" at bounding box center [1189, 333] width 46 height 25
checkbox input "true"
drag, startPoint x: 1187, startPoint y: 326, endPoint x: 1127, endPoint y: 362, distance: 70.0
click at [1127, 362] on div "Product Product Code SKU Category Sub Category Purchase Price Current Stock Qua…" at bounding box center [784, 383] width 903 height 205
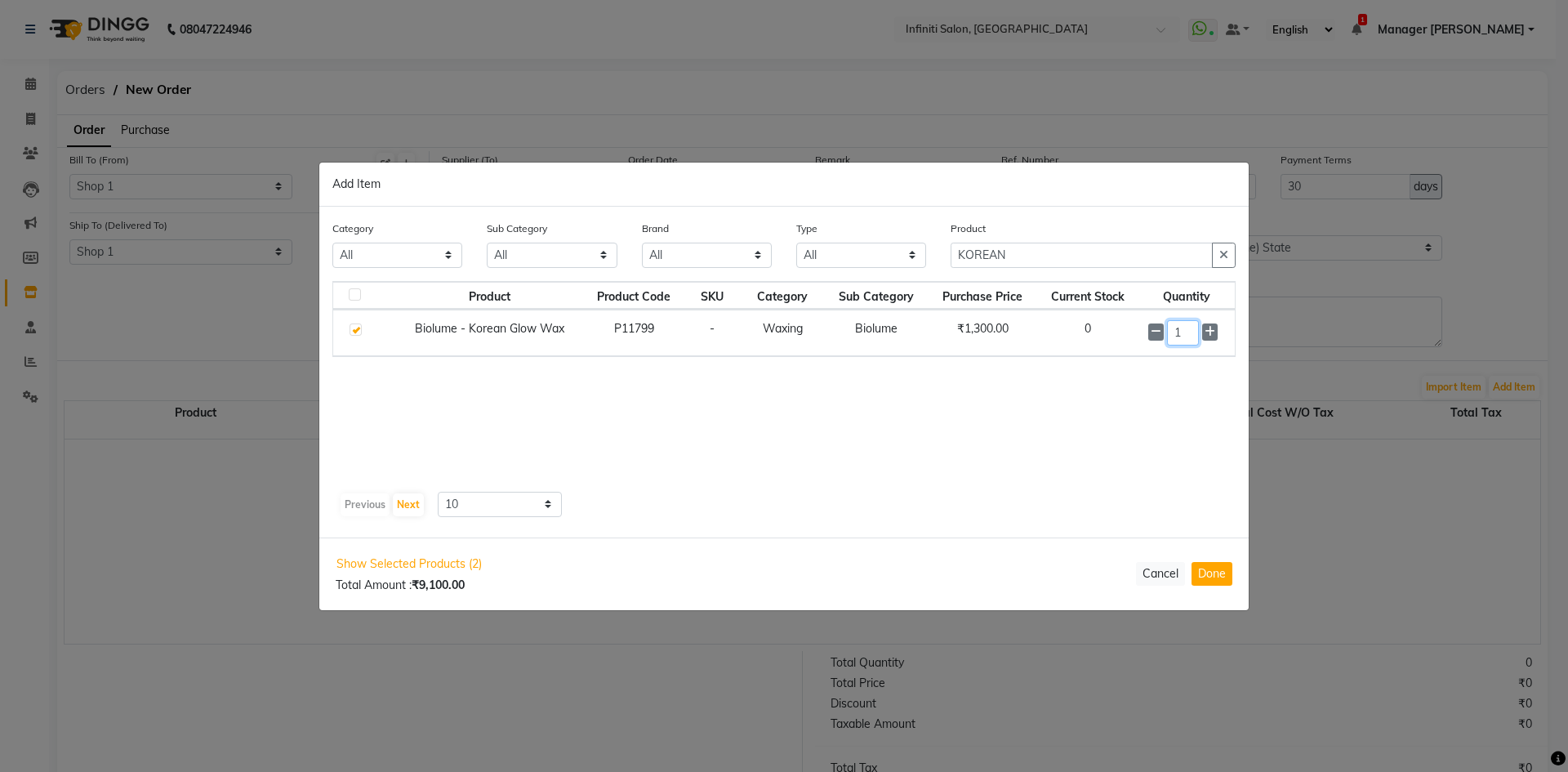
click at [1184, 326] on input "1" at bounding box center [1183, 332] width 32 height 25
type input "6"
click at [1219, 579] on button "Done" at bounding box center [1211, 573] width 41 height 23
select select "2495"
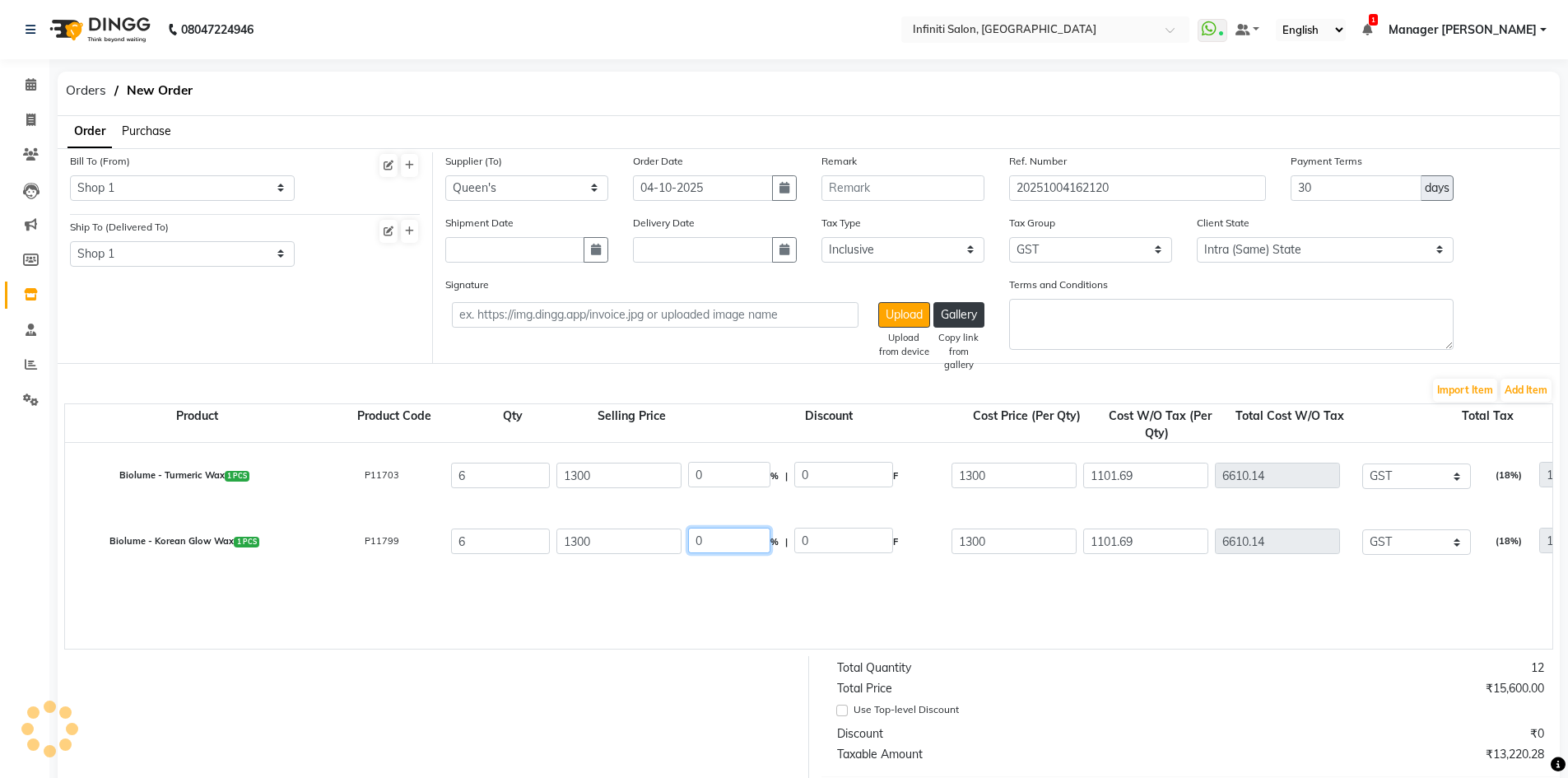
drag, startPoint x: 730, startPoint y: 547, endPoint x: 637, endPoint y: 575, distance: 97.1
type input "100"
type input "1300"
type input "0"
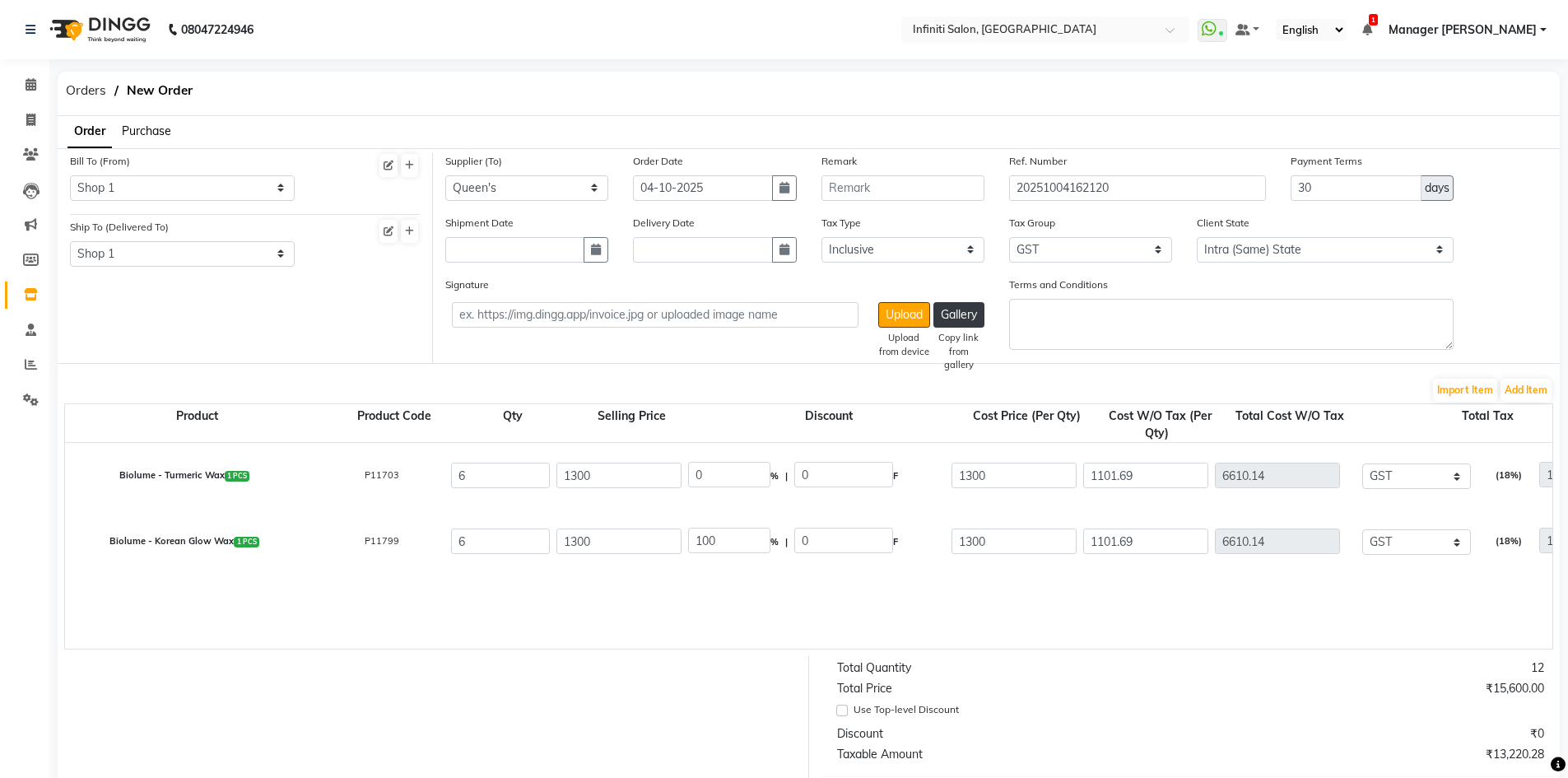
type input "0"
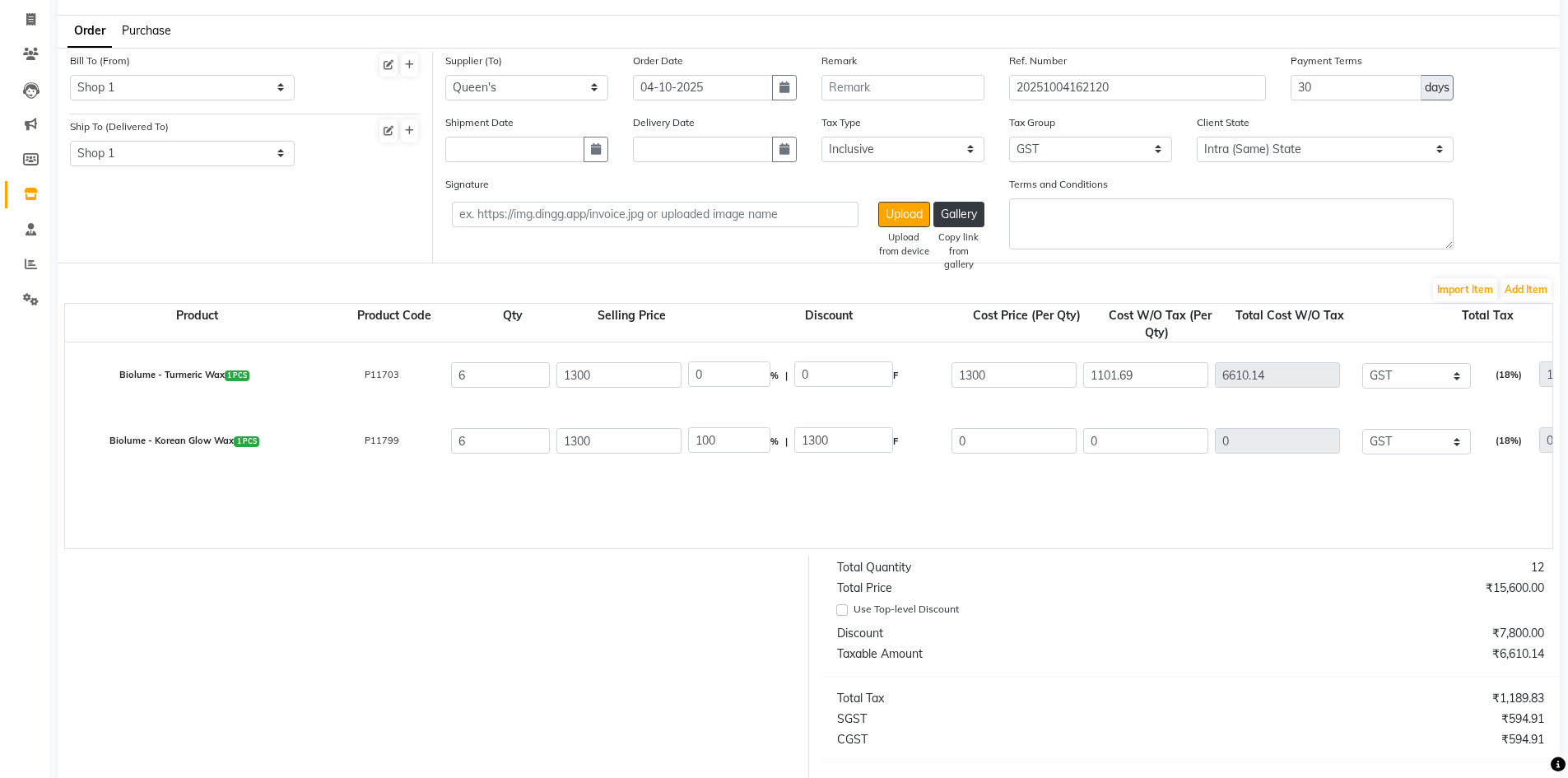
scroll to position [312, 0]
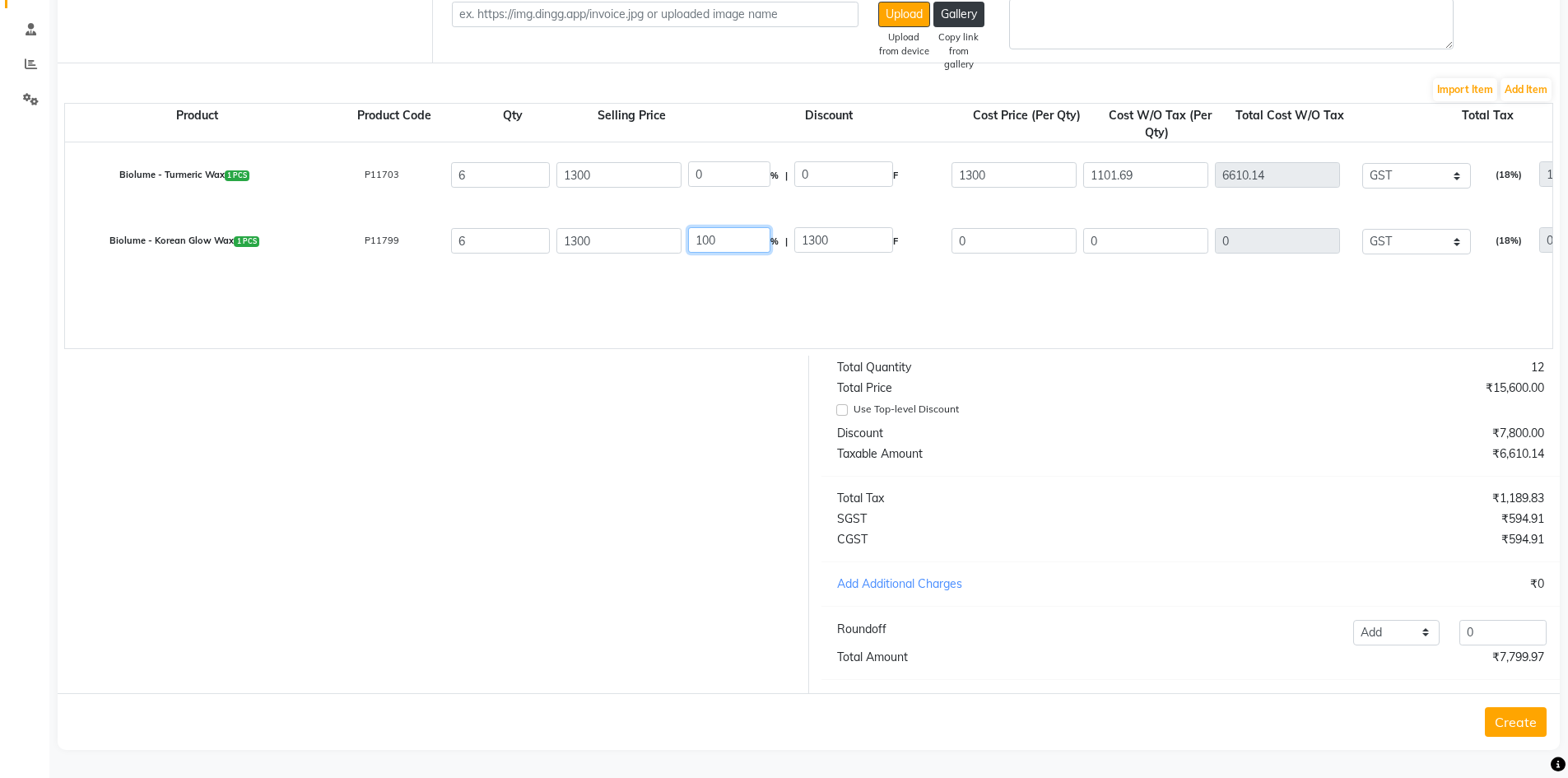
drag, startPoint x: 727, startPoint y: 229, endPoint x: 546, endPoint y: 253, distance: 182.6
type input "99.92"
type input "1298.96"
type input "1.04"
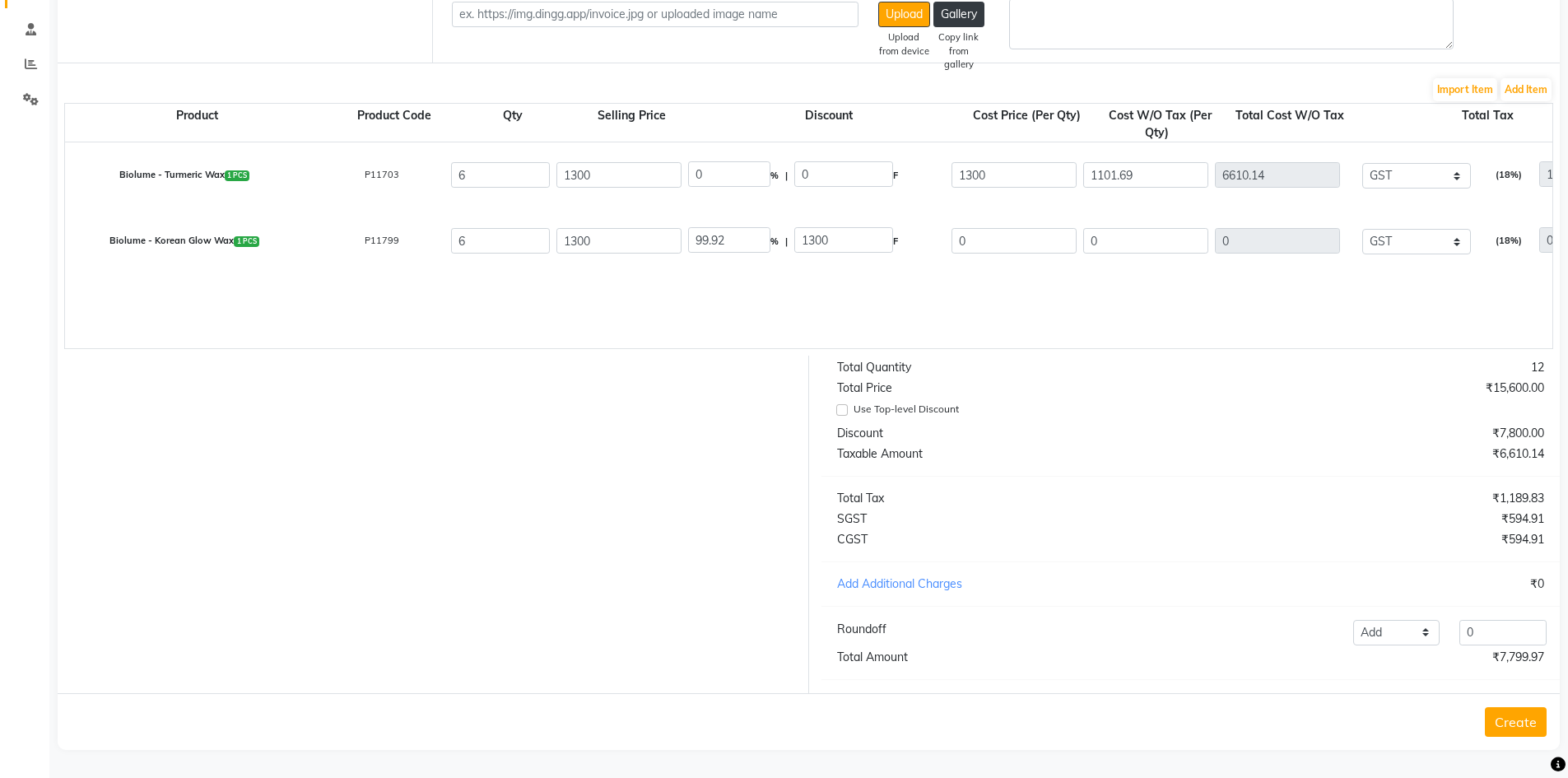
type input "0.88"
type input "5.28"
type input "0.95"
type input "6.23"
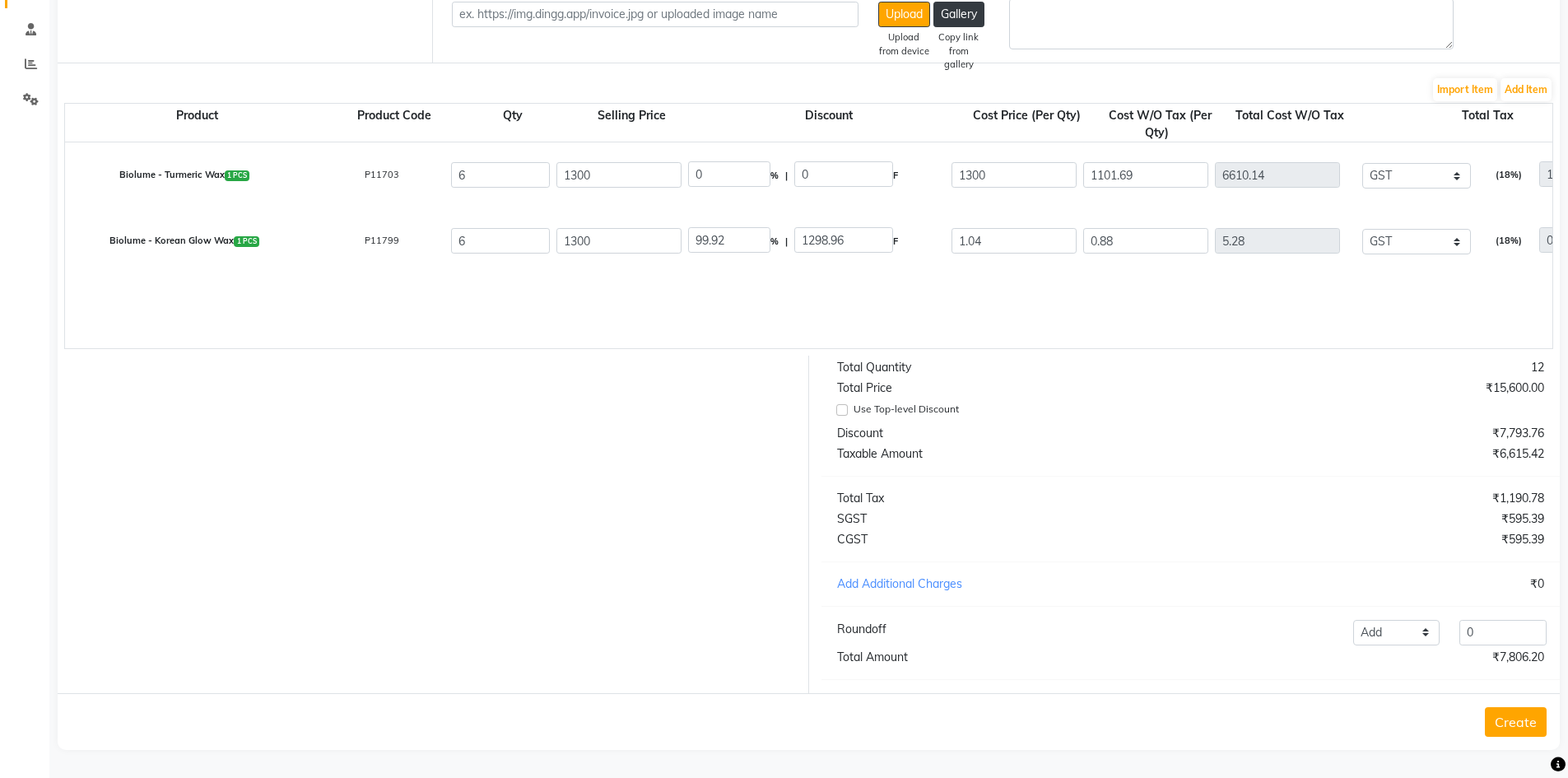
click at [1507, 719] on button "Create" at bounding box center [1516, 722] width 62 height 30
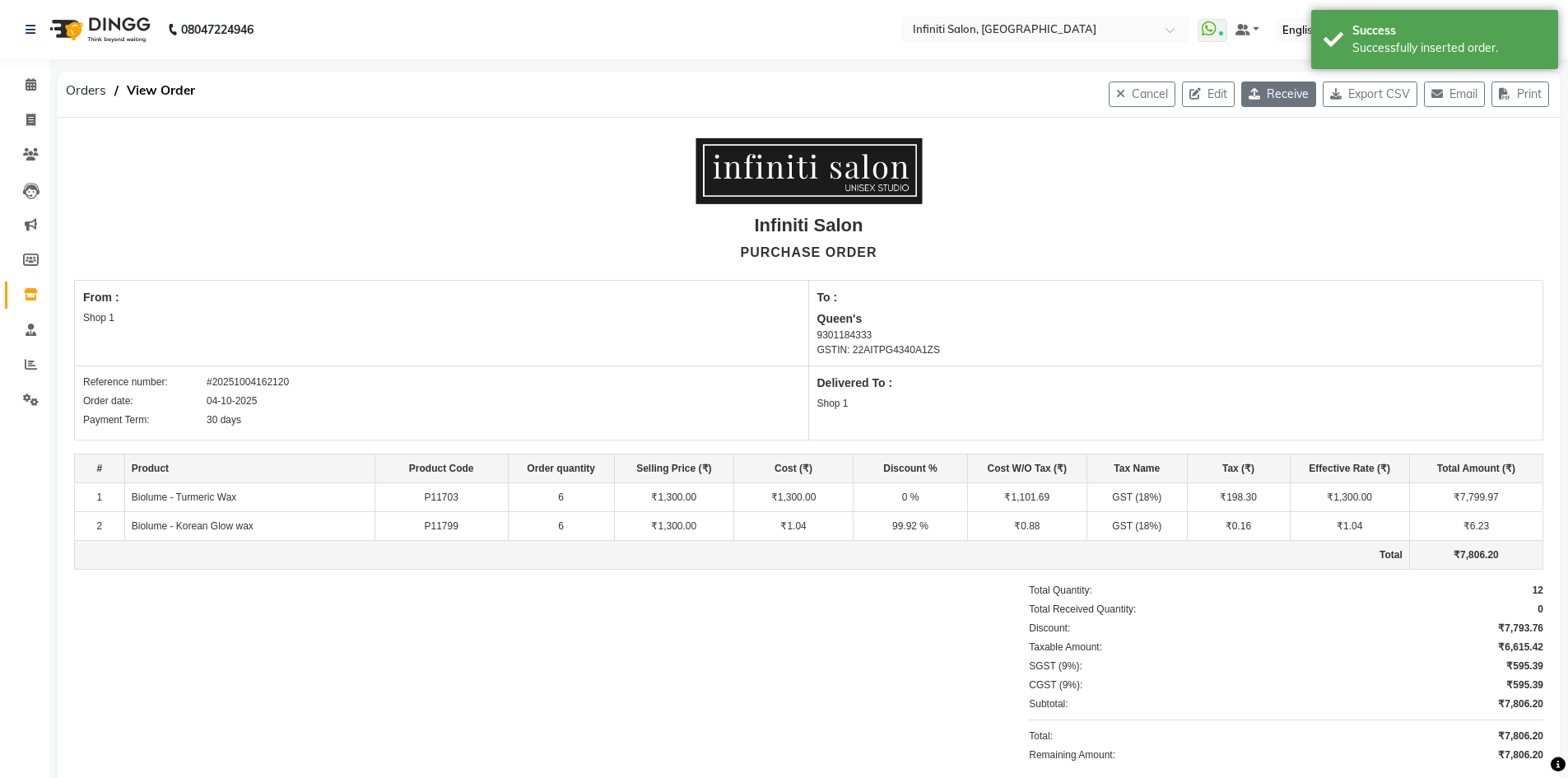
click at [1257, 97] on button "Receive" at bounding box center [1279, 94] width 75 height 25
select select "821"
select select "822"
select select "5596"
select select "true"
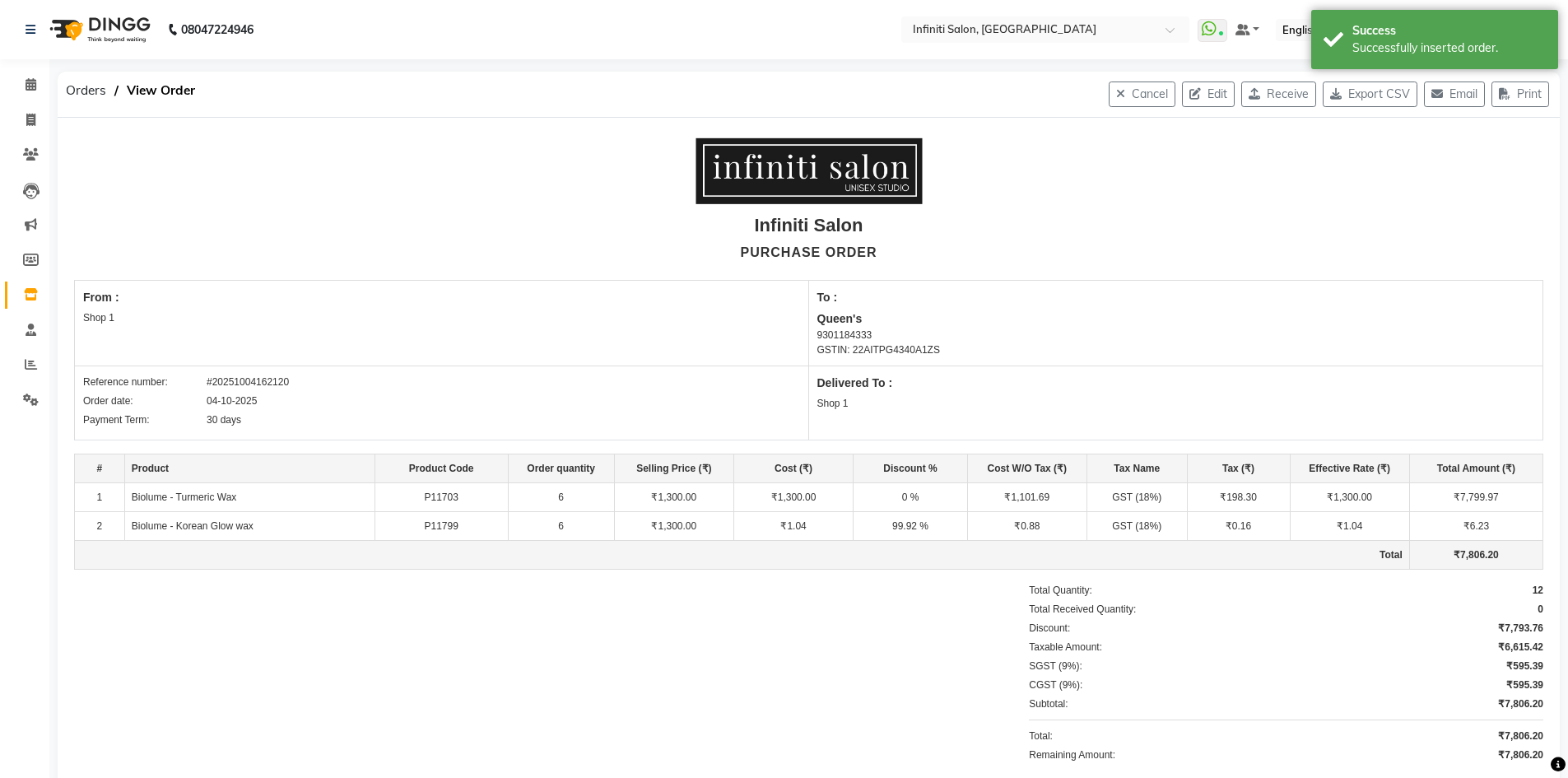
select select "2495"
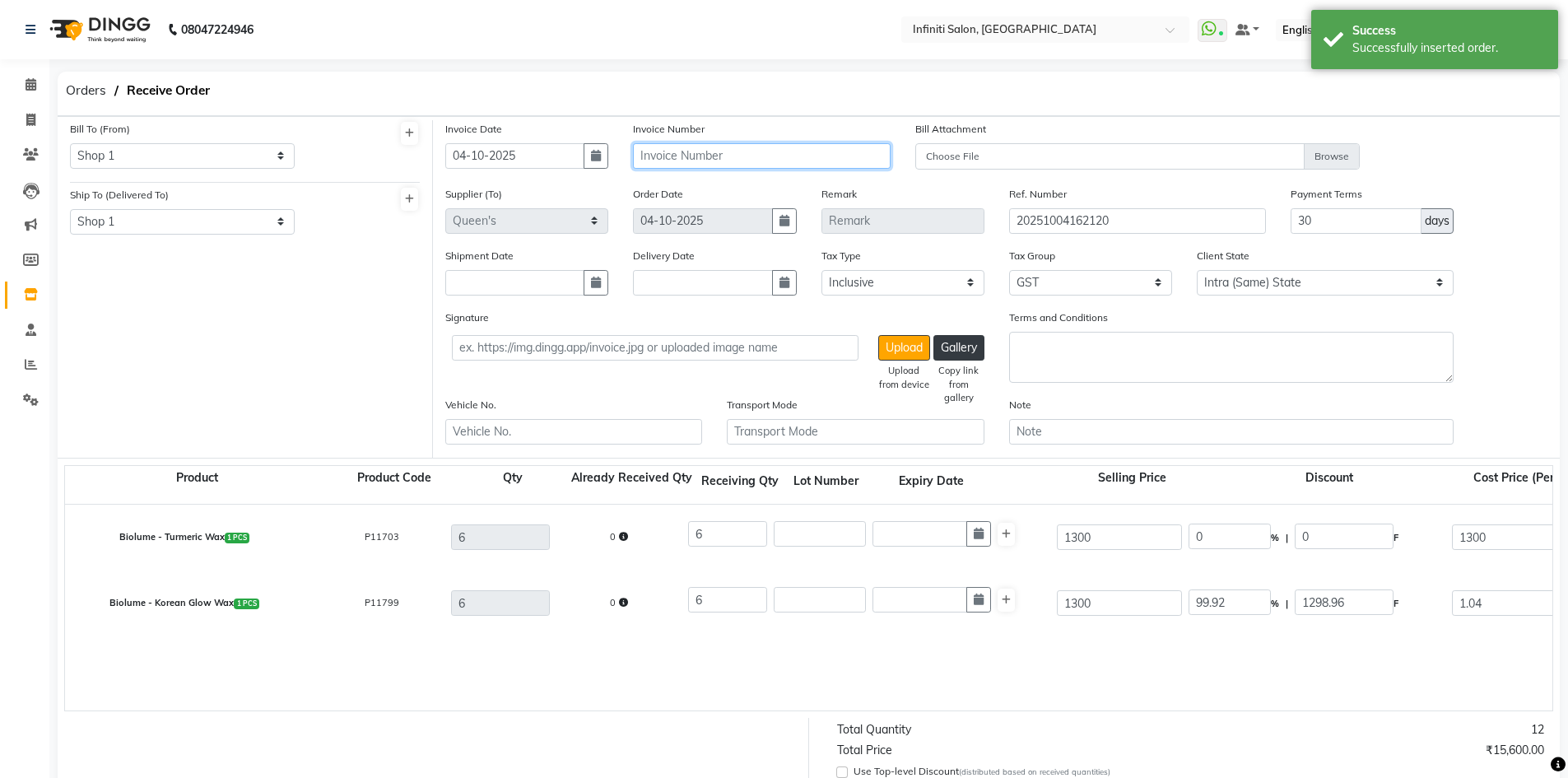
click at [754, 157] on input "text" at bounding box center [761, 156] width 257 height 25
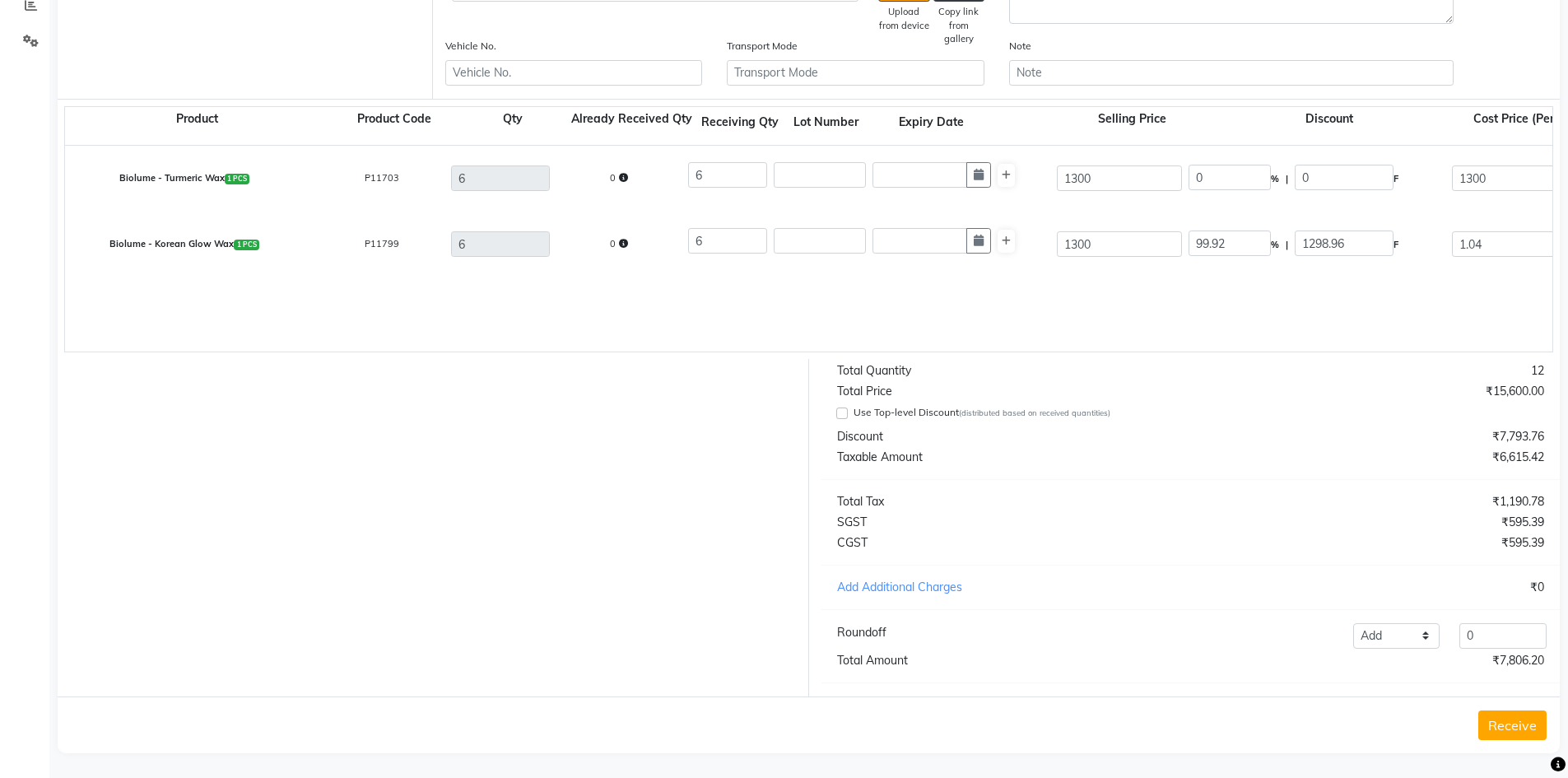
scroll to position [374, 0]
type input "6298"
click at [1493, 703] on div "Receive" at bounding box center [808, 721] width 1502 height 57
click at [1491, 718] on button "Receive" at bounding box center [1512, 722] width 69 height 30
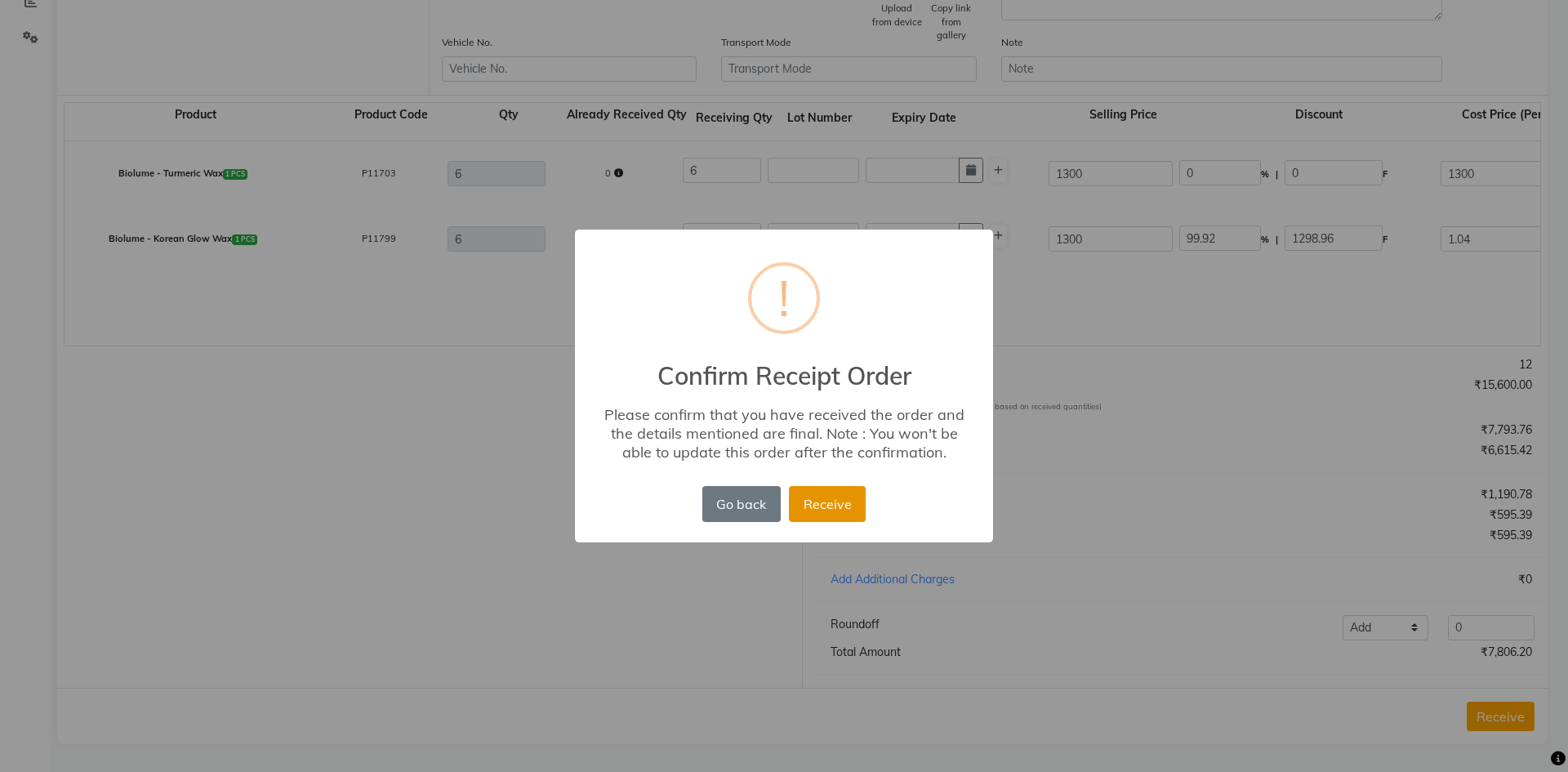
click at [841, 498] on button "Receive" at bounding box center [827, 504] width 77 height 36
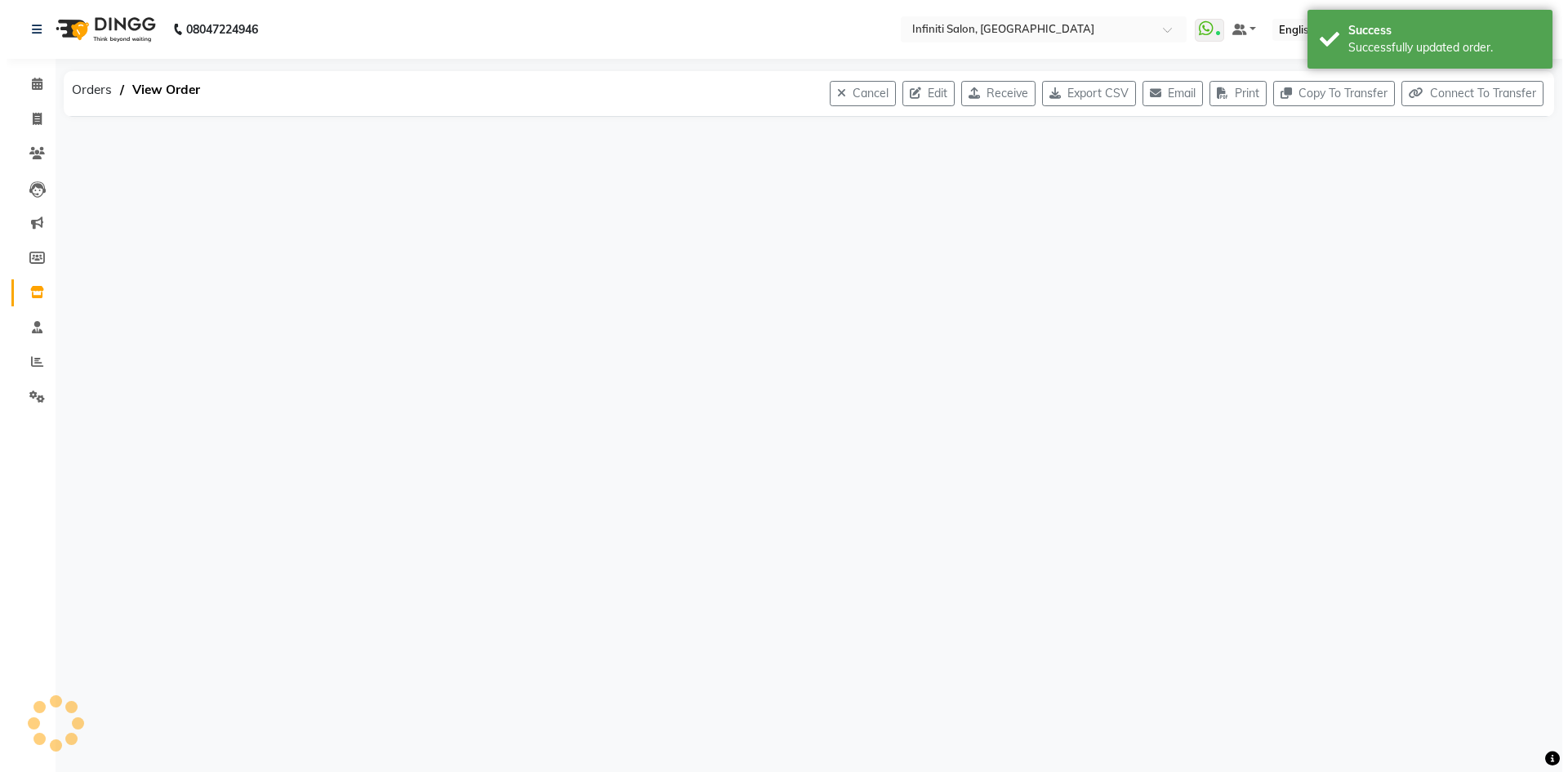
scroll to position [0, 0]
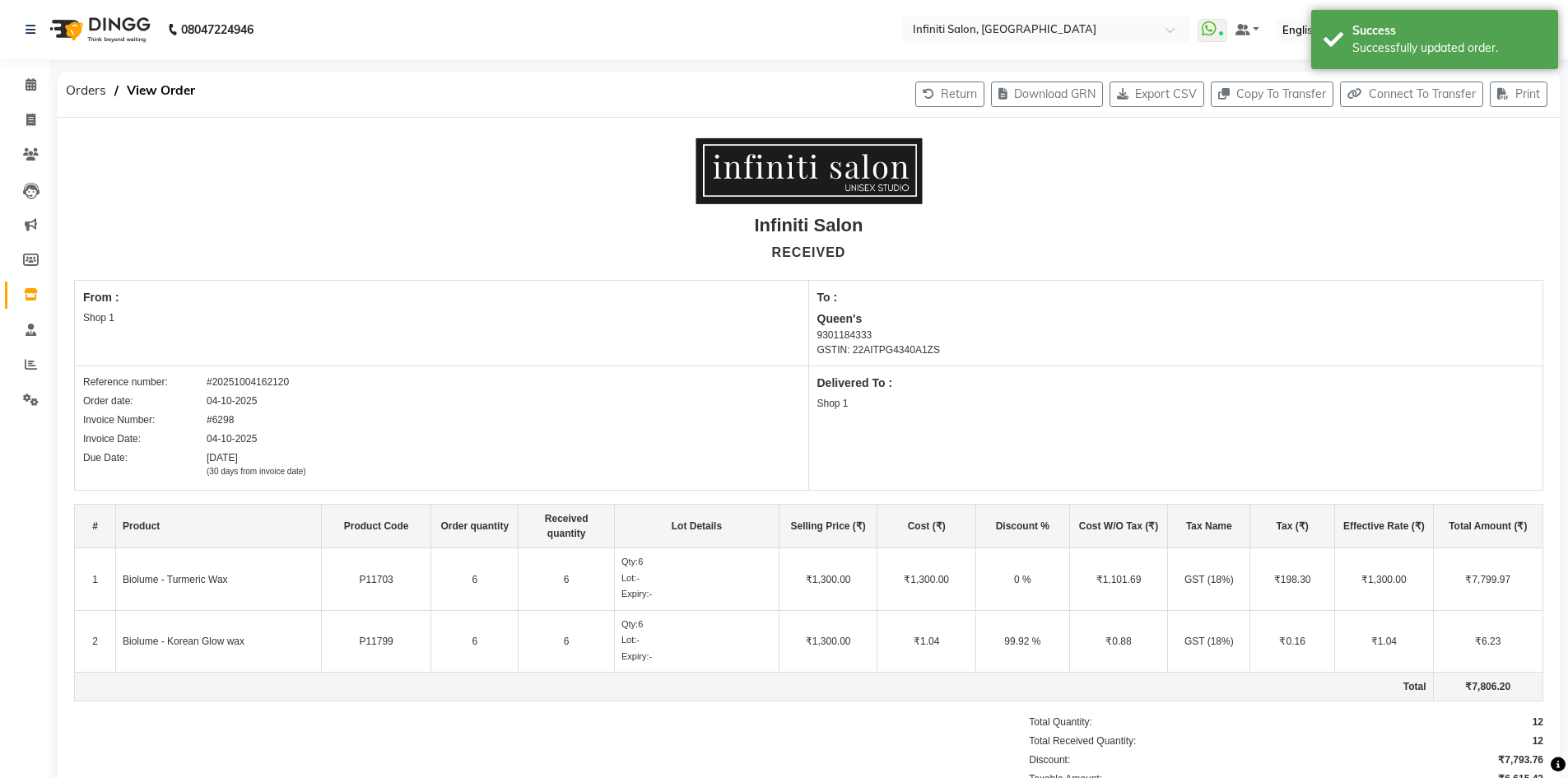
click at [70, 33] on img at bounding box center [98, 30] width 113 height 46
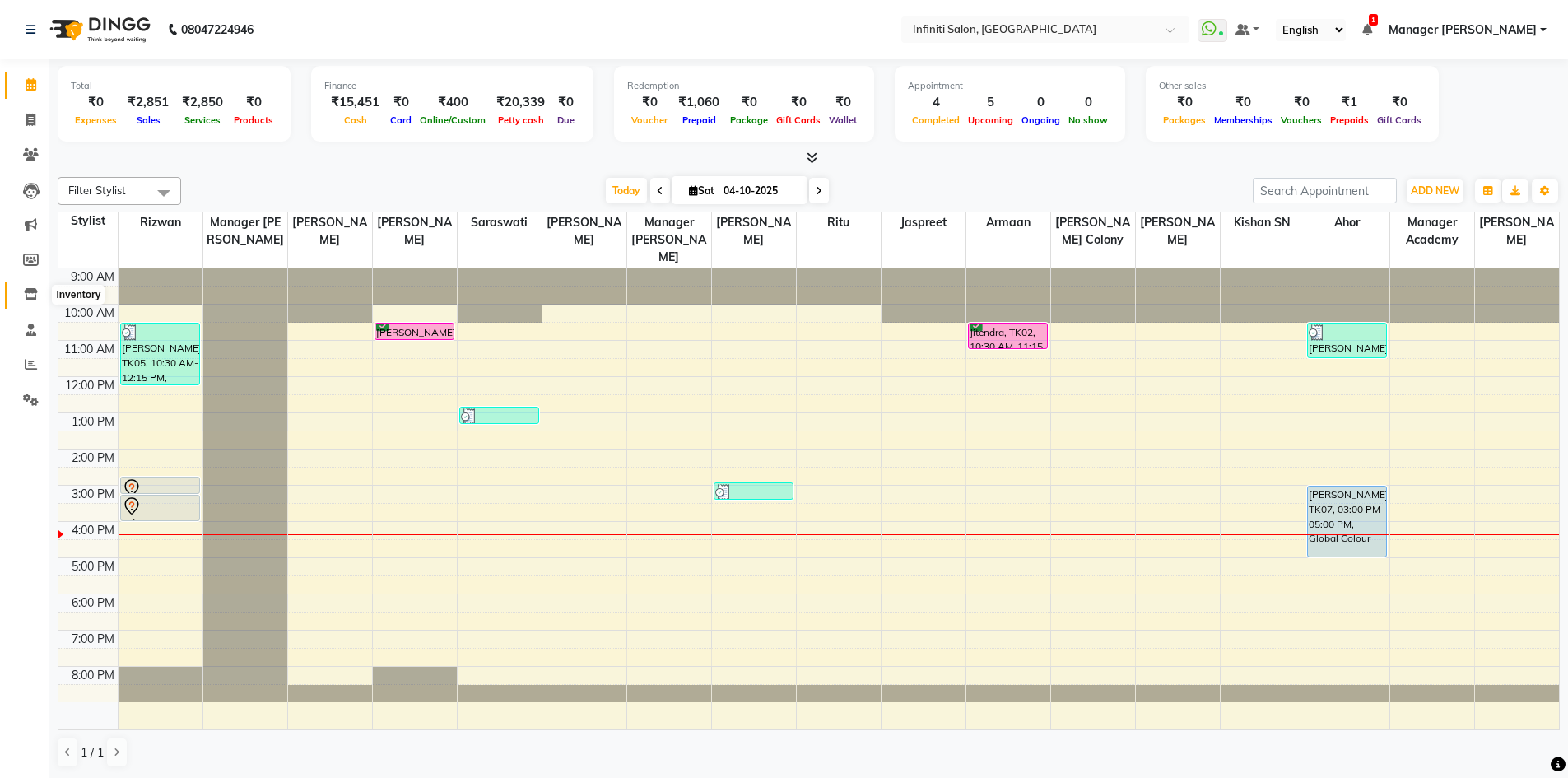
click at [25, 287] on span at bounding box center [30, 295] width 29 height 19
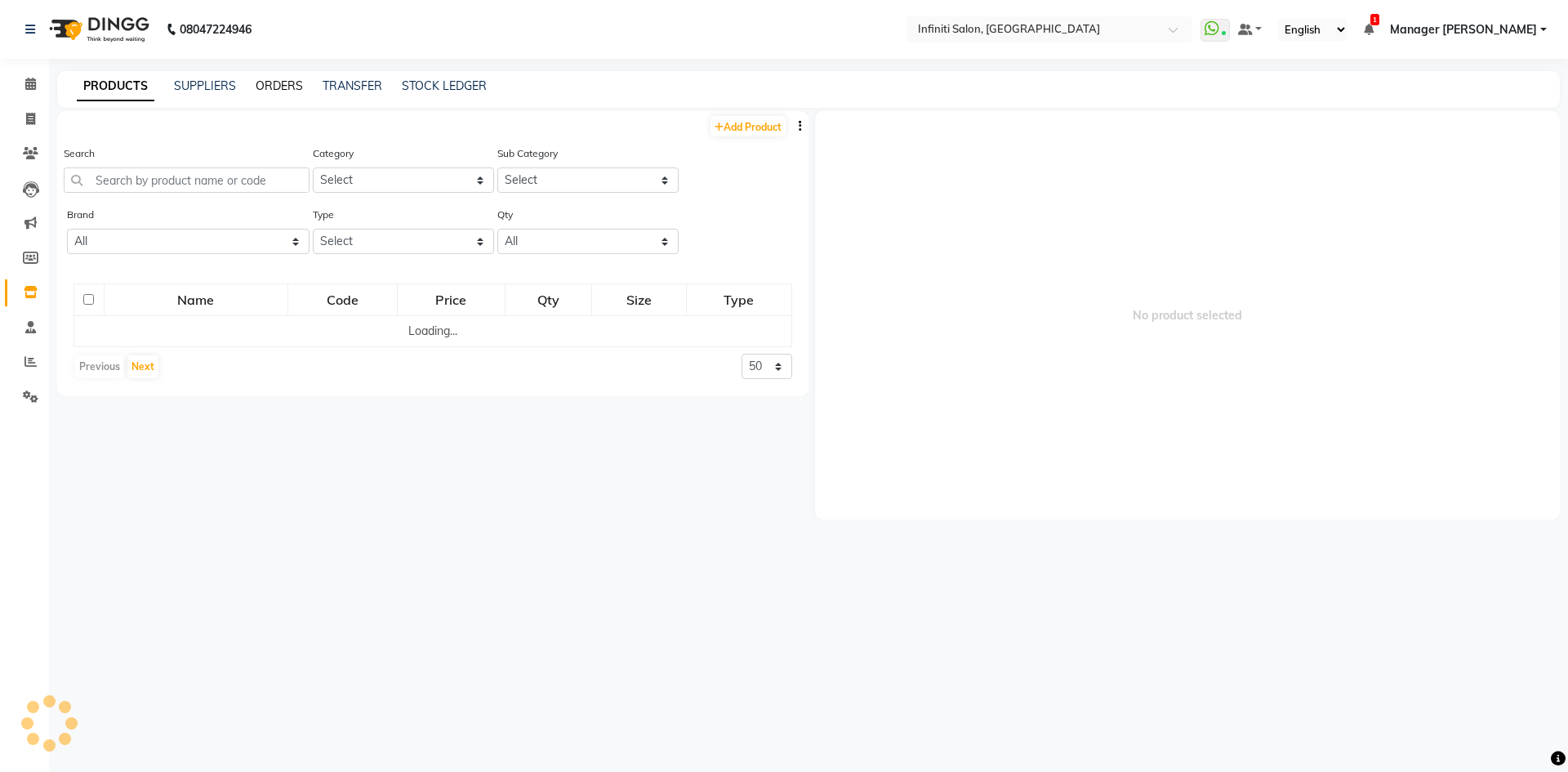
click at [278, 90] on link "ORDERS" at bounding box center [279, 85] width 47 height 15
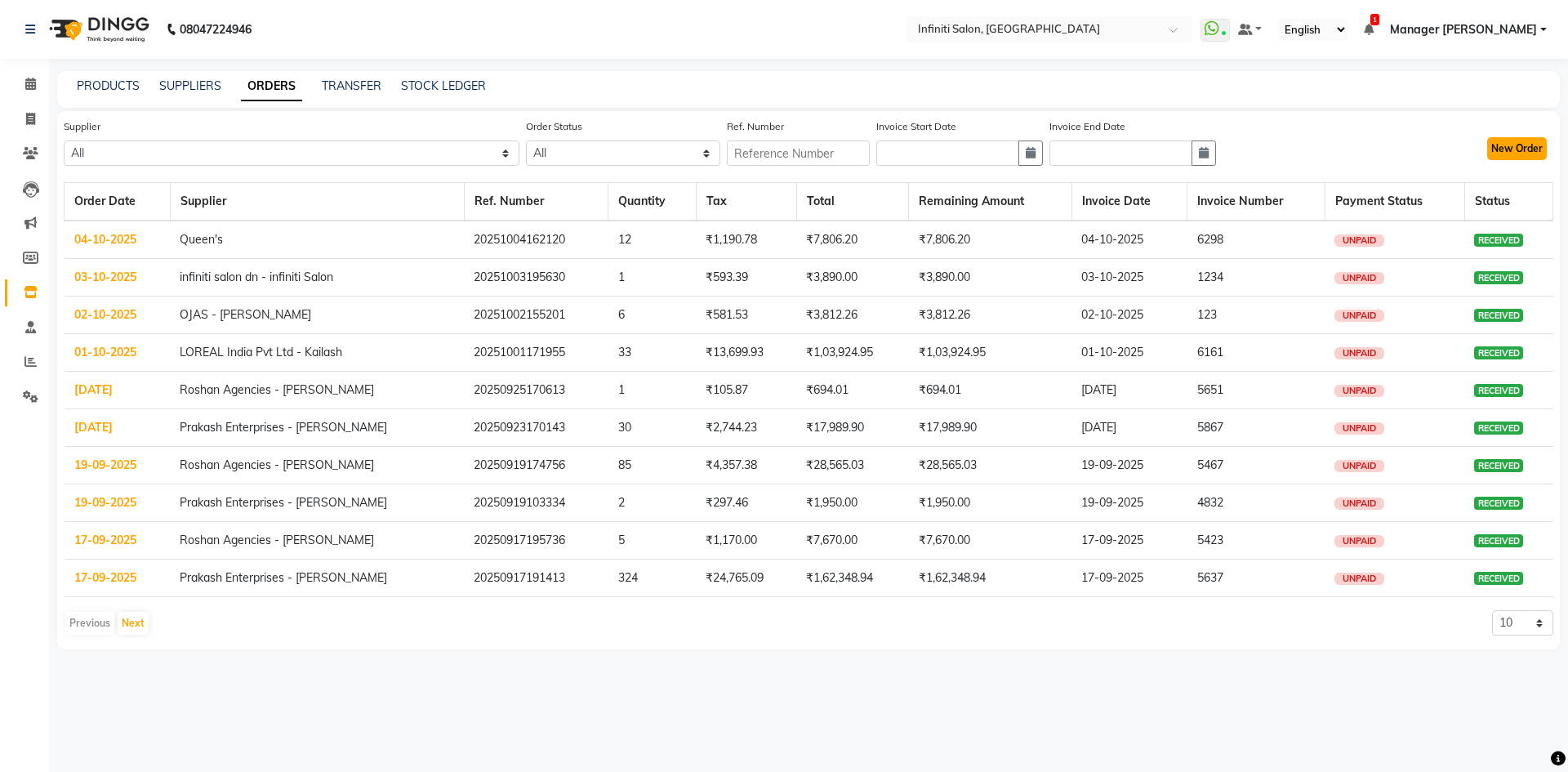
click at [1527, 143] on button "New Order" at bounding box center [1517, 149] width 60 height 22
select select "true"
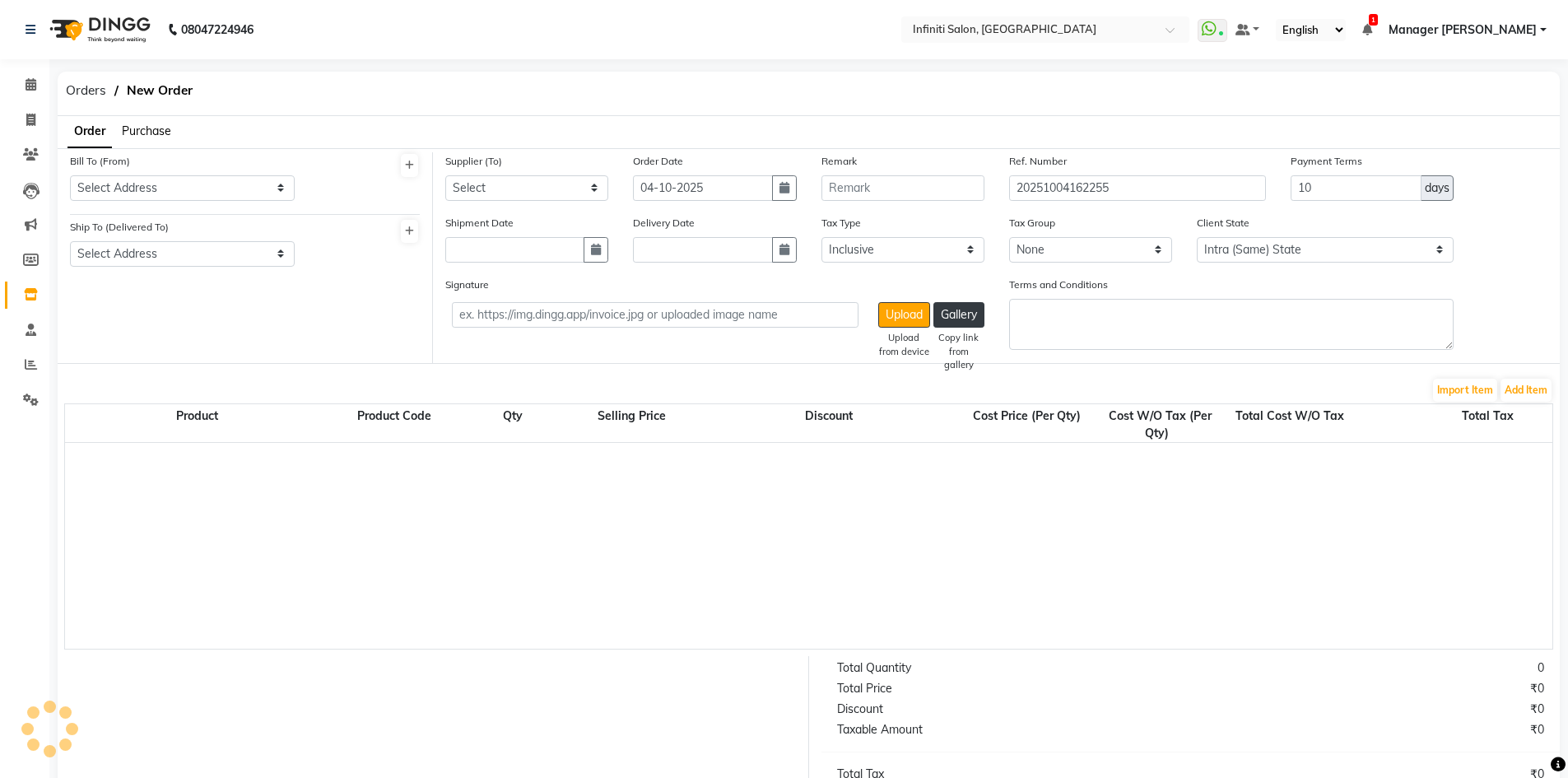
select select "2495"
click at [266, 192] on select "Select Address Shop 1" at bounding box center [182, 187] width 224 height 25
select select "821"
click at [70, 175] on select "Select Address Shop 1" at bounding box center [182, 187] width 224 height 25
click at [254, 252] on select "Select Address Shop 1" at bounding box center [182, 253] width 224 height 25
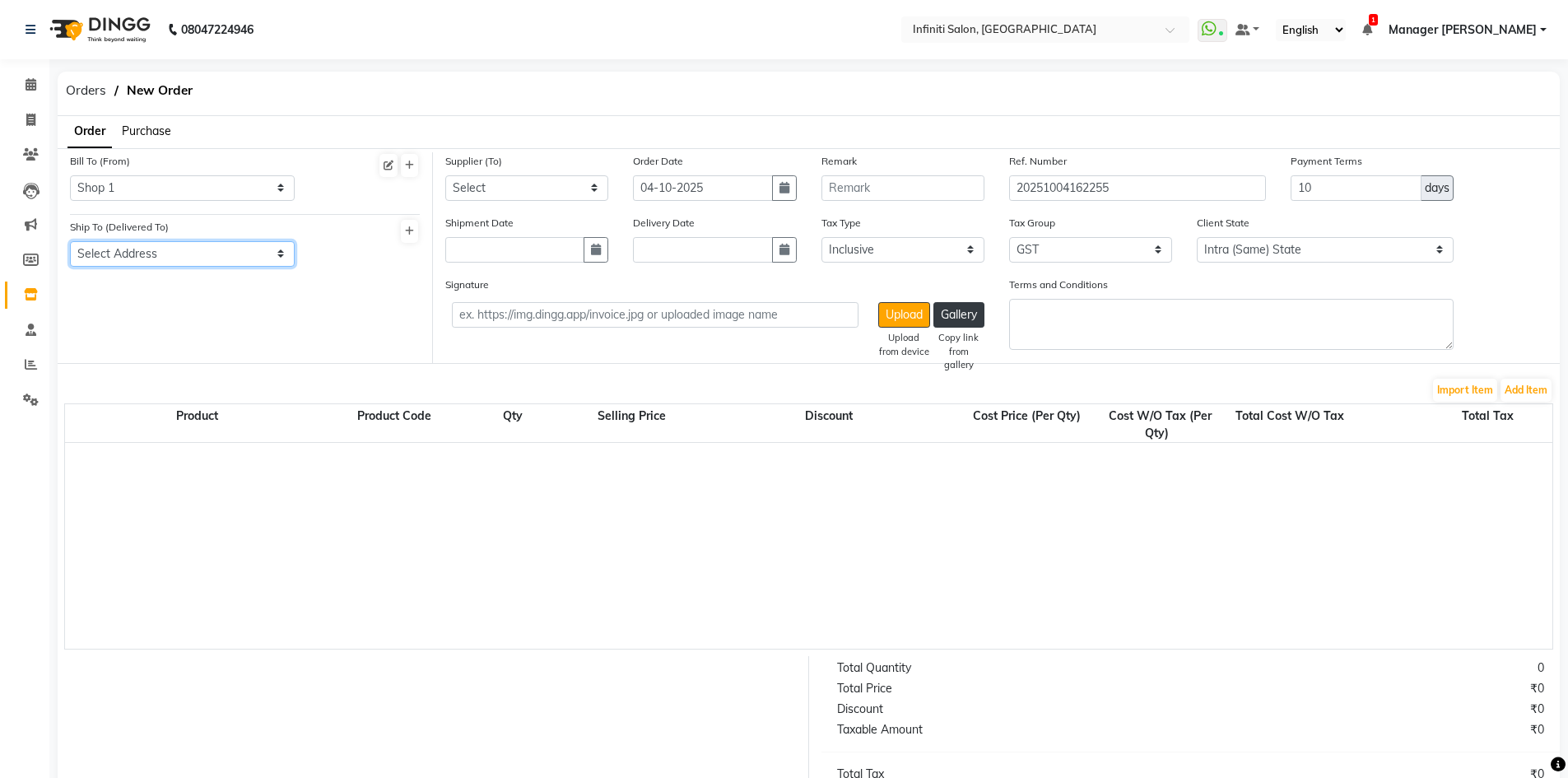
select select "822"
click at [70, 241] on select "Select Address Shop 1" at bounding box center [182, 253] width 224 height 25
click at [532, 198] on select "Select Roshan Agencies - Roshan Ahuja Prakash Enterprises - Vicky Ahuja LOREAL …" at bounding box center [526, 187] width 163 height 25
select select "1956"
click at [446, 175] on select "Select Roshan Agencies - Roshan Ahuja Prakash Enterprises - Vicky Ahuja LOREAL …" at bounding box center [526, 187] width 163 height 25
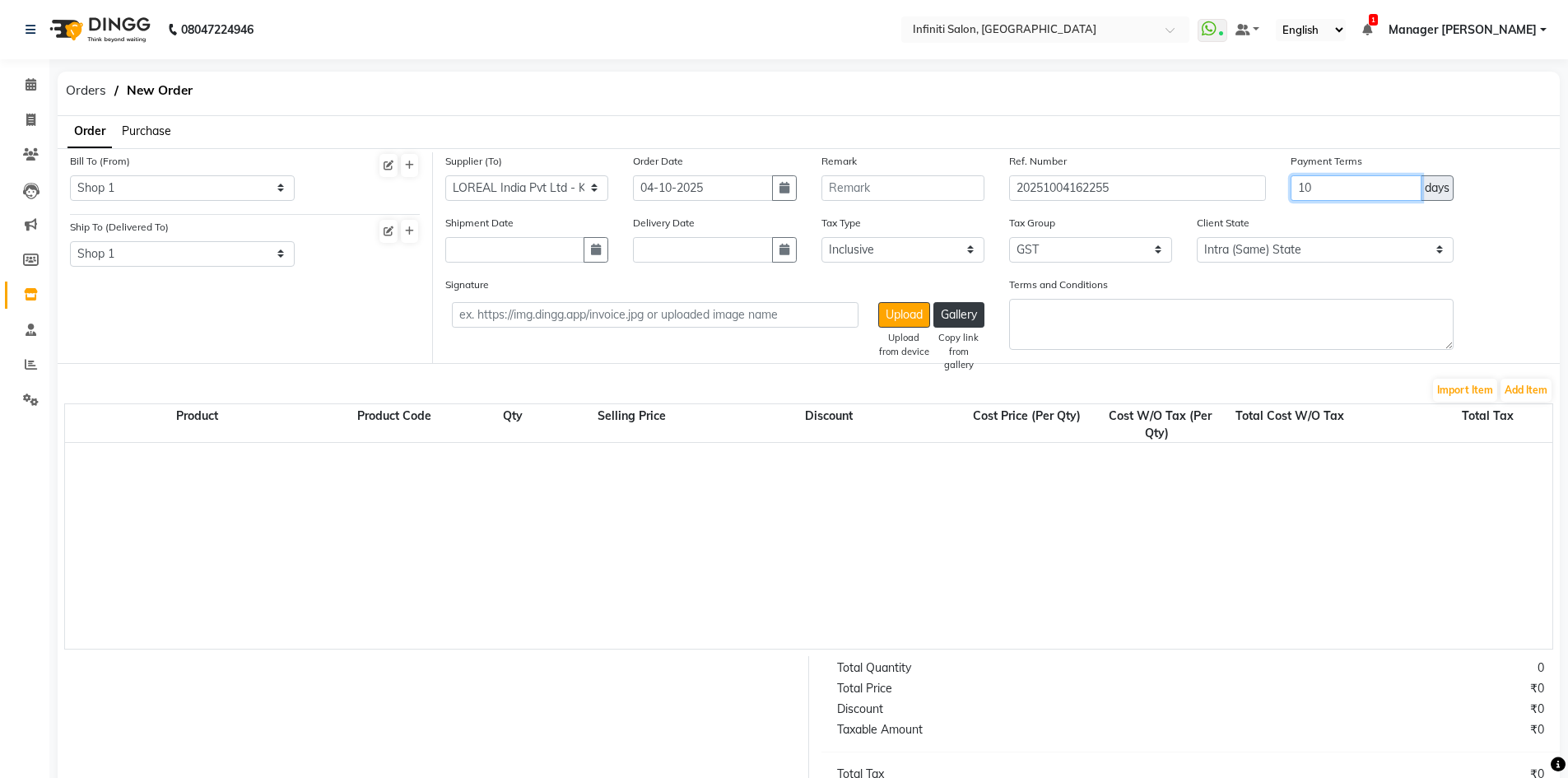
drag, startPoint x: 1078, startPoint y: 198, endPoint x: 1065, endPoint y: 201, distance: 13.3
click at [1065, 201] on div "Supplier (To) Select Roshan Agencies - Roshan Ahuja Prakash Enterprises - Vicky…" at bounding box center [996, 183] width 1127 height 62
type input "30"
click at [1529, 394] on button "Add Item" at bounding box center [1526, 390] width 51 height 23
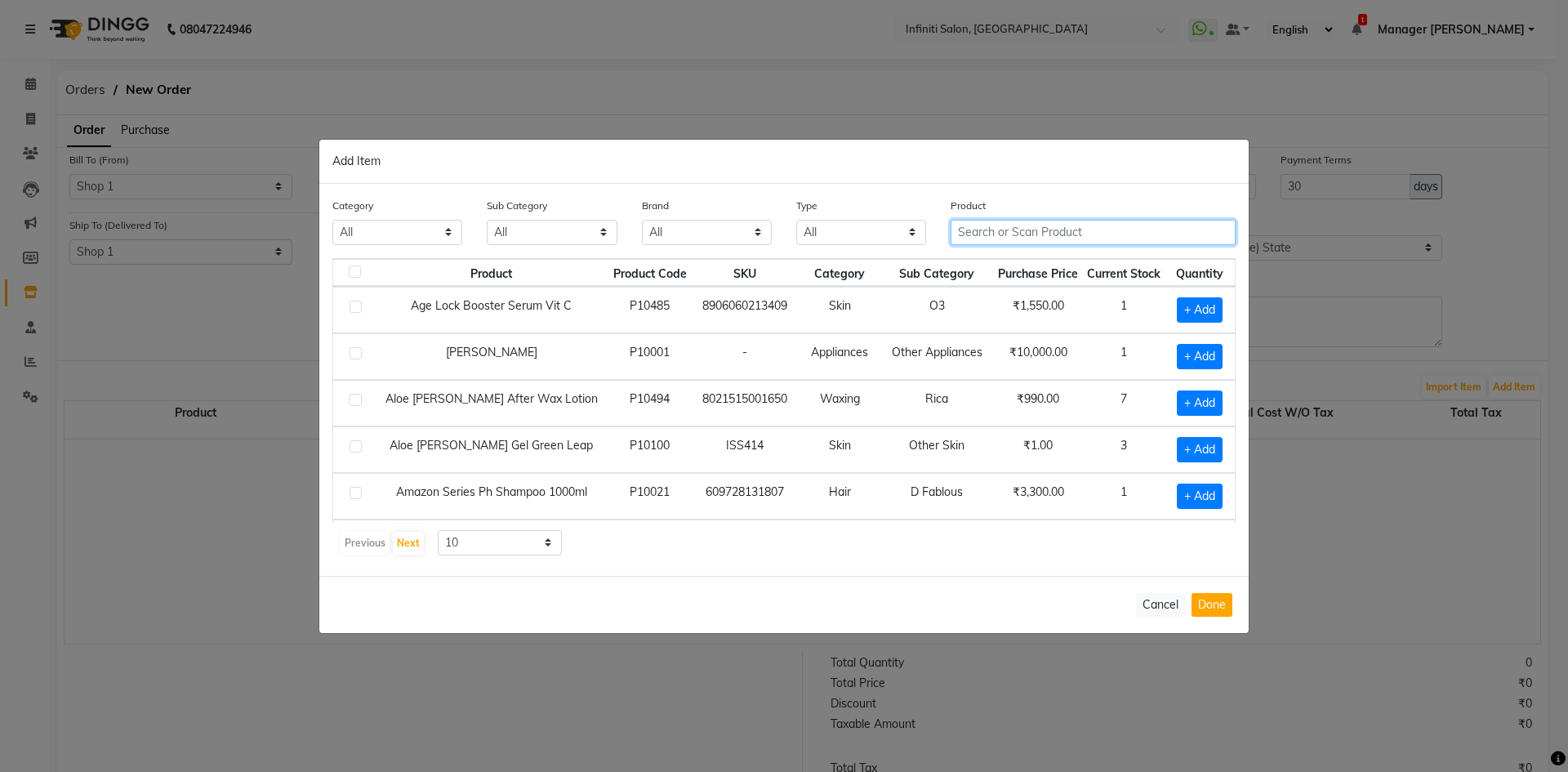
click at [1040, 237] on input "text" at bounding box center [1093, 231] width 285 height 25
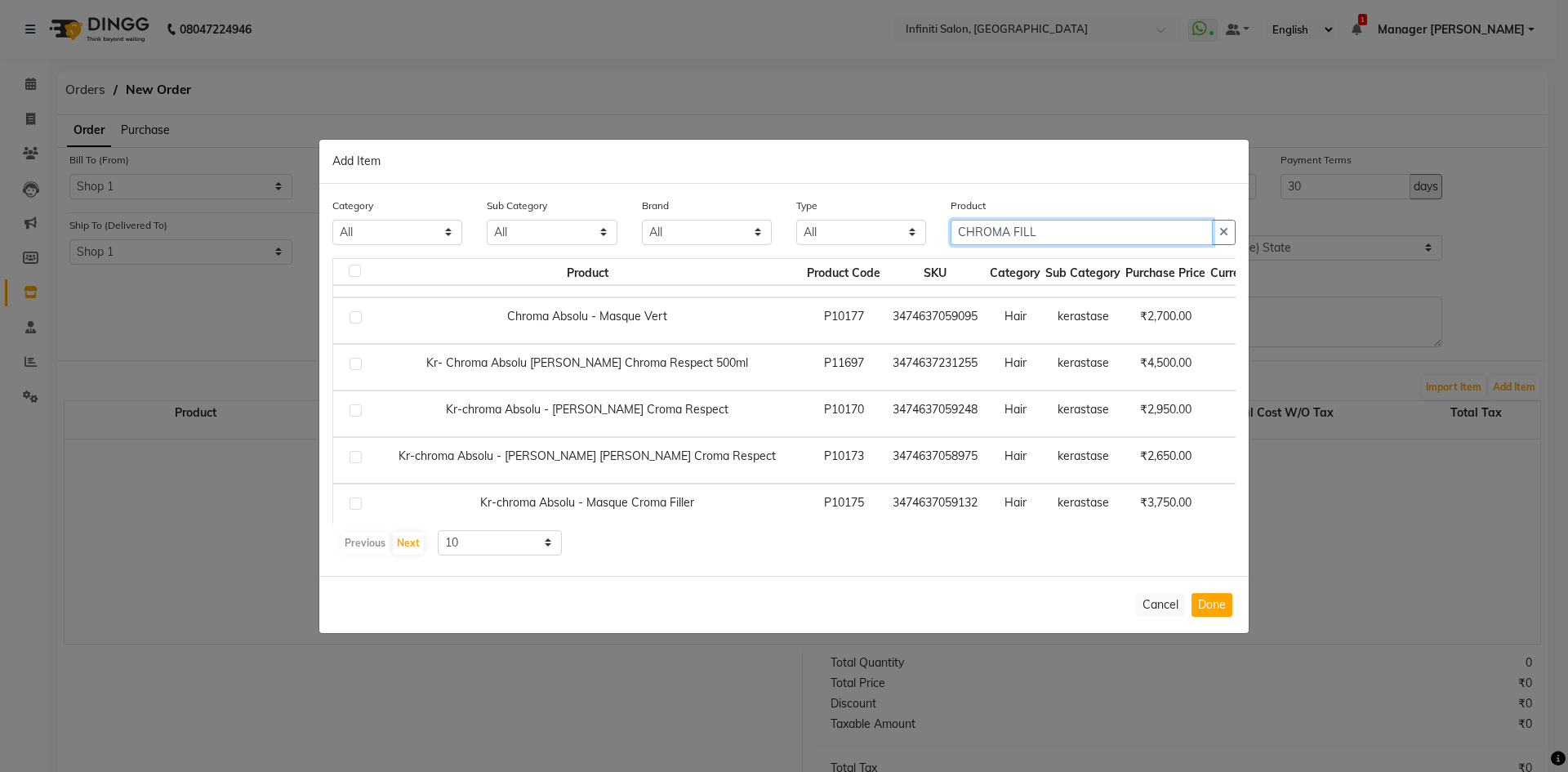
scroll to position [190, 0]
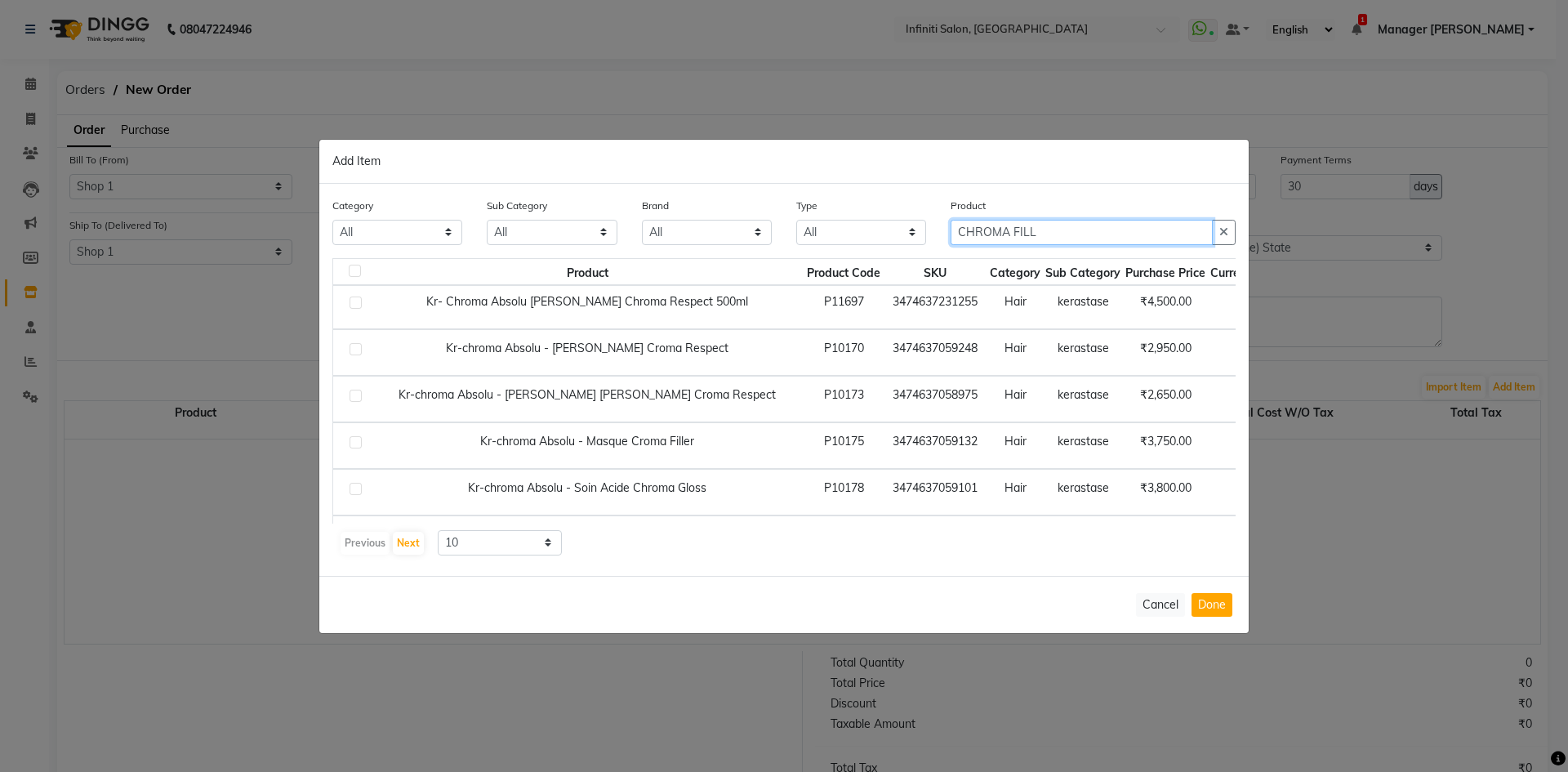
type input "CHROMA FILL"
click at [1296, 449] on span "+ Add" at bounding box center [1318, 445] width 46 height 25
checkbox input "true"
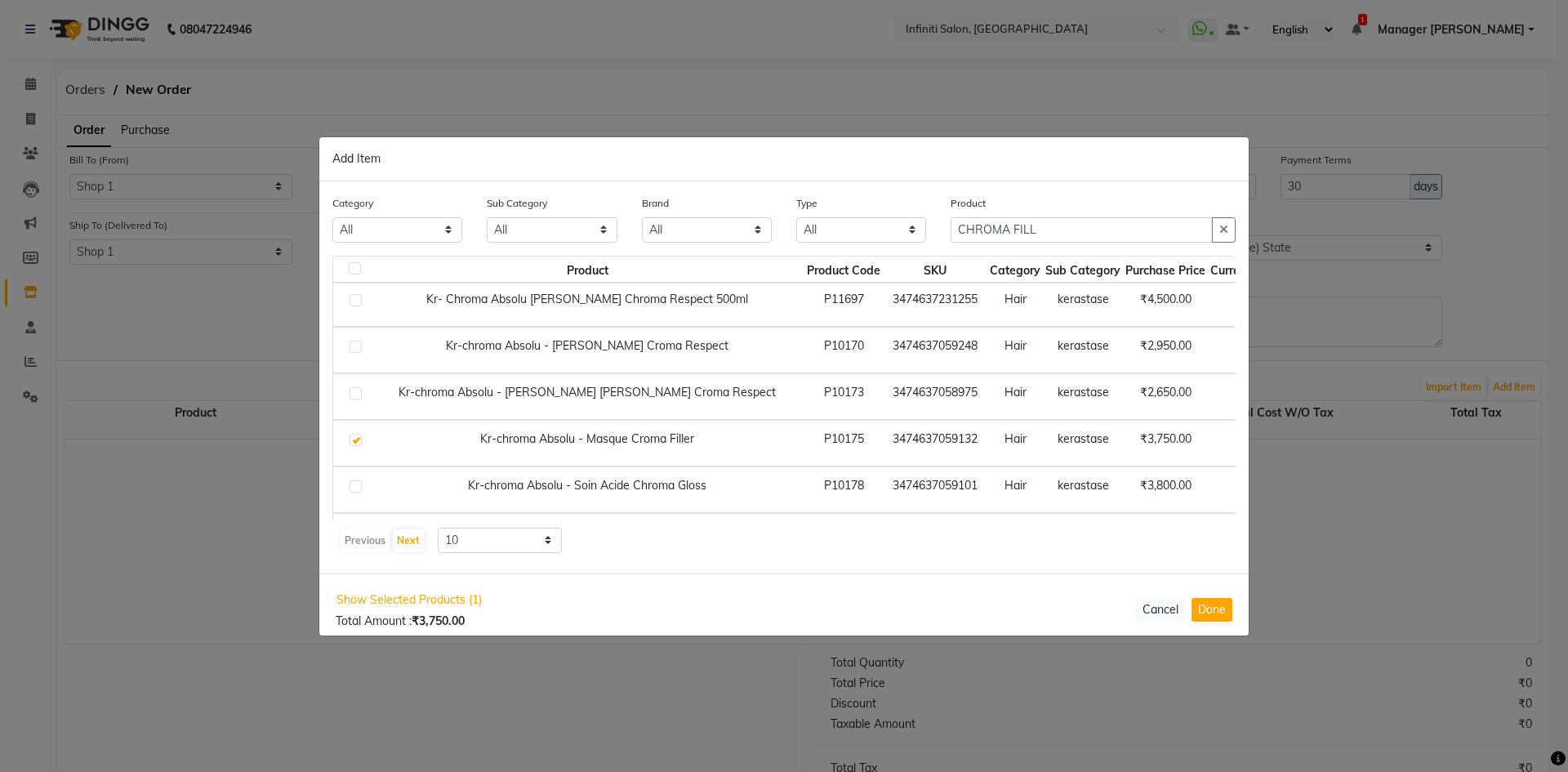
click at [1312, 446] on input "1" at bounding box center [1323, 443] width 22 height 25
click at [1337, 443] on icon at bounding box center [1343, 441] width 10 height 11
type input "2"
drag, startPoint x: 1056, startPoint y: 236, endPoint x: 948, endPoint y: 257, distance: 110.0
click at [948, 257] on div "Category All Hair Skin Appliances Beard Waxing Disposable Hands and Feet KANPEK…" at bounding box center [784, 377] width 930 height 392
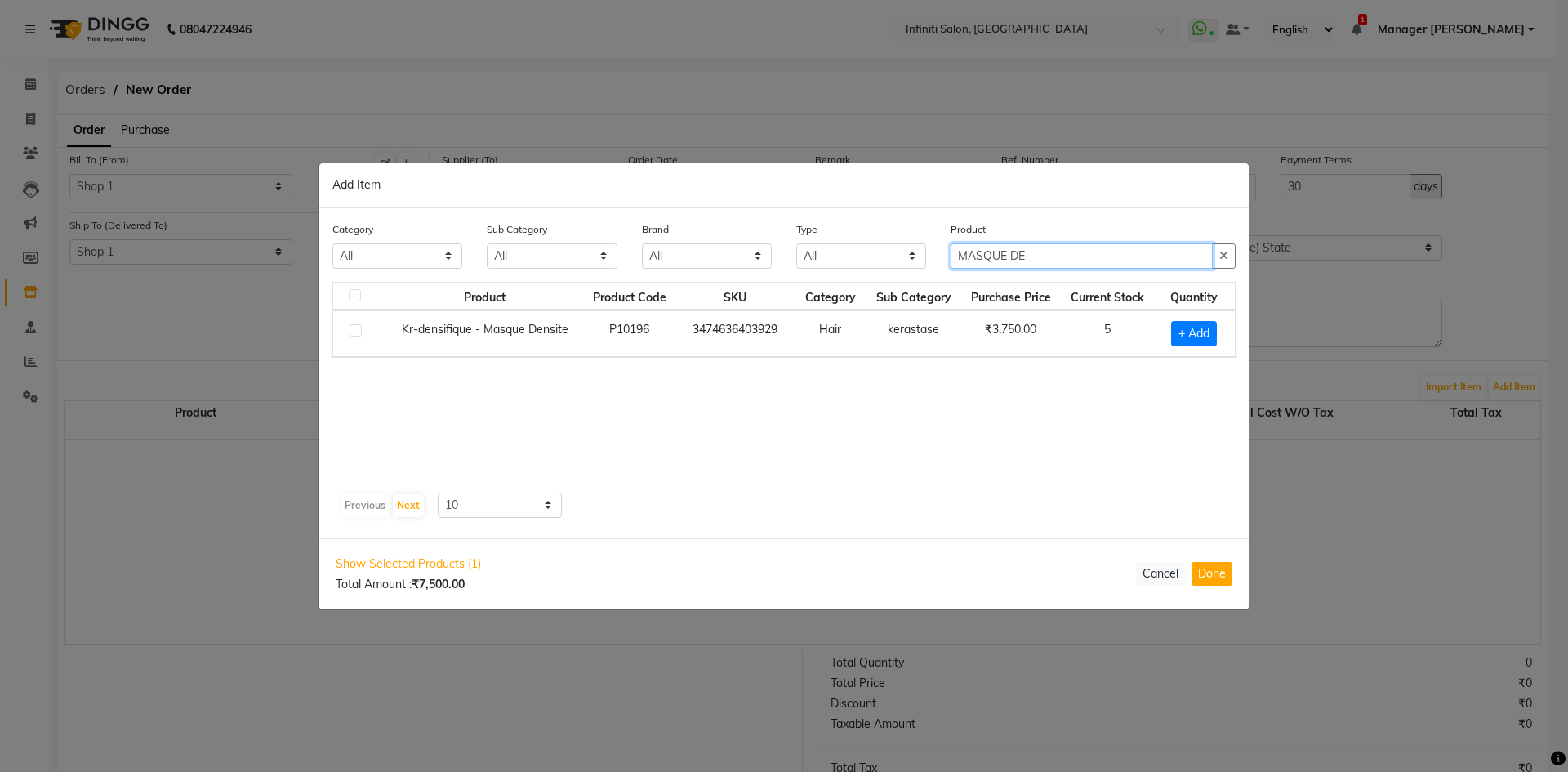
scroll to position [0, 0]
type input "MASQUE DENS"
click at [1209, 330] on span "+ Add" at bounding box center [1194, 333] width 46 height 25
checkbox input "true"
click at [1212, 332] on icon at bounding box center [1216, 331] width 10 height 11
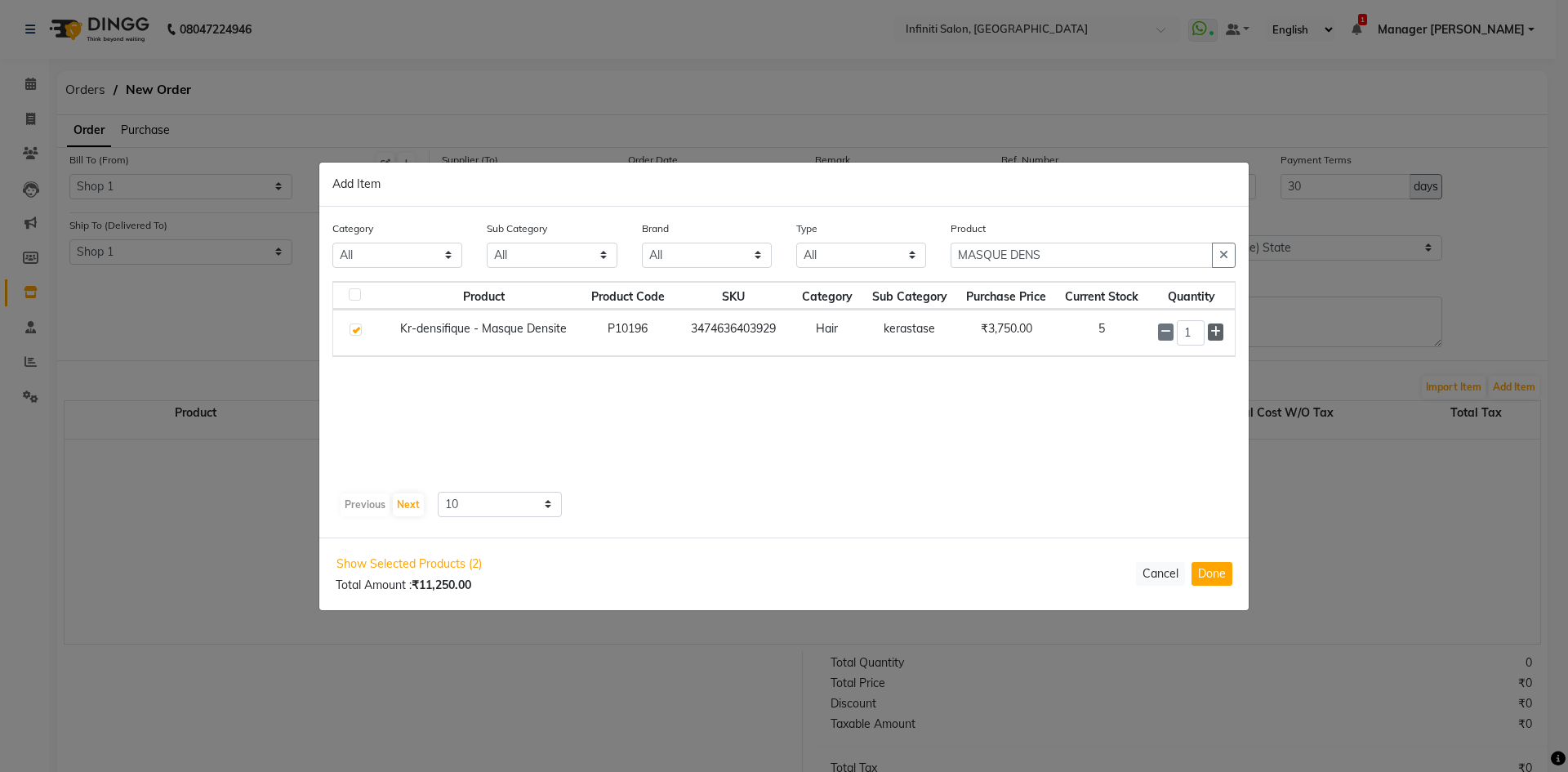
type input "2"
click at [933, 260] on div "Category All Hair Skin Appliances Beard Waxing Disposable Hands and Feet KANPEK…" at bounding box center [784, 250] width 928 height 61
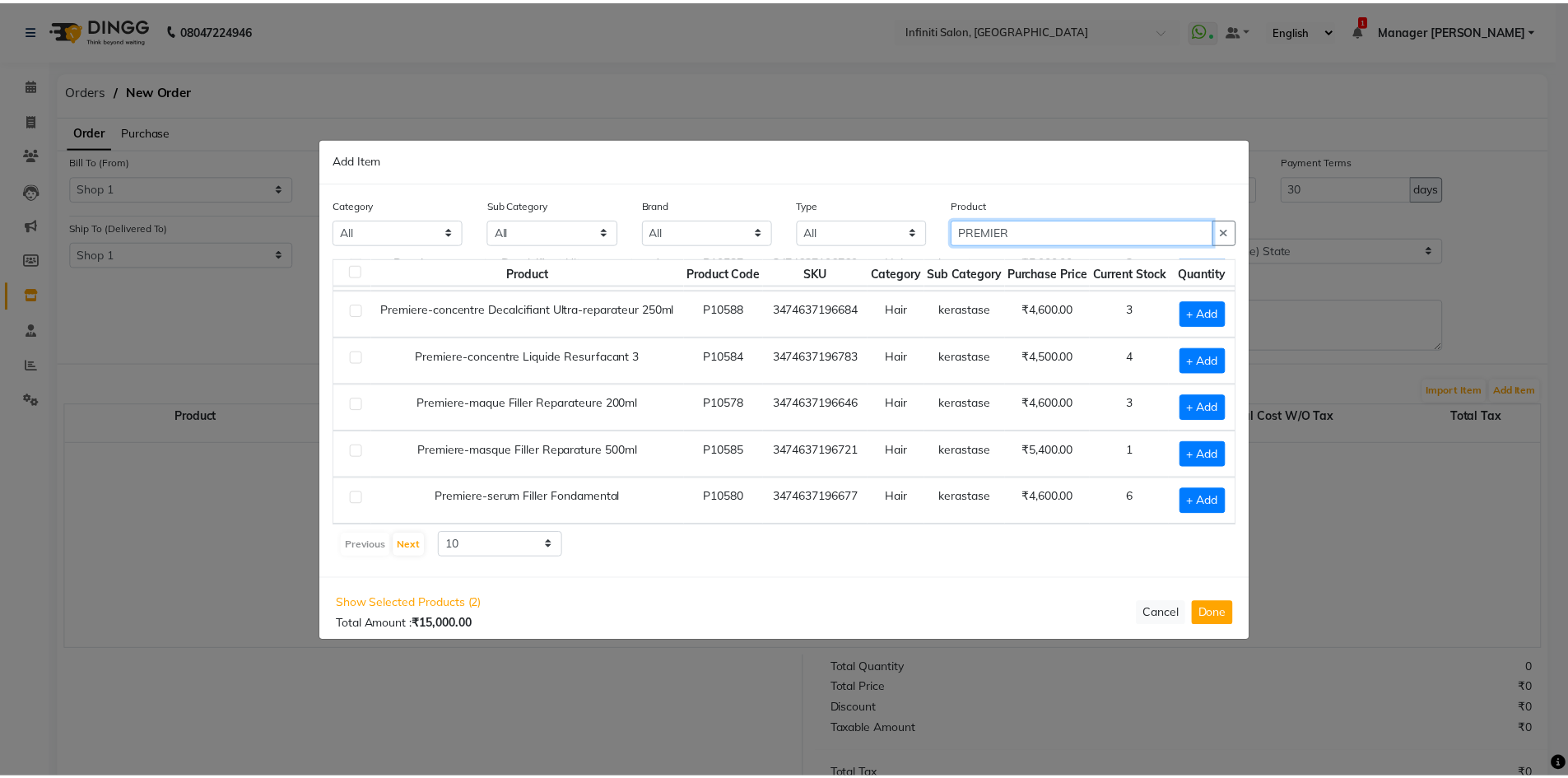
scroll to position [244, 0]
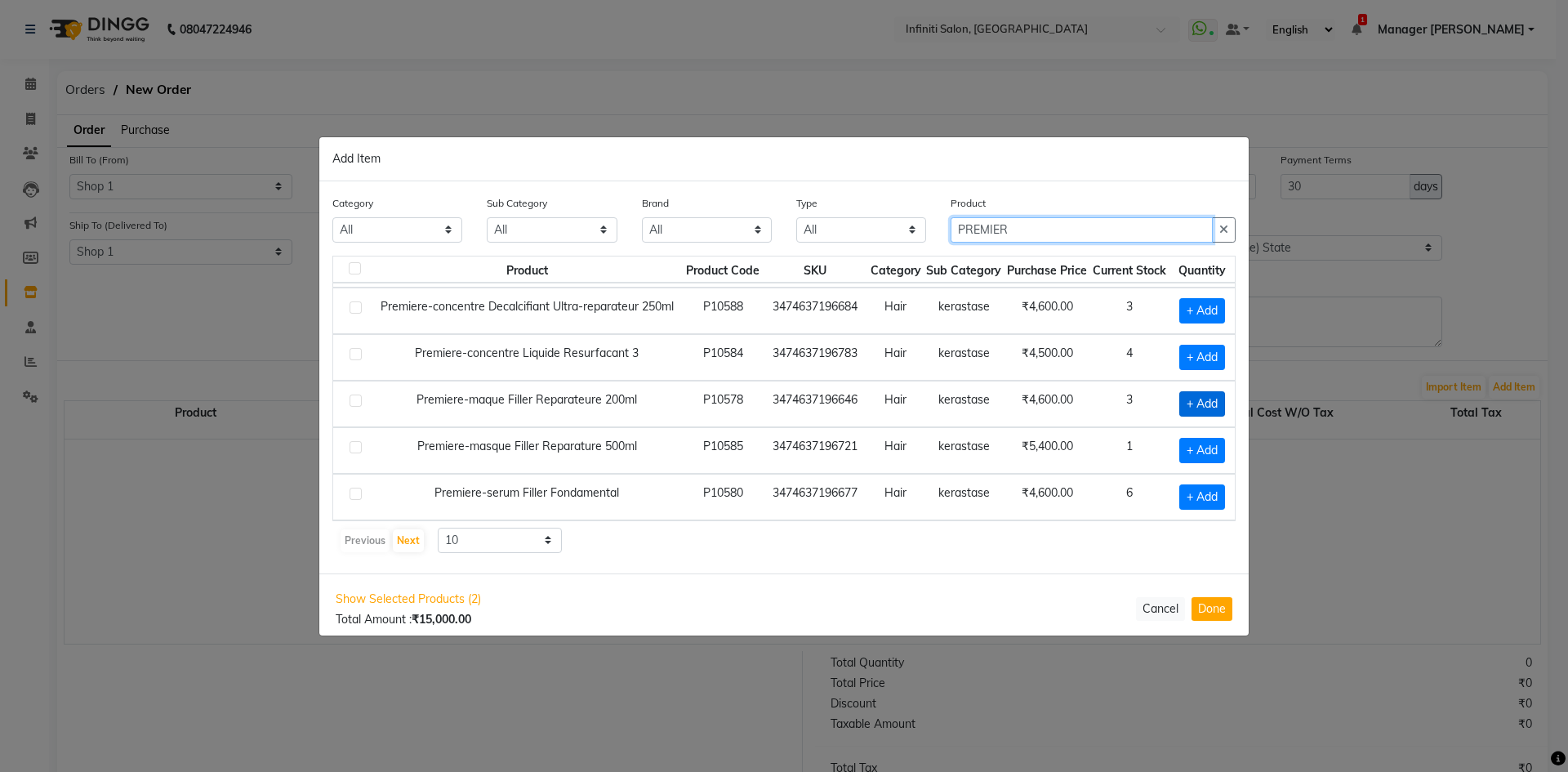
type input "PREMIER"
click at [1212, 391] on span "+ Add" at bounding box center [1202, 403] width 46 height 25
checkbox input "true"
click at [1212, 391] on input "1" at bounding box center [1201, 403] width 22 height 25
type input "2"
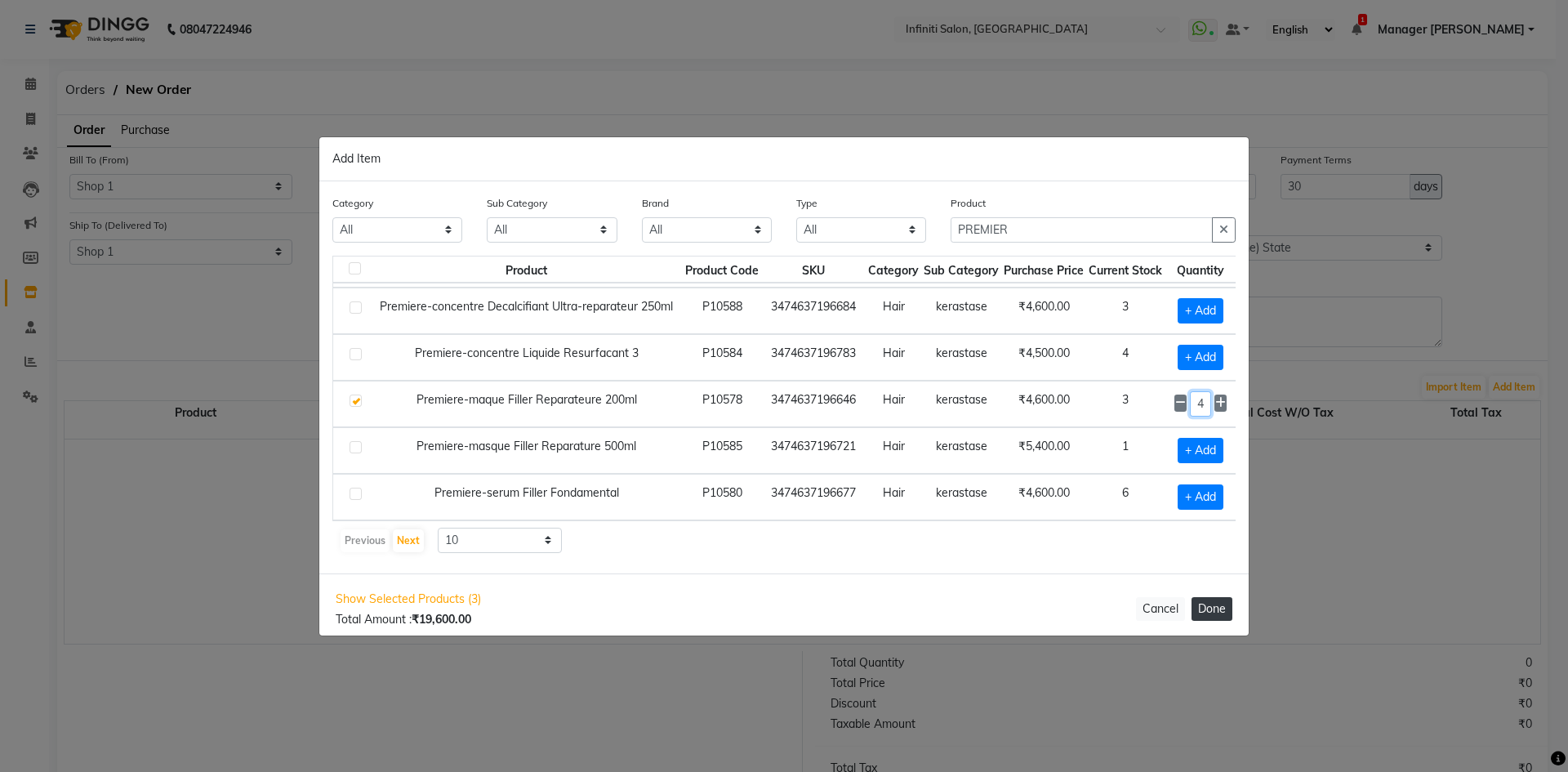
type input "4"
click at [1203, 614] on button "Done" at bounding box center [1211, 609] width 41 height 23
select select "2495"
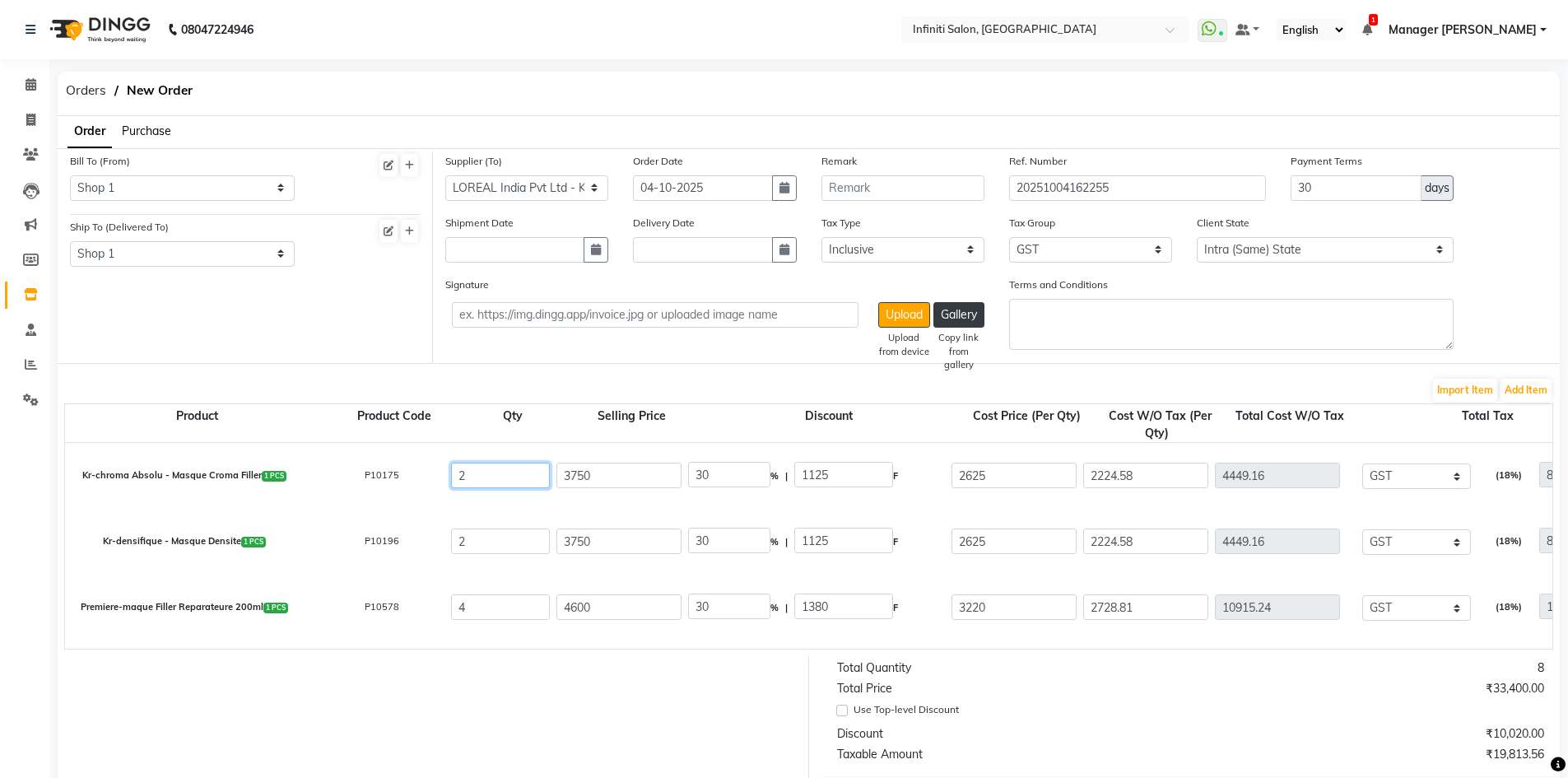
drag, startPoint x: 499, startPoint y: 475, endPoint x: 385, endPoint y: 493, distance: 115.4
type input "4"
type input "8898.32"
type input "9699.17"
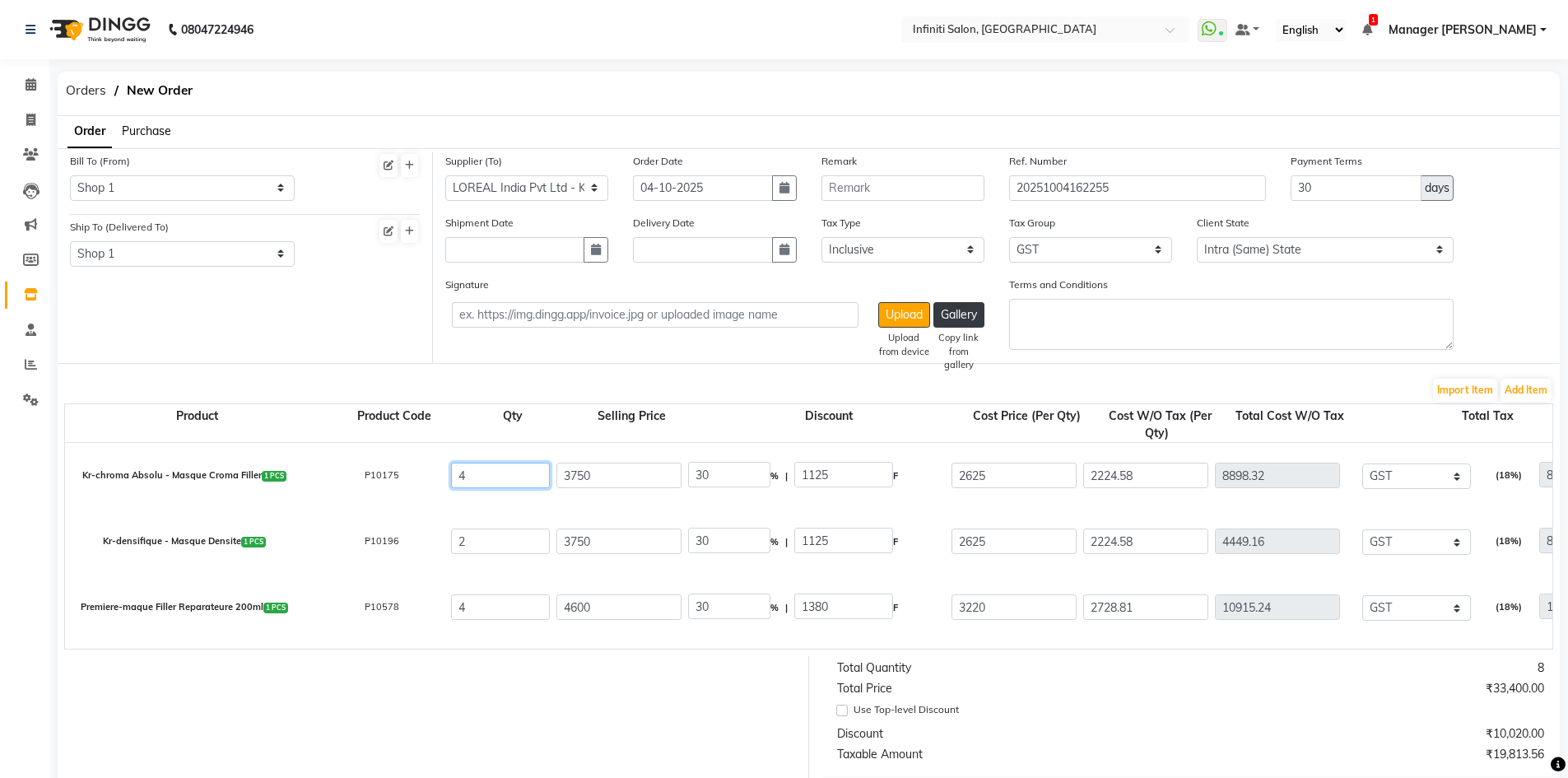
type input "1601.7"
type input "10500.02"
type input "4"
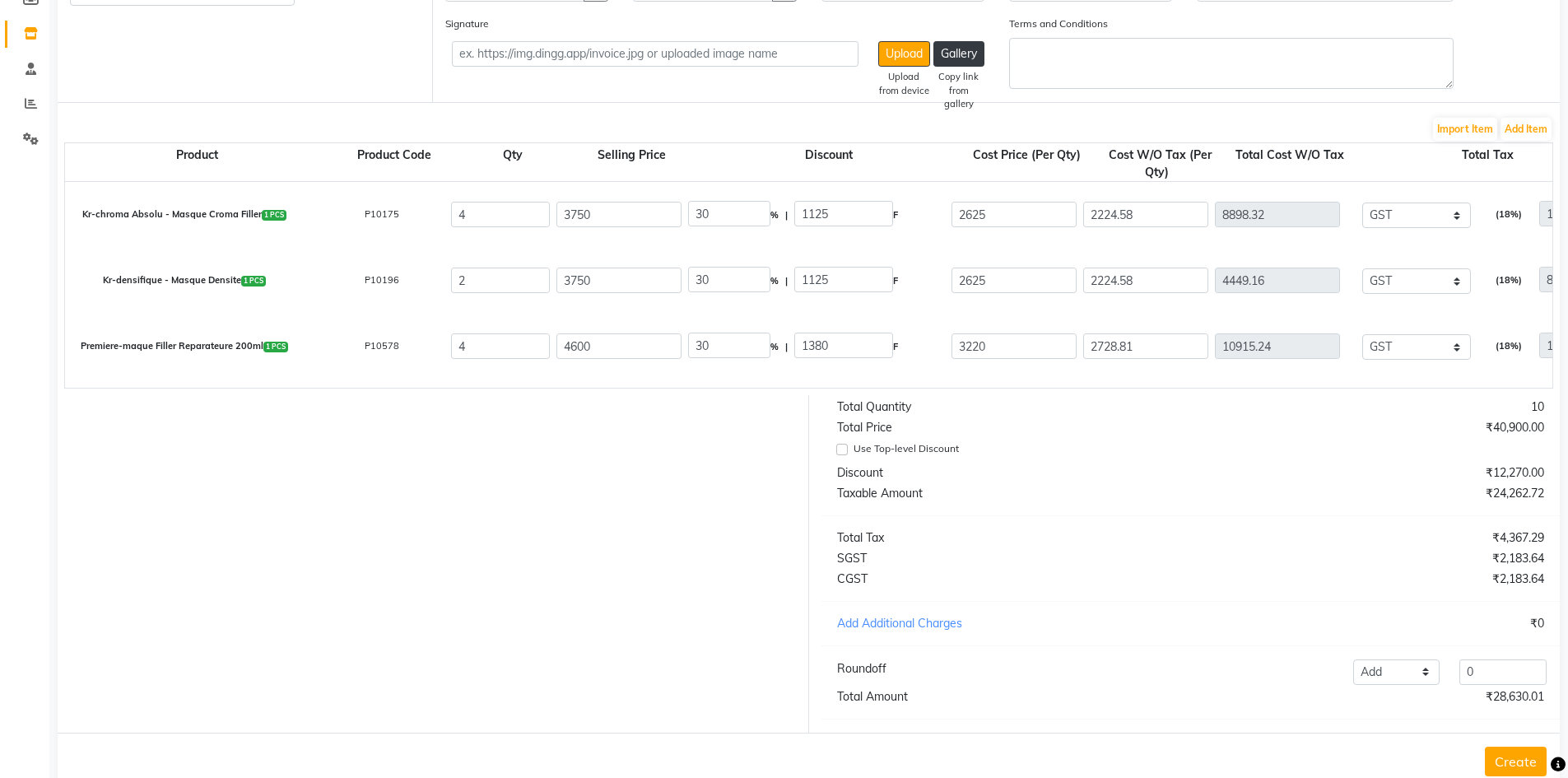
scroll to position [312, 0]
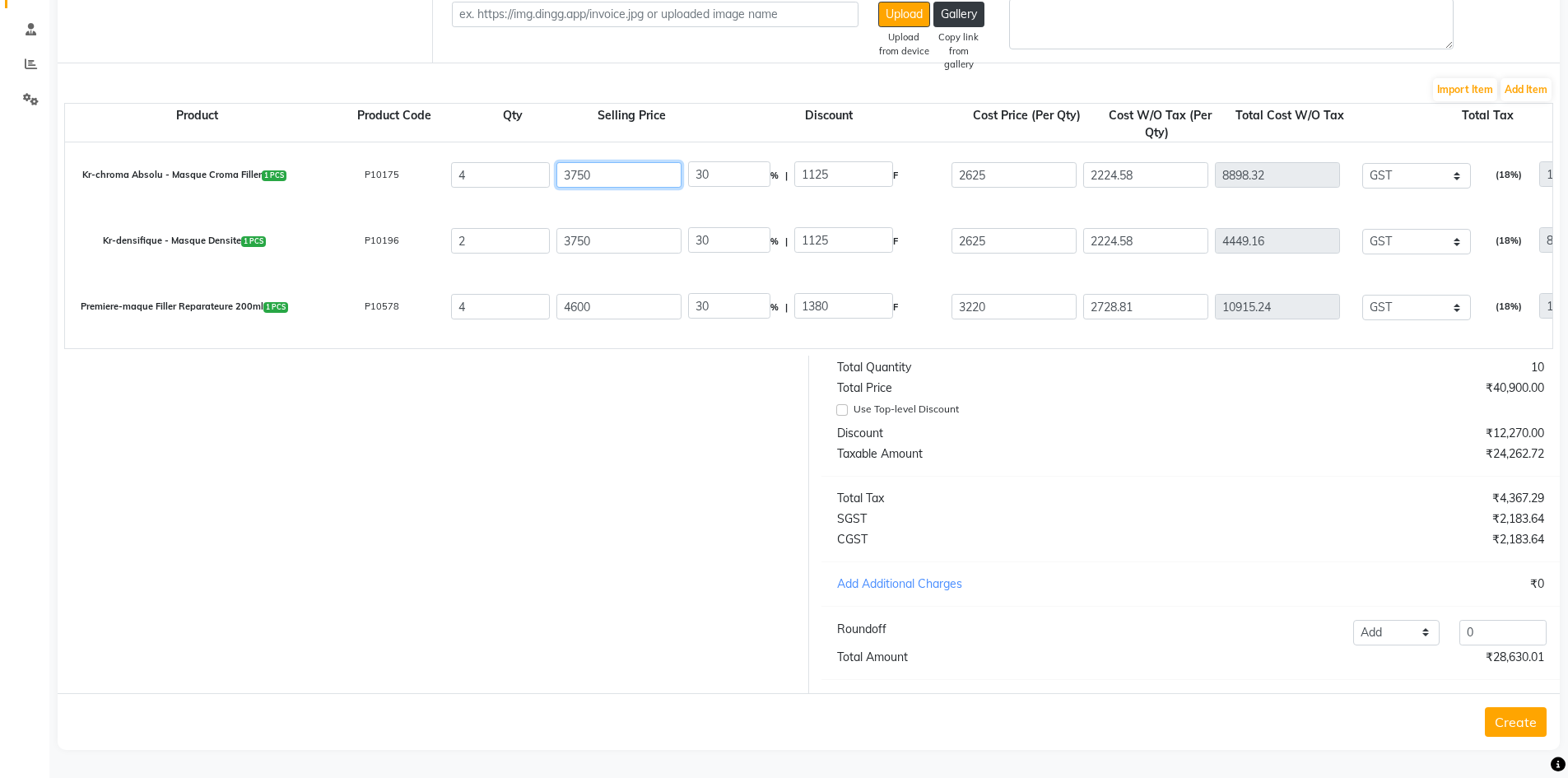
drag, startPoint x: 603, startPoint y: 165, endPoint x: 431, endPoint y: 191, distance: 174.0
type input "3"
type input "37500"
type input "38"
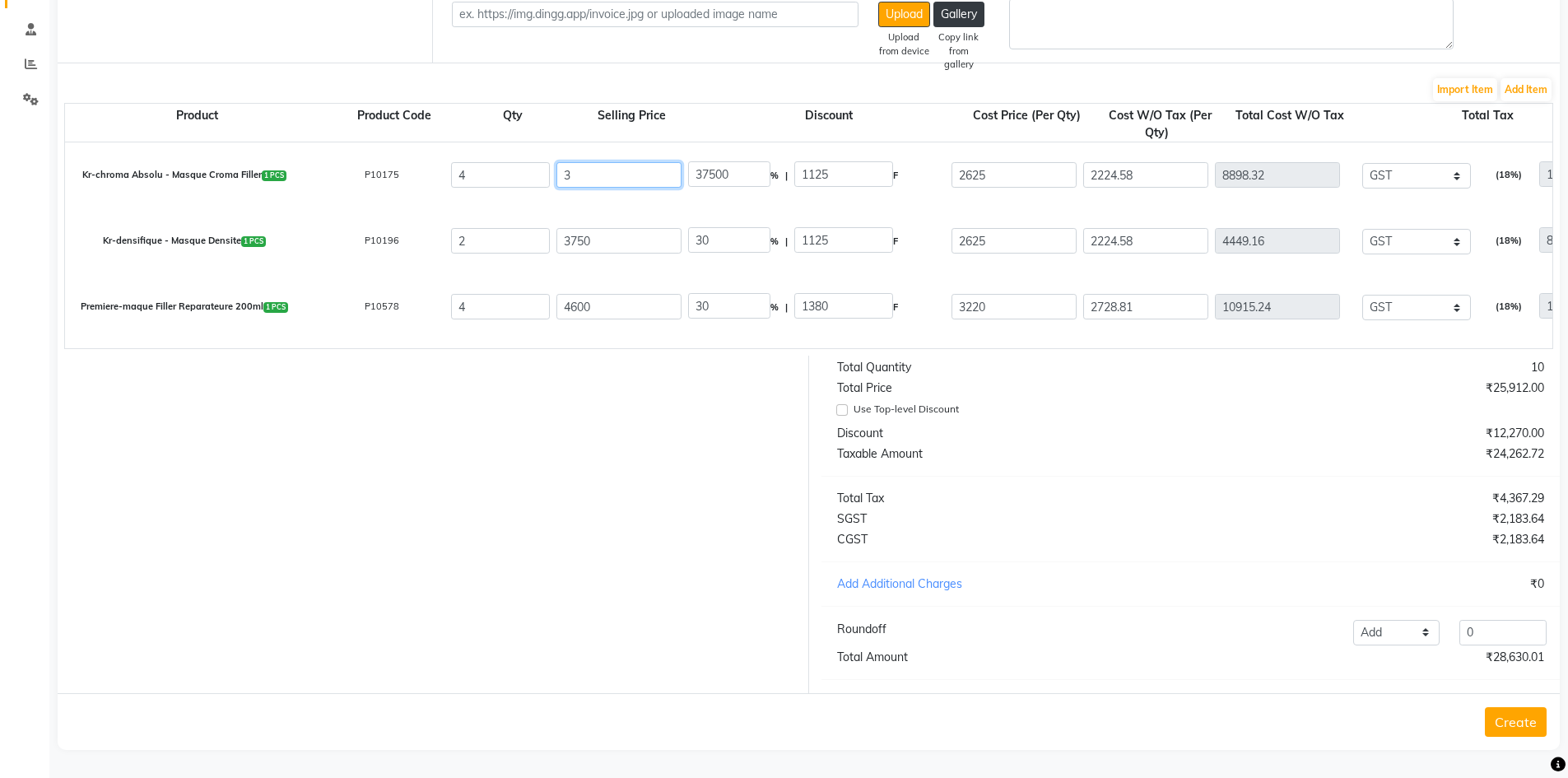
type input "2960.53"
type input "385"
type input "292.21"
type input "3850"
type input "29.22"
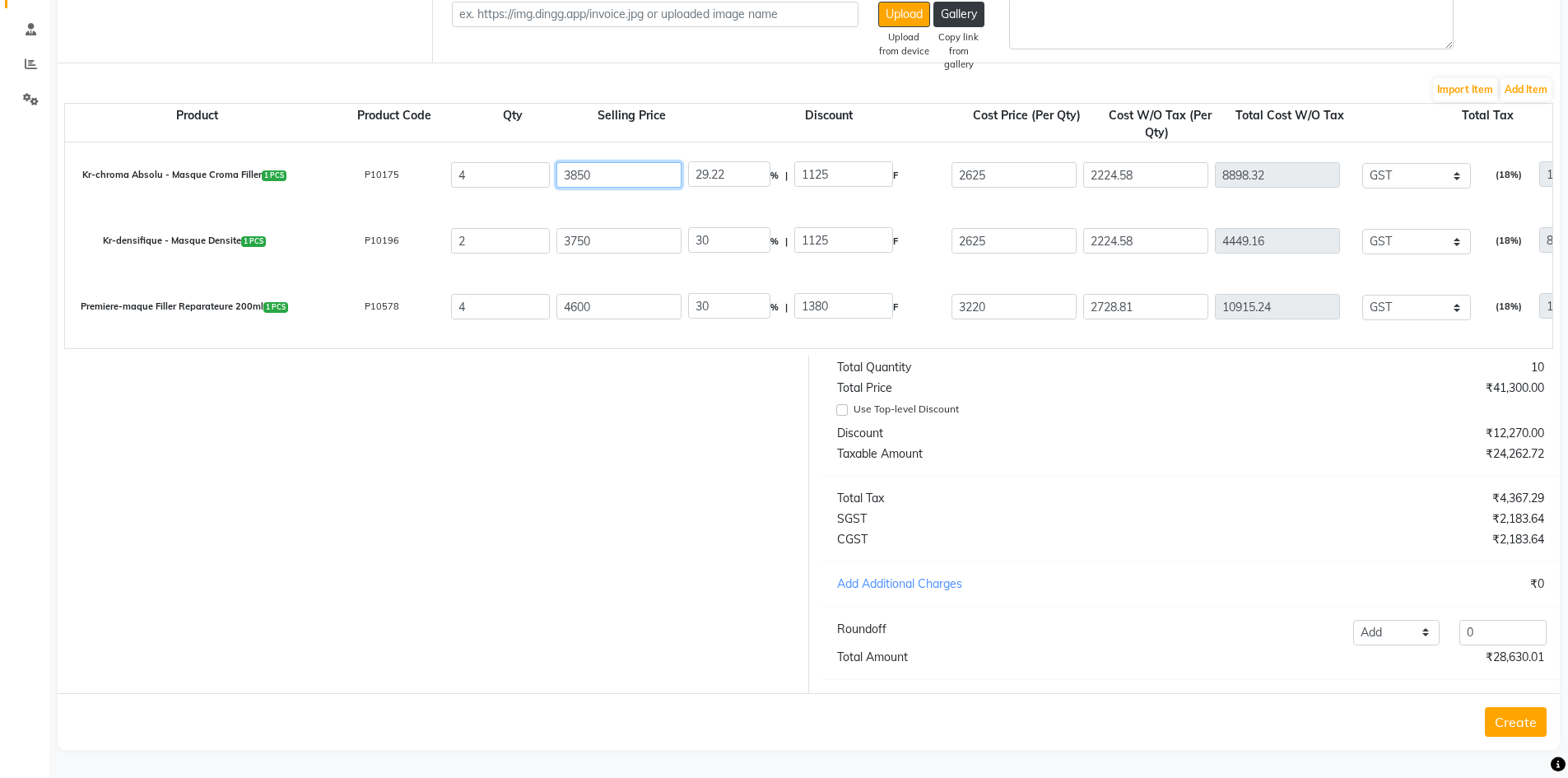
type input "3850"
type input "31.82"
type input "1225"
drag, startPoint x: 757, startPoint y: 151, endPoint x: 577, endPoint y: 188, distance: 183.8
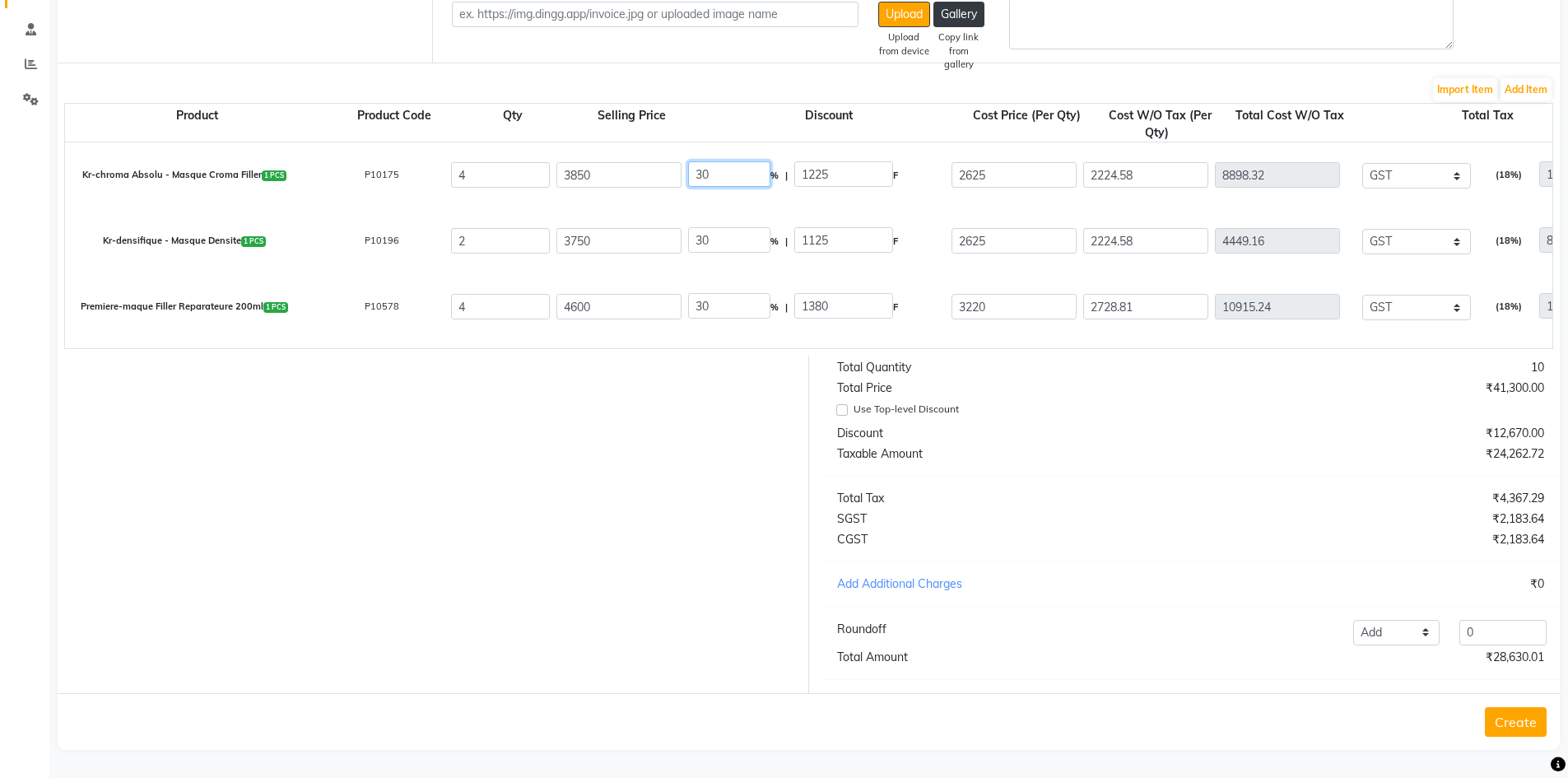
type input "30"
type input "1155"
type input "2695"
type input "2283.9"
type input "9135.6"
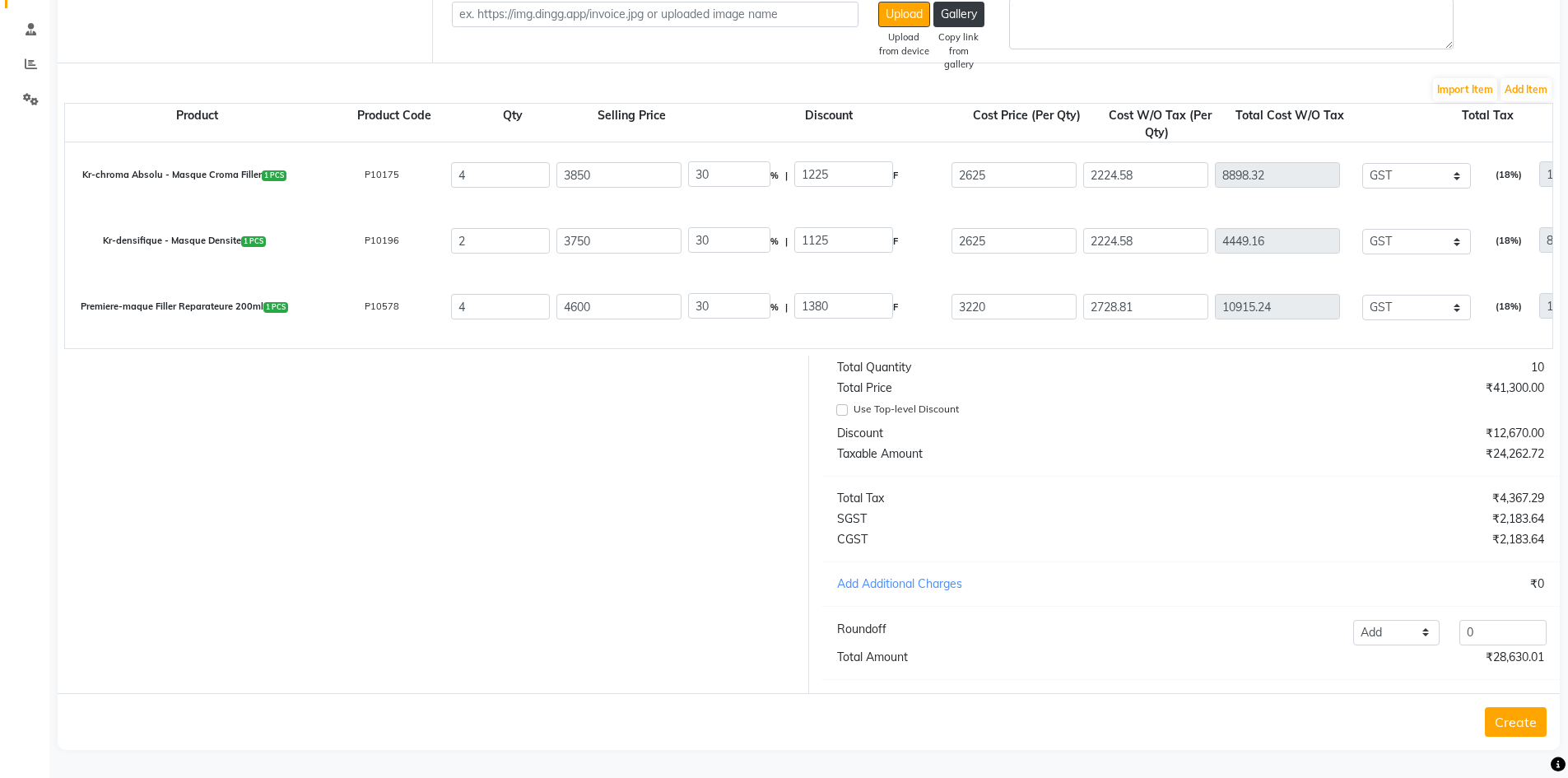
type input "1644.41"
type input "10780.01"
click at [1501, 734] on button "Create" at bounding box center [1516, 722] width 62 height 30
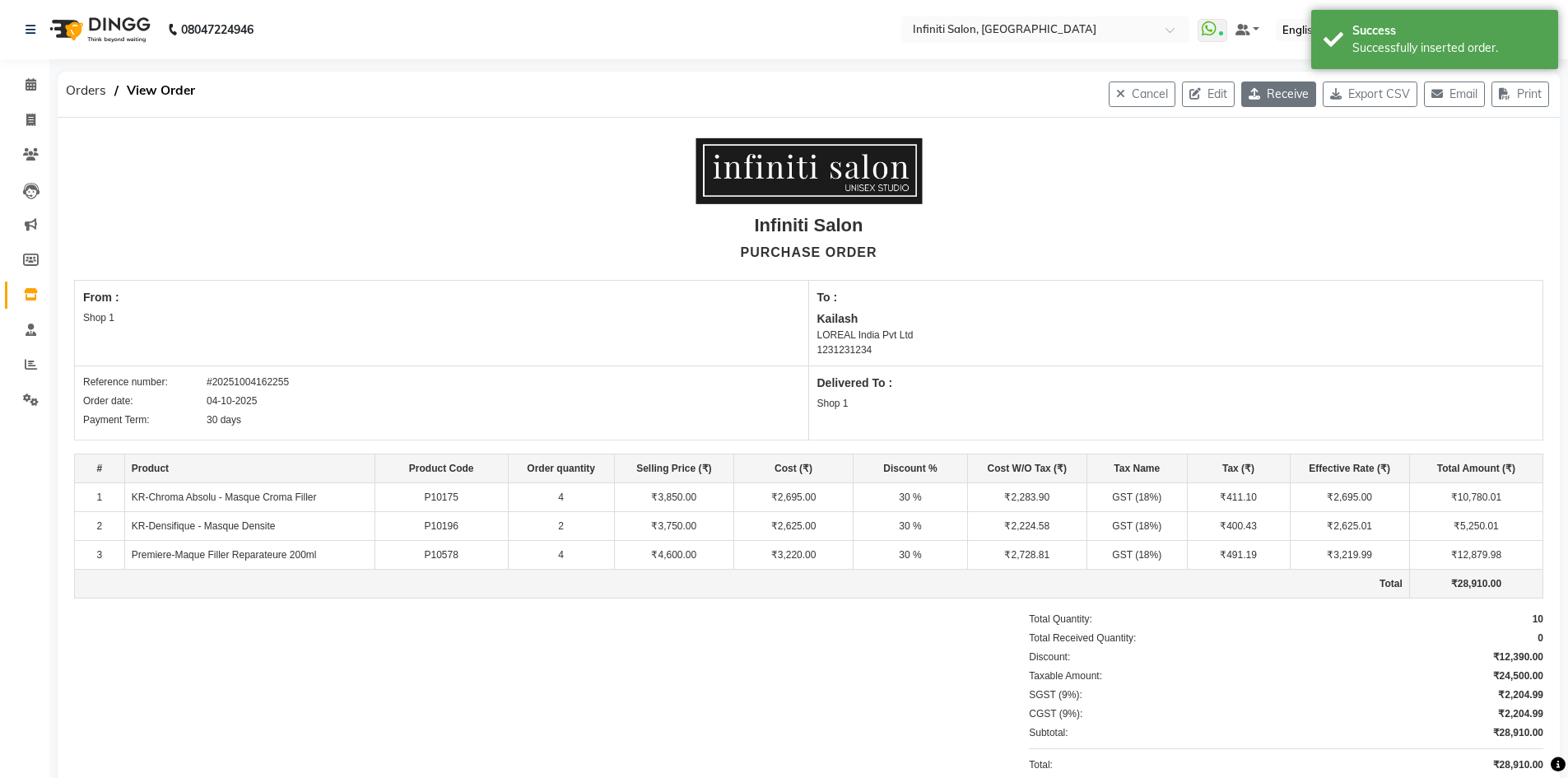
click at [1273, 86] on button "Receive" at bounding box center [1279, 94] width 75 height 25
select select "821"
select select "822"
select select "1956"
select select "true"
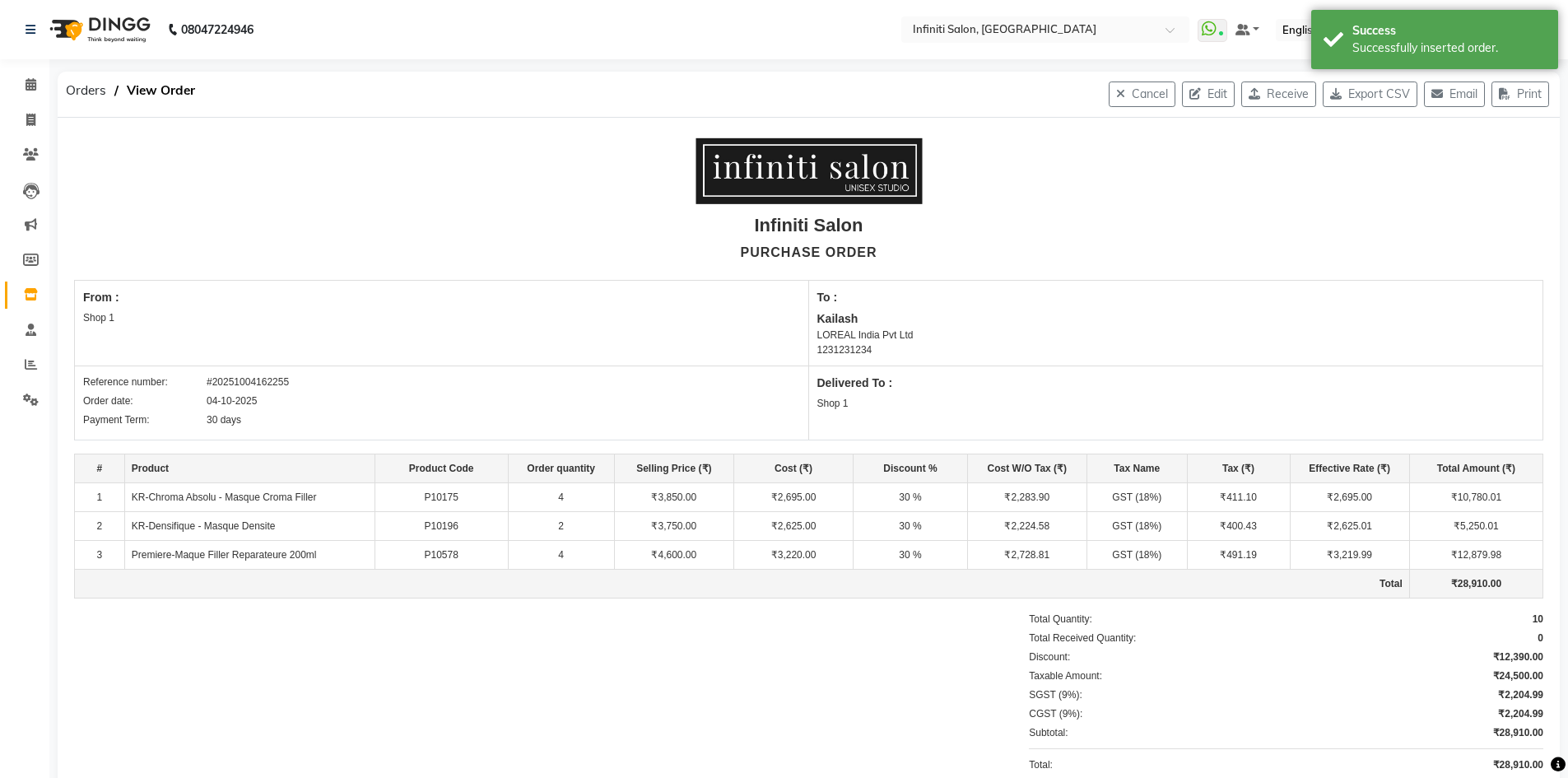
select select "2495"
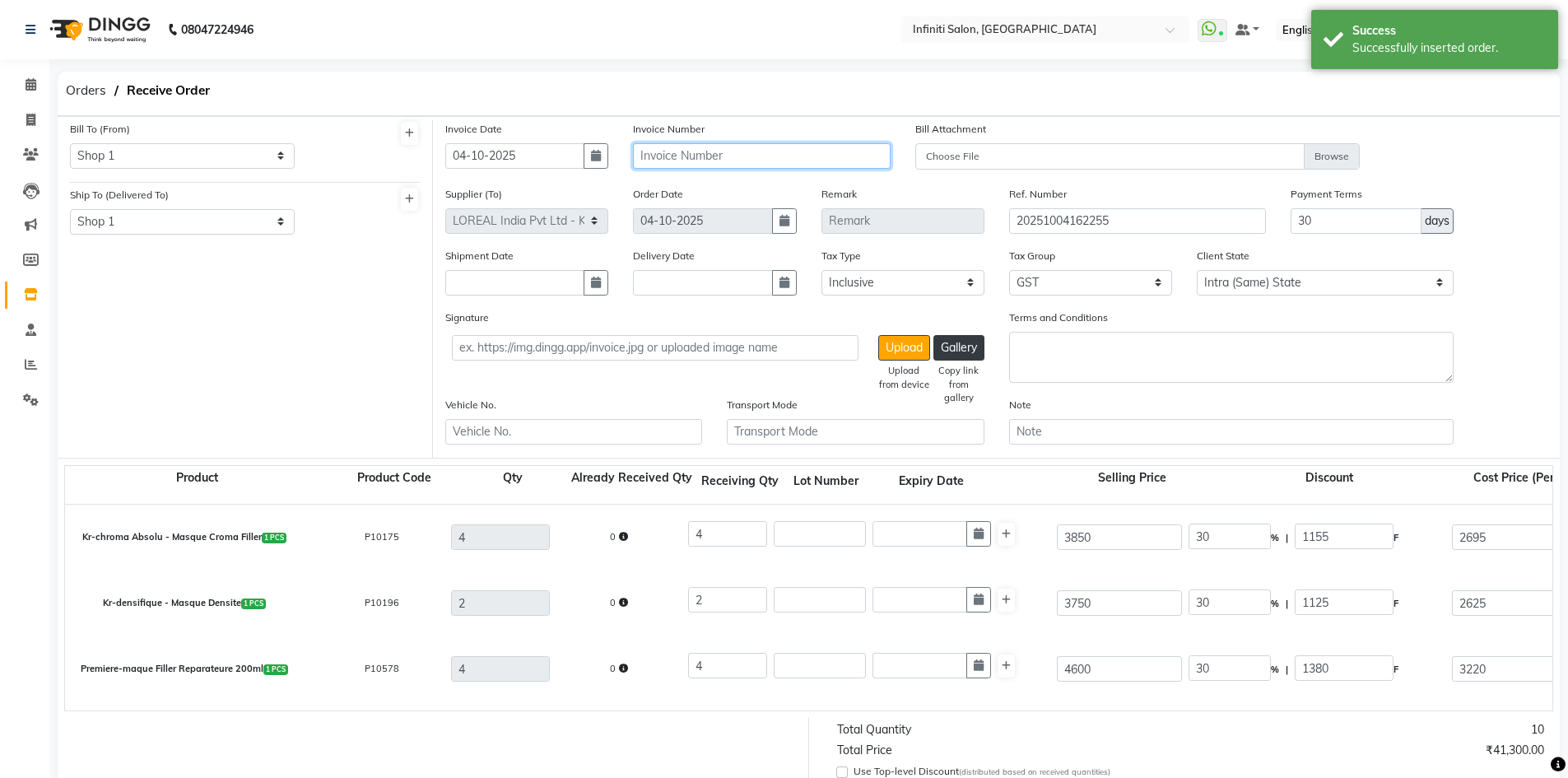
click at [781, 159] on input "text" at bounding box center [761, 156] width 257 height 25
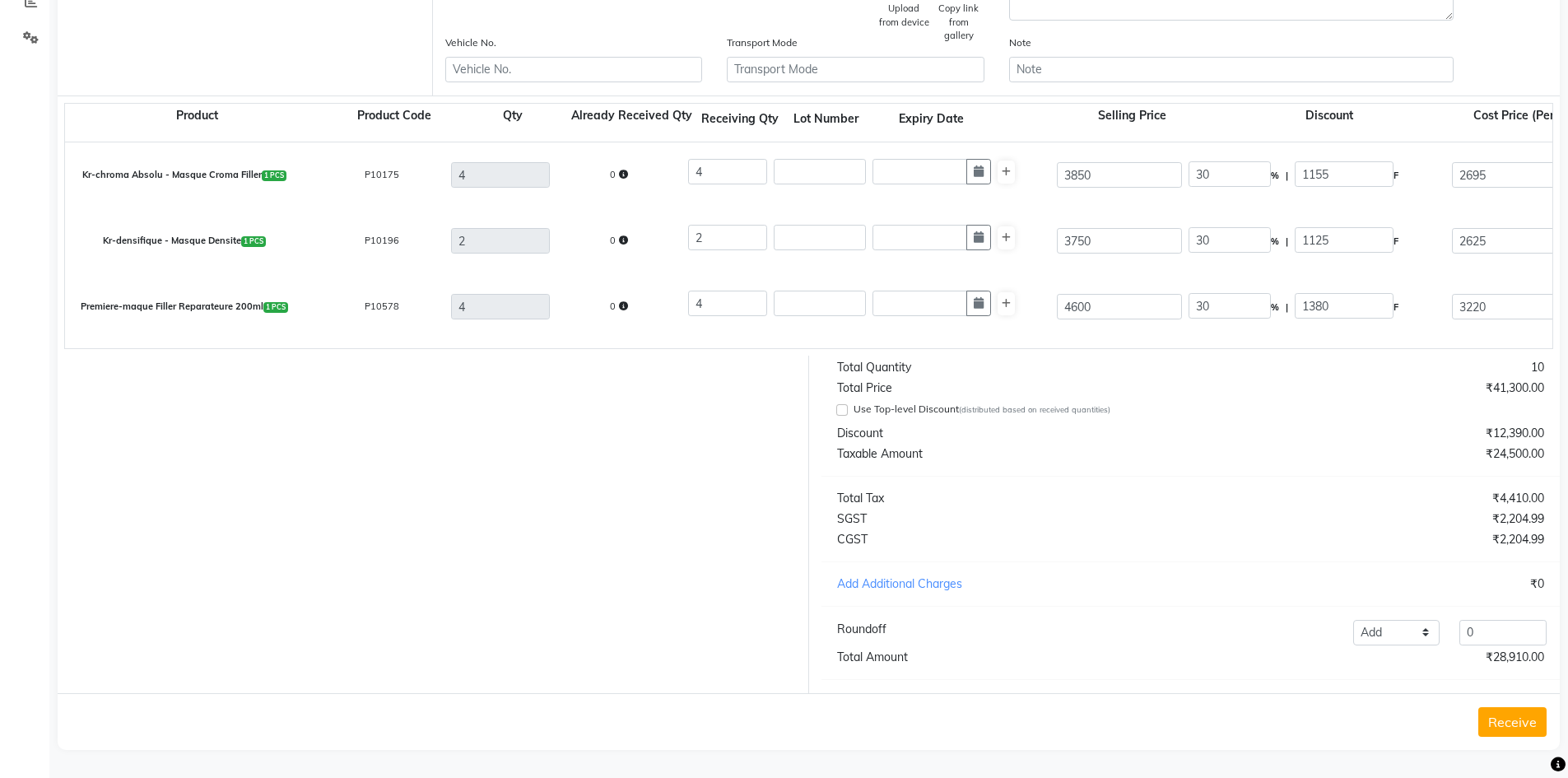
type input "7061"
click at [1495, 718] on button "Receive" at bounding box center [1512, 722] width 69 height 30
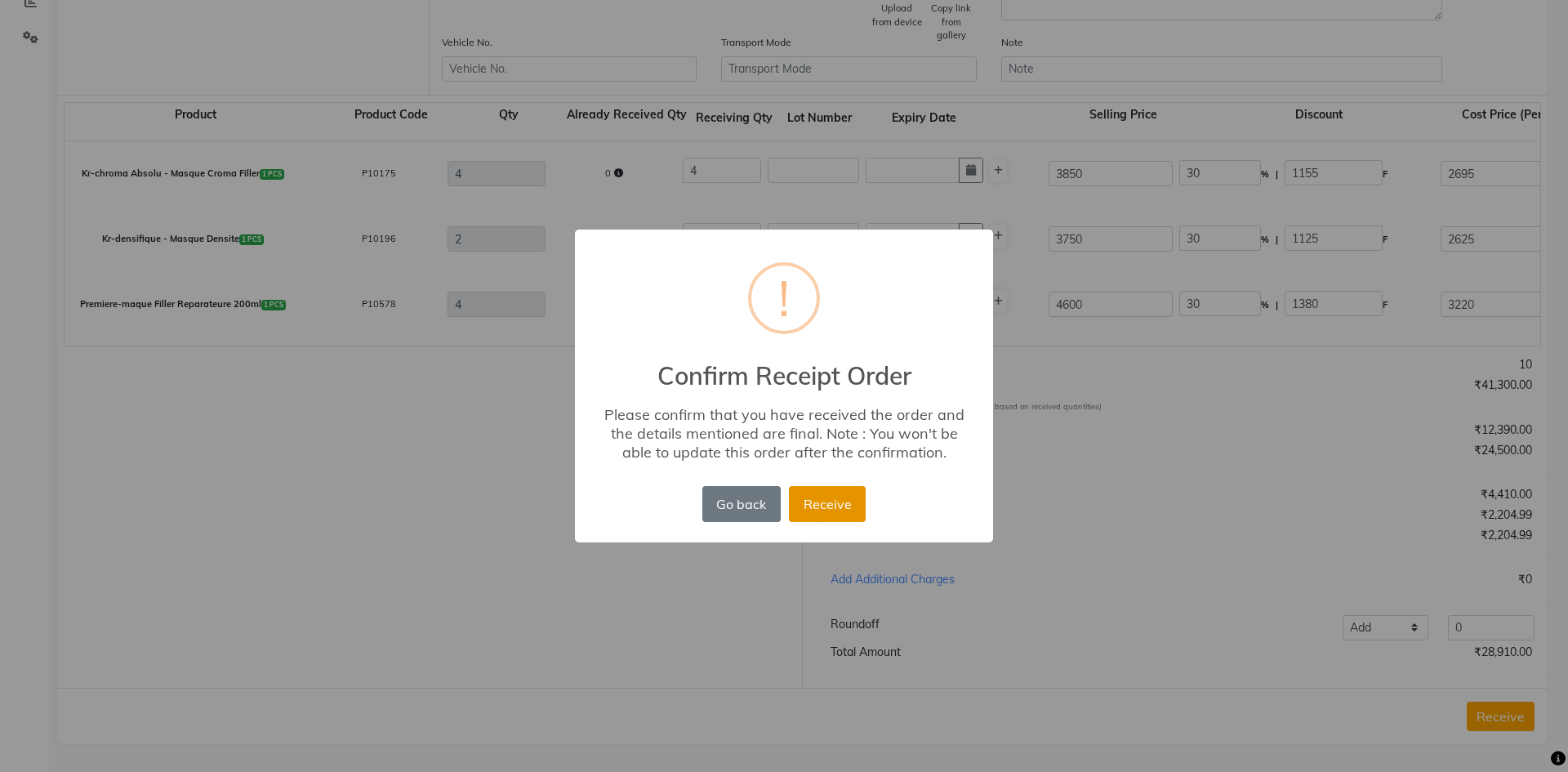
click at [857, 493] on button "Receive" at bounding box center [827, 504] width 77 height 36
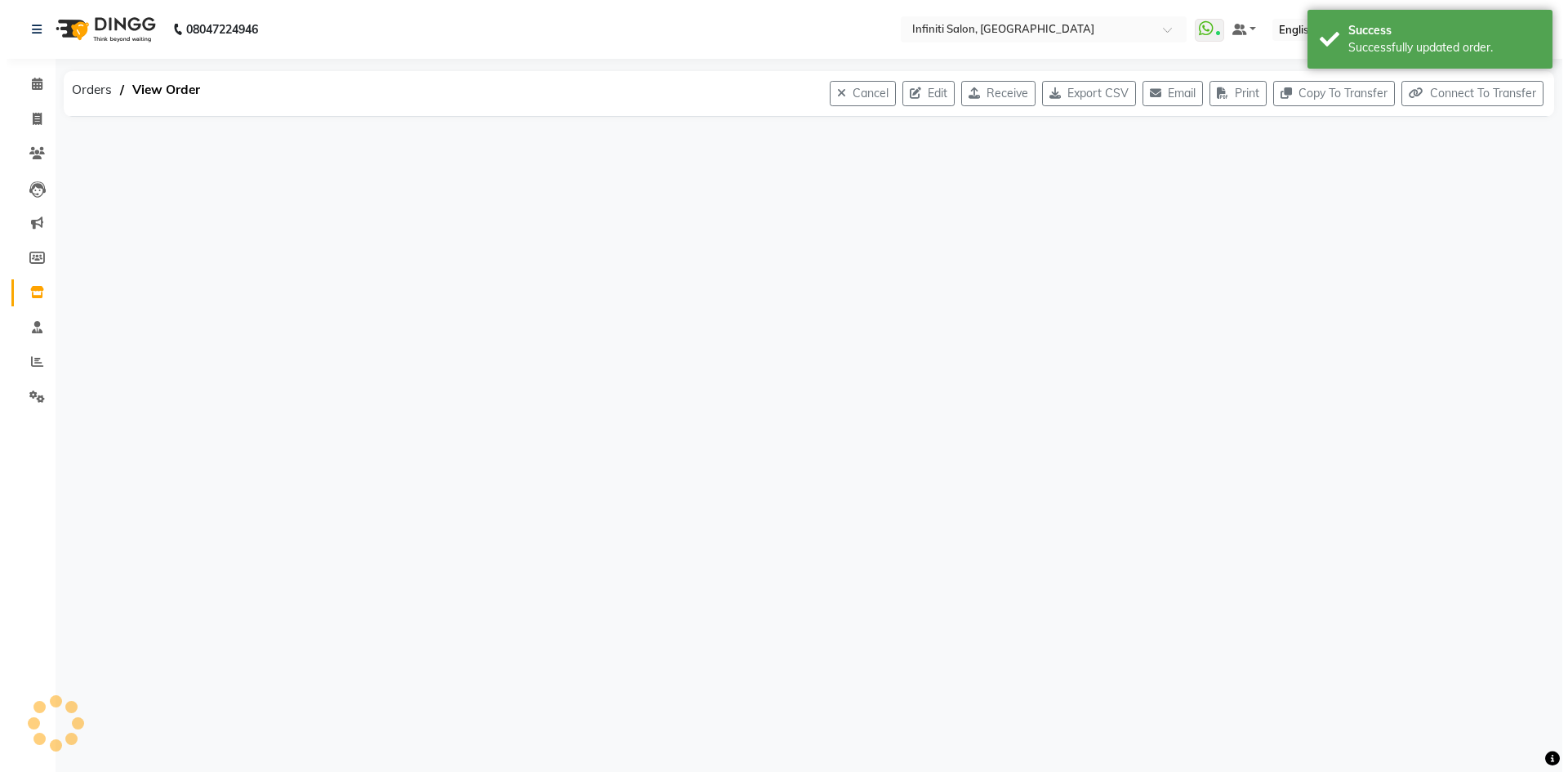
scroll to position [0, 0]
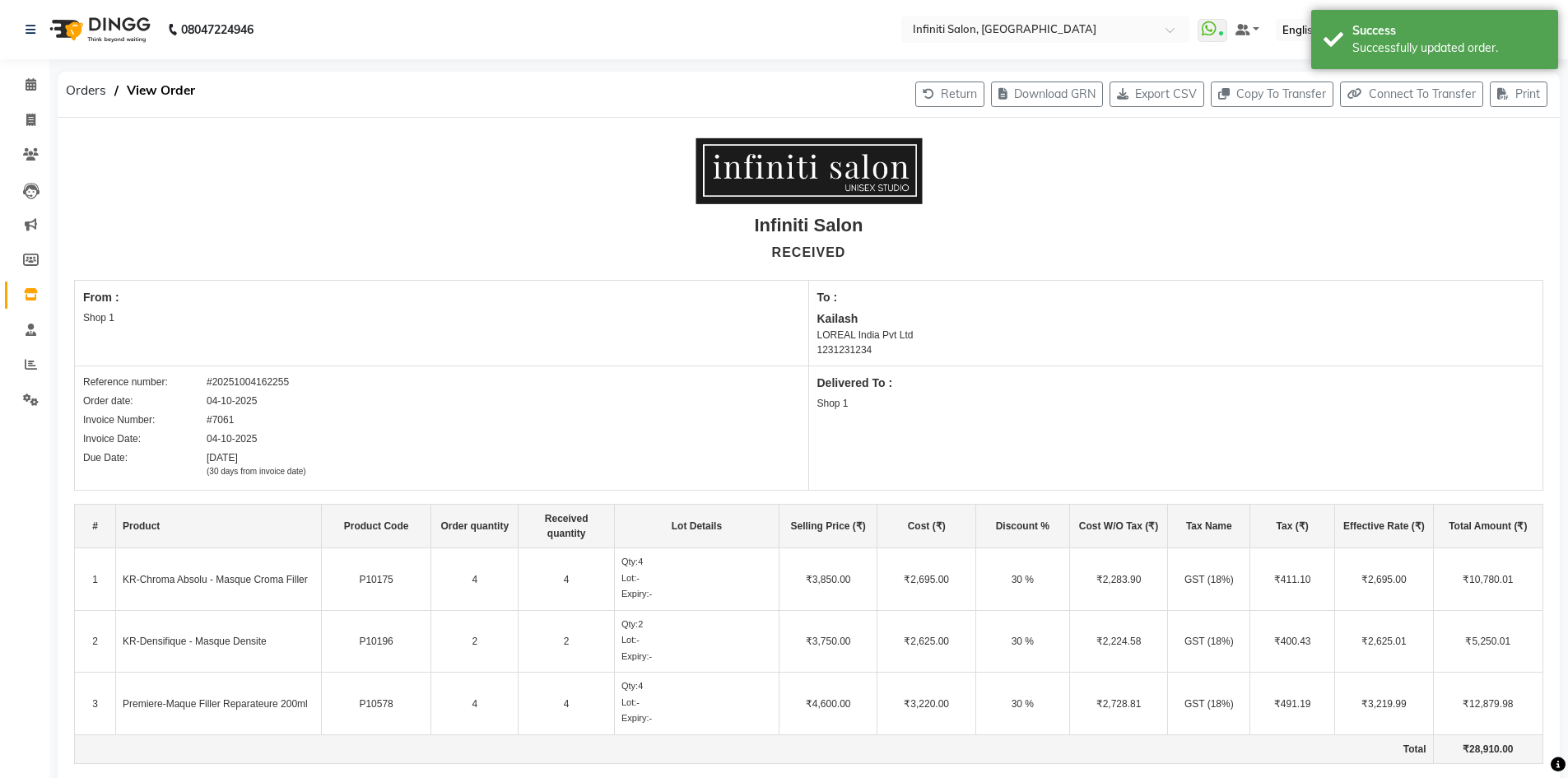
click at [65, 41] on img at bounding box center [98, 30] width 113 height 46
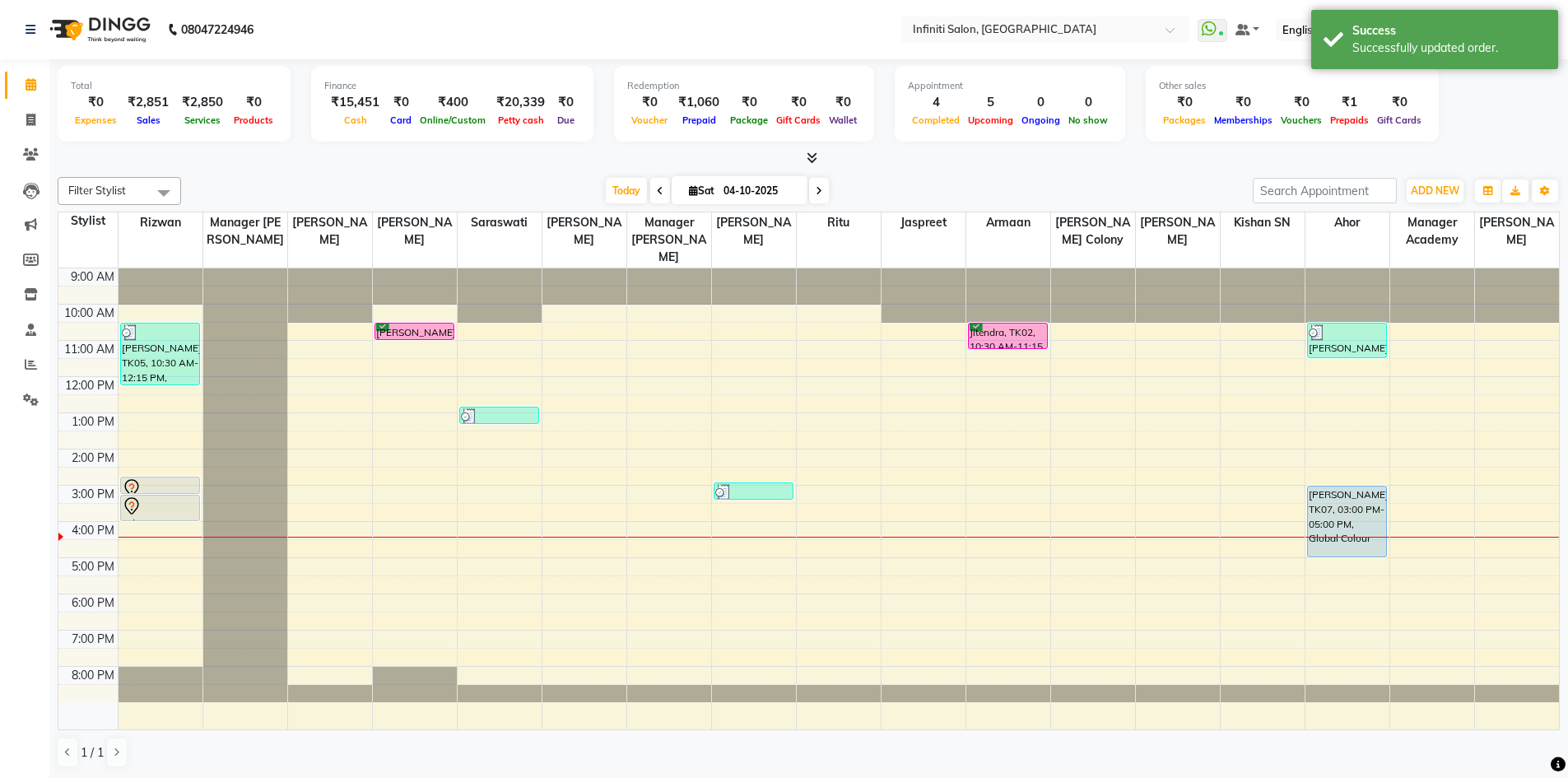
click at [815, 160] on icon at bounding box center [812, 158] width 10 height 12
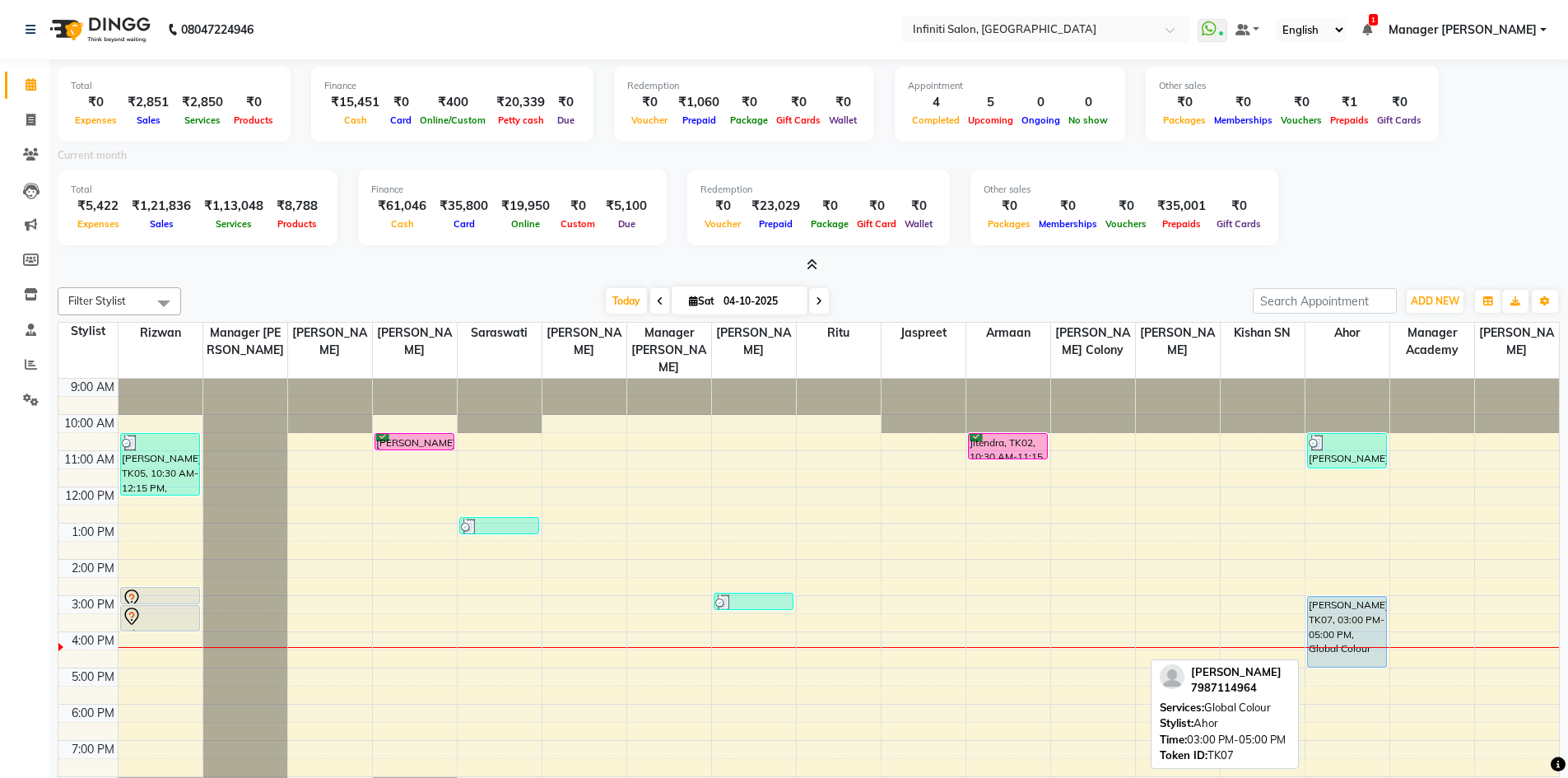
click at [1323, 660] on div "[PERSON_NAME], TK07, 03:00 PM-05:00 PM, Global Colour" at bounding box center [1347, 632] width 78 height 70
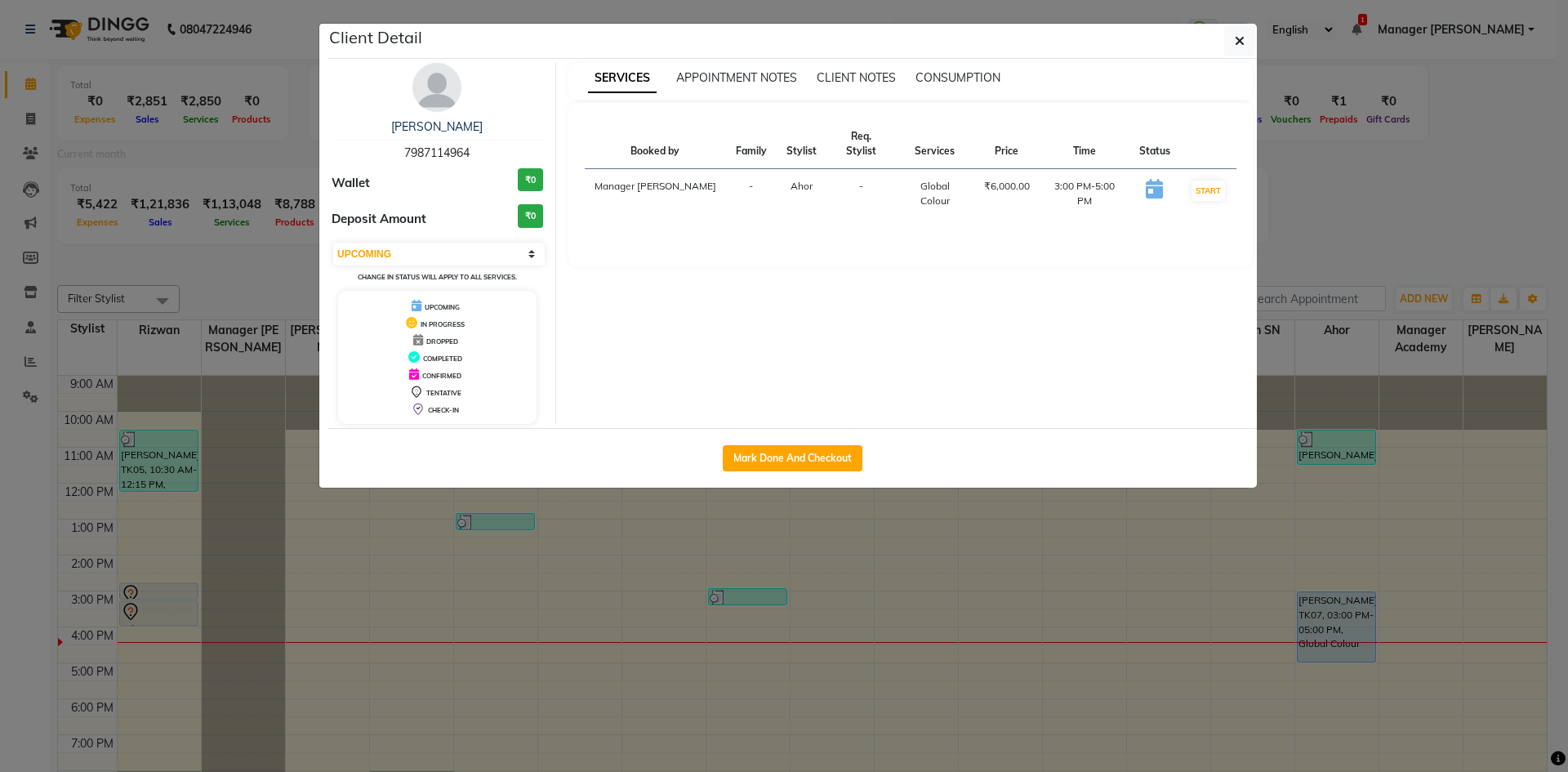
click at [1216, 179] on td "START" at bounding box center [1208, 194] width 56 height 50
click at [1216, 188] on button "START" at bounding box center [1208, 191] width 34 height 21
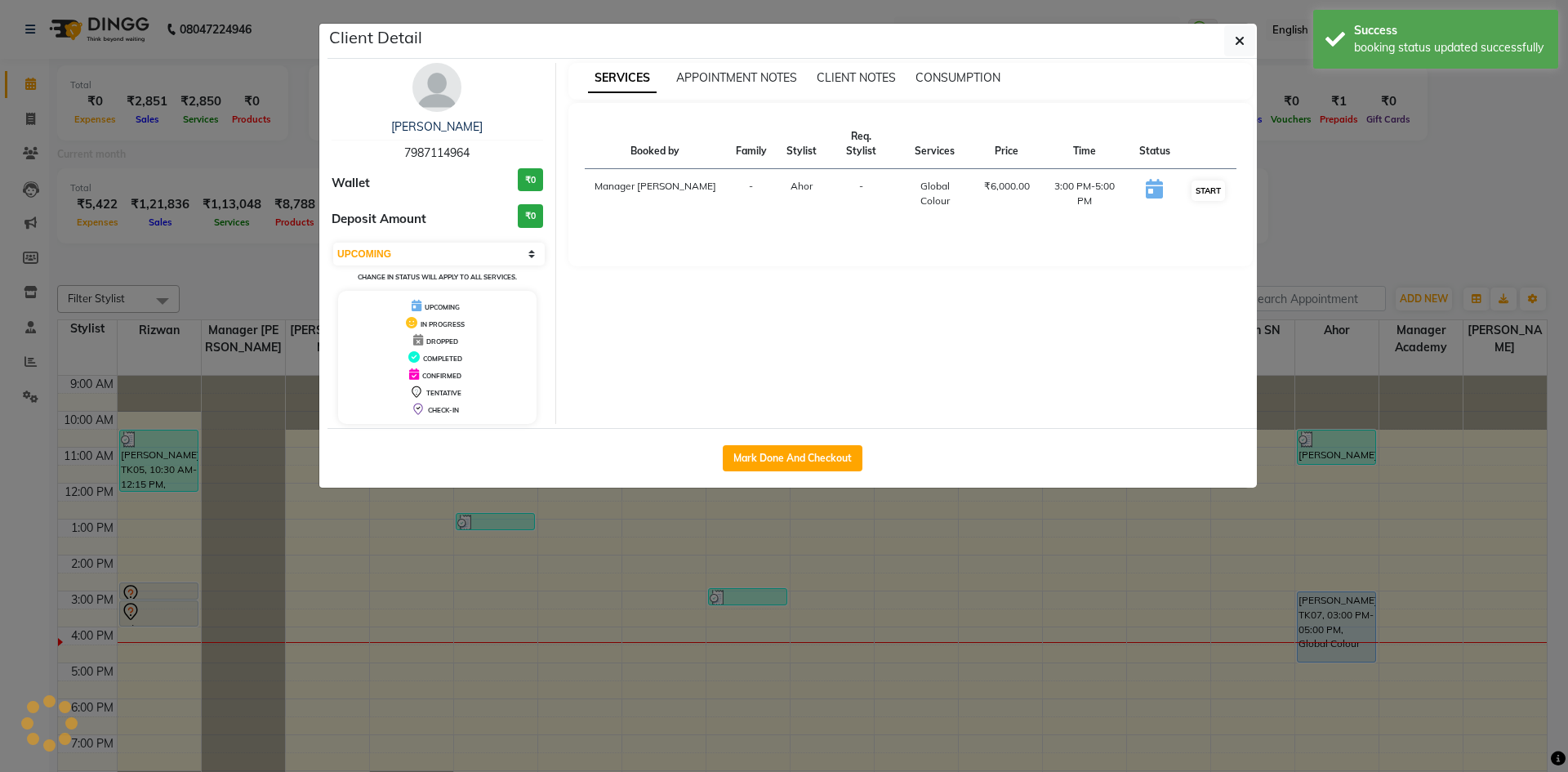
select select "1"
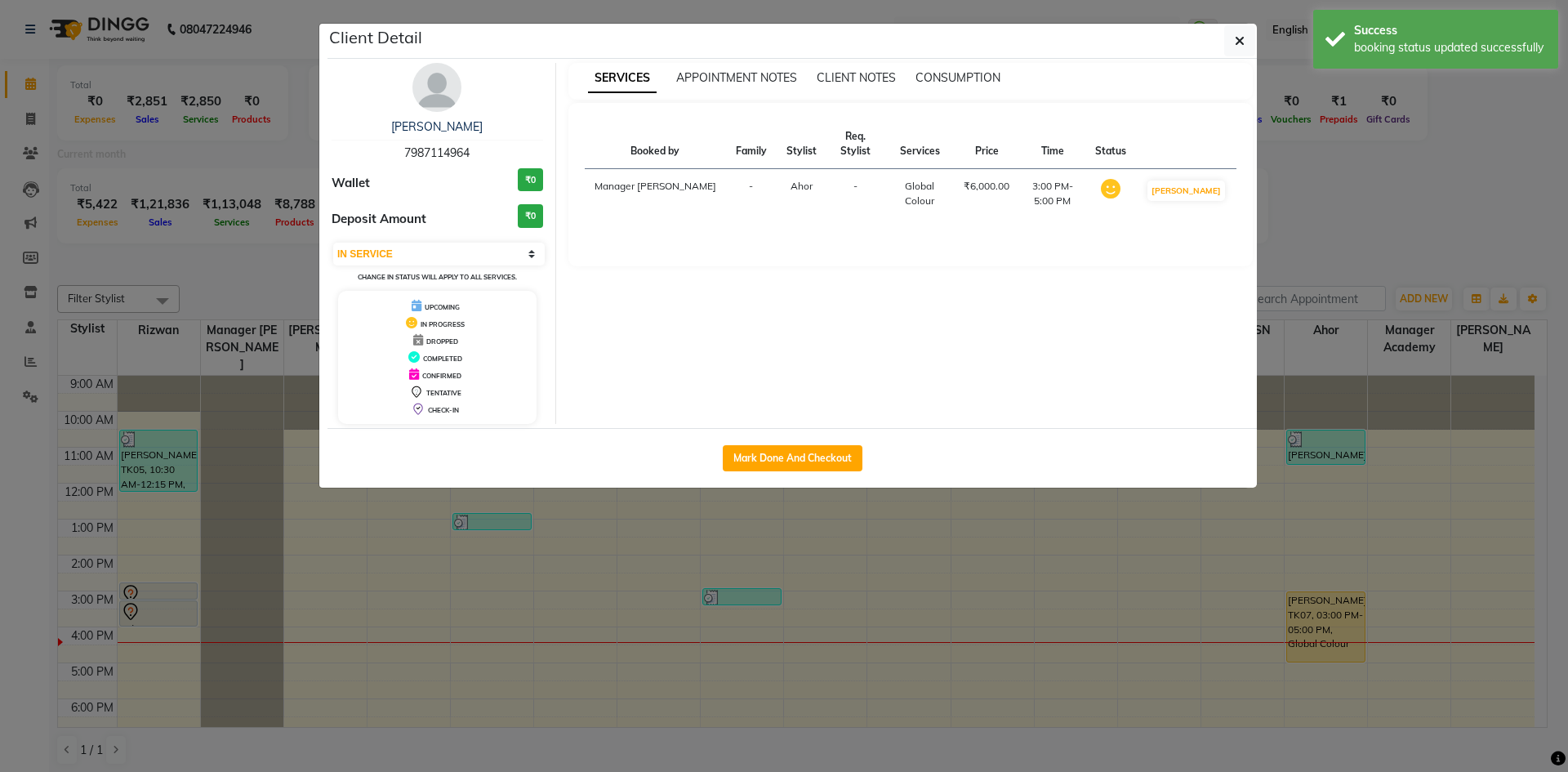
click at [1355, 195] on ngb-modal-window "Client Detail Sonal Sahu 7987114964 Wallet ₹0 Deposit Amount ₹0 Select IN SERVI…" at bounding box center [784, 386] width 1568 height 772
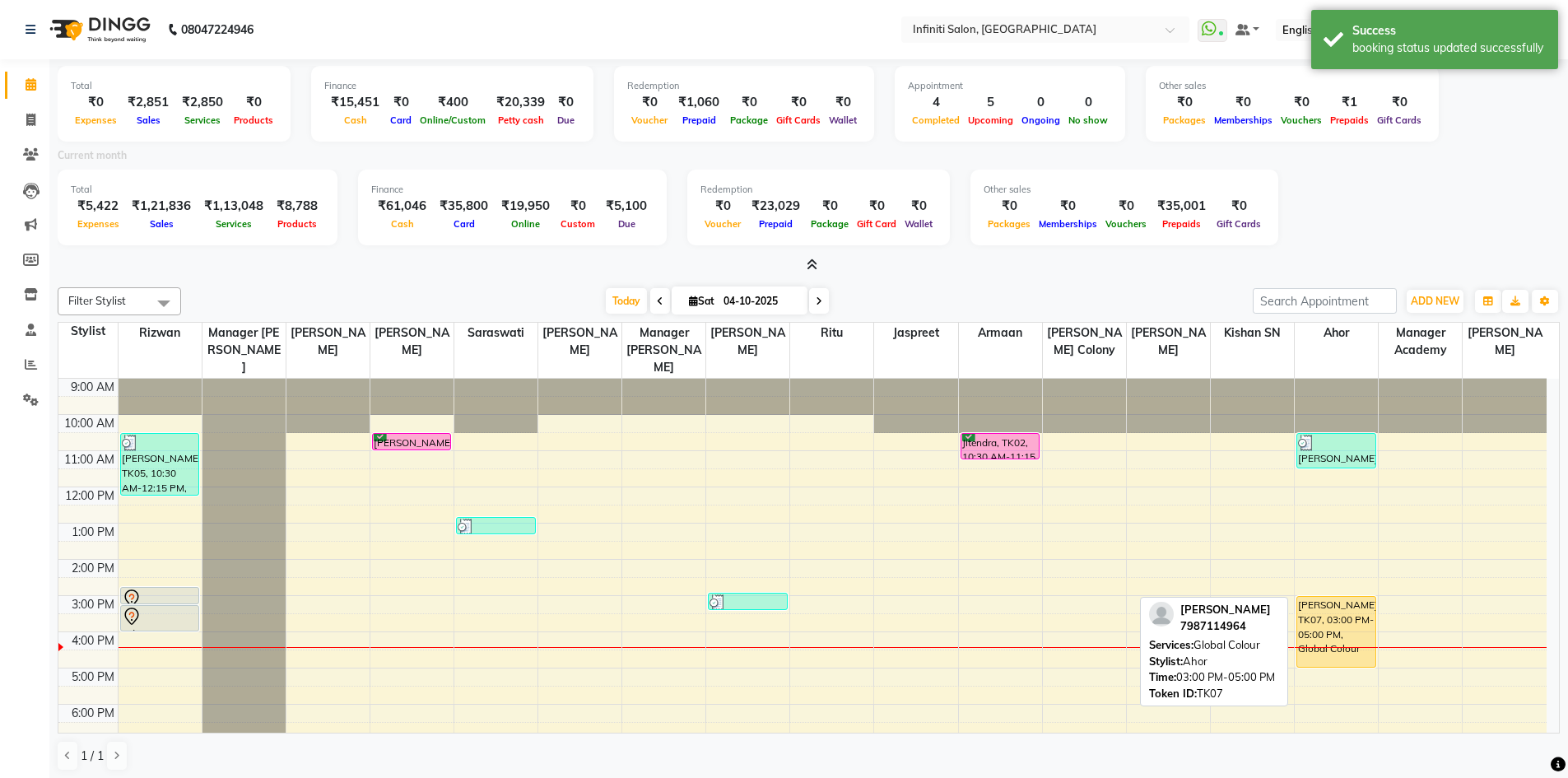
click at [1330, 645] on div "[PERSON_NAME], TK07, 03:00 PM-05:00 PM, Global Colour" at bounding box center [1337, 632] width 78 height 70
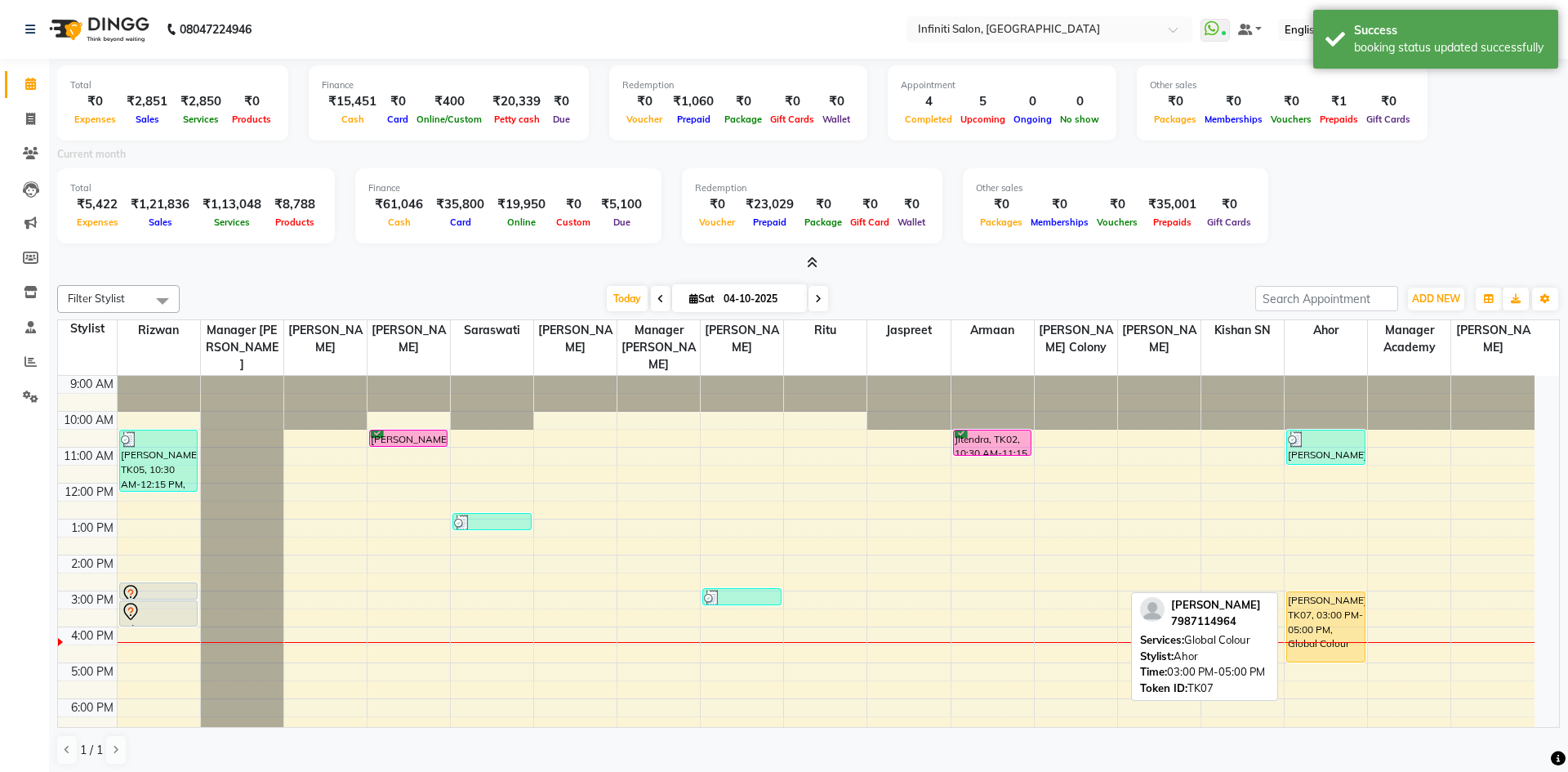
select select "1"
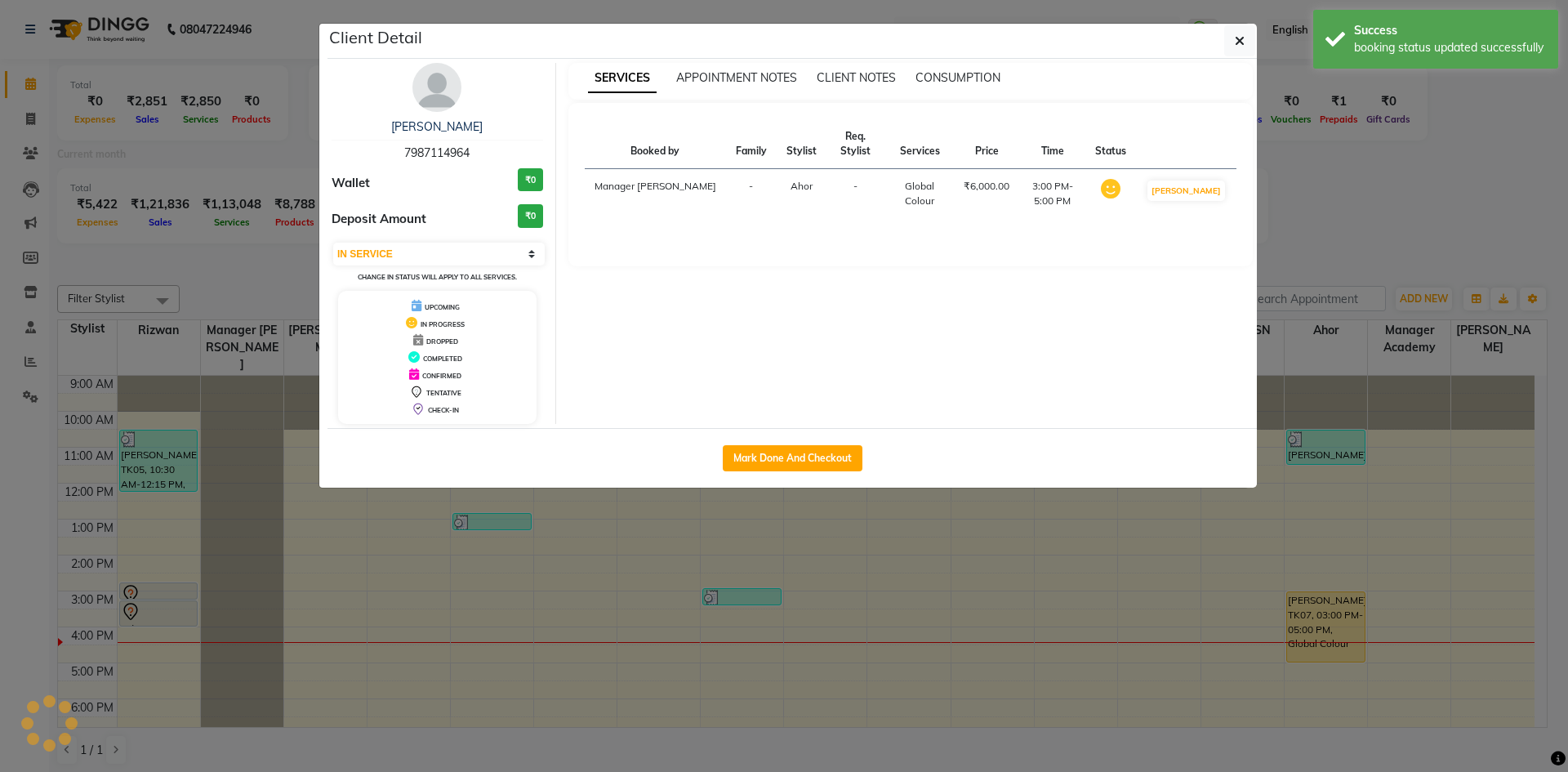
click at [1311, 237] on ngb-modal-window "Client Detail Sonal Sahu 7987114964 Wallet ₹0 Deposit Amount ₹0 Select IN SERVI…" at bounding box center [784, 386] width 1568 height 772
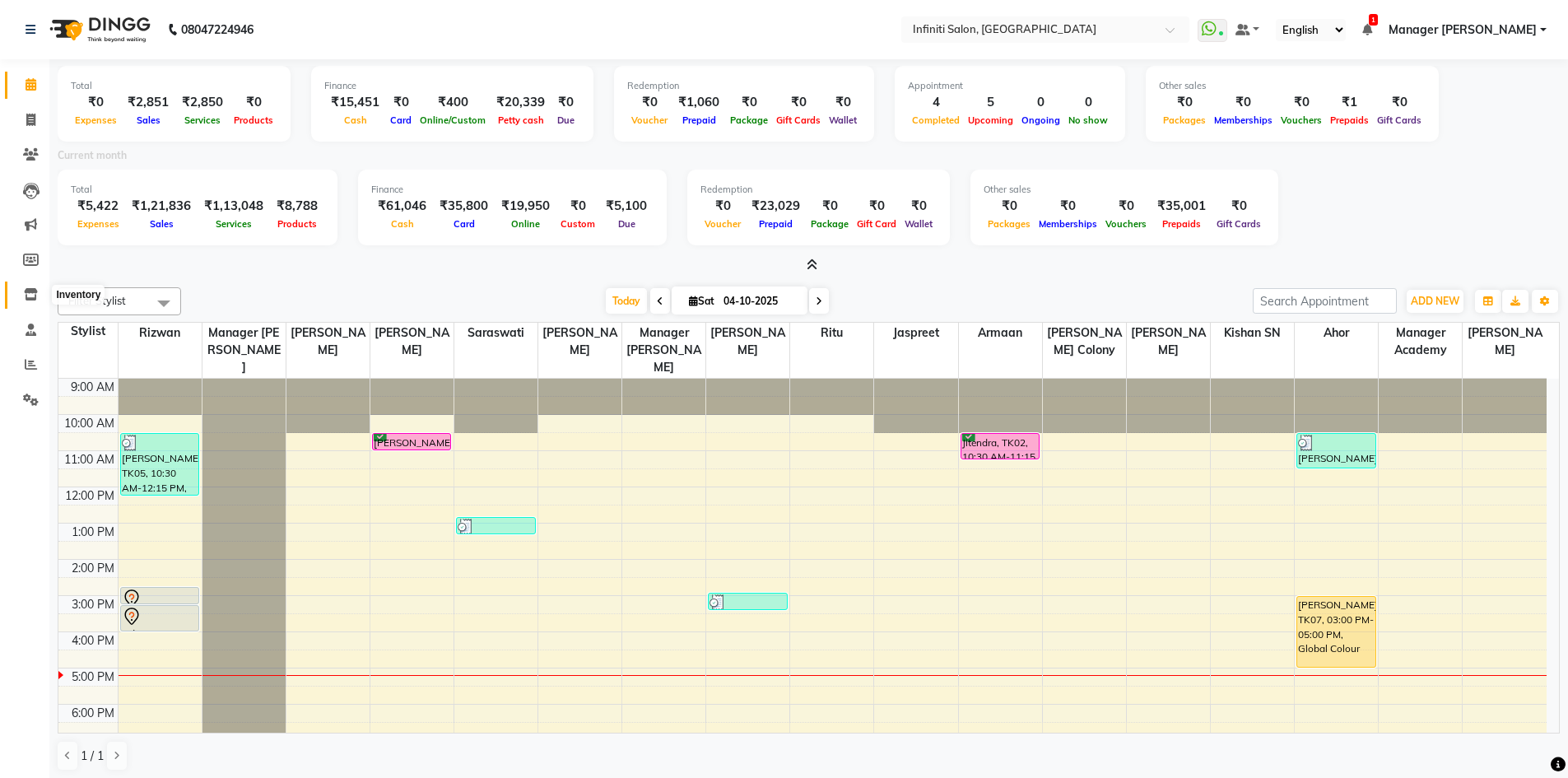
click at [36, 292] on icon at bounding box center [30, 294] width 14 height 12
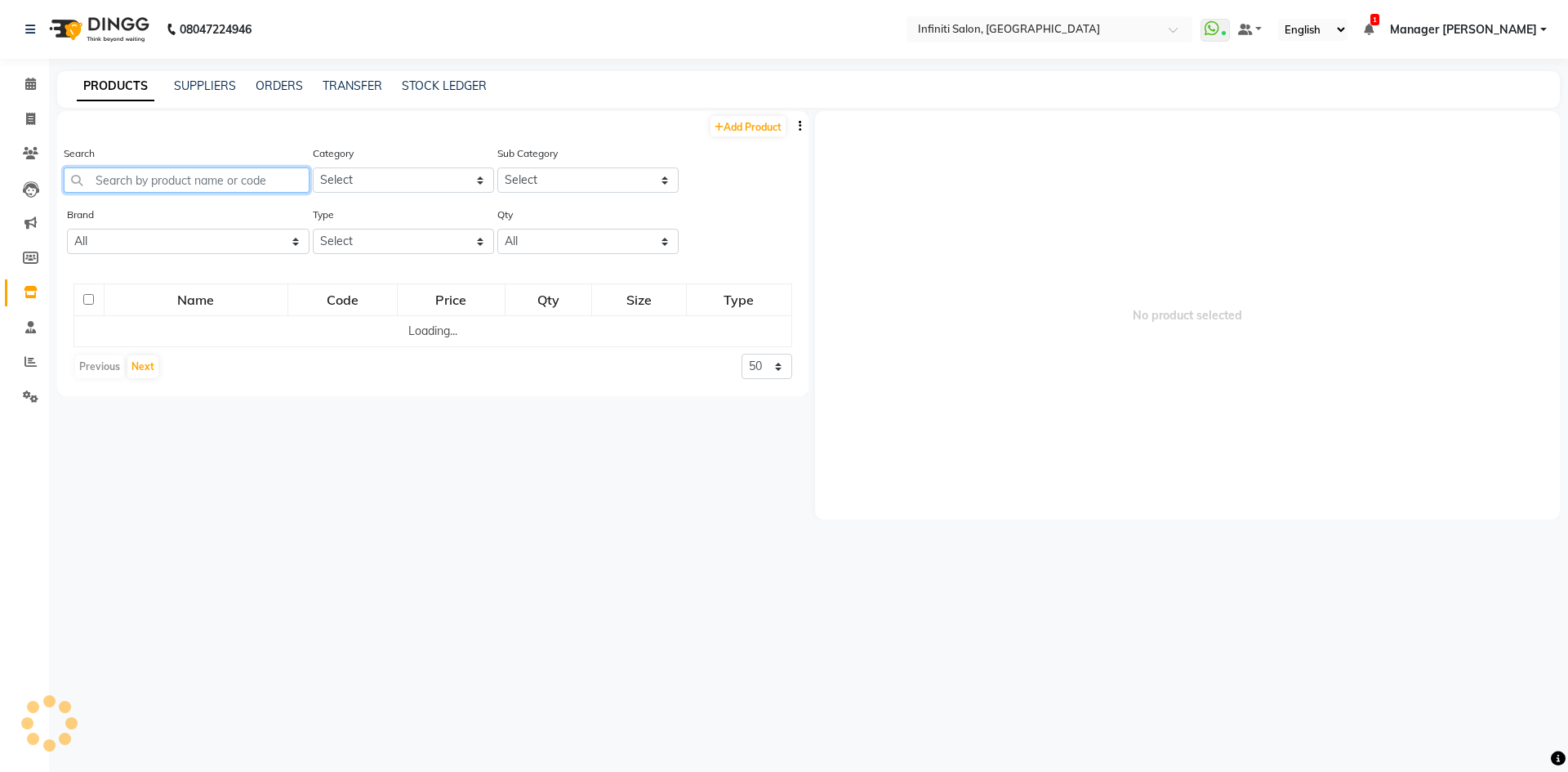
click at [212, 185] on input "text" at bounding box center [187, 180] width 246 height 25
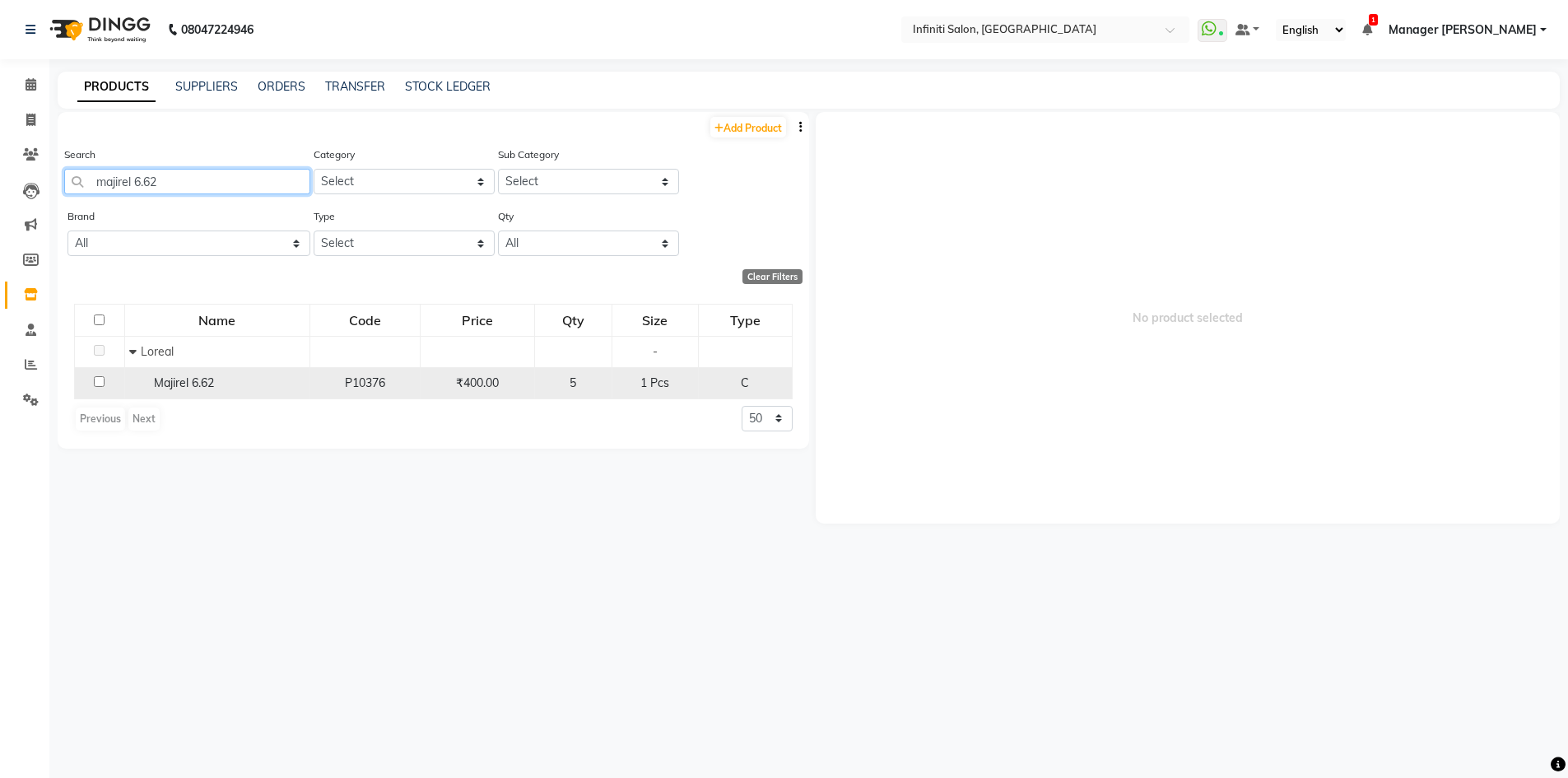
type input "majirel 6.62"
click at [101, 380] on input "checkbox" at bounding box center [99, 381] width 10 height 10
checkbox input "true"
select select
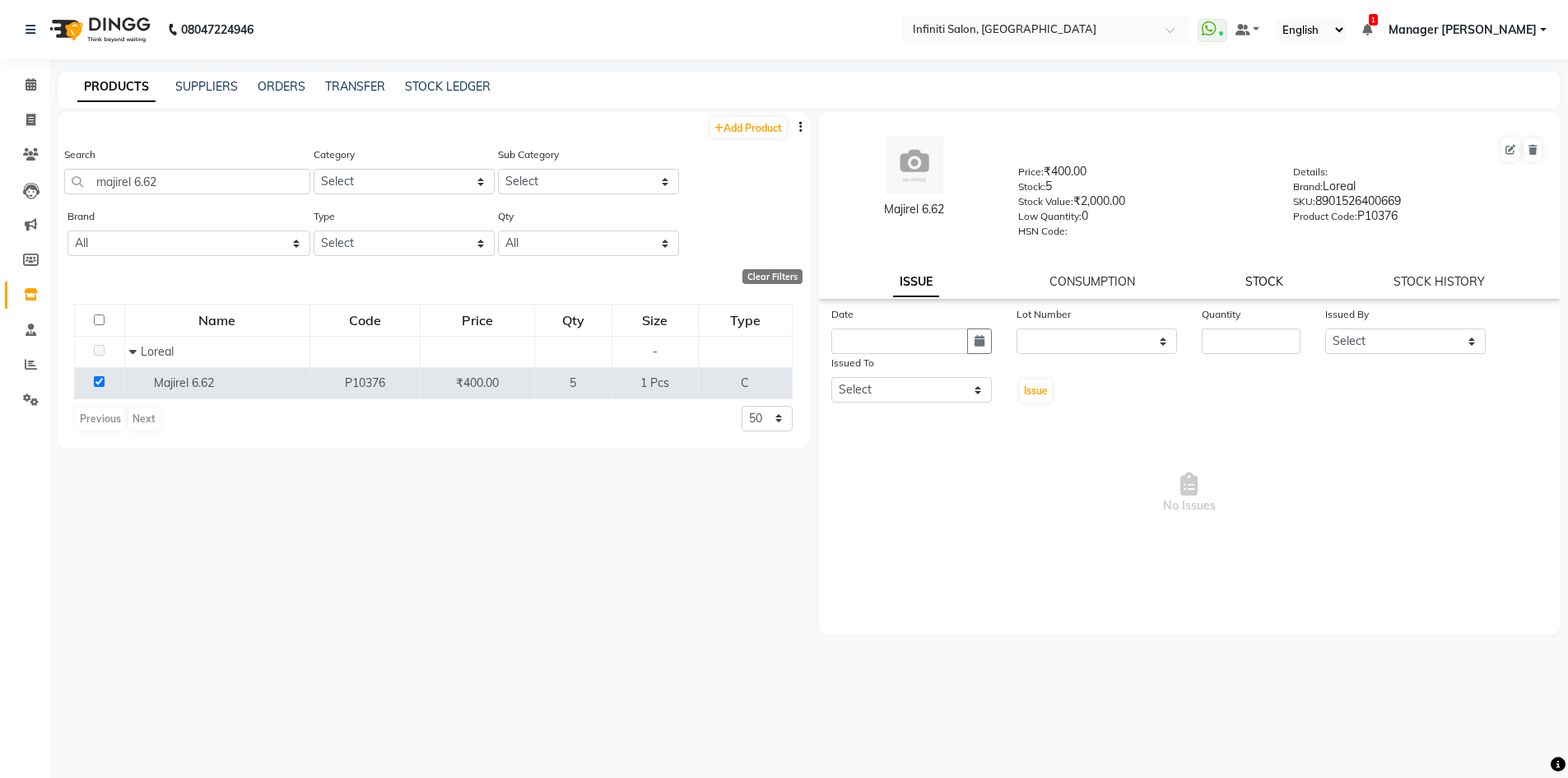
click at [1258, 277] on link "STOCK" at bounding box center [1264, 281] width 38 height 15
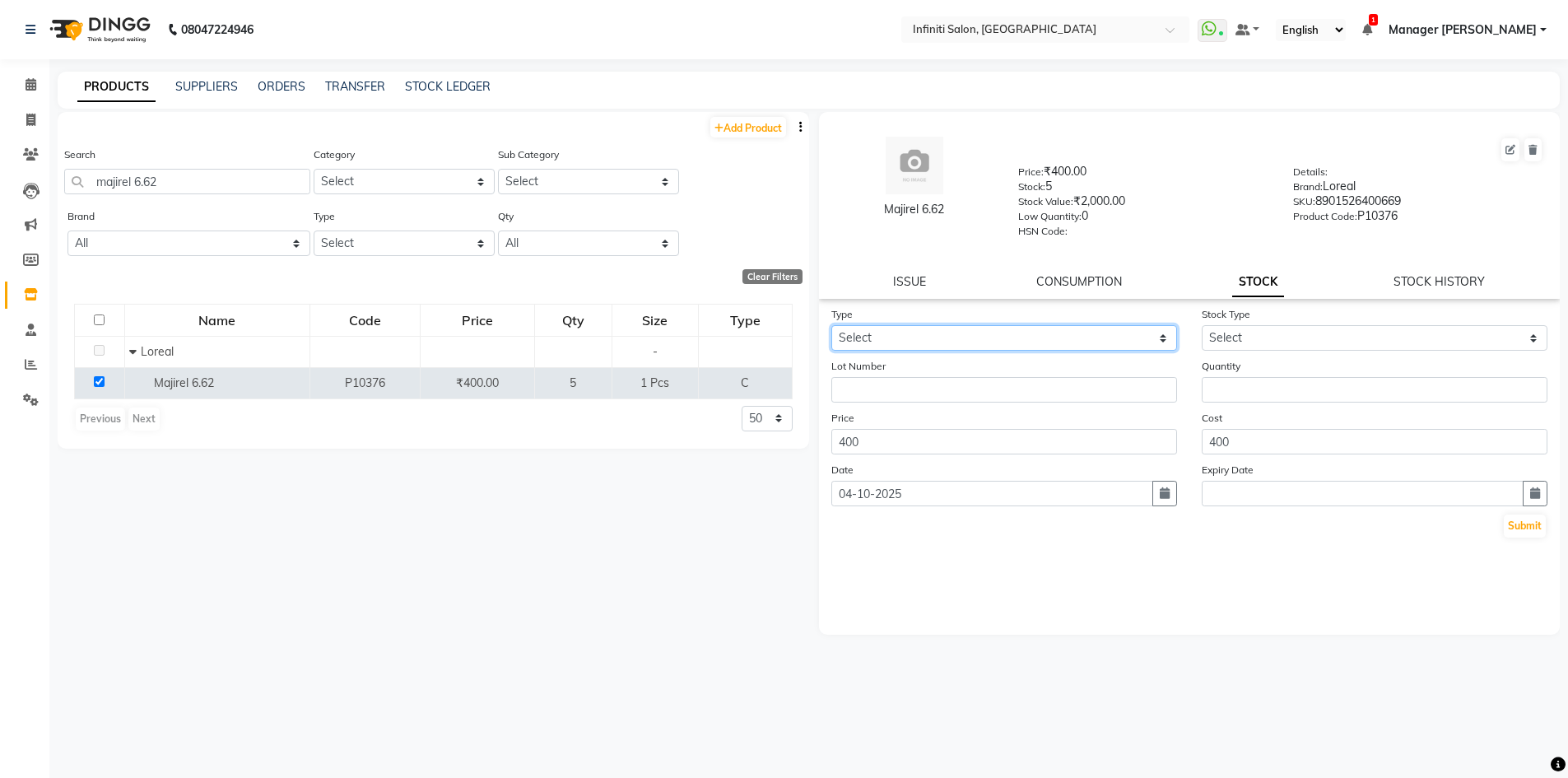
click at [945, 339] on select "Select In Out" at bounding box center [1003, 338] width 345 height 25
select select "out"
click at [831, 325] on select "Select In Out" at bounding box center [1003, 338] width 345 height 25
select select
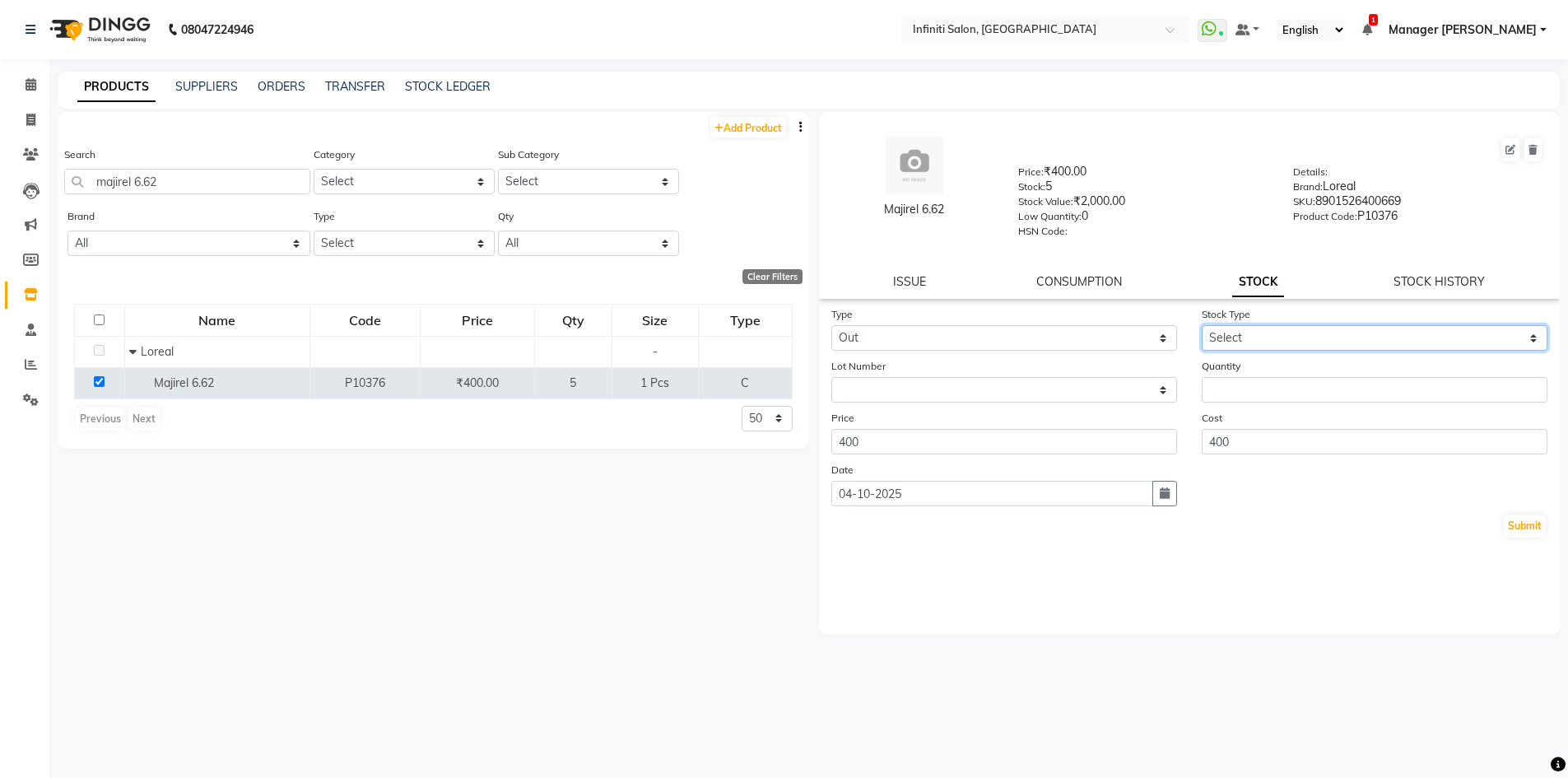
click at [1249, 340] on select "Select Internal Use Damaged Expired Adjustment Return Other" at bounding box center [1374, 338] width 345 height 25
select select "internal use"
click at [1202, 325] on select "Select Internal Use Damaged Expired Adjustment Return Other" at bounding box center [1374, 338] width 345 height 25
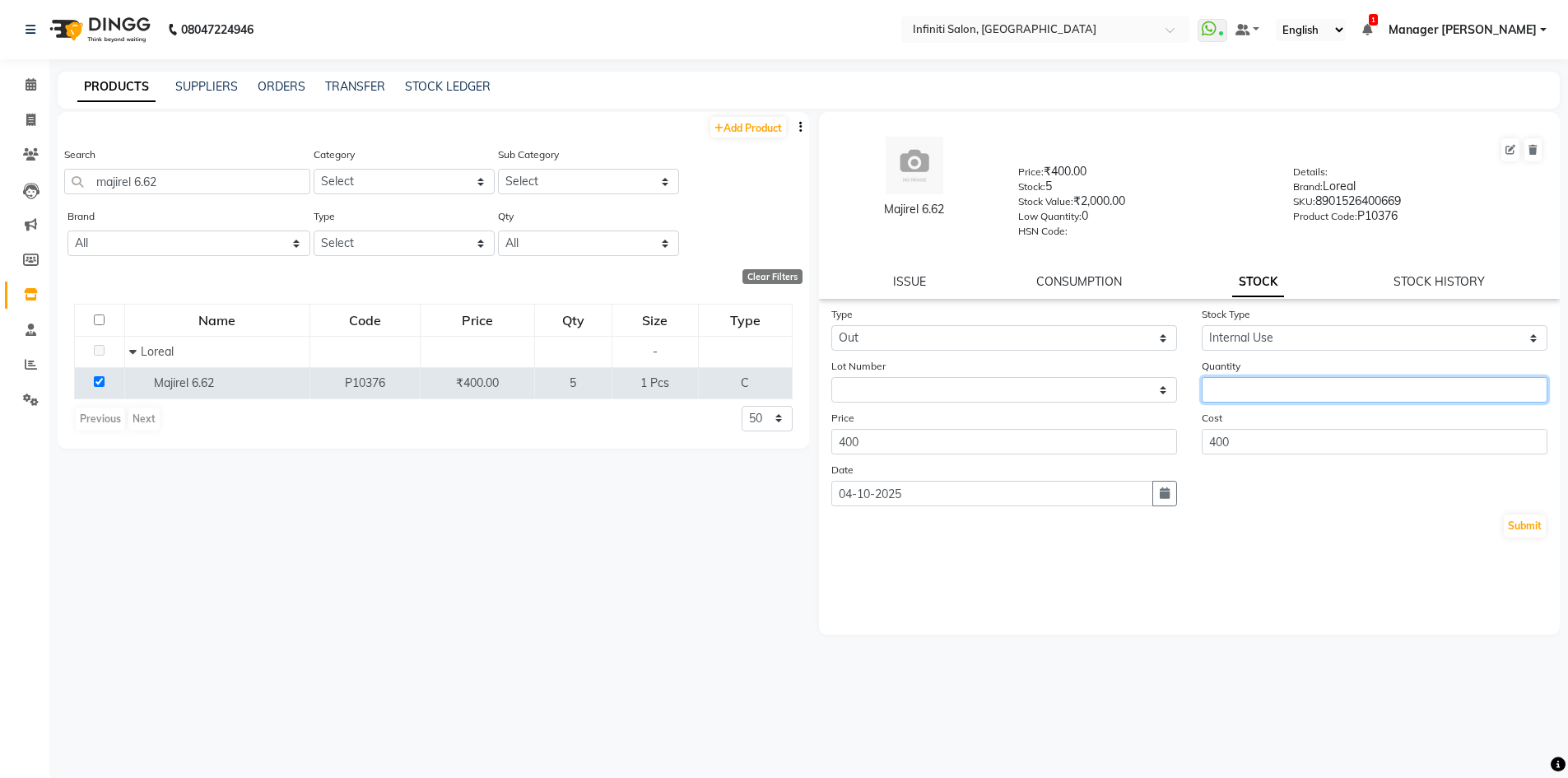
click at [1244, 398] on input "number" at bounding box center [1374, 389] width 345 height 25
type input "2"
click at [1509, 526] on button "Submit" at bounding box center [1524, 526] width 42 height 23
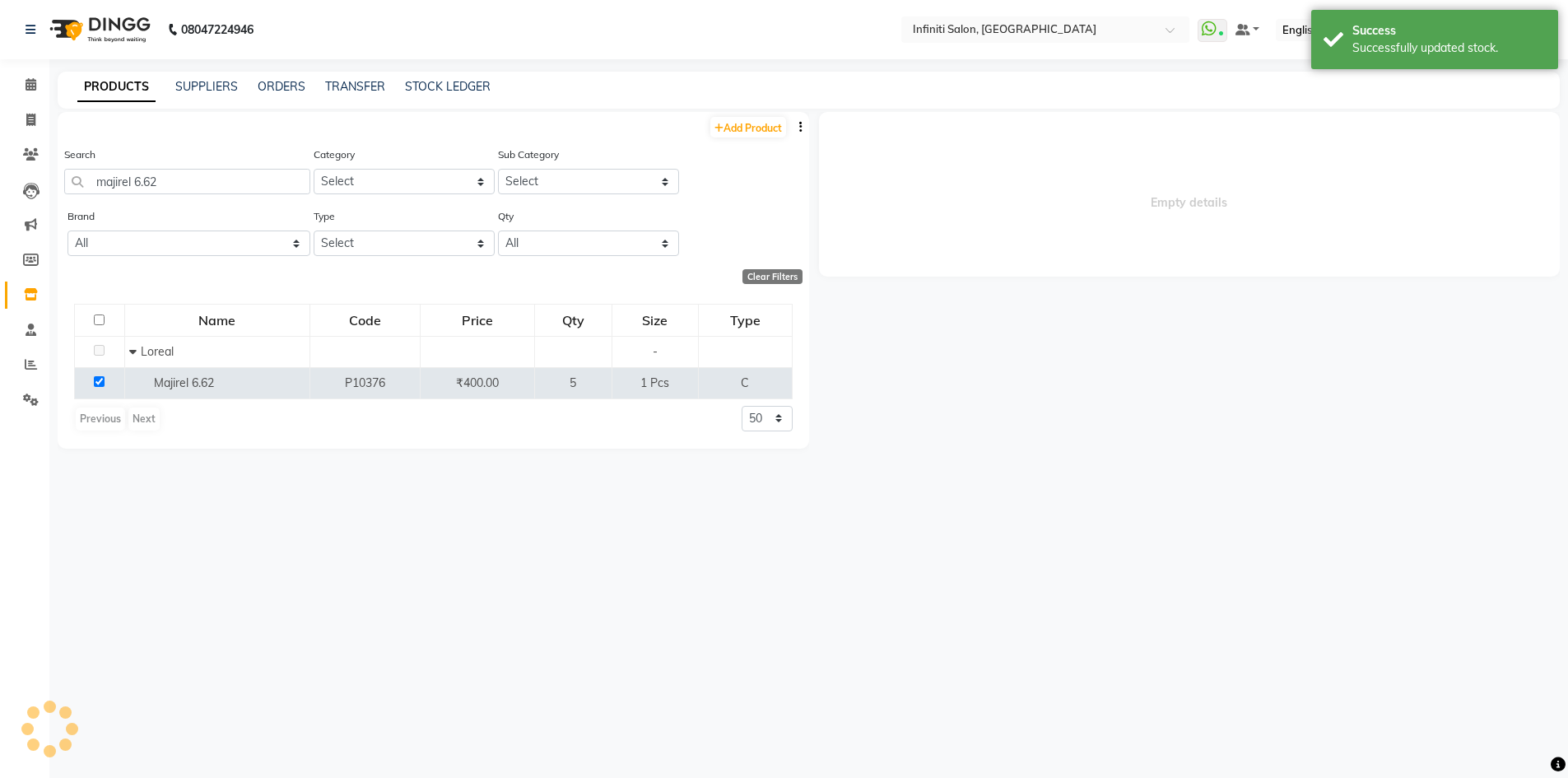
select select
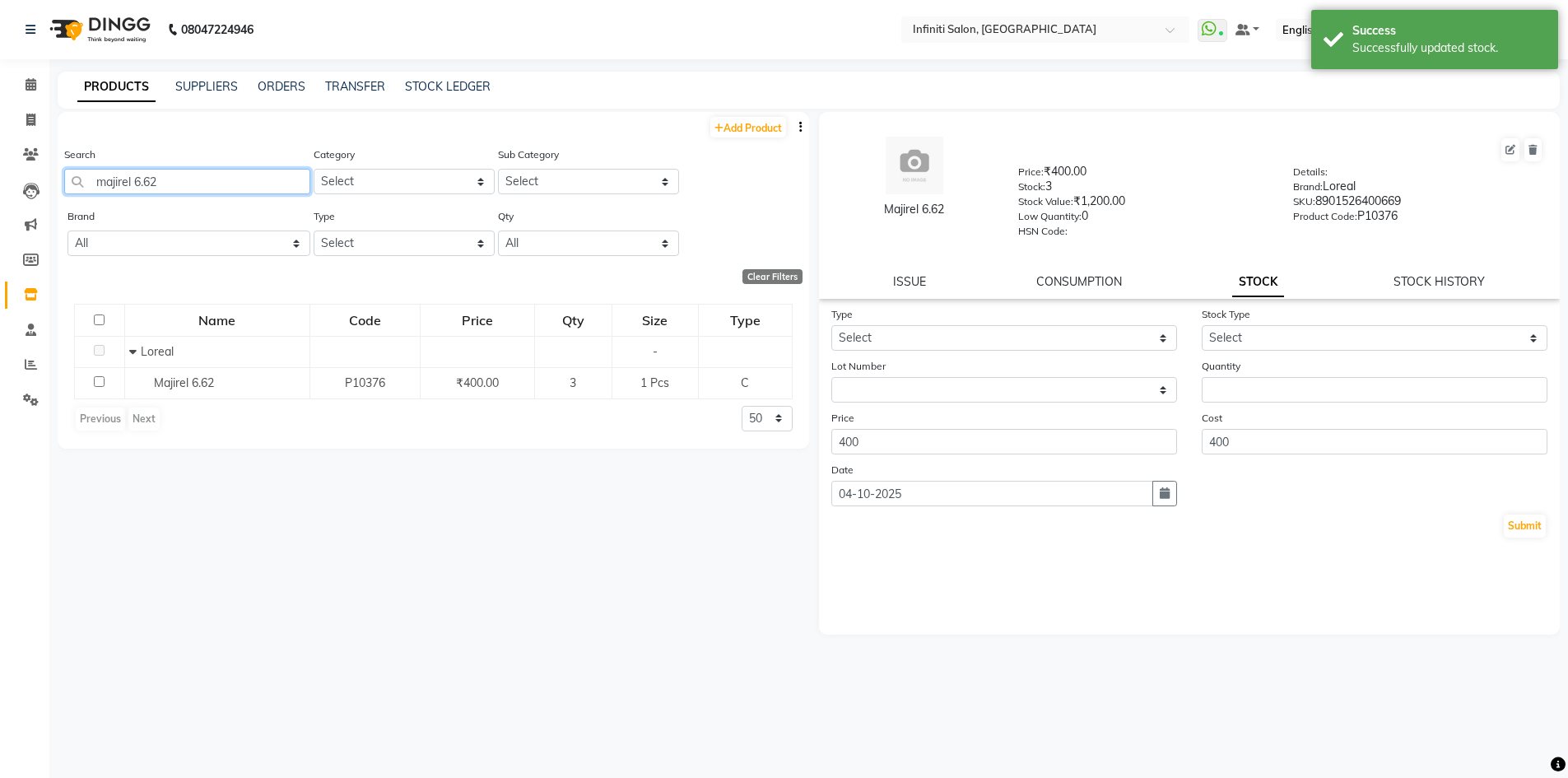
click at [243, 183] on input "majirel 6.62" at bounding box center [187, 181] width 246 height 25
type input "m"
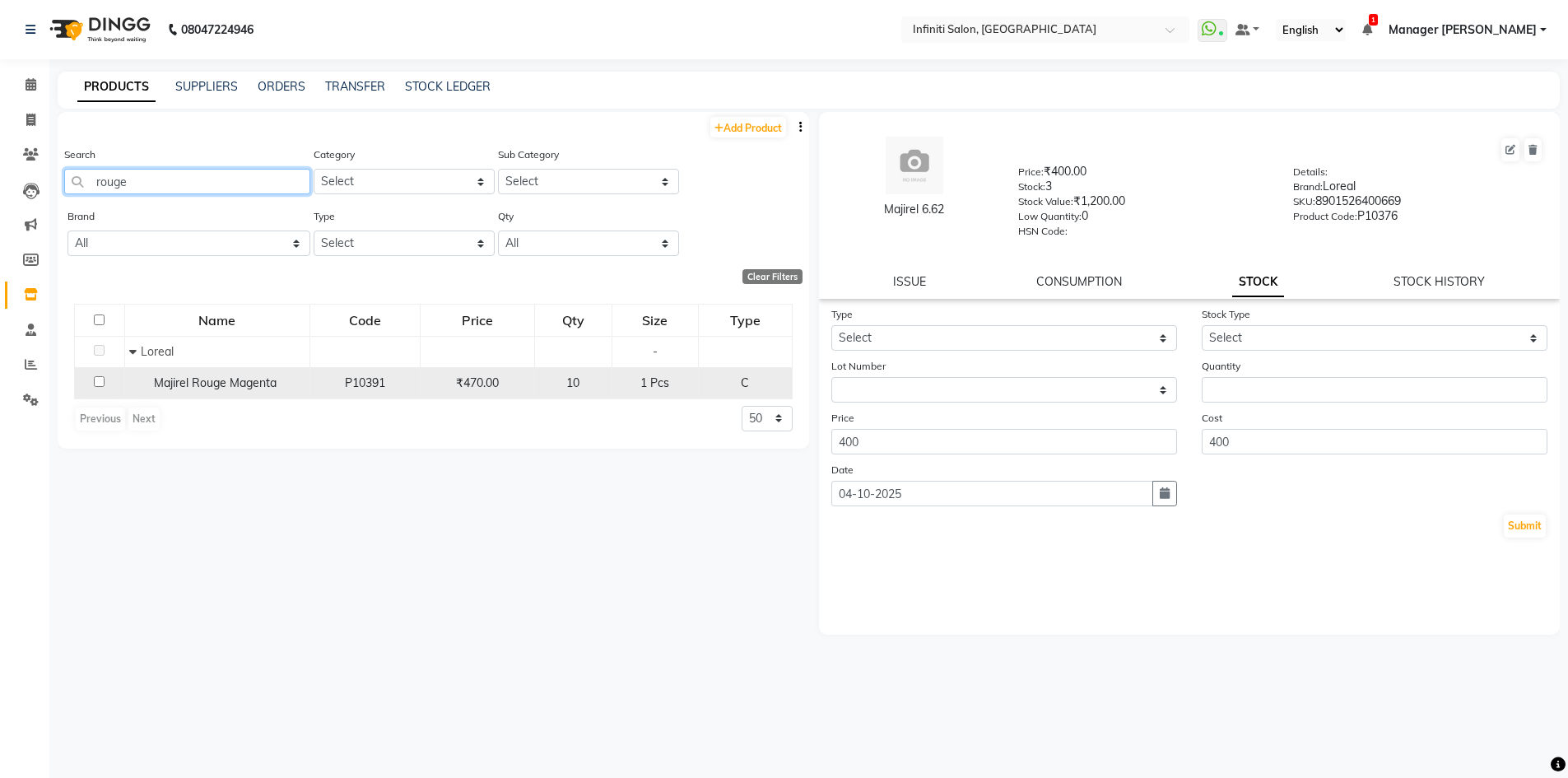
type input "rouge"
click at [100, 378] on input "checkbox" at bounding box center [99, 381] width 10 height 10
checkbox input "true"
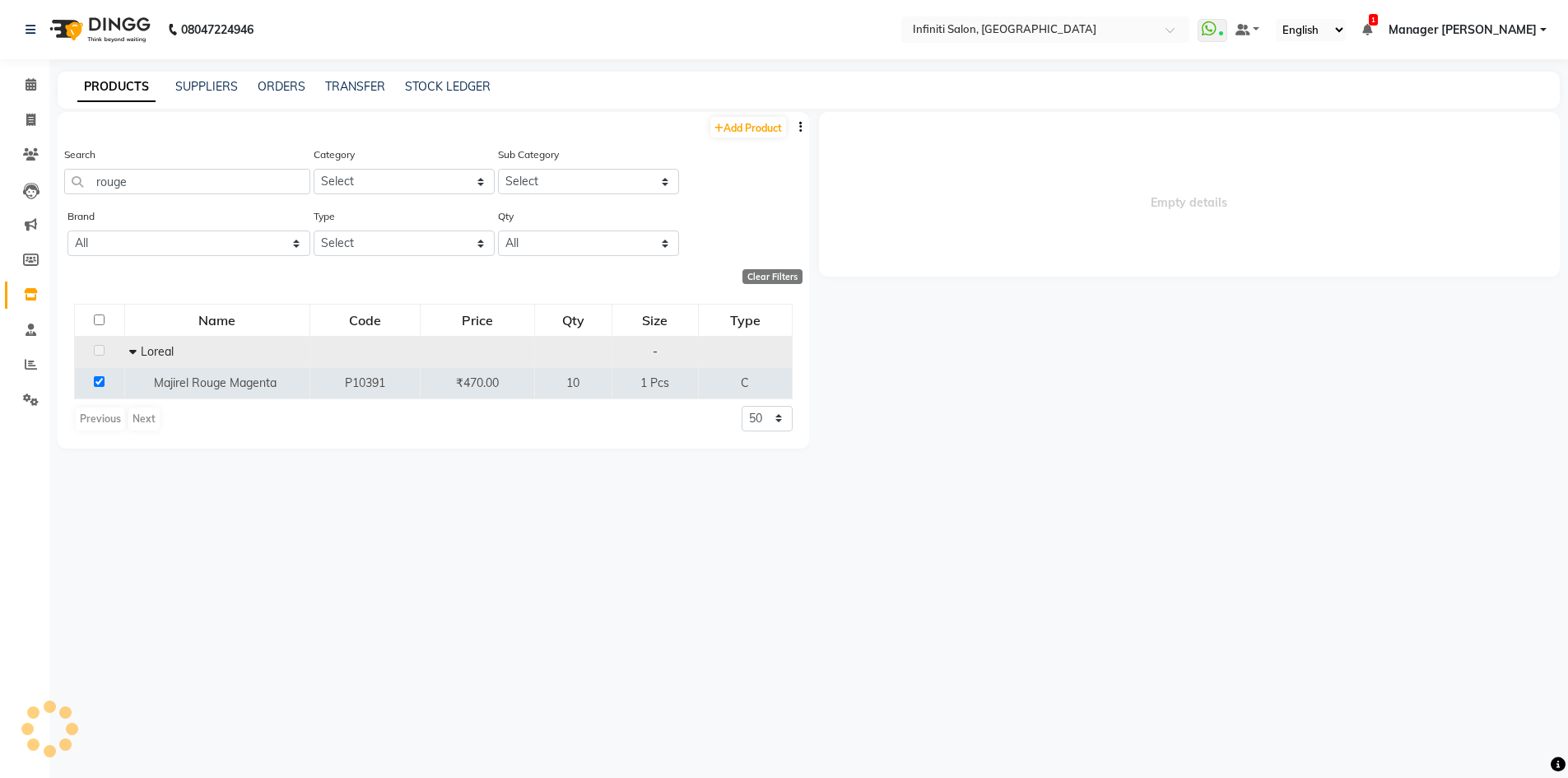
select select
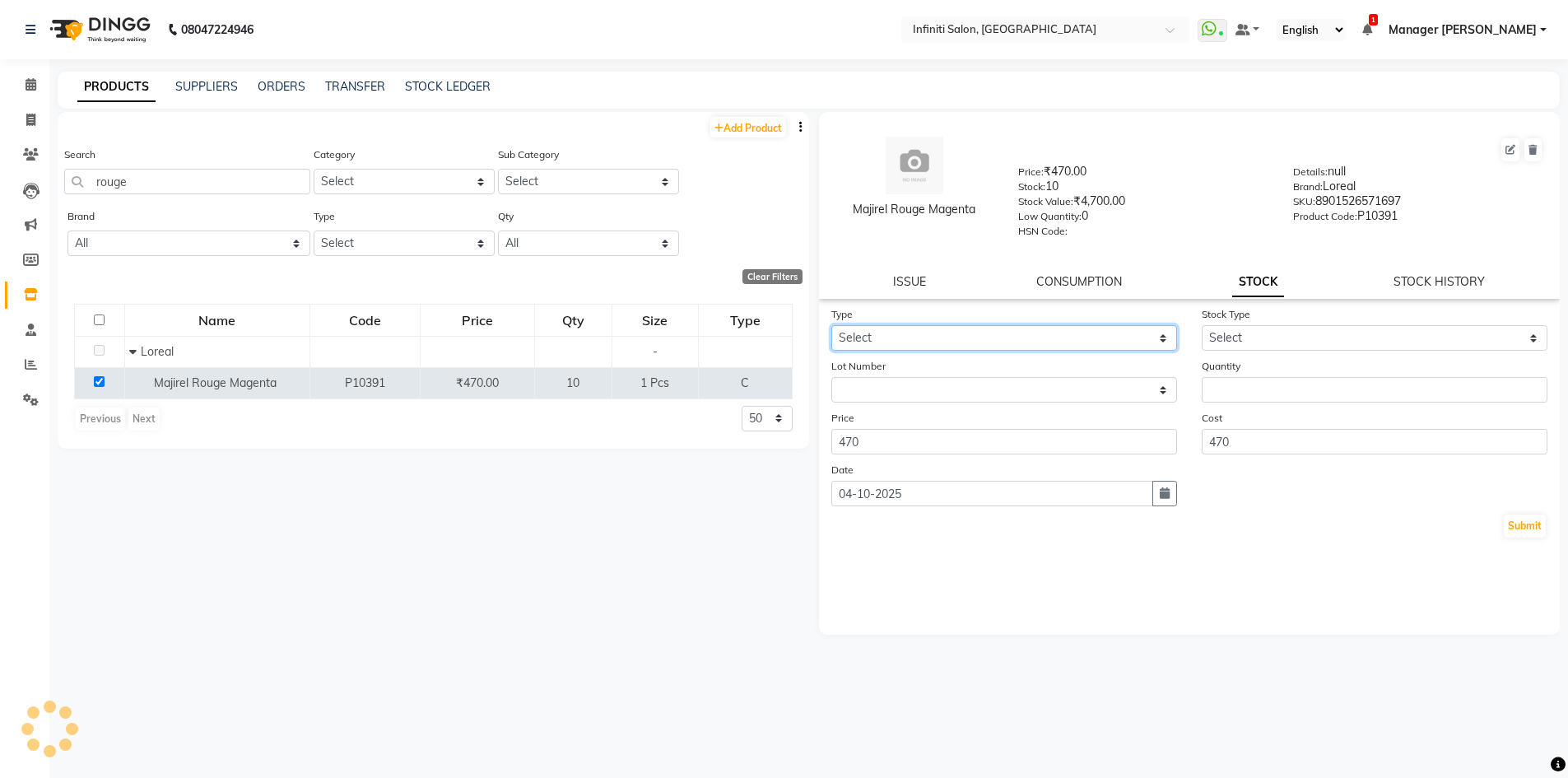
click at [1012, 332] on select "Select In Out" at bounding box center [1003, 338] width 345 height 25
select select "out"
click at [831, 325] on select "Select In Out" at bounding box center [1003, 338] width 345 height 25
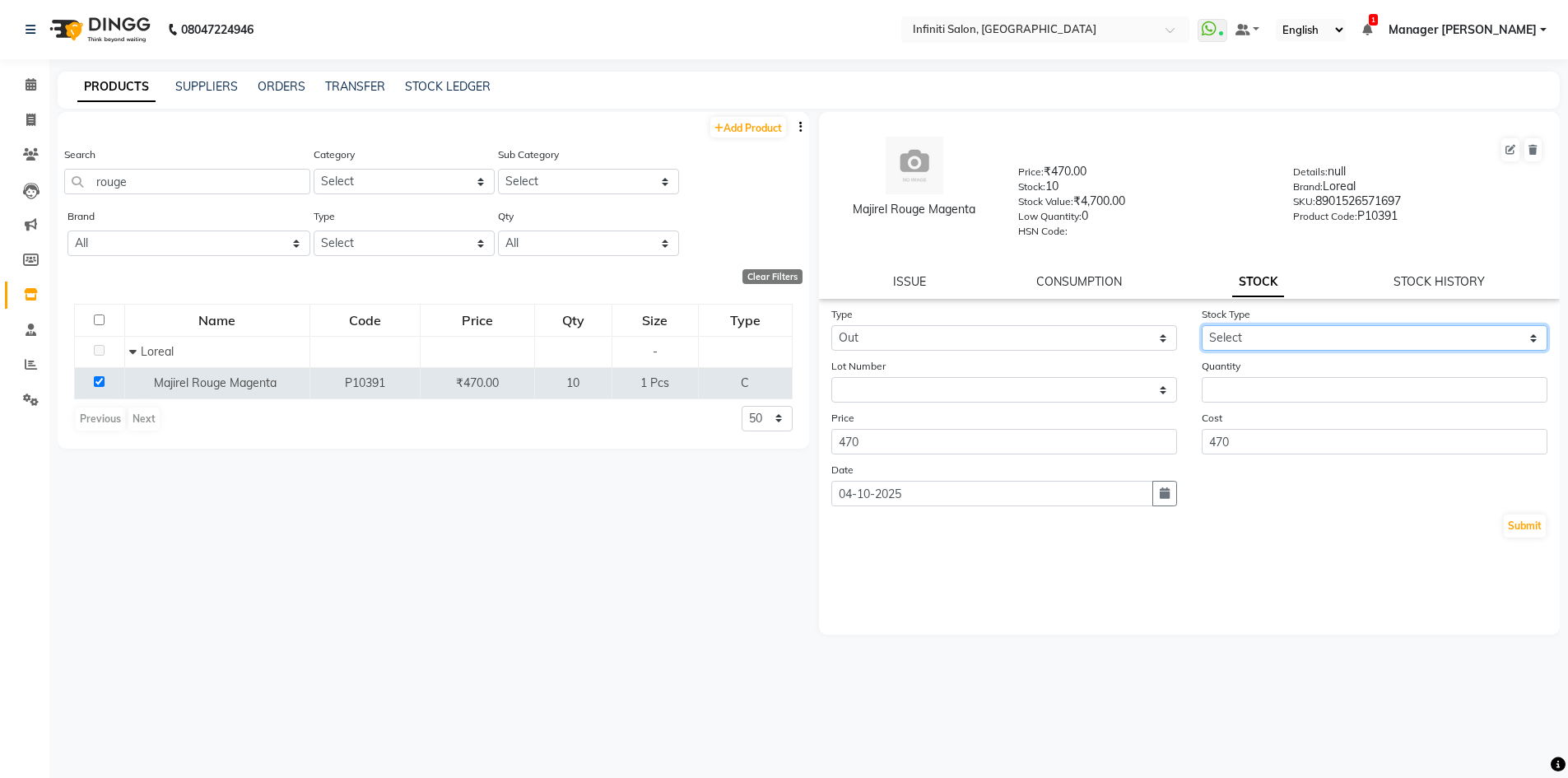
click at [1388, 332] on select "Select Internal Use Damaged Expired Adjustment Return Other" at bounding box center [1374, 338] width 345 height 25
select select "internal use"
click at [1202, 325] on select "Select Internal Use Damaged Expired Adjustment Return Other" at bounding box center [1374, 338] width 345 height 25
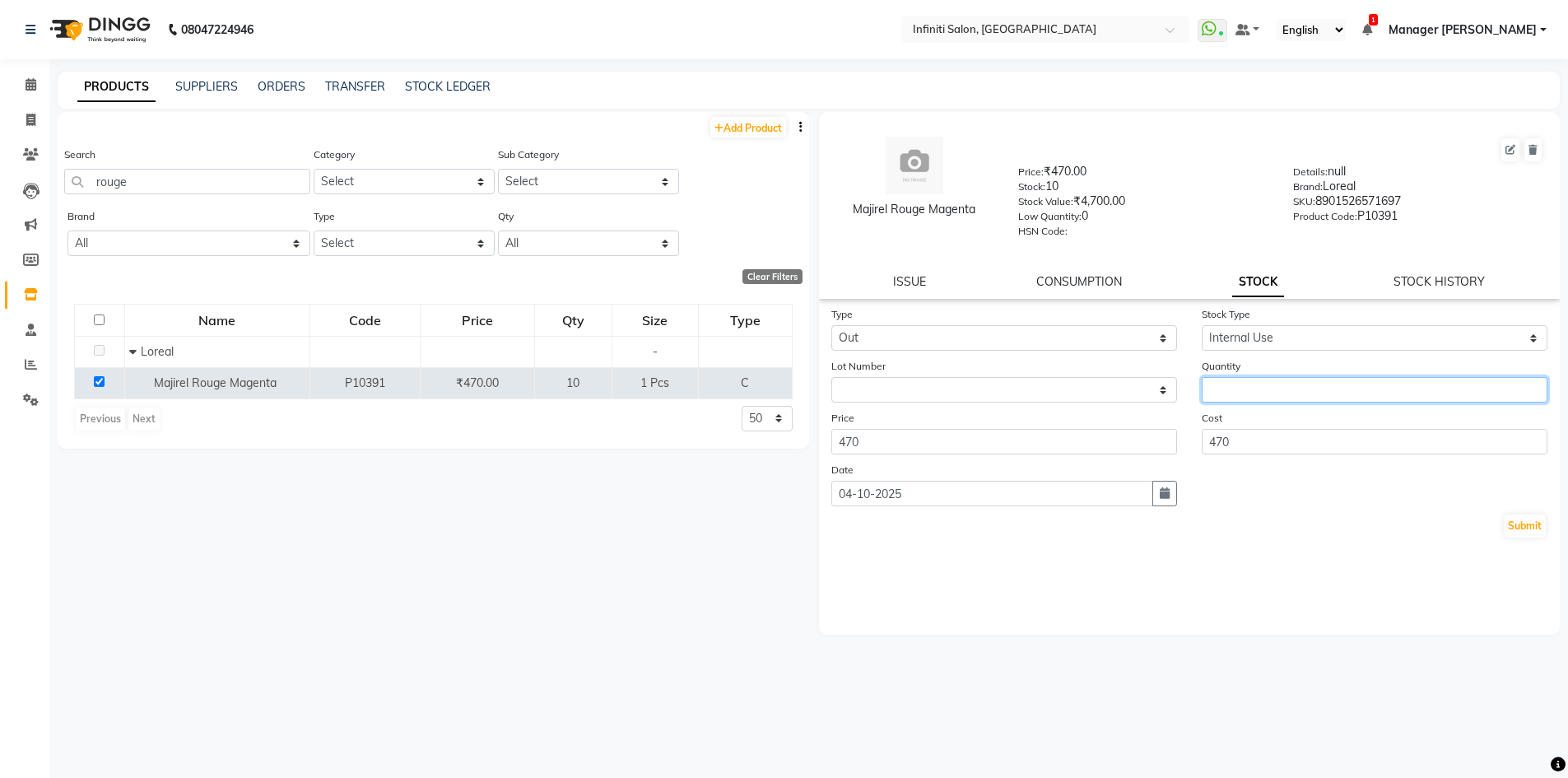
click at [1370, 382] on input "number" at bounding box center [1374, 389] width 345 height 25
type input "1"
click at [1528, 524] on button "Submit" at bounding box center [1524, 526] width 42 height 23
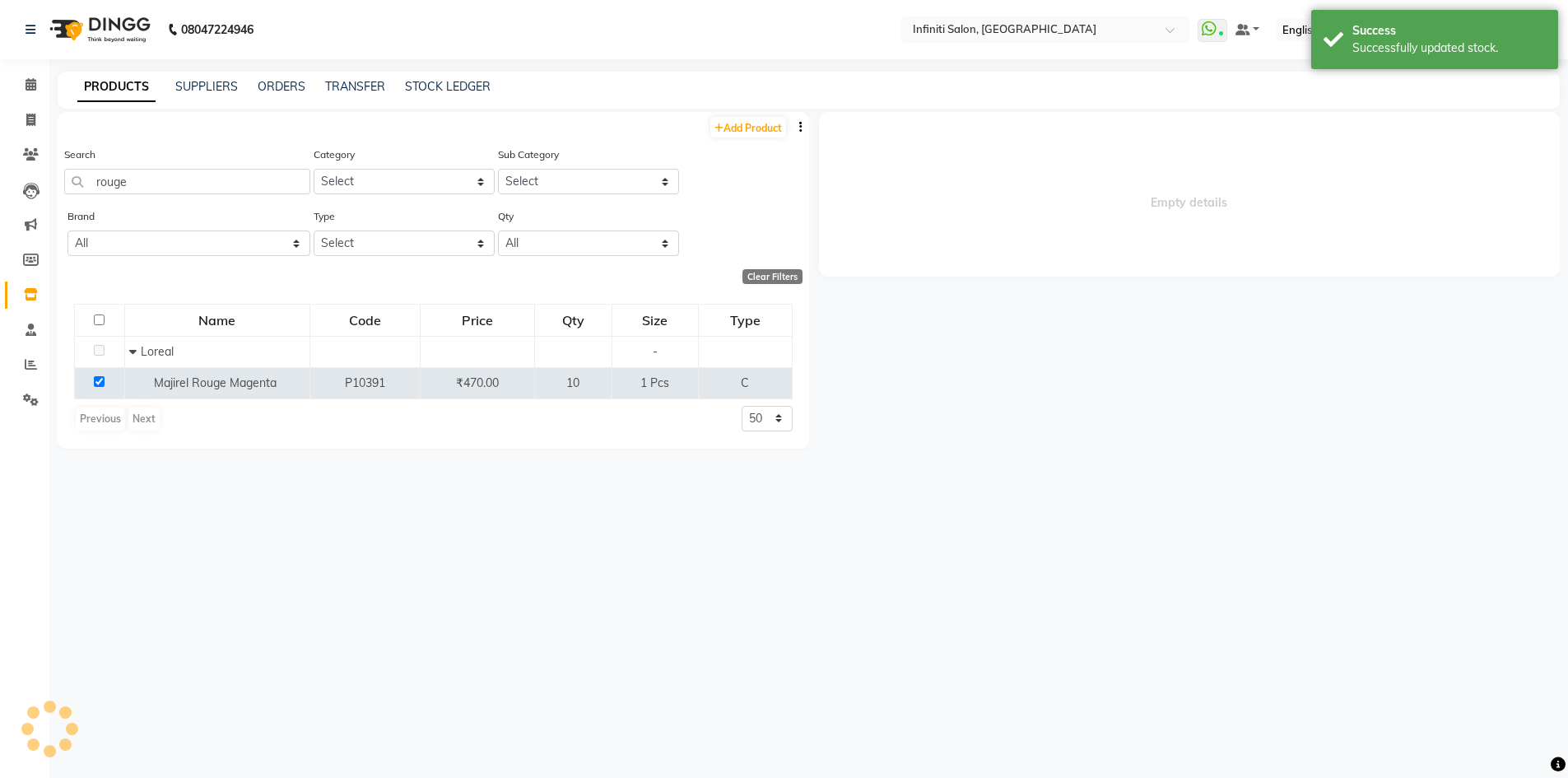
select select
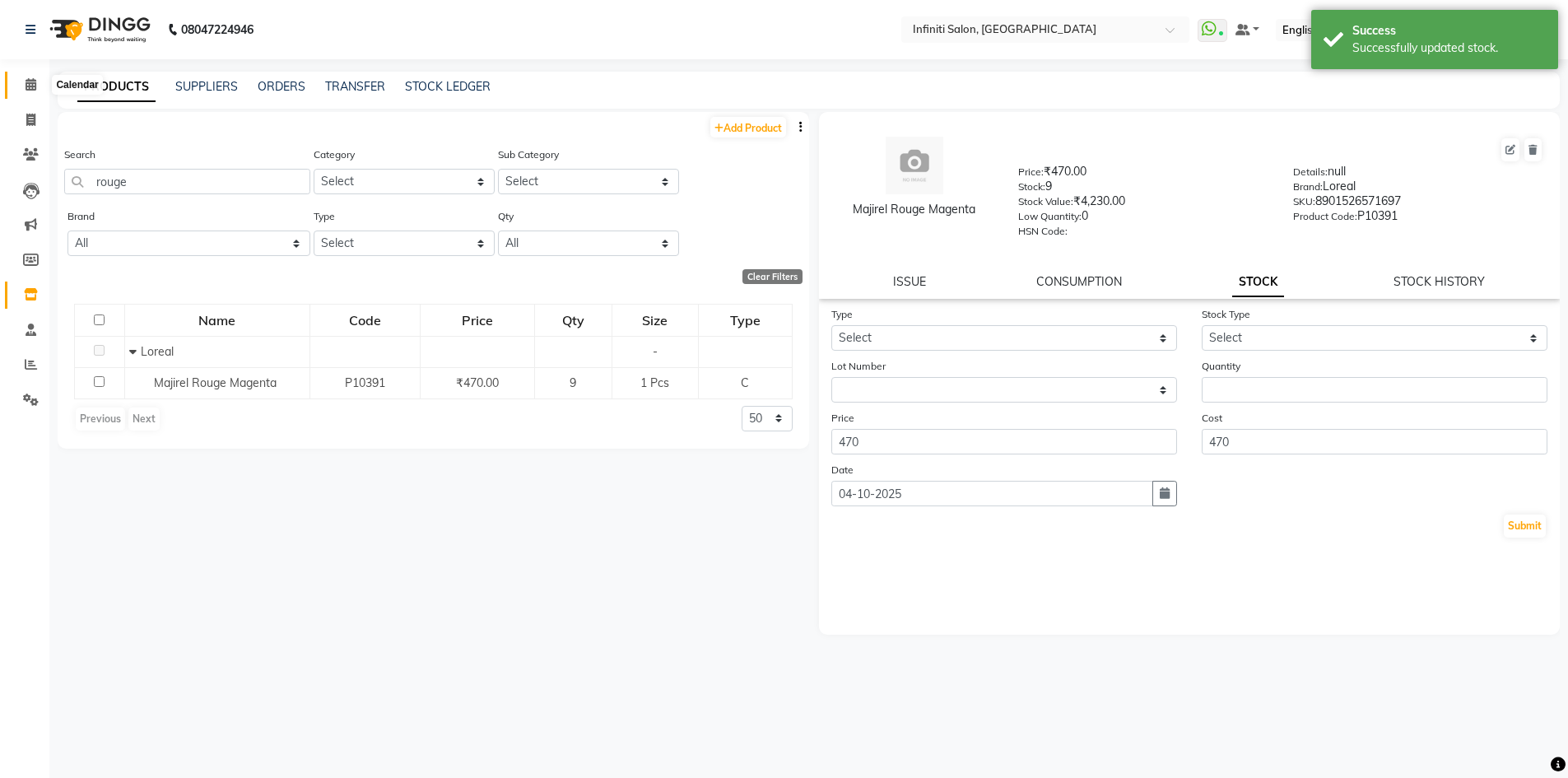
click at [42, 88] on span at bounding box center [30, 85] width 29 height 19
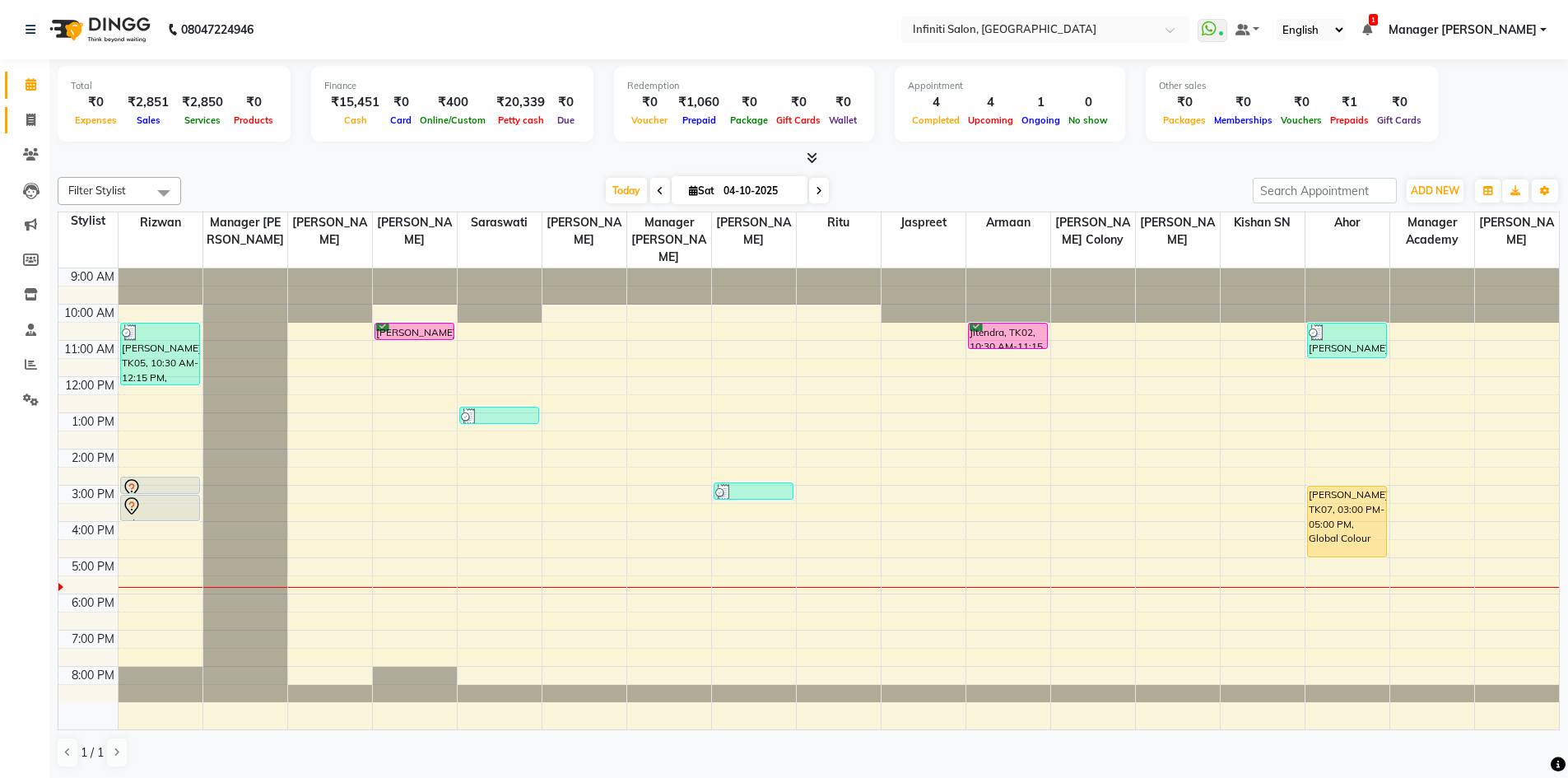
click at [30, 118] on icon at bounding box center [30, 120] width 9 height 12
select select "service"
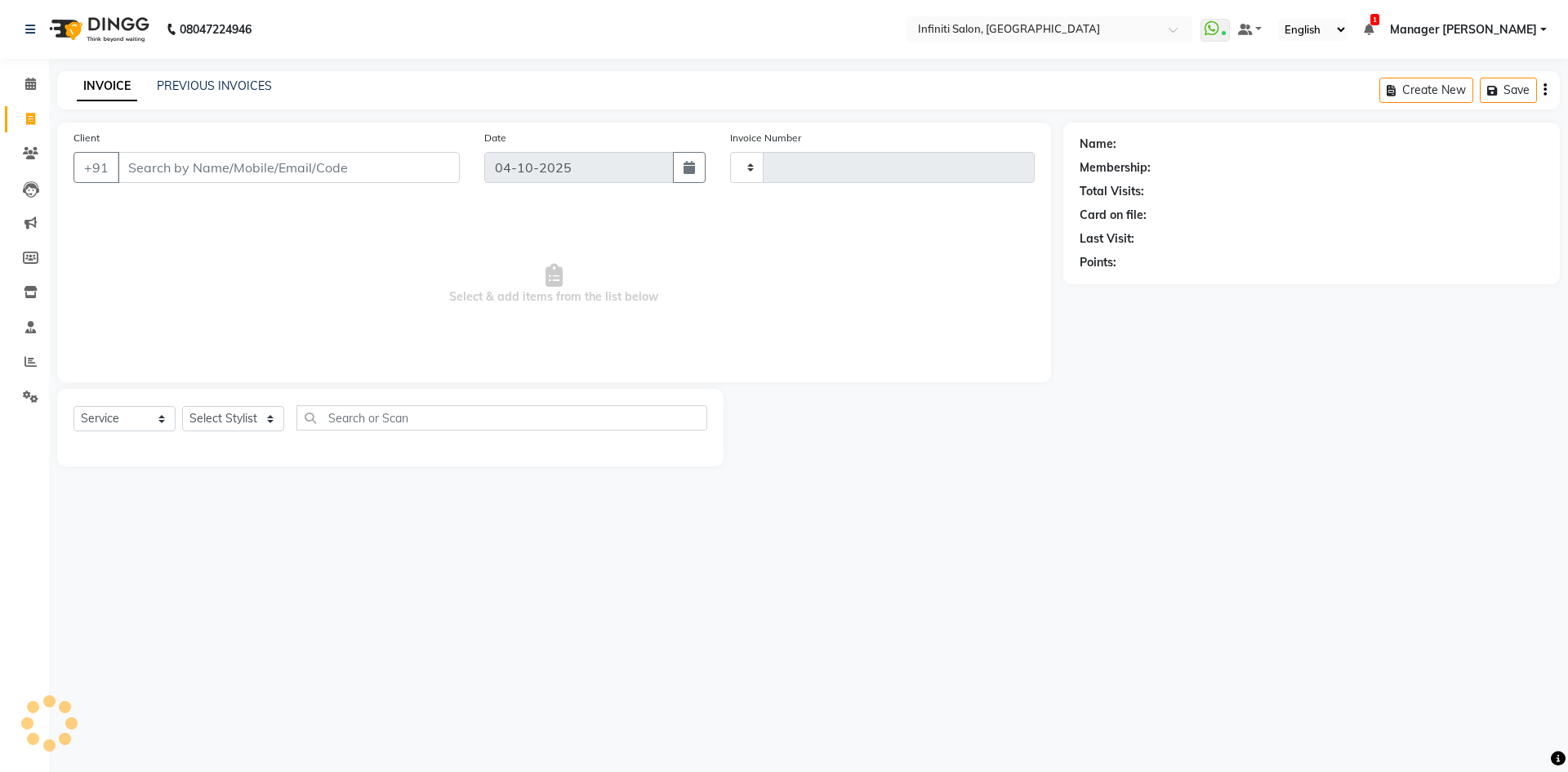
type input "3136"
select select "5804"
click at [213, 412] on select "Select Stylist" at bounding box center [233, 418] width 102 height 25
click at [218, 414] on select "Select Stylist" at bounding box center [233, 418] width 102 height 25
click at [218, 414] on select "Select Stylist" at bounding box center [233, 418] width 102 height 25
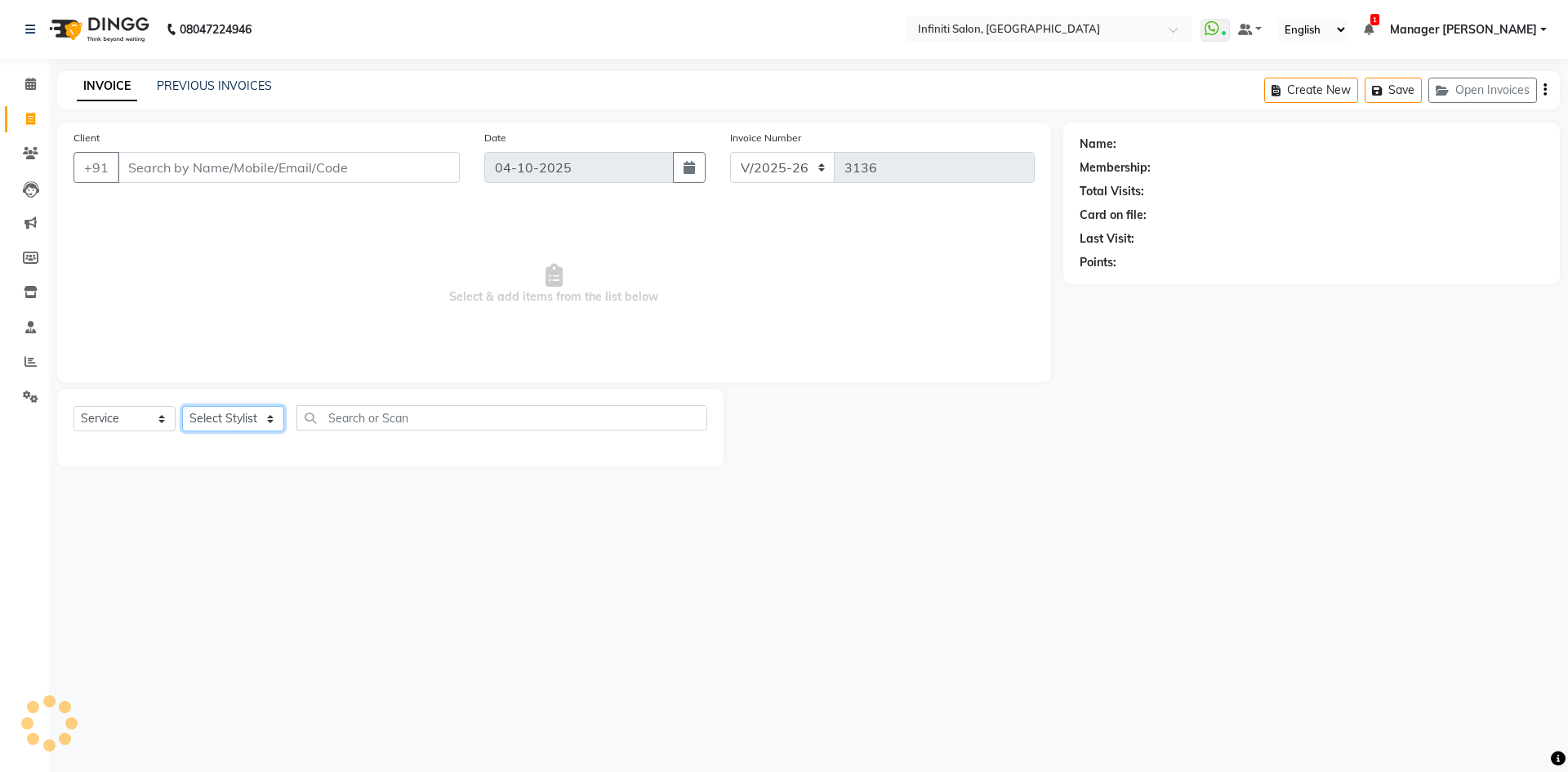
click at [273, 420] on select "Select Stylist" at bounding box center [233, 418] width 102 height 25
click at [276, 420] on select "Select Stylist" at bounding box center [233, 418] width 102 height 25
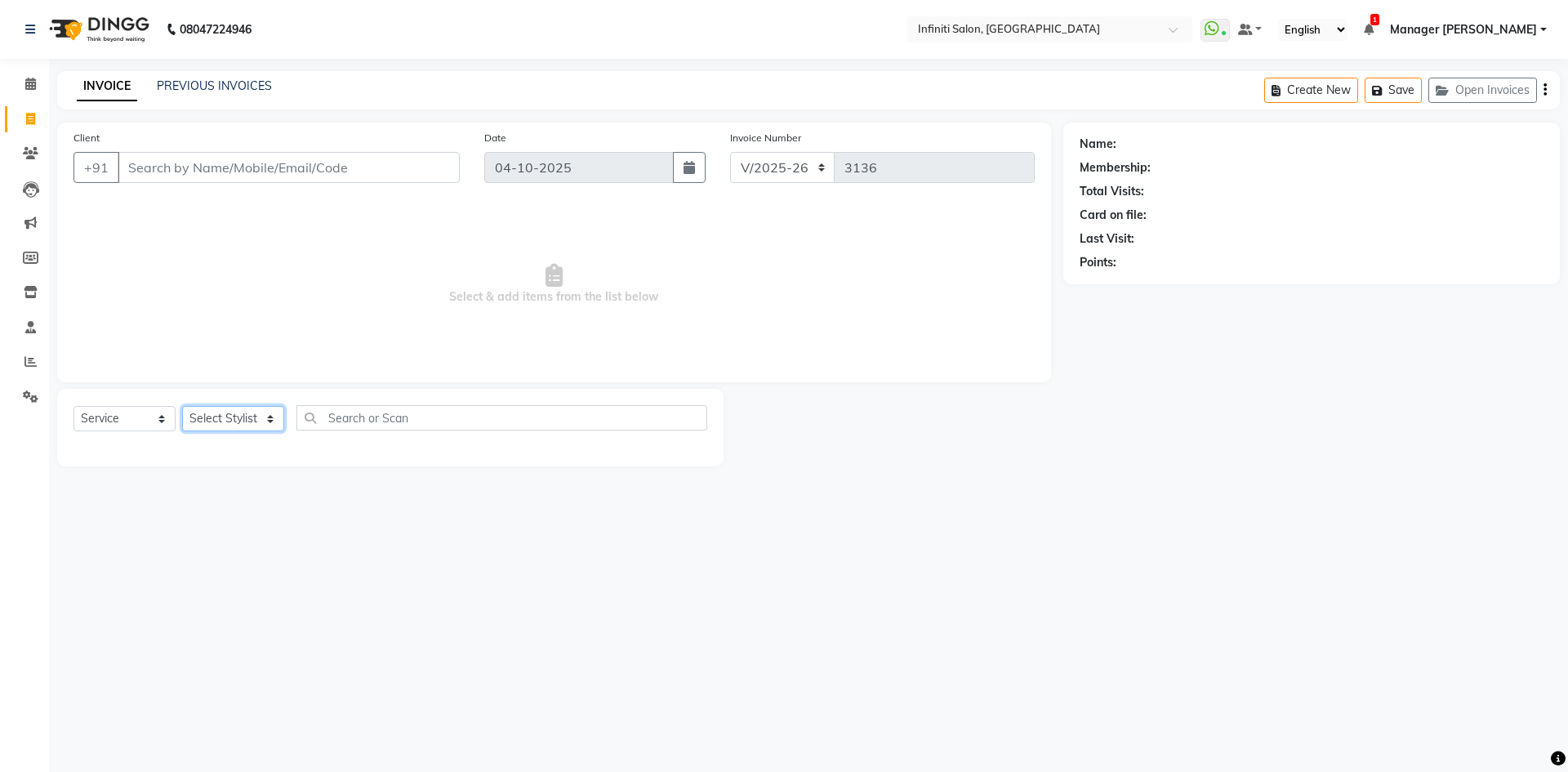
click at [276, 420] on select "Select Stylist" at bounding box center [233, 418] width 102 height 25
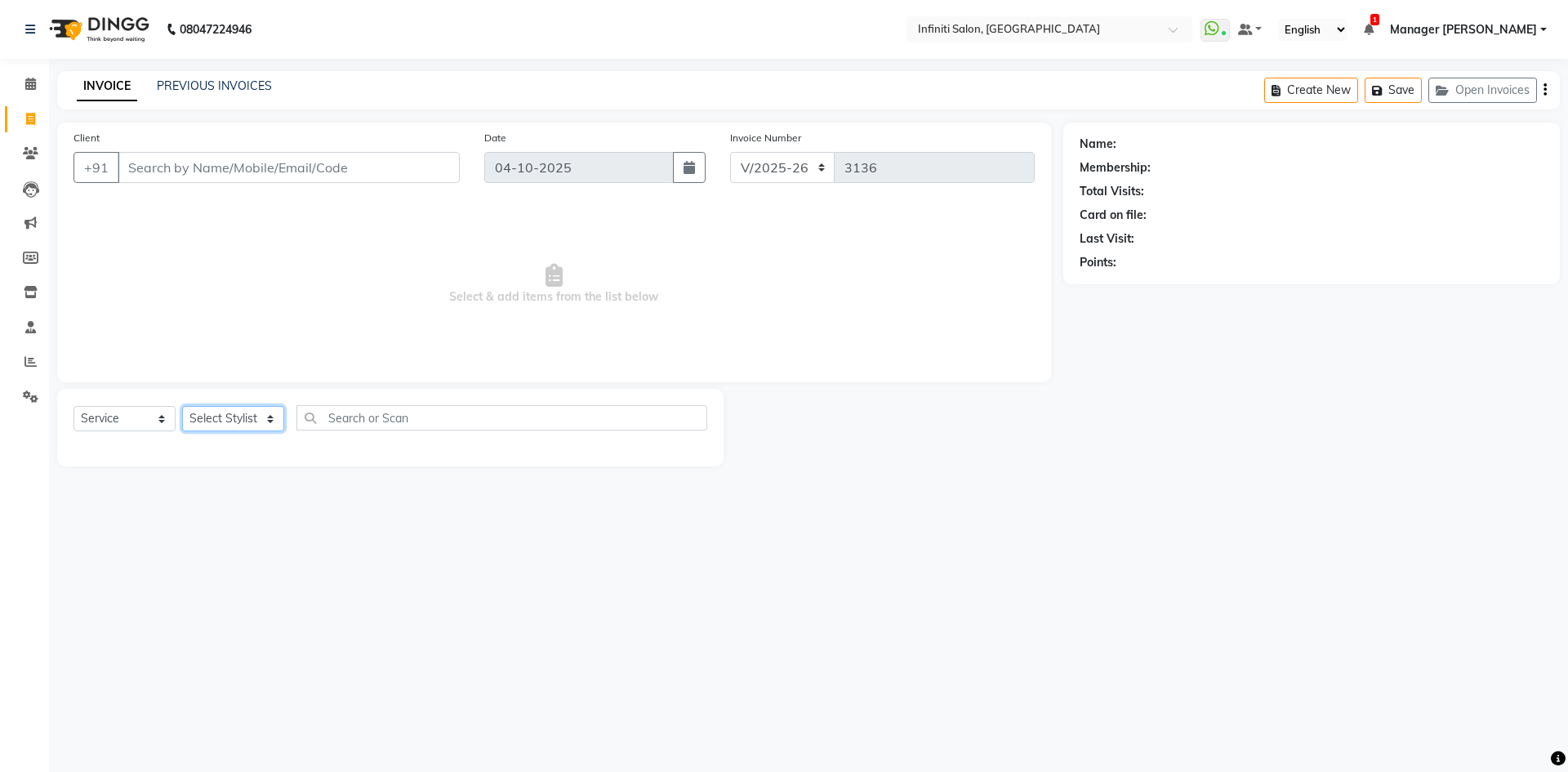
click at [276, 420] on select "Select Stylist" at bounding box center [233, 418] width 102 height 25
click at [420, 321] on span "Select & add items from the list below" at bounding box center [553, 284] width 961 height 163
click at [36, 80] on icon at bounding box center [30, 84] width 10 height 12
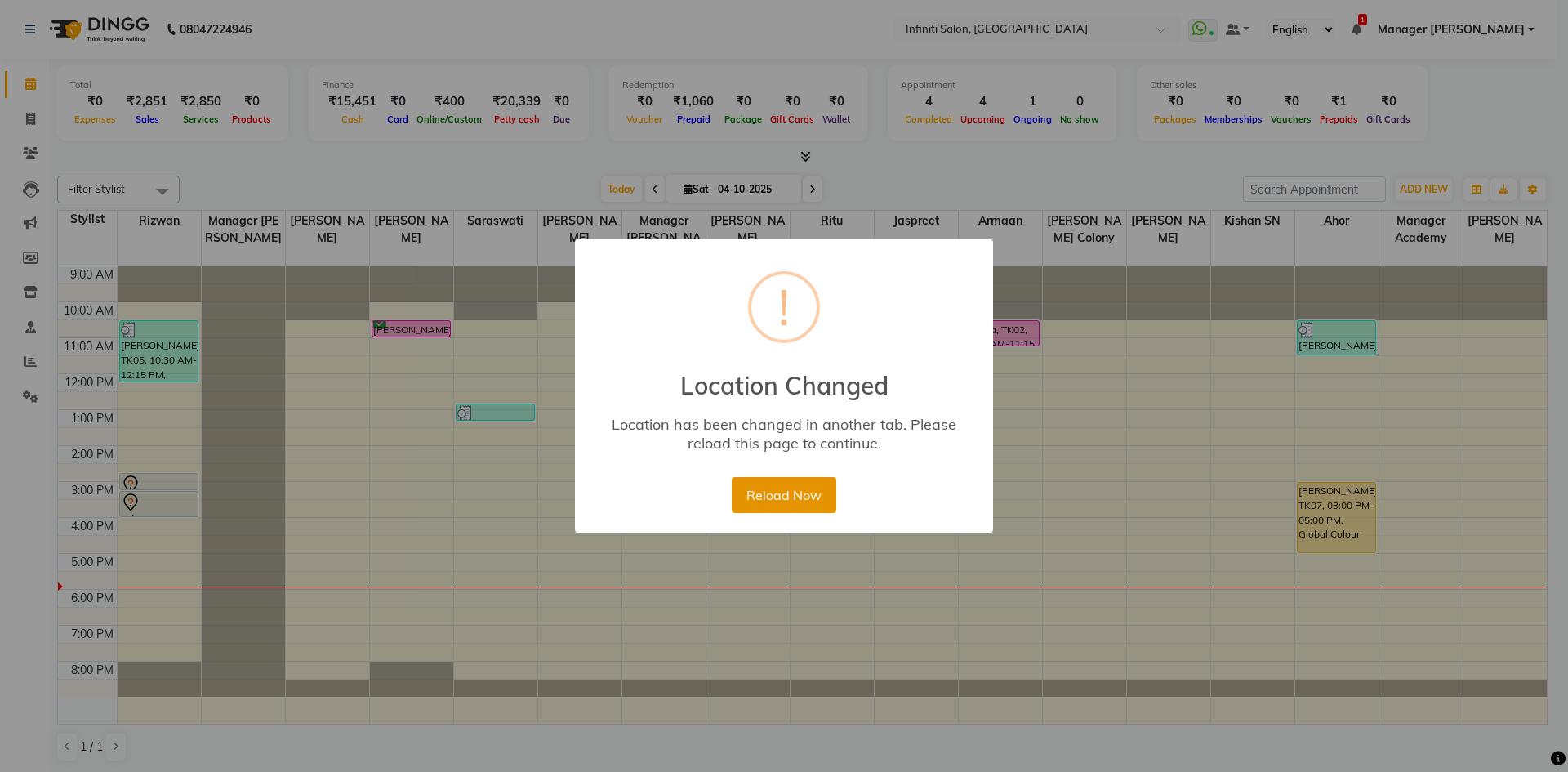
click at [765, 484] on button "Reload Now" at bounding box center [784, 495] width 104 height 36
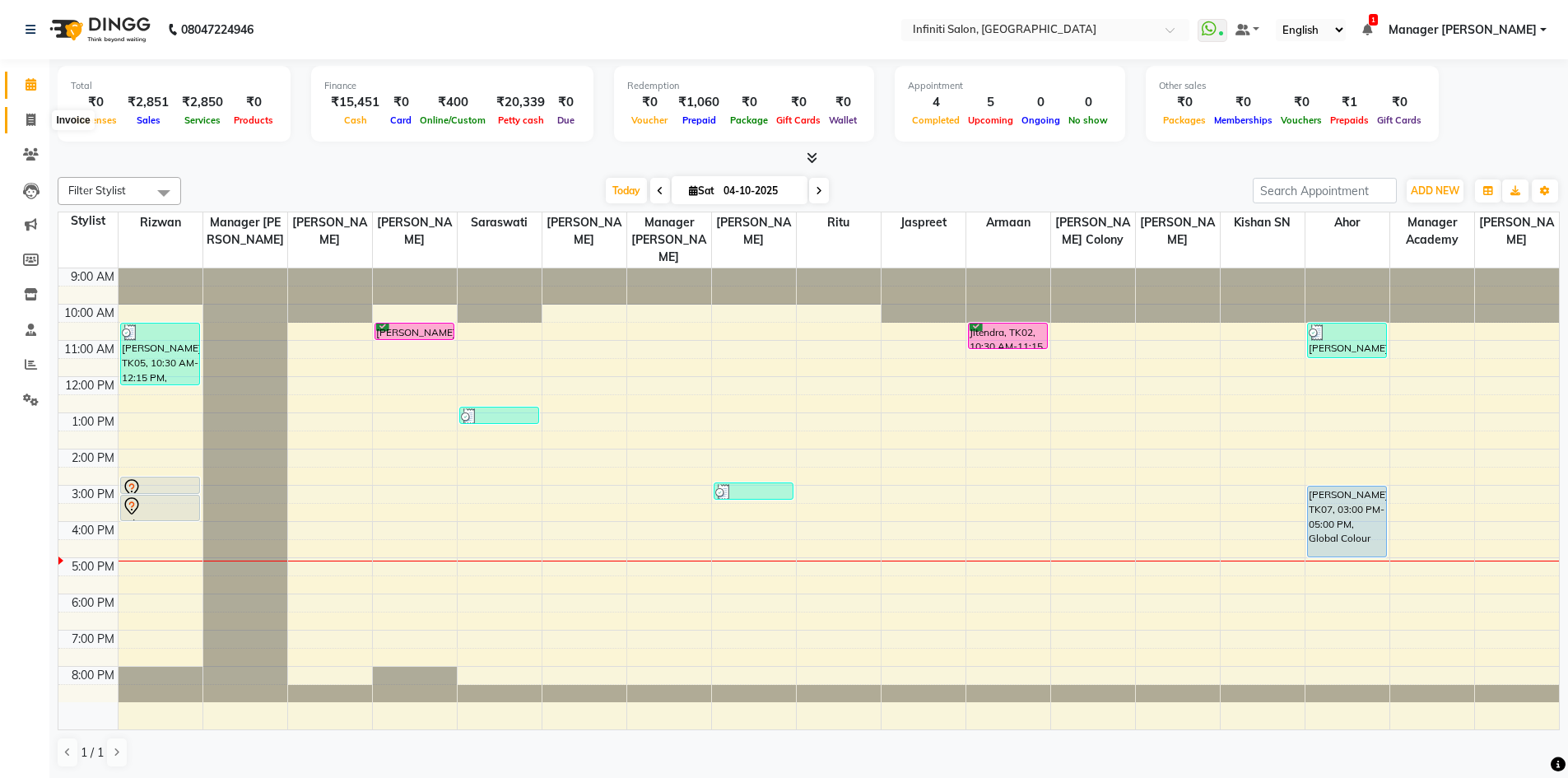
click at [19, 116] on span at bounding box center [30, 121] width 29 height 19
select select "service"
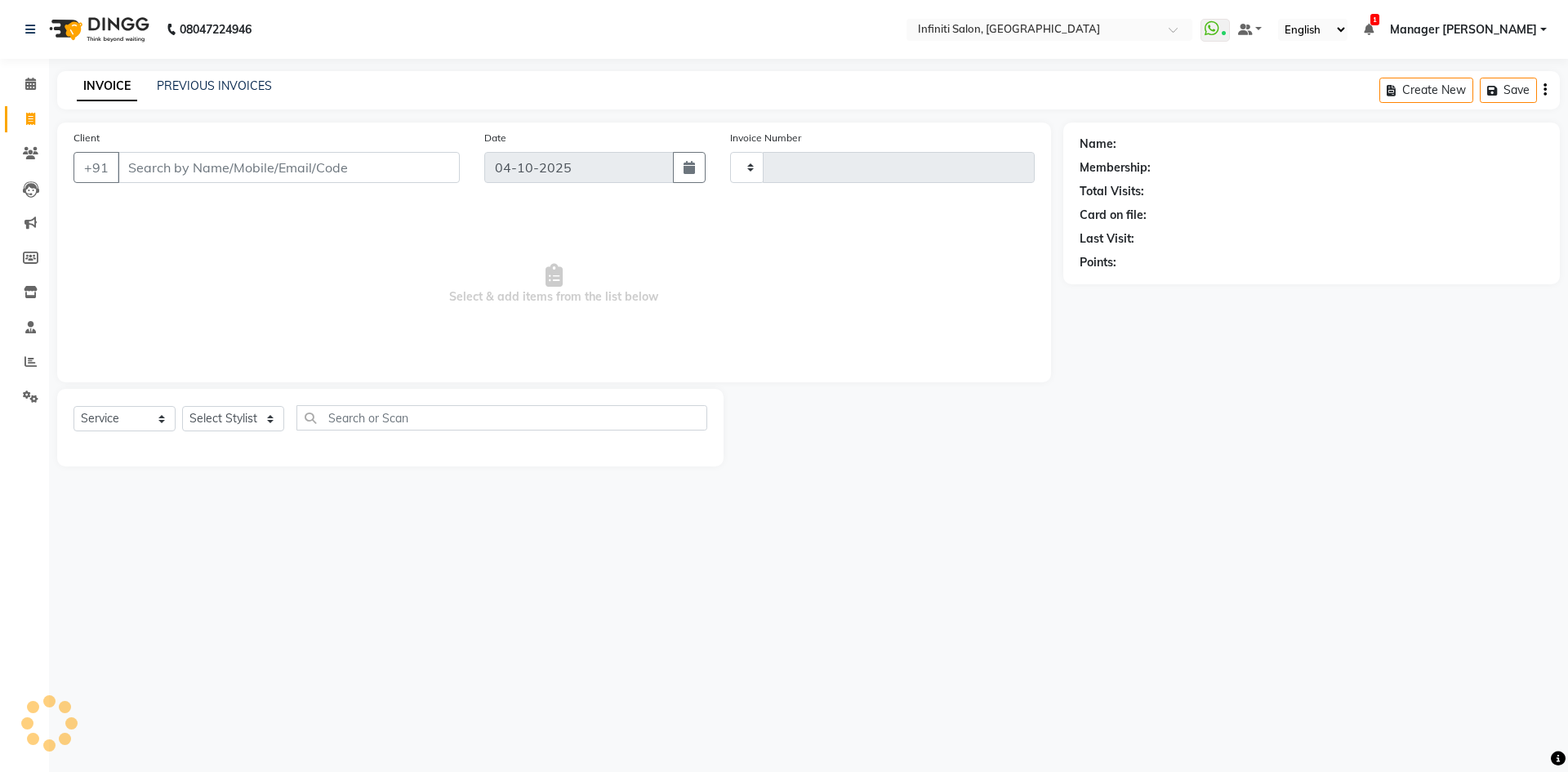
type input "3136"
select select "5804"
click at [249, 413] on select "Select Stylist" at bounding box center [233, 418] width 102 height 25
click at [249, 413] on select "Select Stylist [PERSON_NAME] Ahor Armaan [PERSON_NAME] [PERSON_NAME] SN Manager…" at bounding box center [237, 418] width 110 height 25
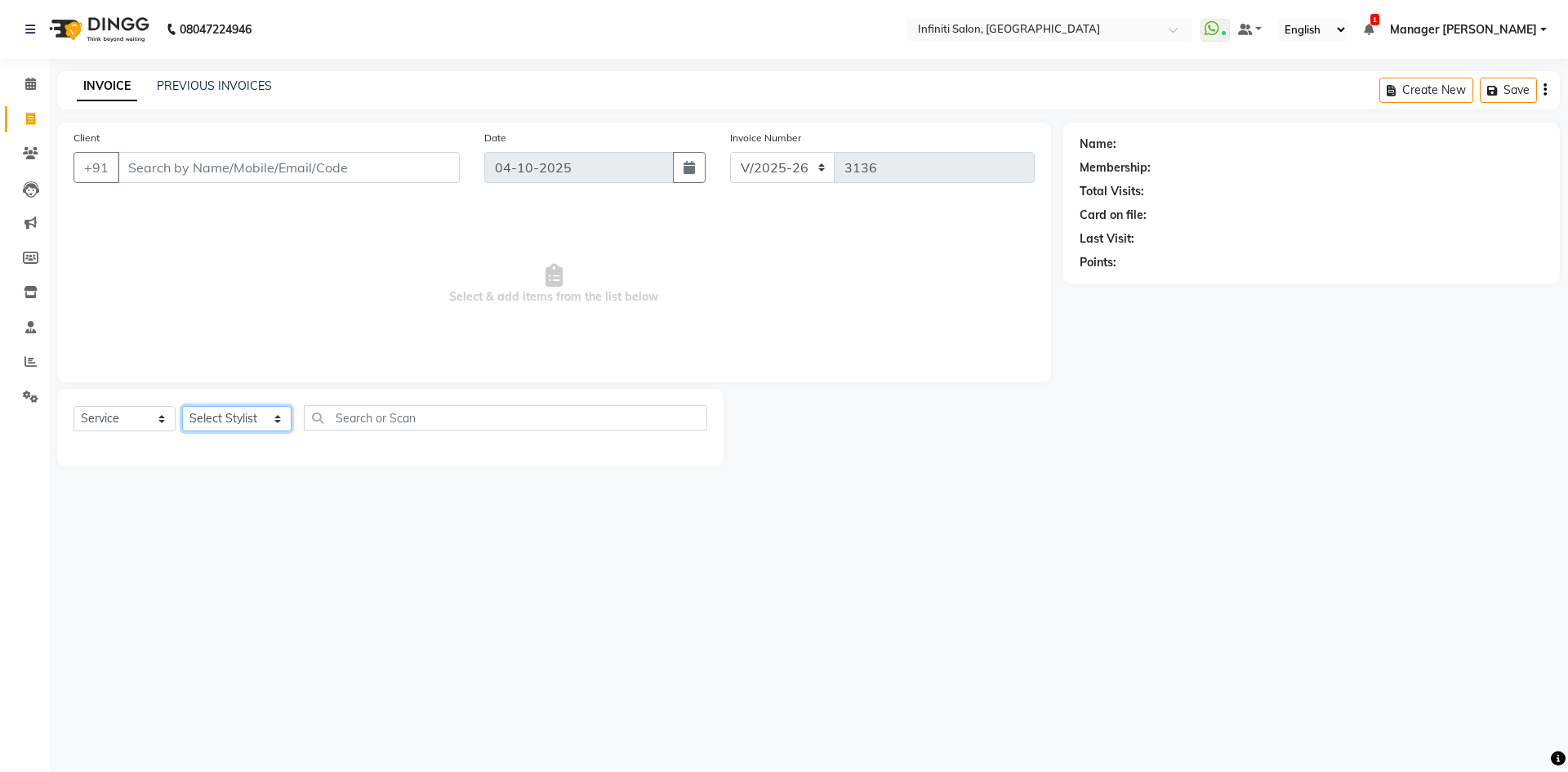
select select "40449"
click at [182, 406] on select "Select Stylist [PERSON_NAME] Ahor Armaan [PERSON_NAME] [PERSON_NAME] SN Manager…" at bounding box center [237, 418] width 110 height 25
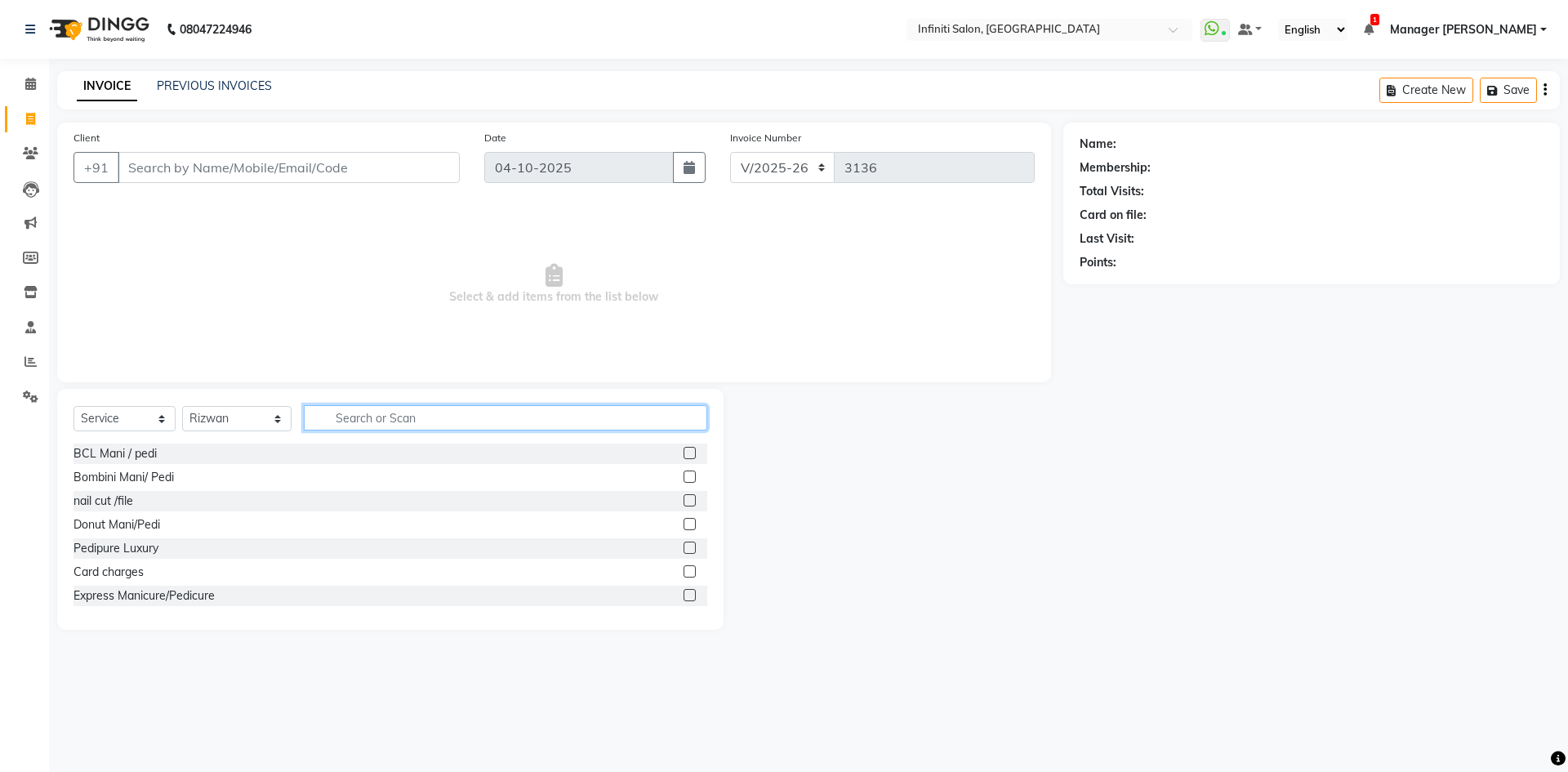
click at [511, 430] on input "text" at bounding box center [505, 417] width 403 height 25
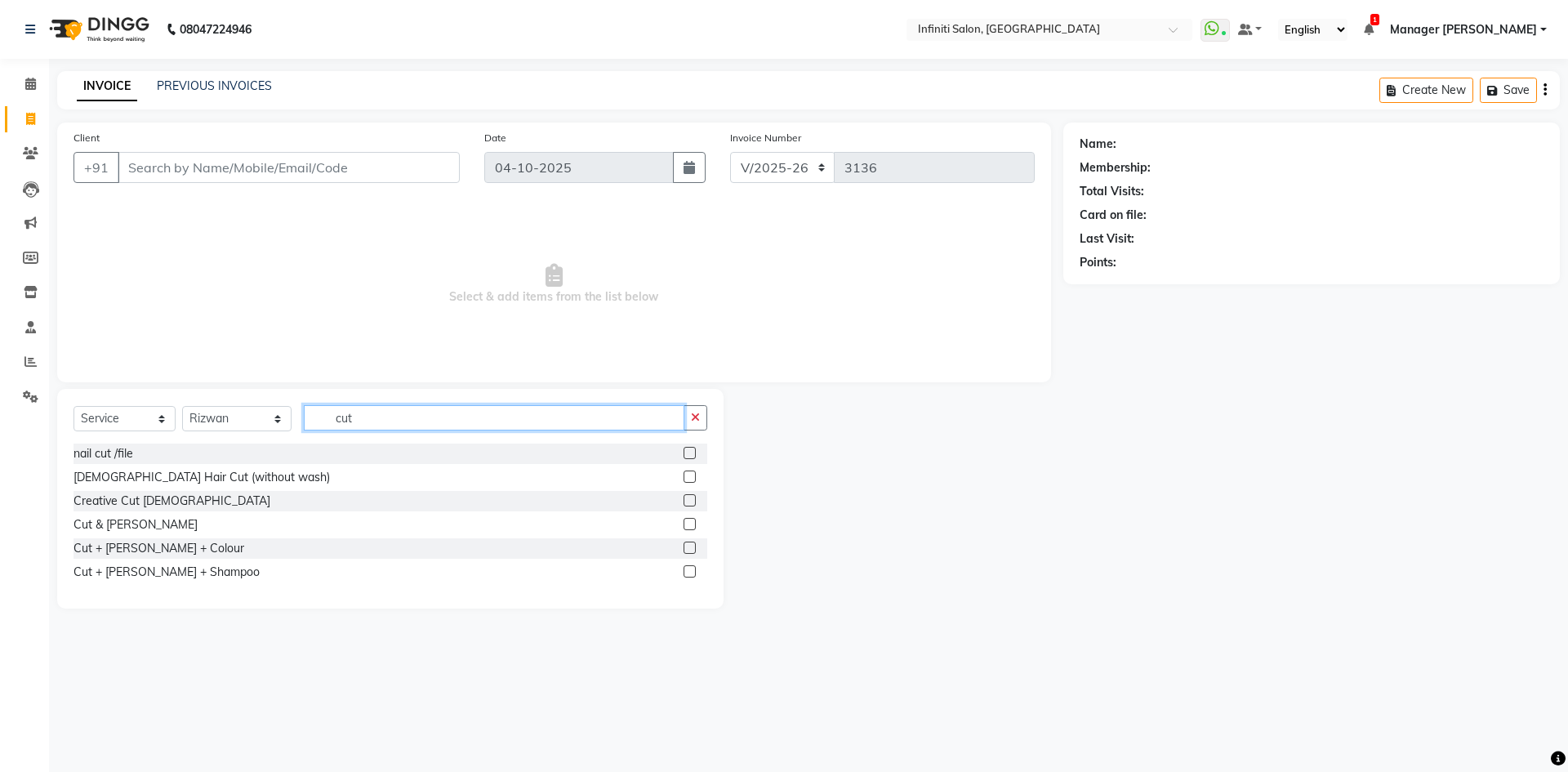
type input "cut"
click at [691, 522] on label at bounding box center [690, 524] width 12 height 12
click at [691, 522] on input "checkbox" at bounding box center [689, 525] width 10 height 10
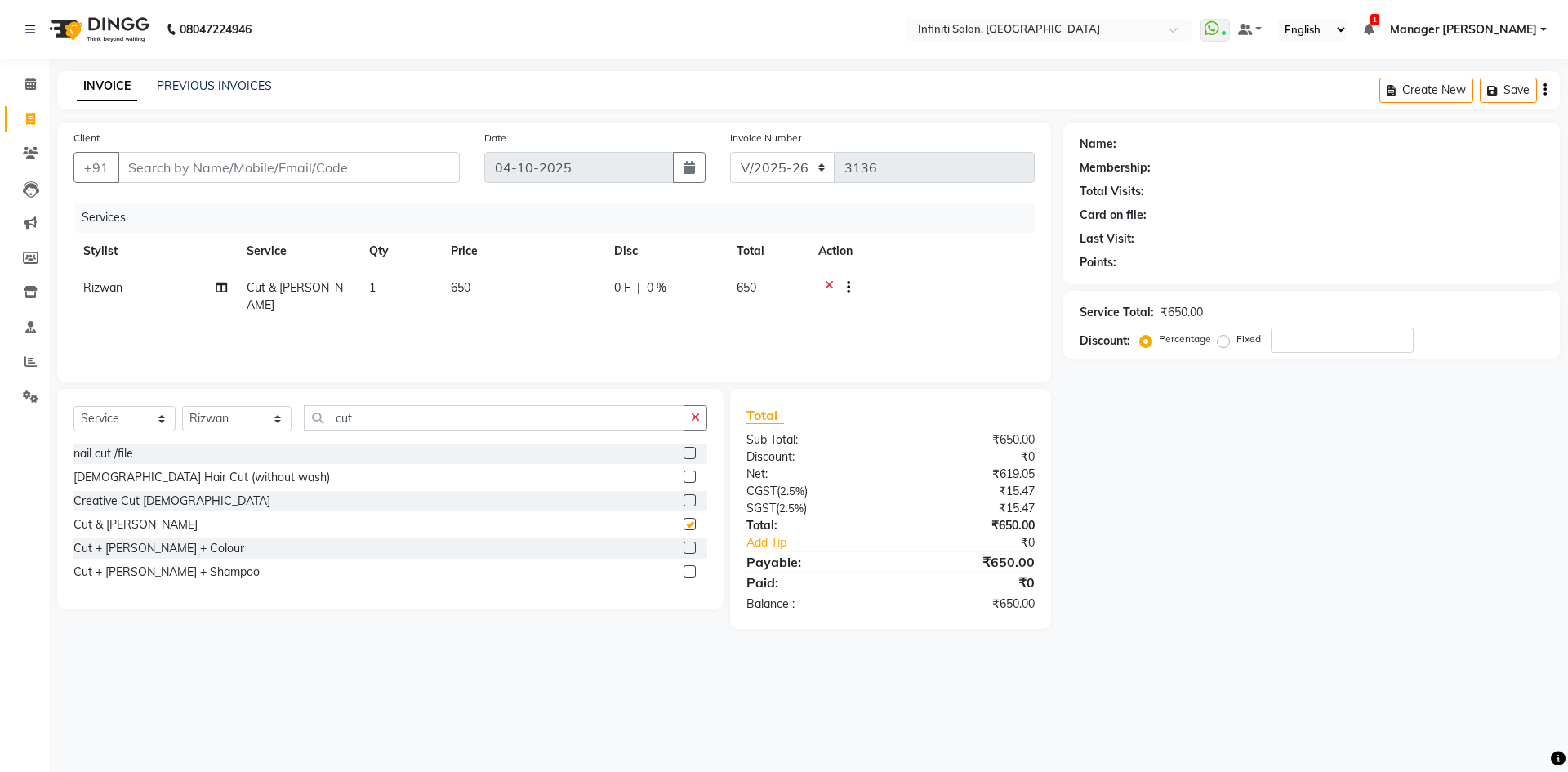
checkbox input "false"
click at [701, 419] on button "button" at bounding box center [695, 417] width 23 height 25
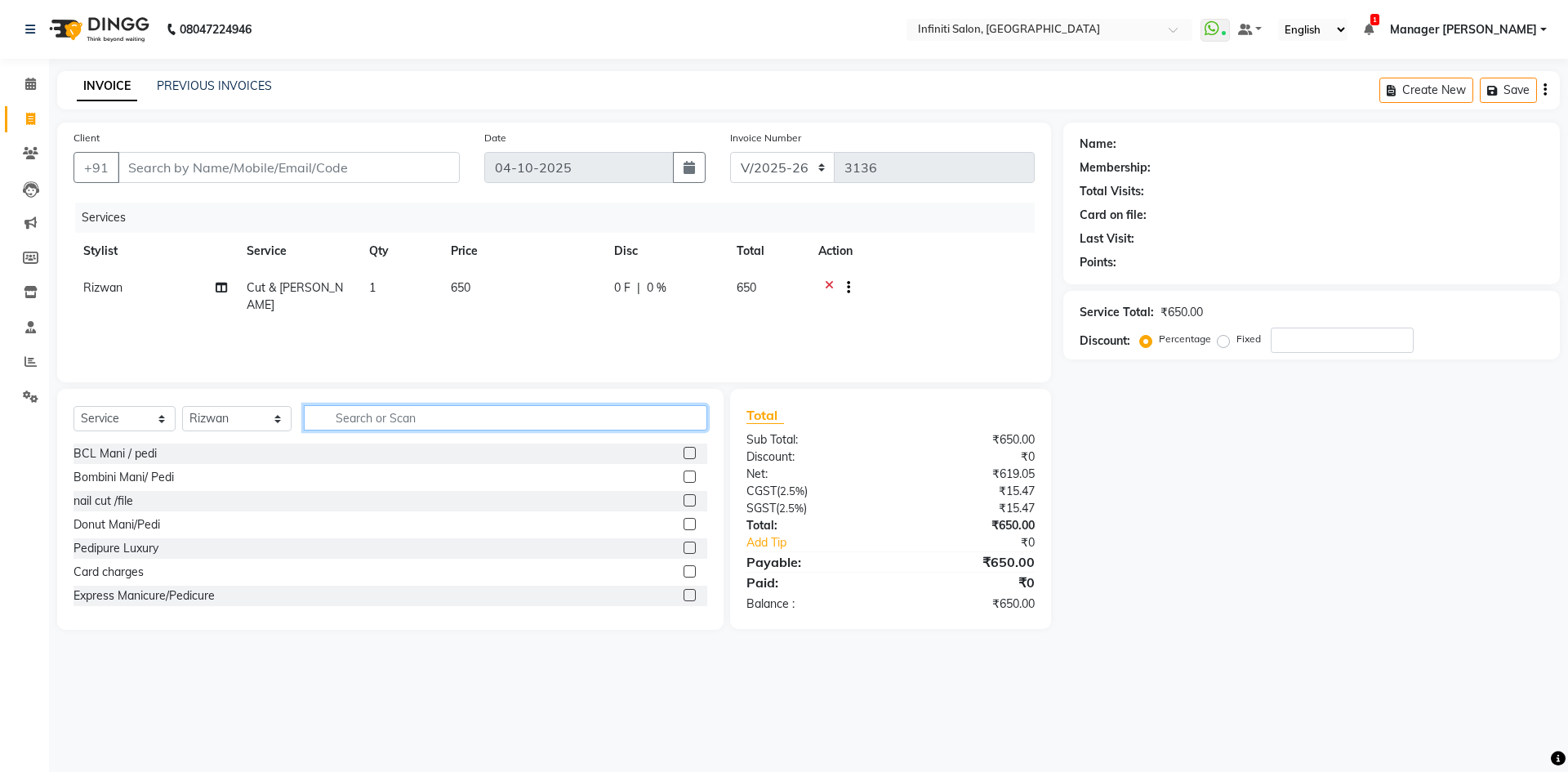
type input "n"
type input "beard"
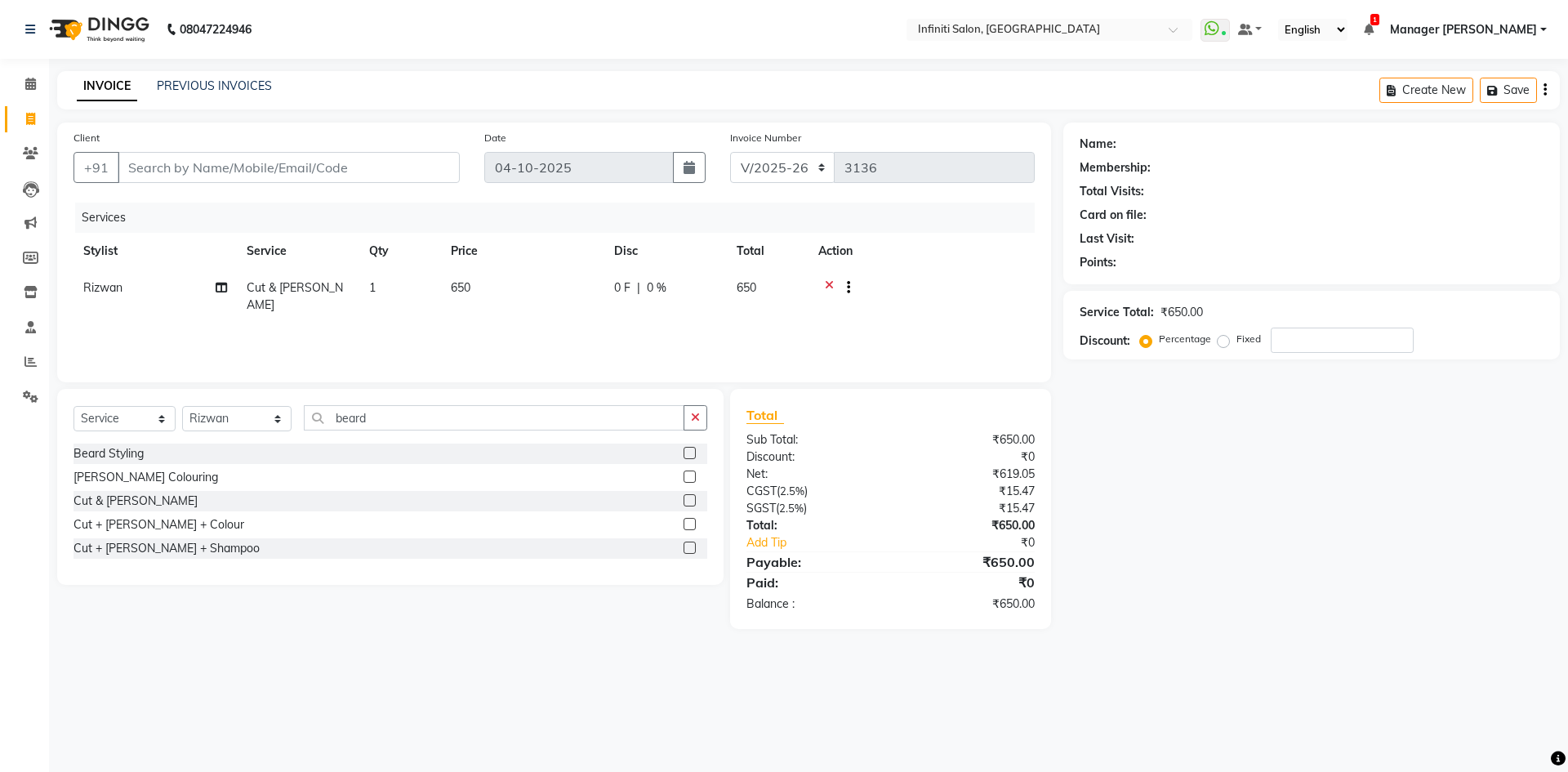
click at [694, 477] on label at bounding box center [690, 477] width 12 height 12
click at [694, 477] on input "checkbox" at bounding box center [689, 478] width 10 height 10
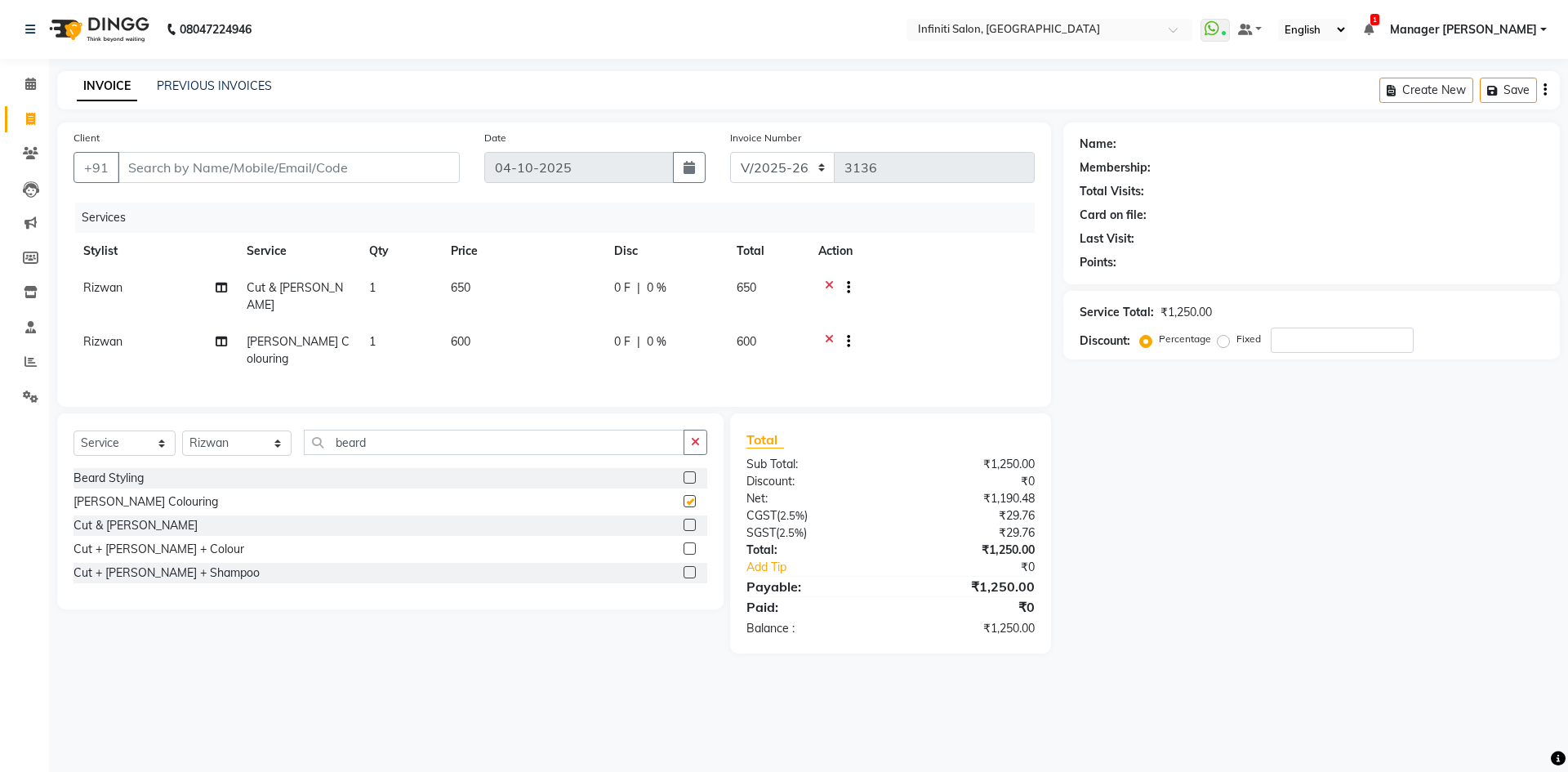
checkbox input "false"
click at [699, 436] on icon "button" at bounding box center [695, 441] width 9 height 11
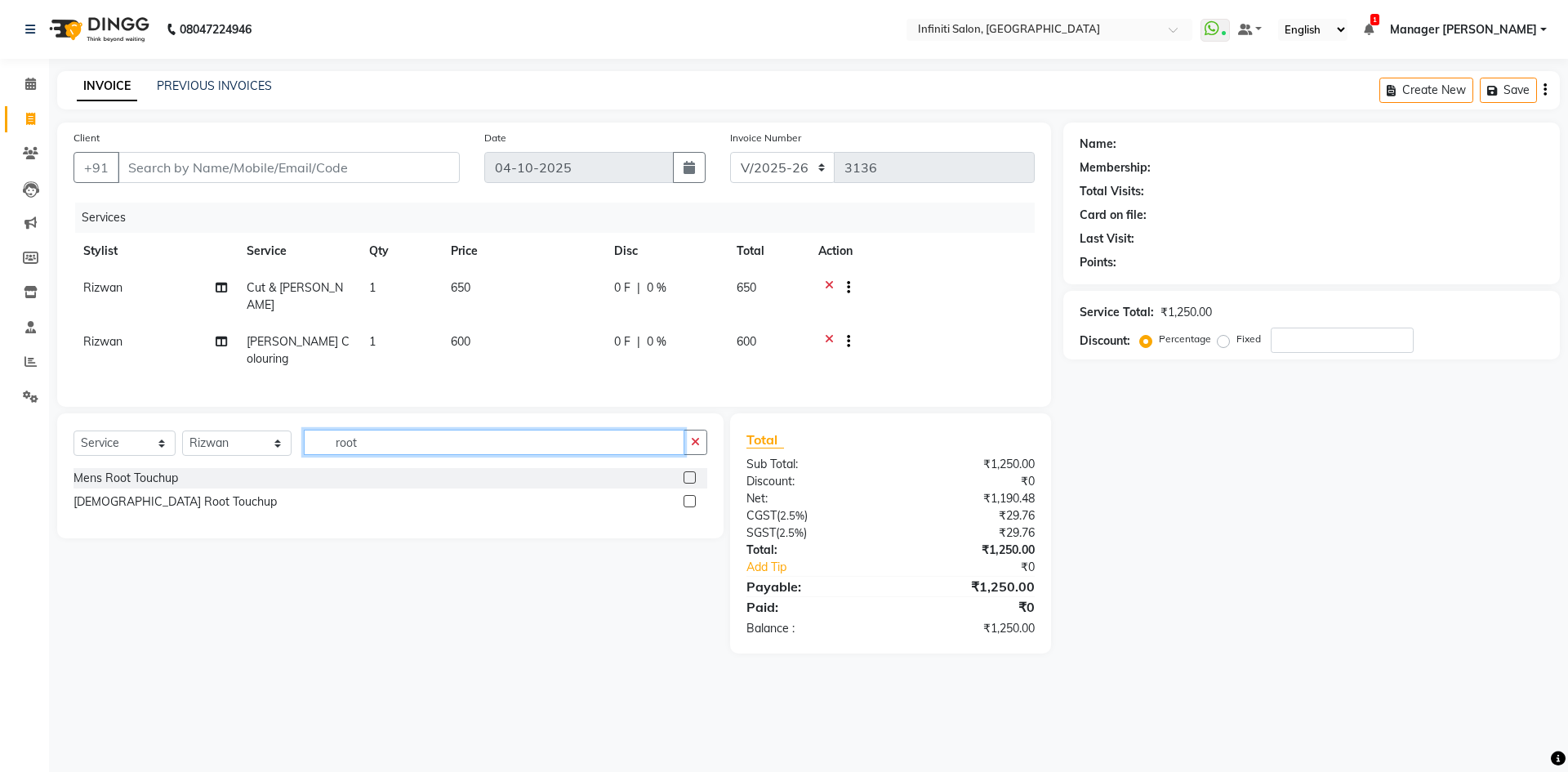
type input "root"
click at [692, 471] on label at bounding box center [690, 478] width 12 height 12
click at [692, 473] on input "checkbox" at bounding box center [689, 478] width 10 height 10
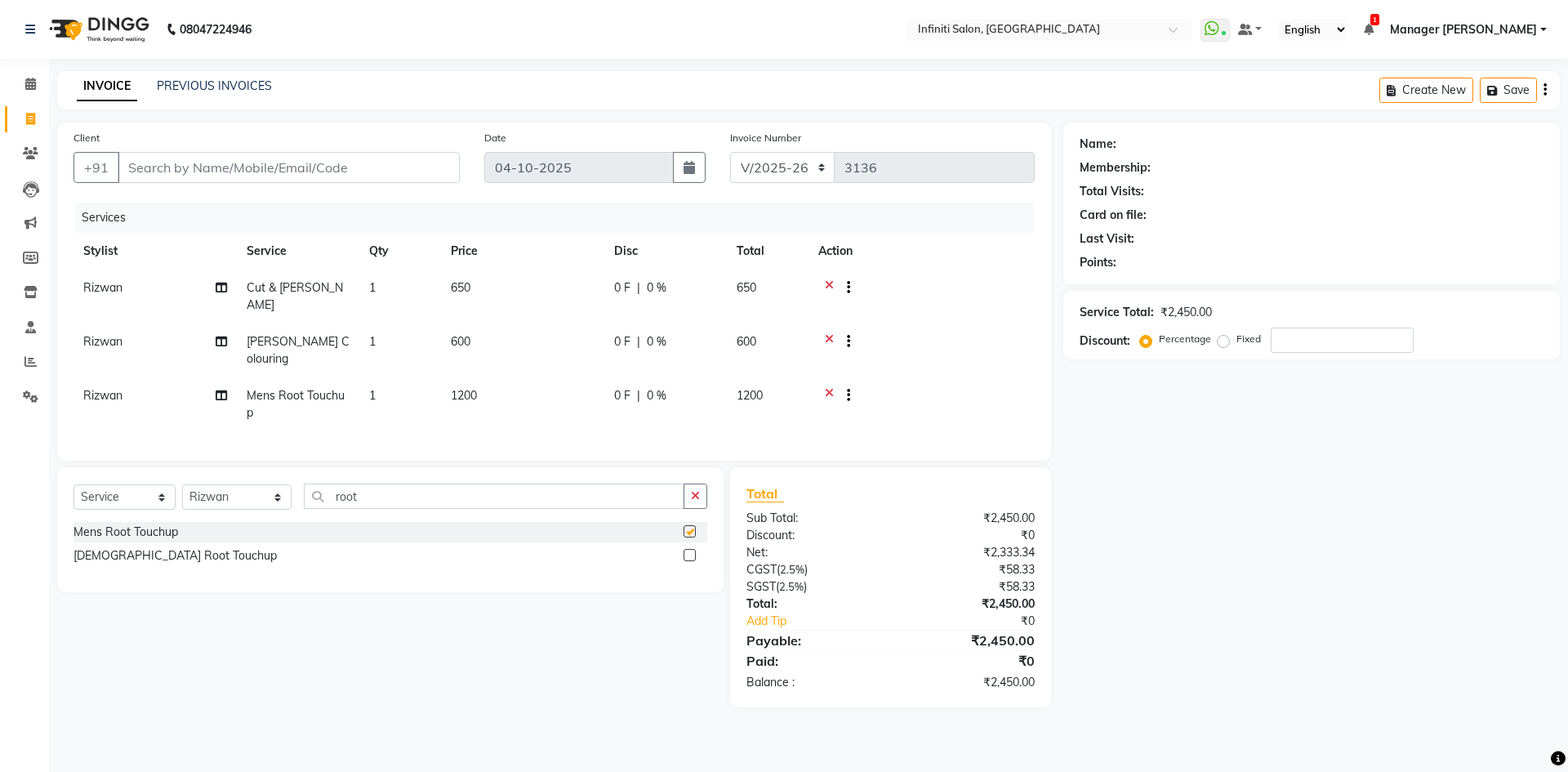
checkbox input "false"
click at [466, 388] on span "1200" at bounding box center [464, 395] width 26 height 15
select select "40449"
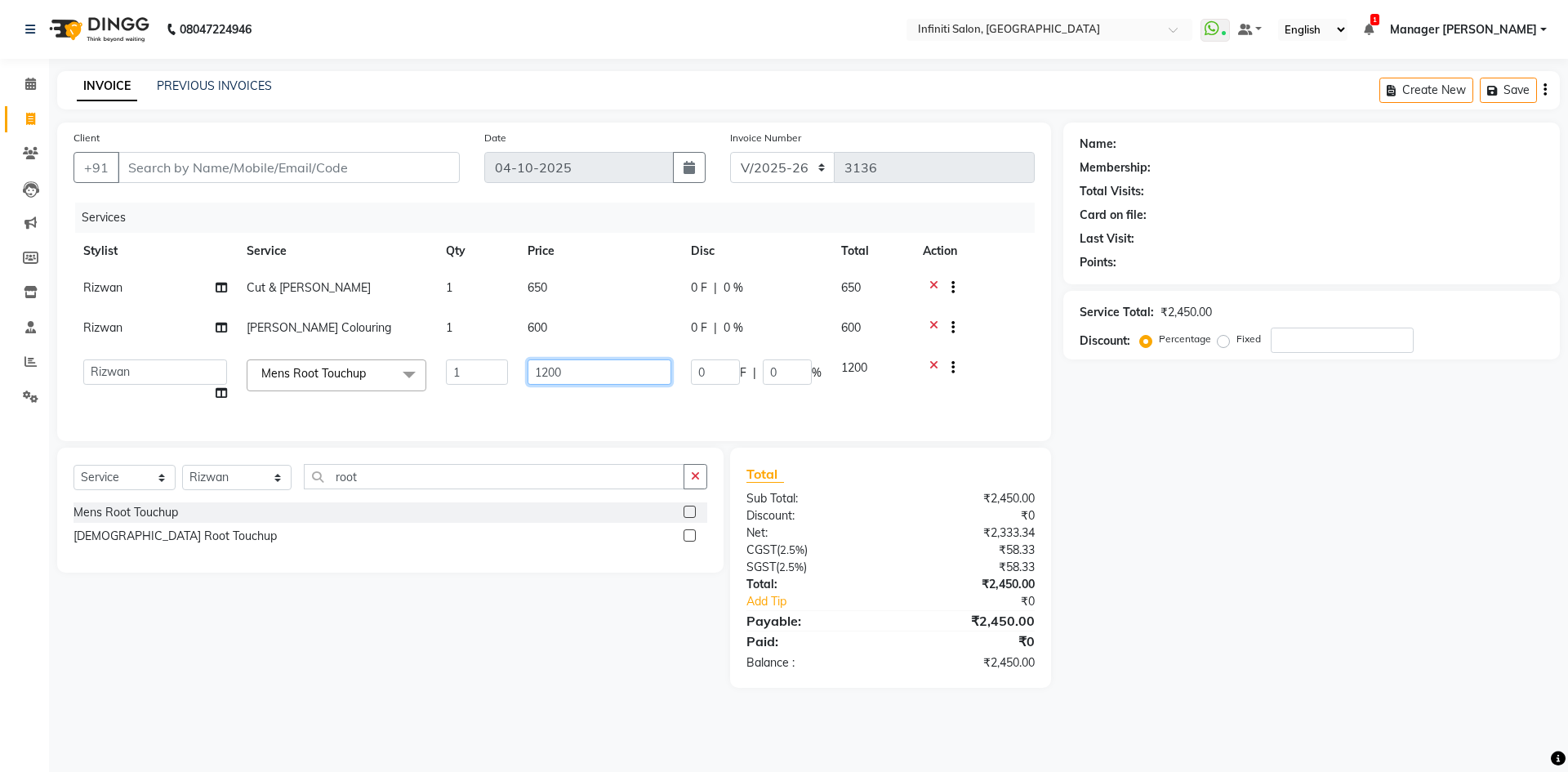
click at [547, 370] on input "1200" at bounding box center [599, 371] width 143 height 25
type input "1300"
click at [313, 172] on input "Client" at bounding box center [288, 168] width 342 height 31
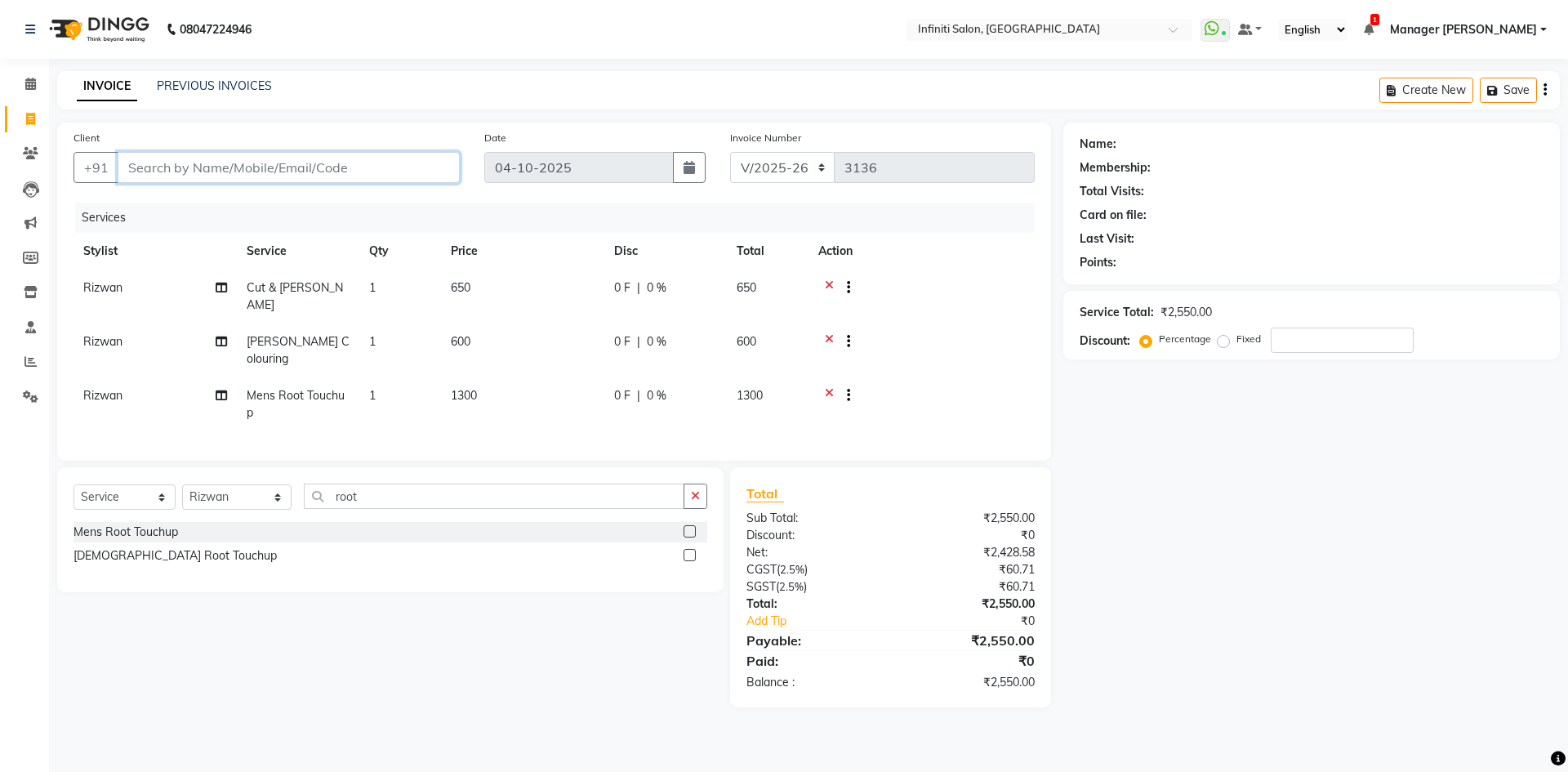
type input "j"
type input "0"
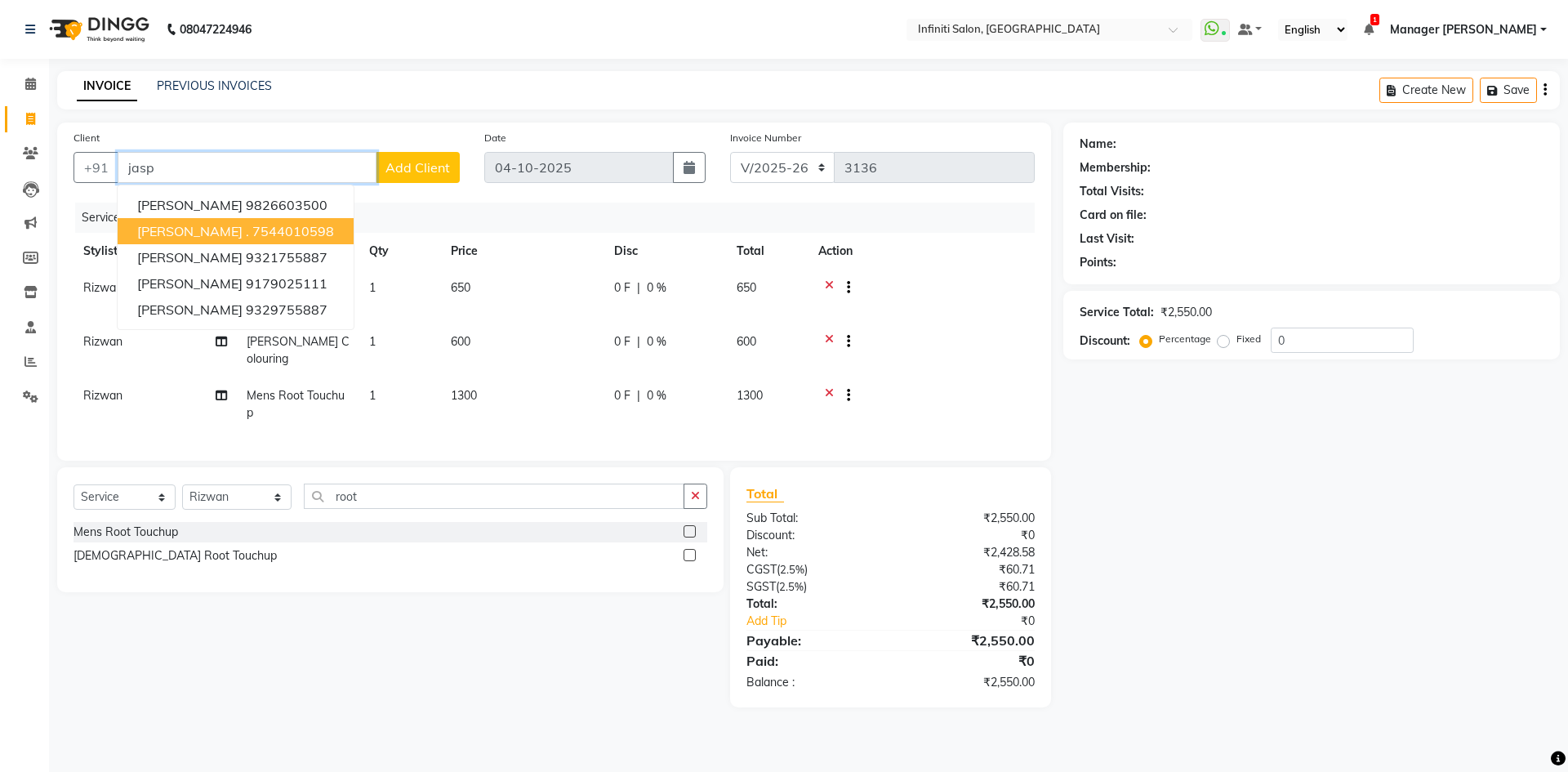
click at [252, 235] on ngb-highlight "7544010598" at bounding box center [293, 231] width 82 height 16
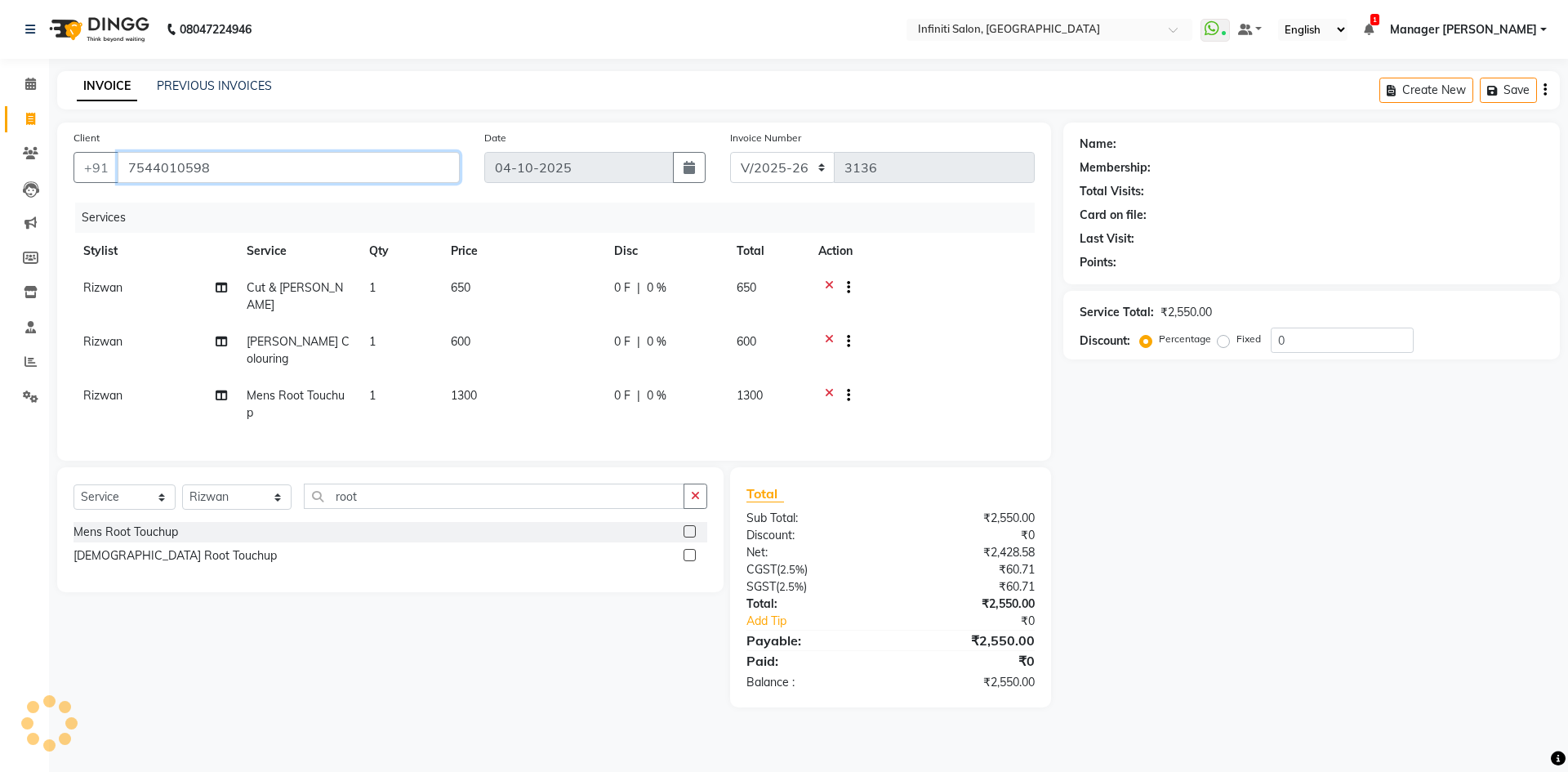
type input "7544010598"
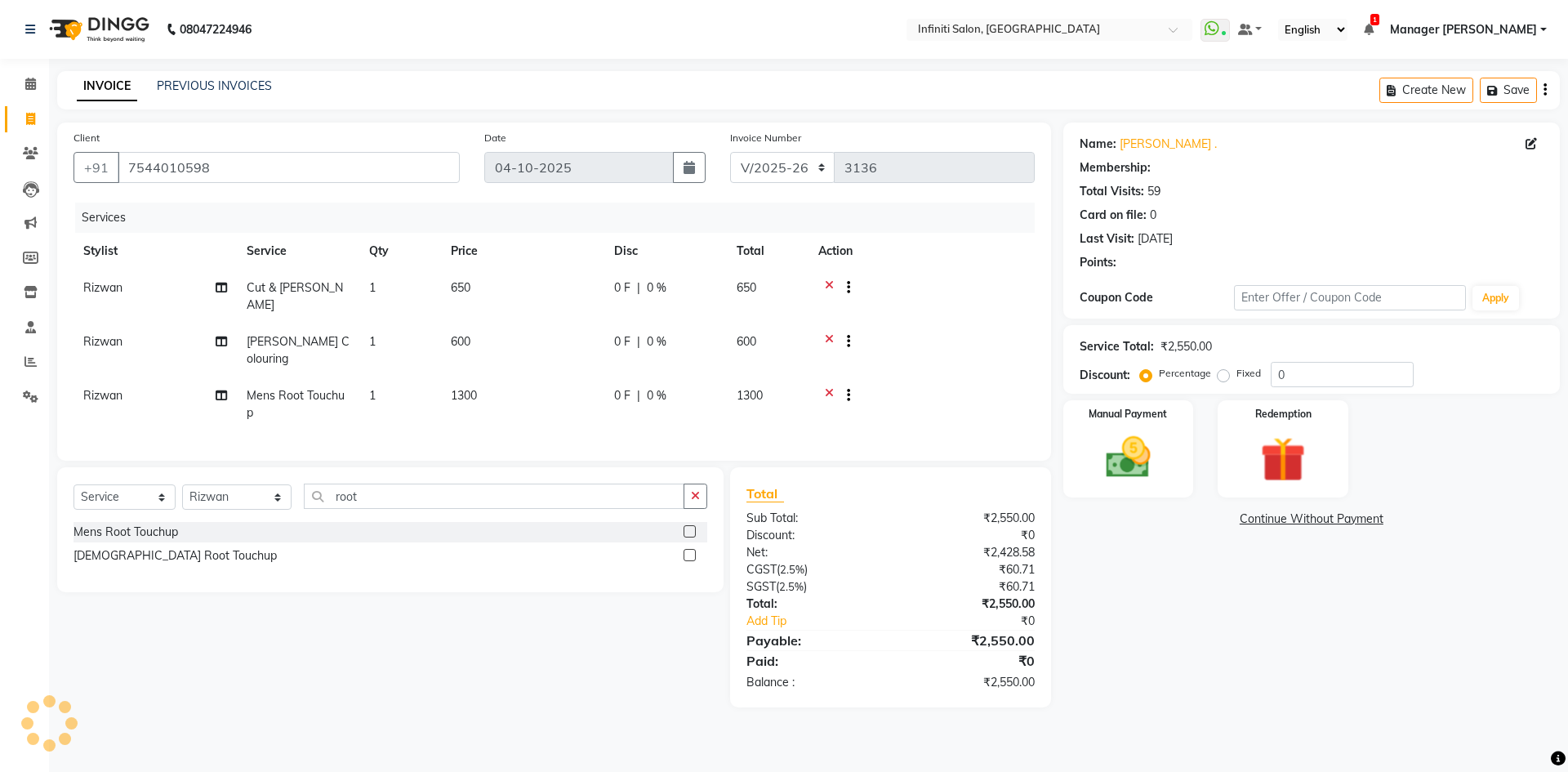
select select "1: Object"
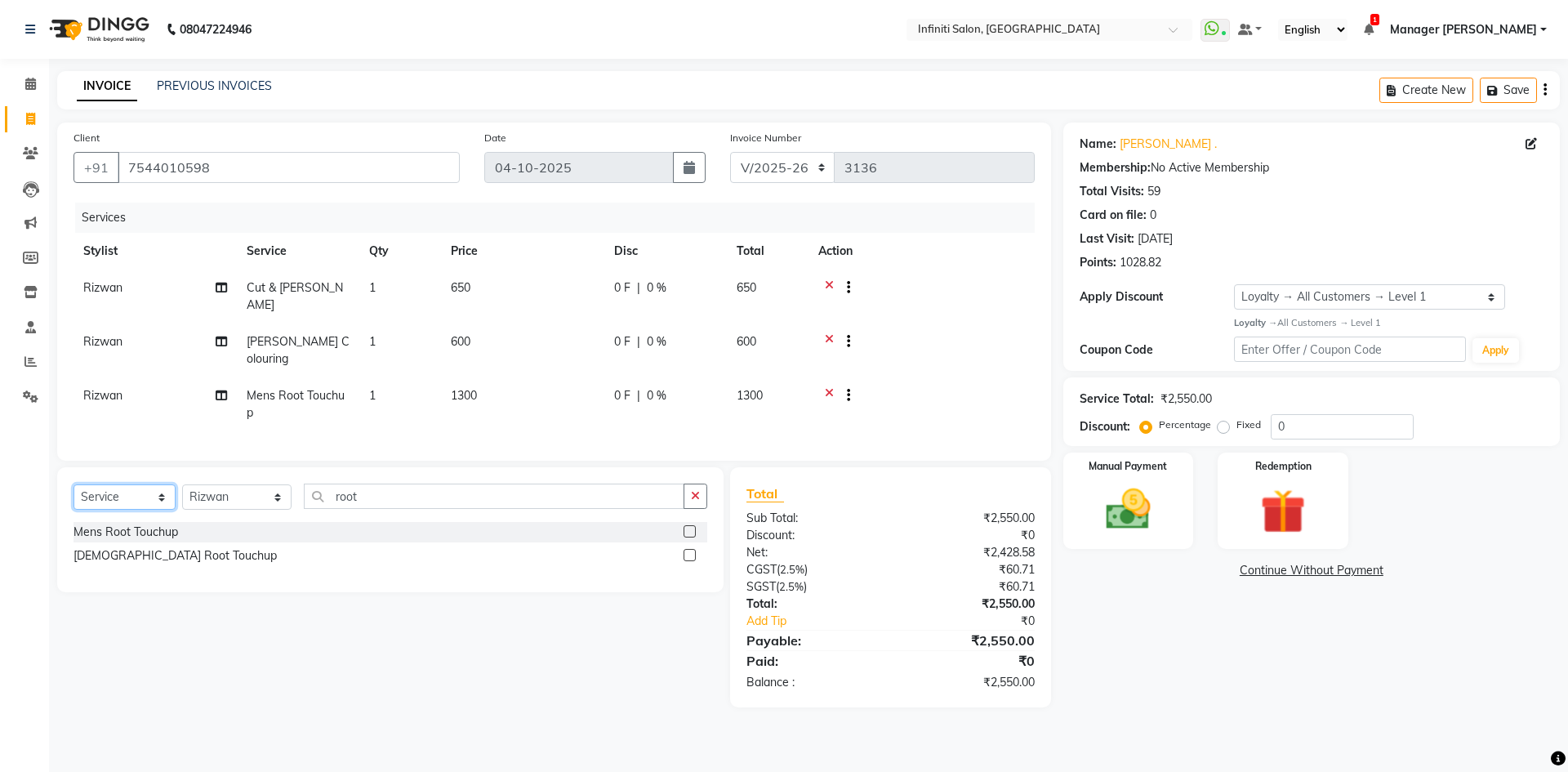
click at [142, 484] on select "Select Service Product Membership Package Voucher Prepaid Gift Card" at bounding box center [124, 497] width 102 height 25
select select "product"
click at [73, 484] on select "Select Service Product Membership Package Voucher Prepaid Gift Card" at bounding box center [124, 497] width 102 height 25
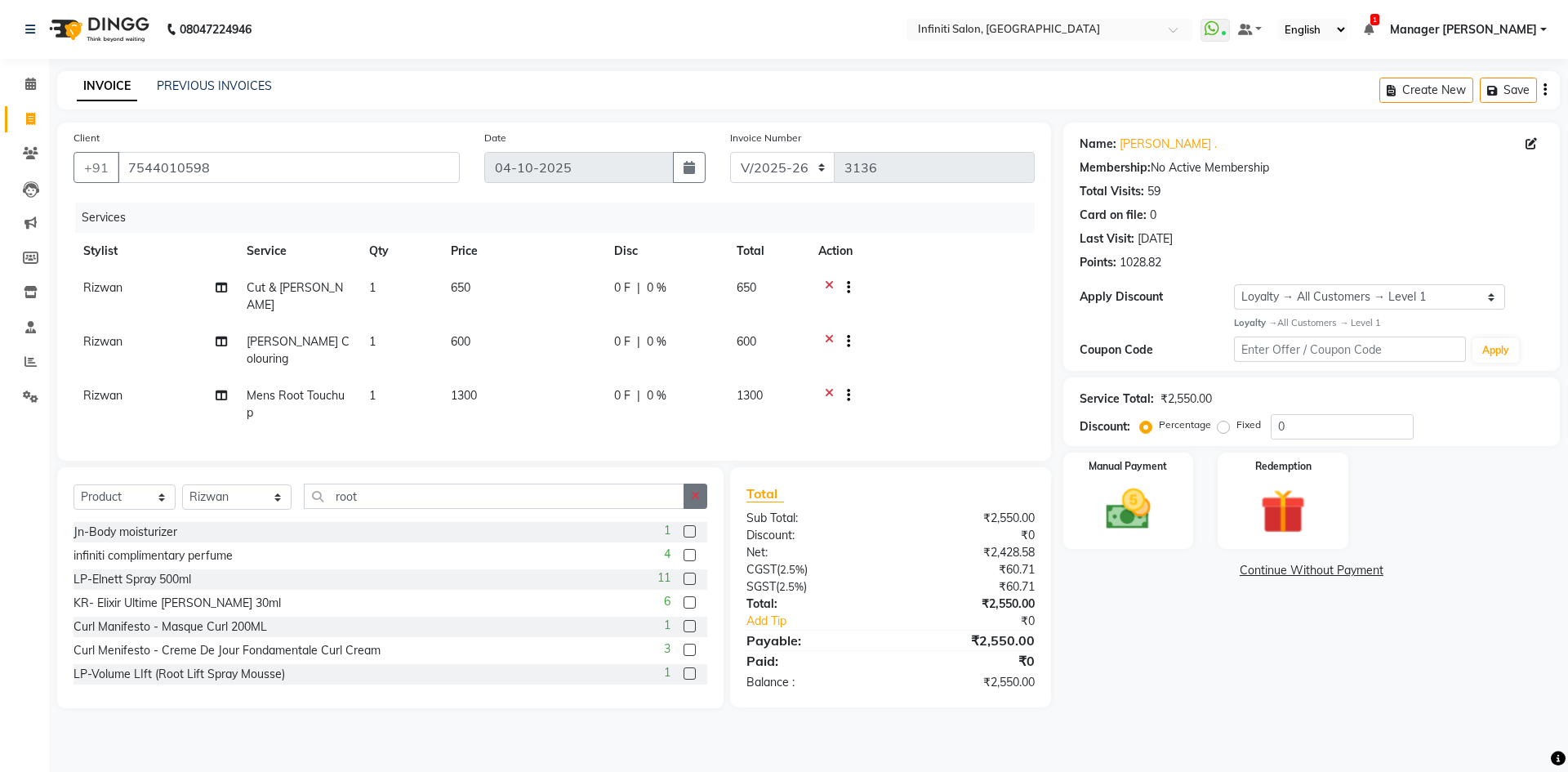
click at [694, 490] on icon "button" at bounding box center [695, 496] width 9 height 11
type input "3474637215118"
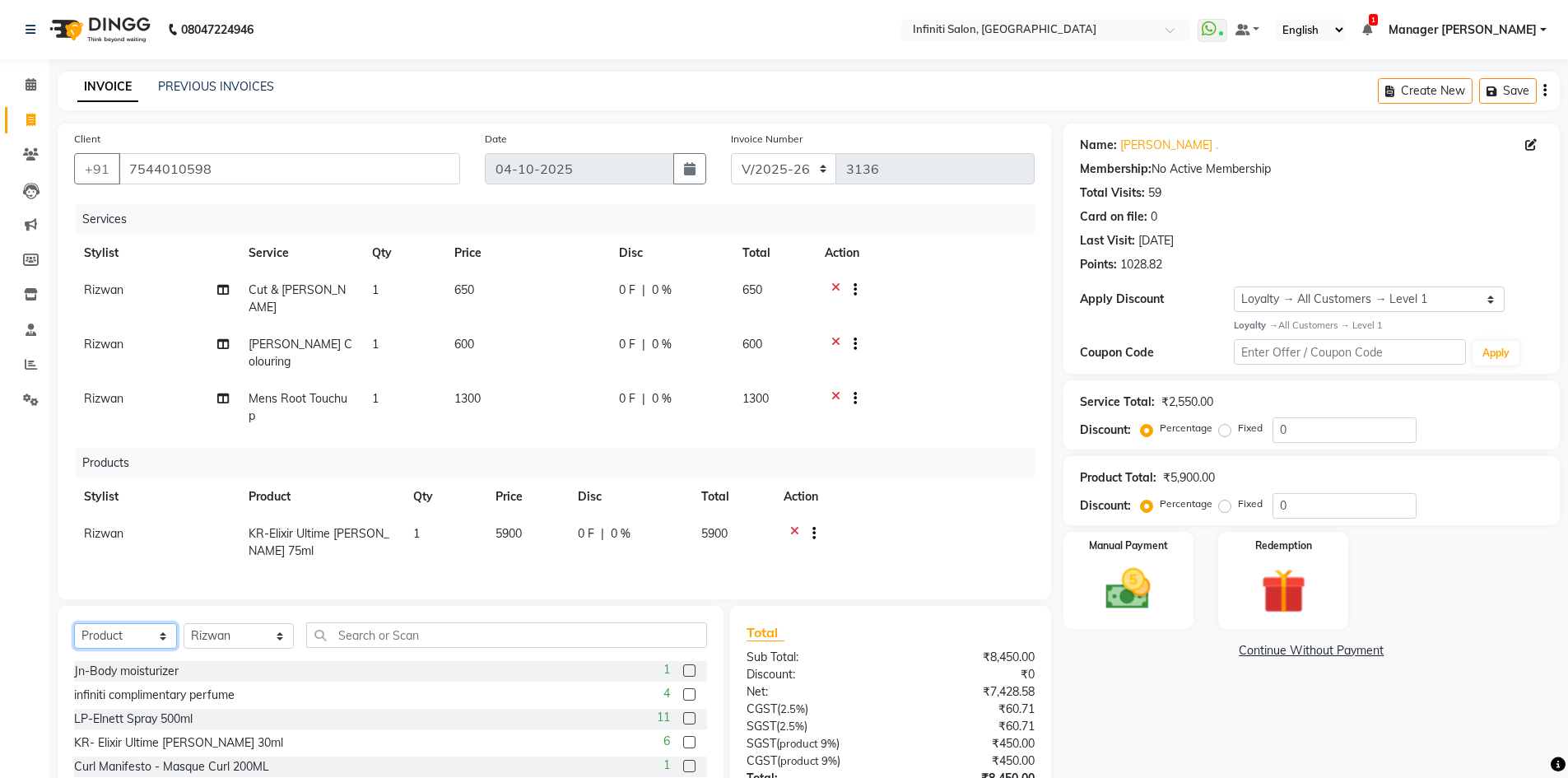
click at [153, 623] on select "Select Service Product Membership Package Voucher Prepaid Gift Card" at bounding box center [125, 635] width 103 height 25
select select "service"
click at [74, 623] on select "Select Service Product Membership Package Voucher Prepaid Gift Card" at bounding box center [125, 635] width 103 height 25
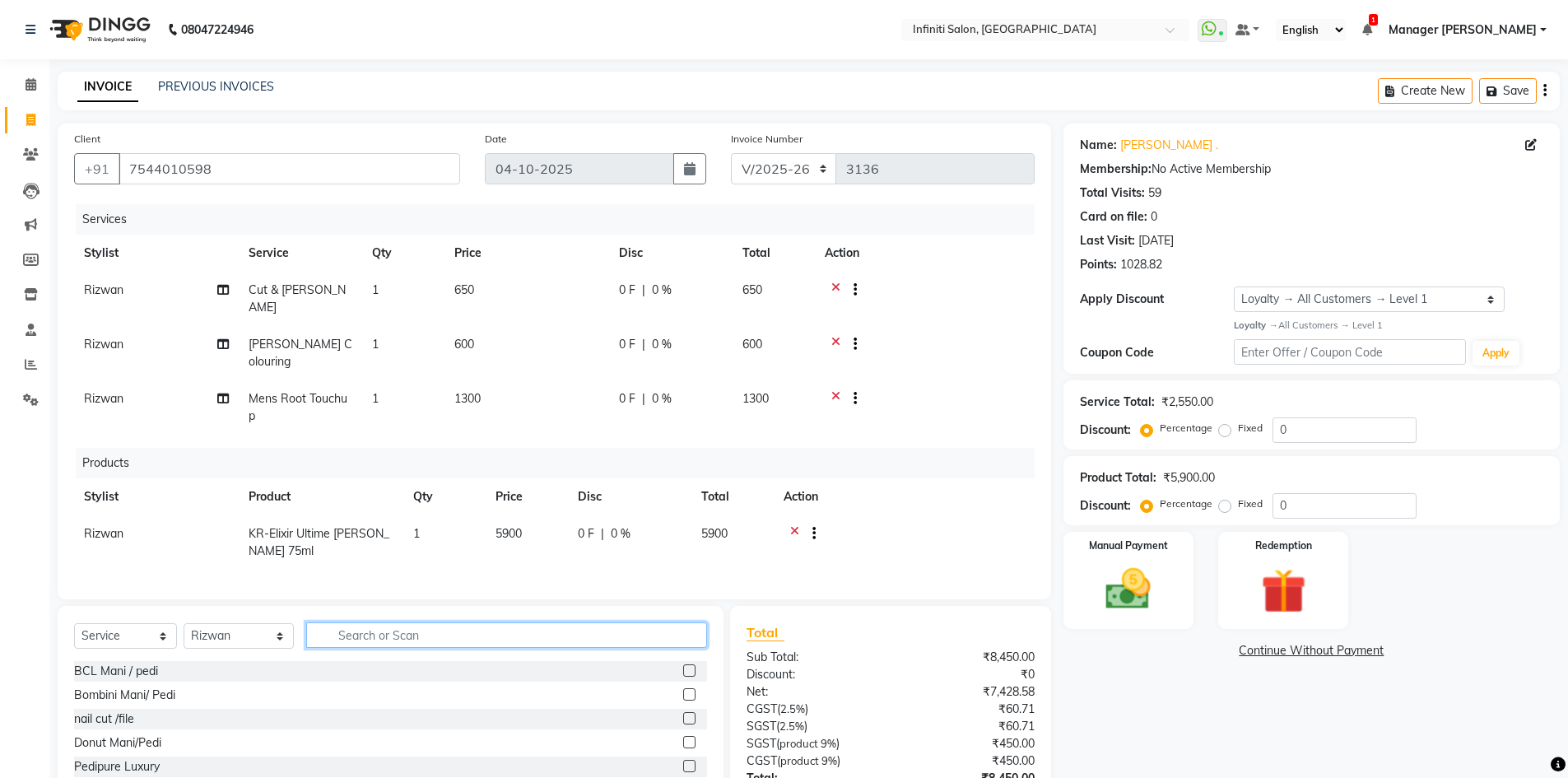
click at [395, 624] on input "text" at bounding box center [507, 634] width 402 height 25
type input "cut"
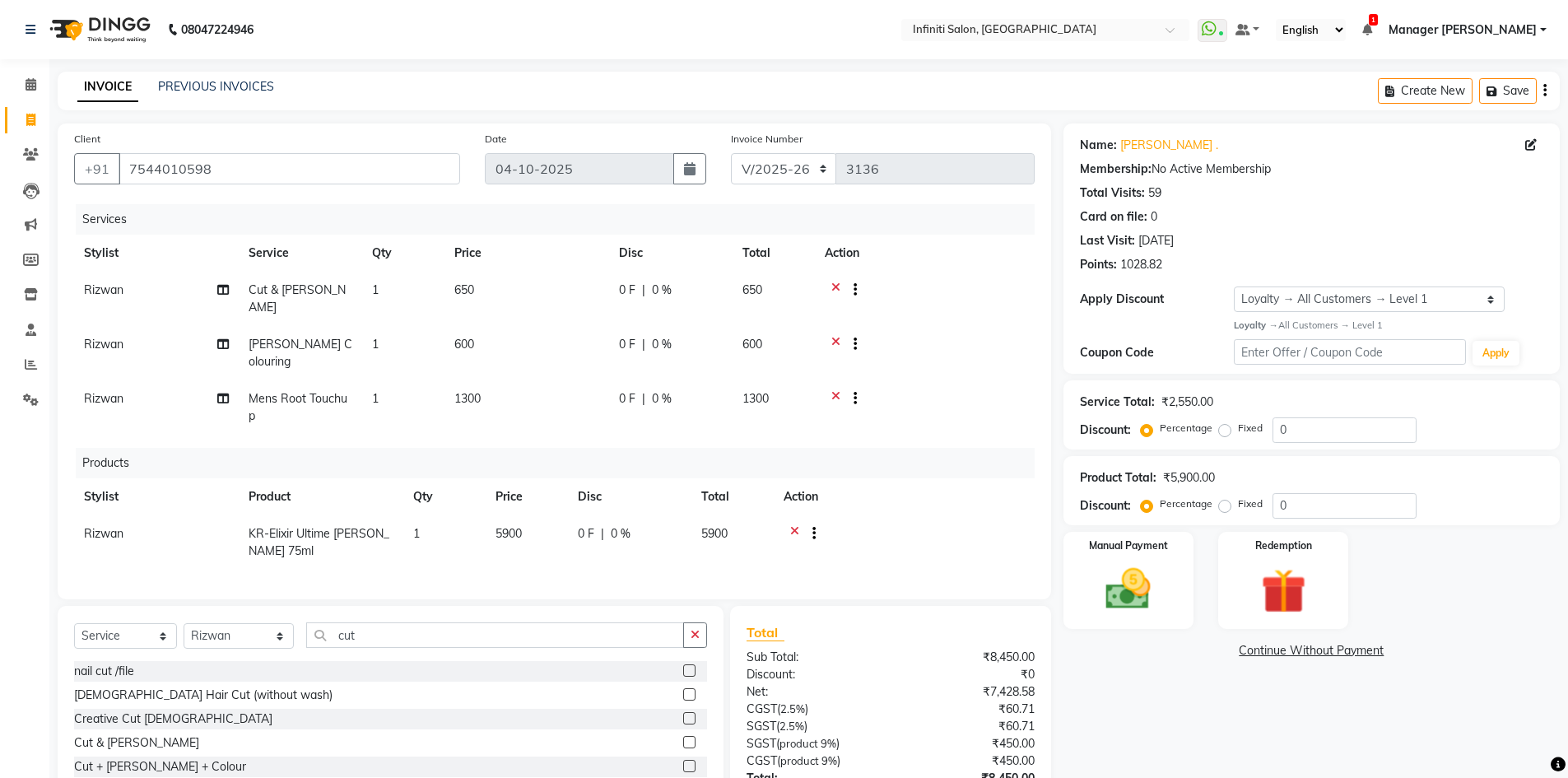
click at [688, 664] on label at bounding box center [689, 670] width 12 height 12
click at [688, 666] on input "checkbox" at bounding box center [688, 671] width 10 height 10
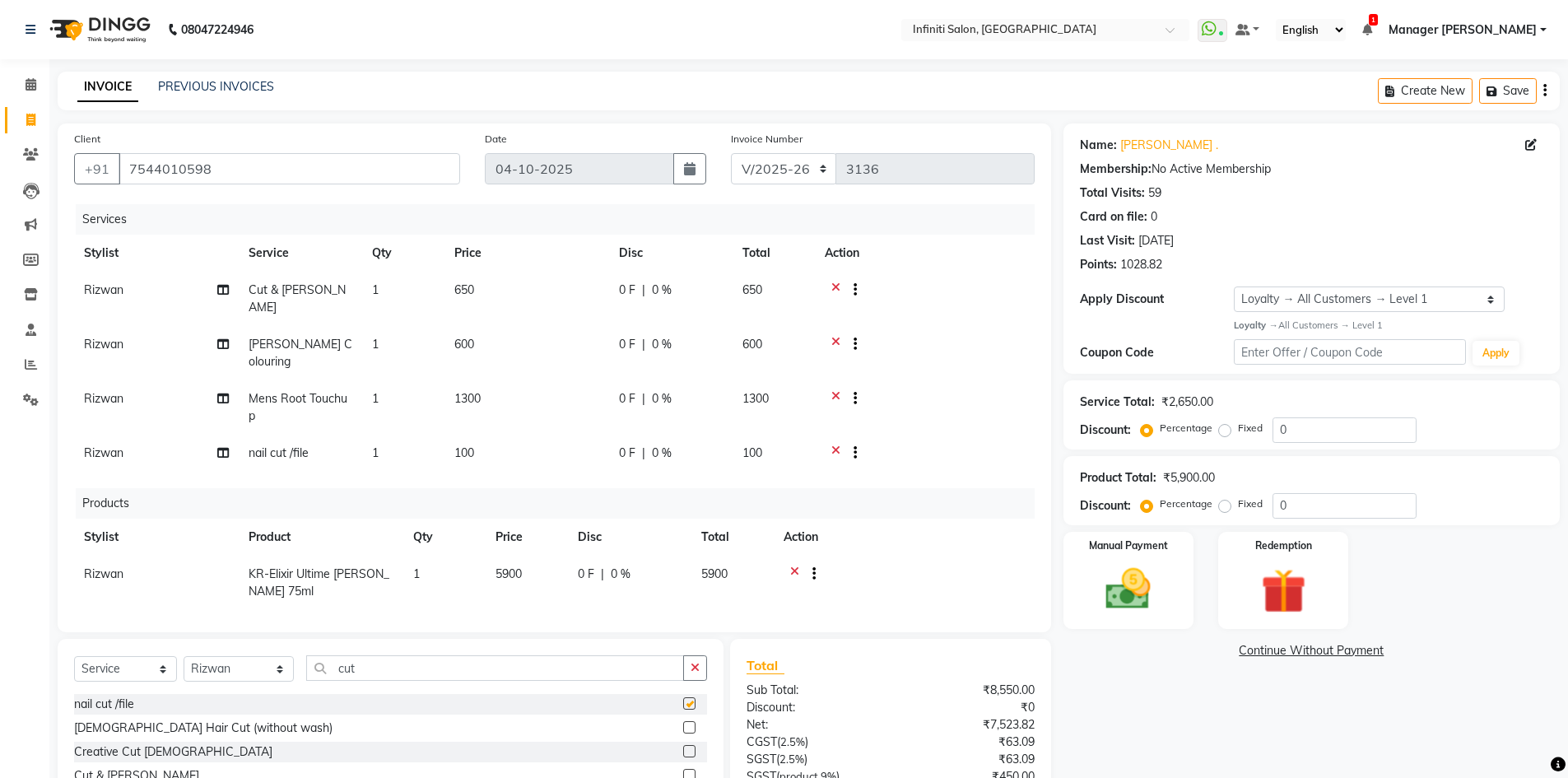
checkbox input "false"
click at [124, 446] on span "Rizwan" at bounding box center [103, 453] width 39 height 15
select select "40449"
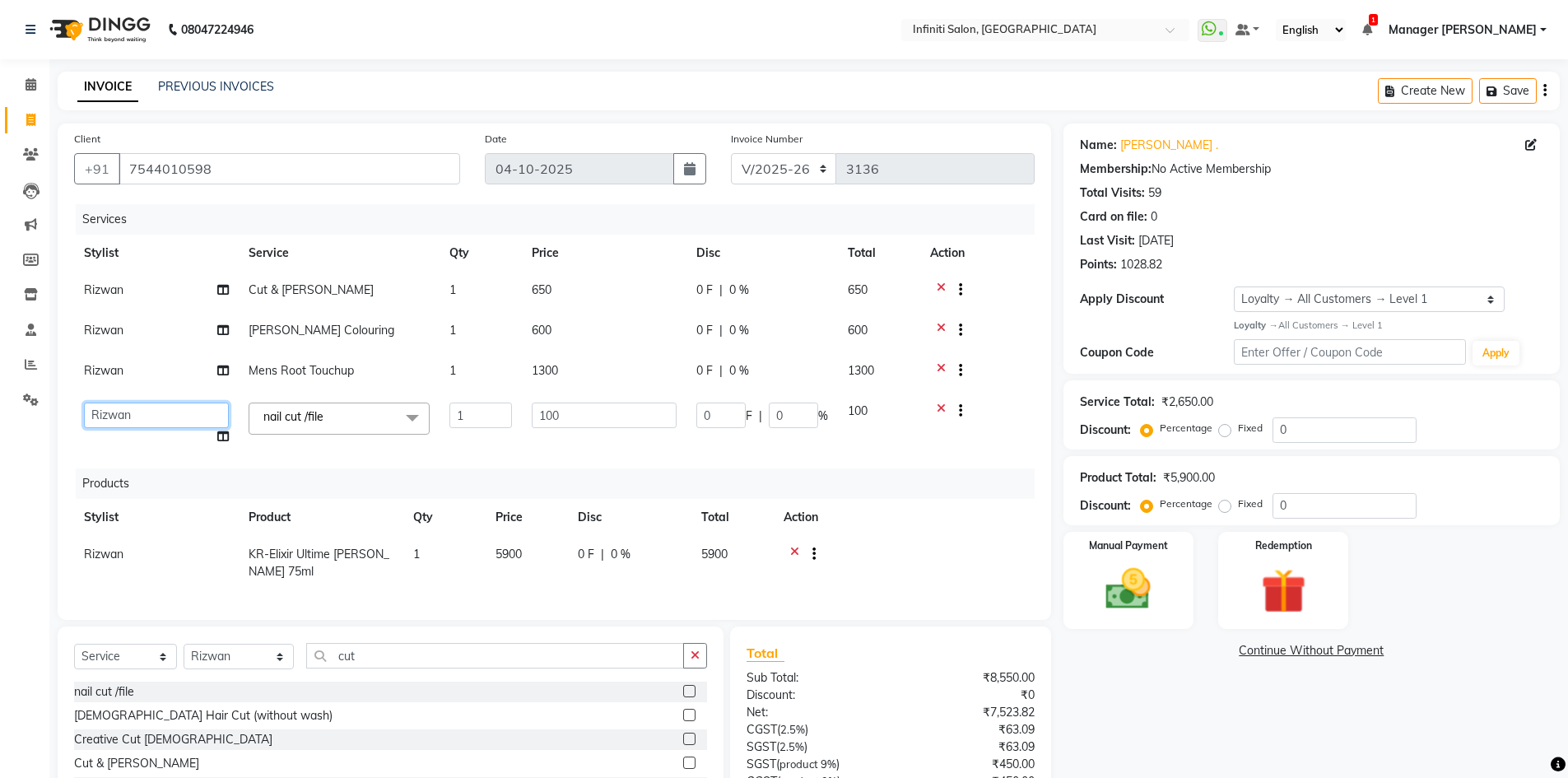
click at [152, 419] on select "[PERSON_NAME] [PERSON_NAME] [PERSON_NAME] SN Manager Academy Manager [PERSON_NA…" at bounding box center [156, 415] width 144 height 25
click at [1010, 419] on div at bounding box center [977, 413] width 95 height 21
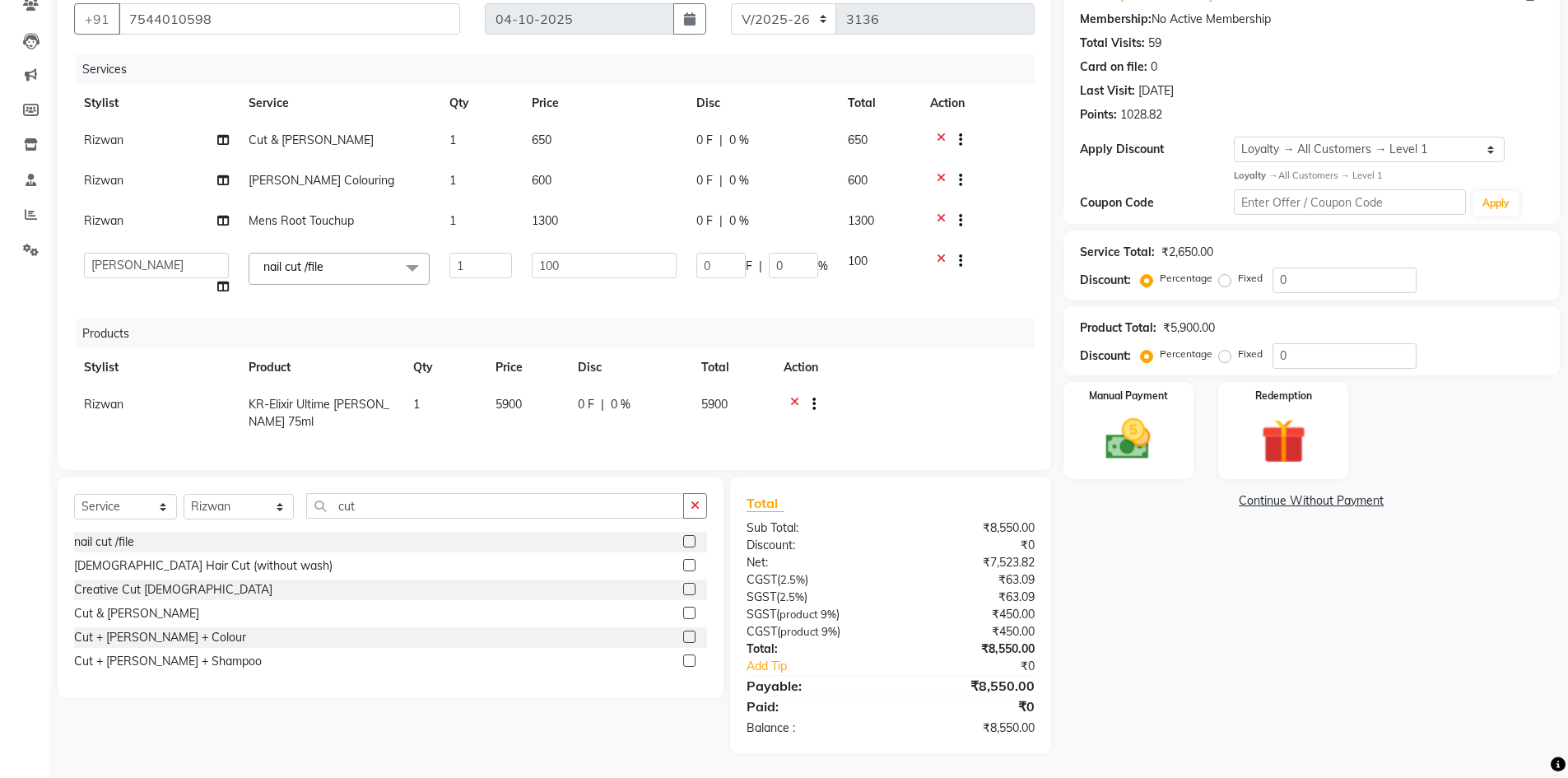
click at [794, 396] on icon at bounding box center [794, 406] width 9 height 21
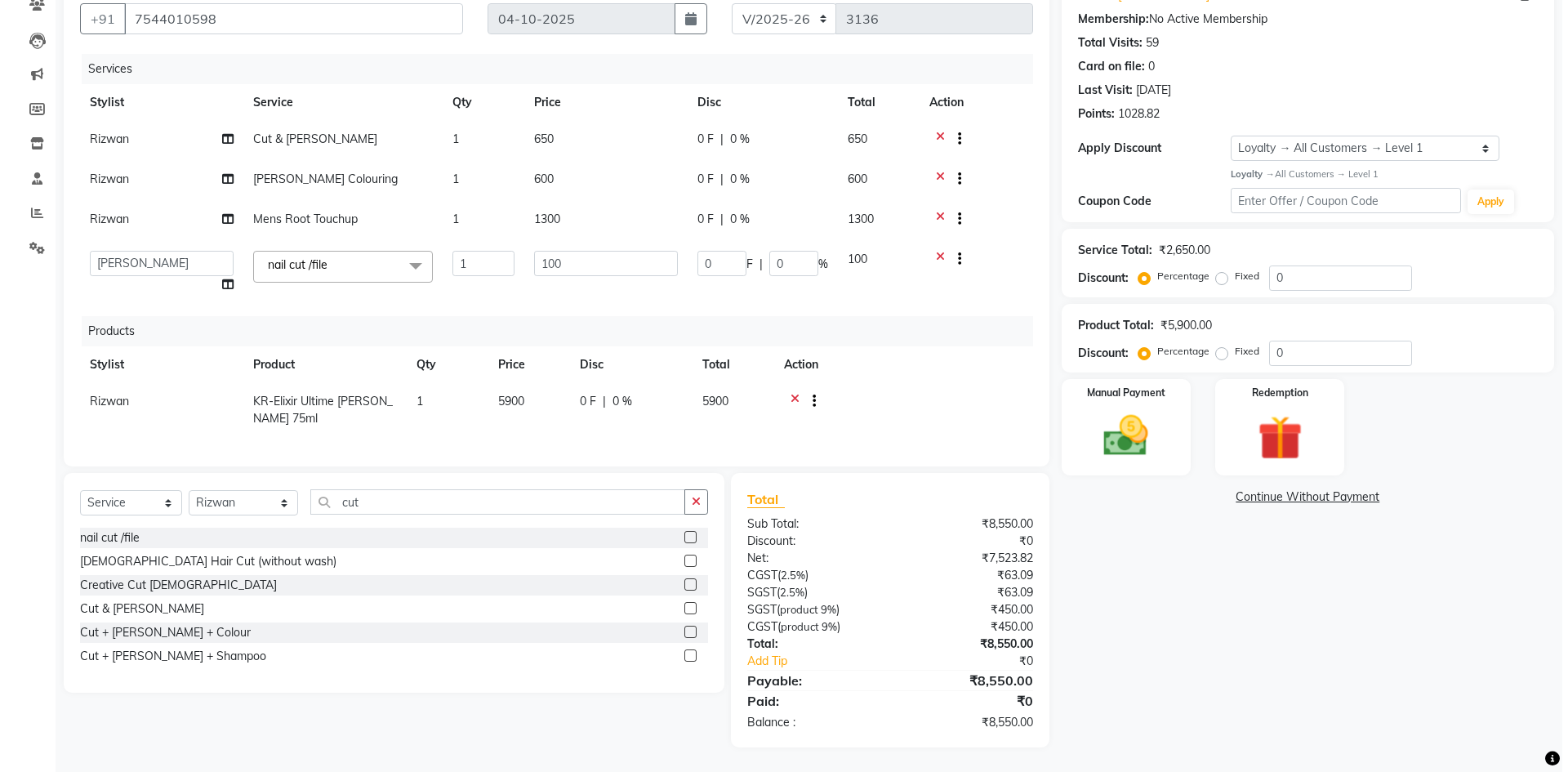
scroll to position [0, 0]
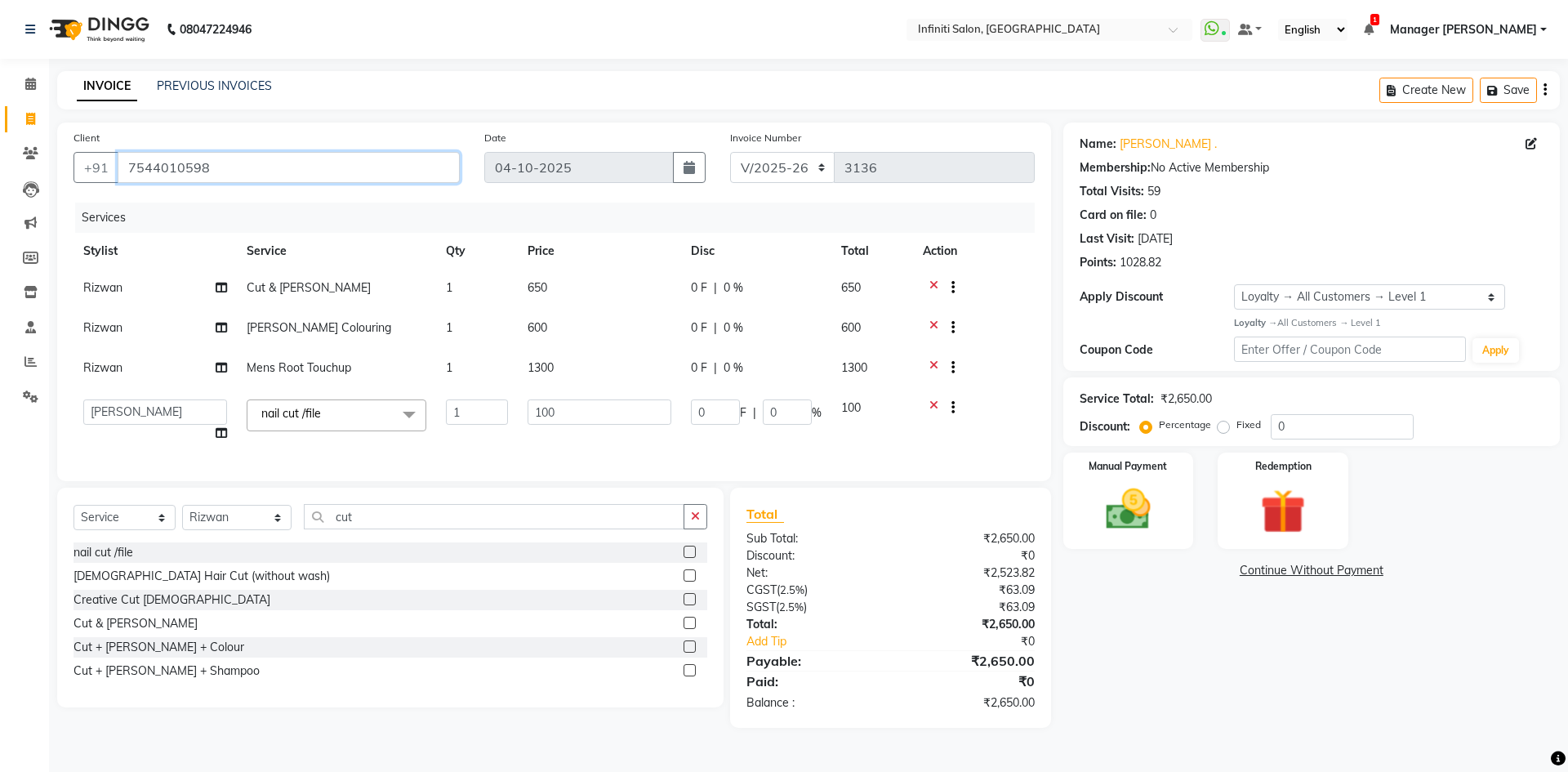
click at [198, 172] on input "7544010598" at bounding box center [288, 168] width 342 height 31
click at [1503, 93] on button "Save" at bounding box center [1508, 90] width 57 height 25
